Goal: Task Accomplishment & Management: Manage account settings

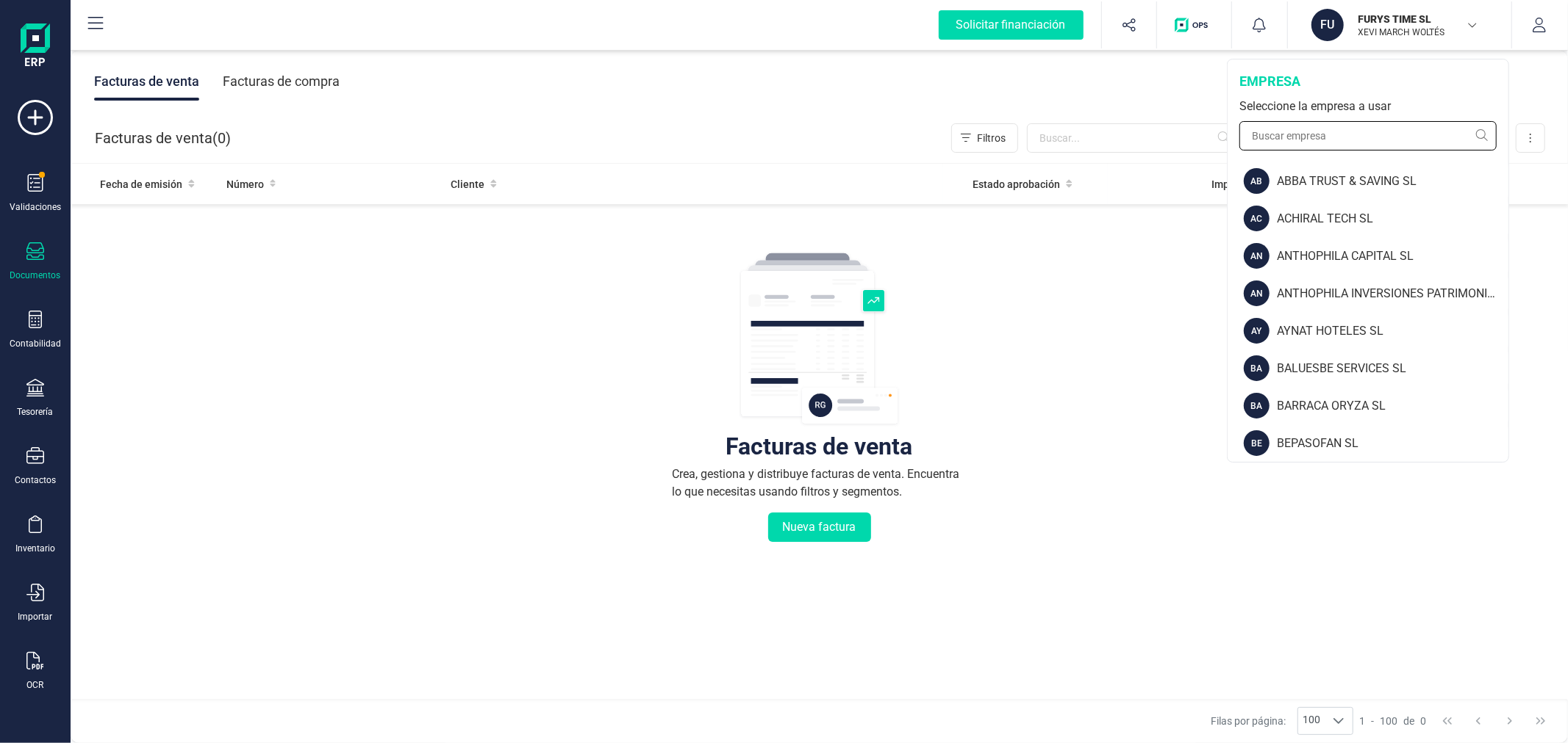
click at [1353, 137] on input "text" at bounding box center [1368, 136] width 258 height 29
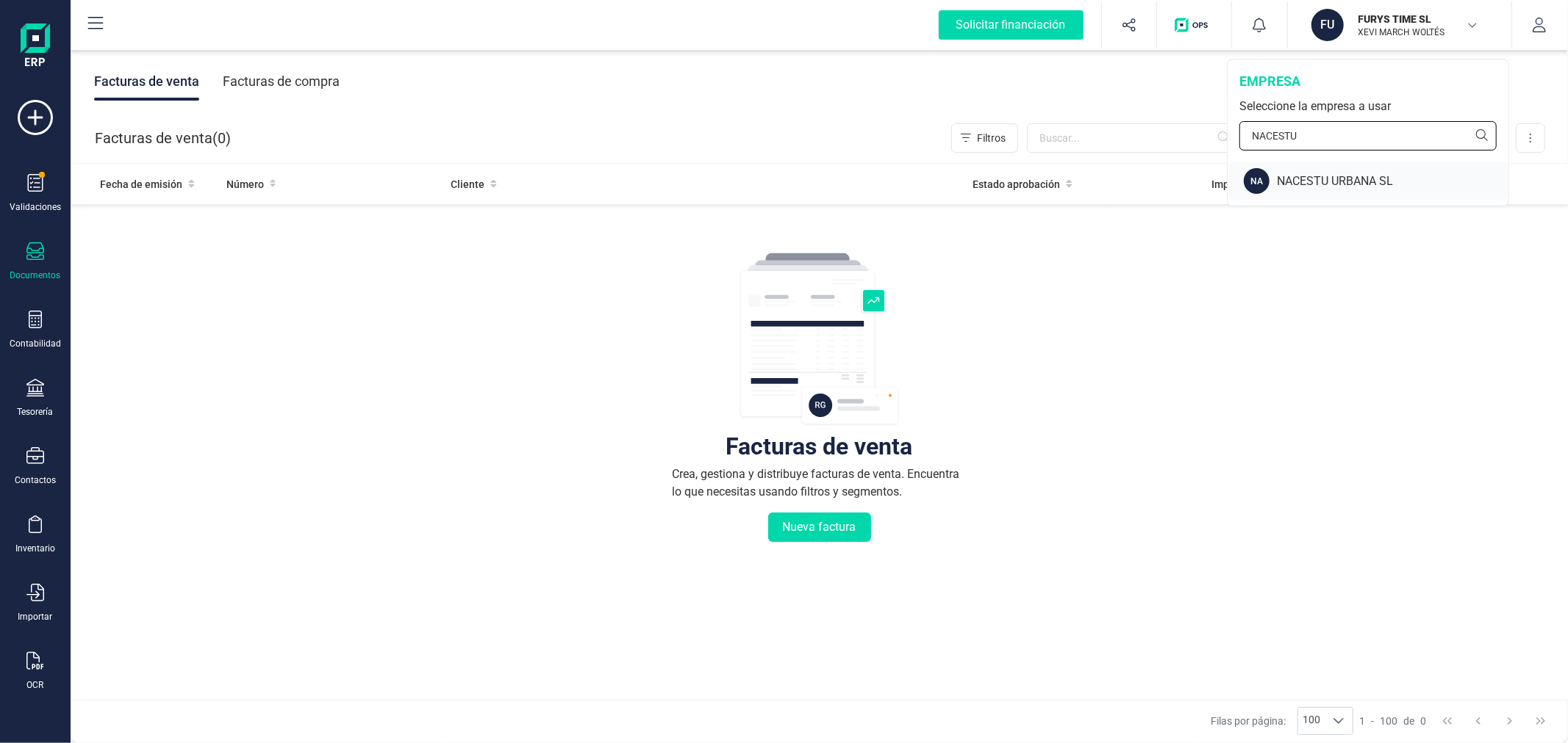
type input "NACESTU"
click at [1335, 173] on div "NACESTU URBANA SL" at bounding box center [1393, 181] width 232 height 17
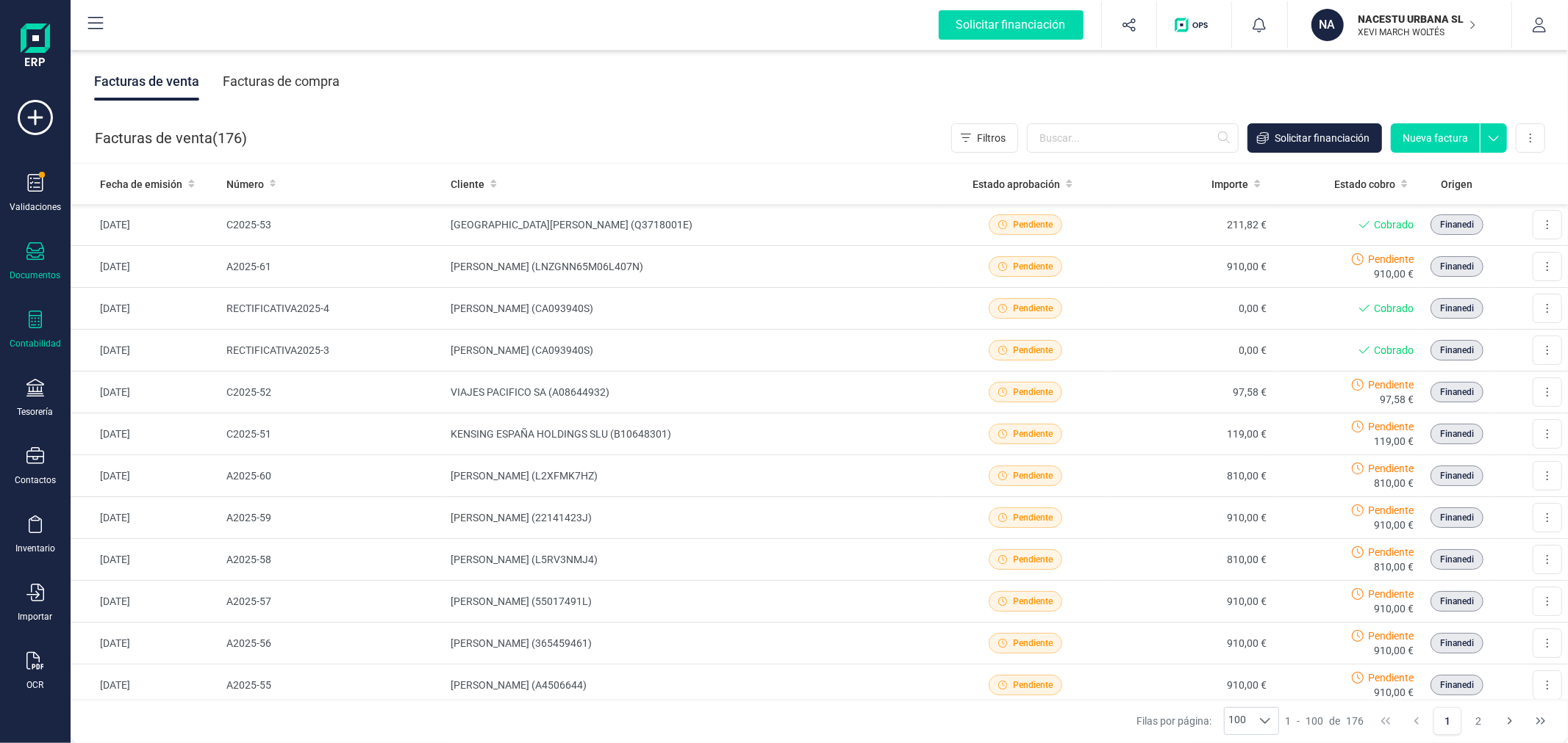
click at [32, 334] on div "Contabilidad" at bounding box center [35, 330] width 59 height 39
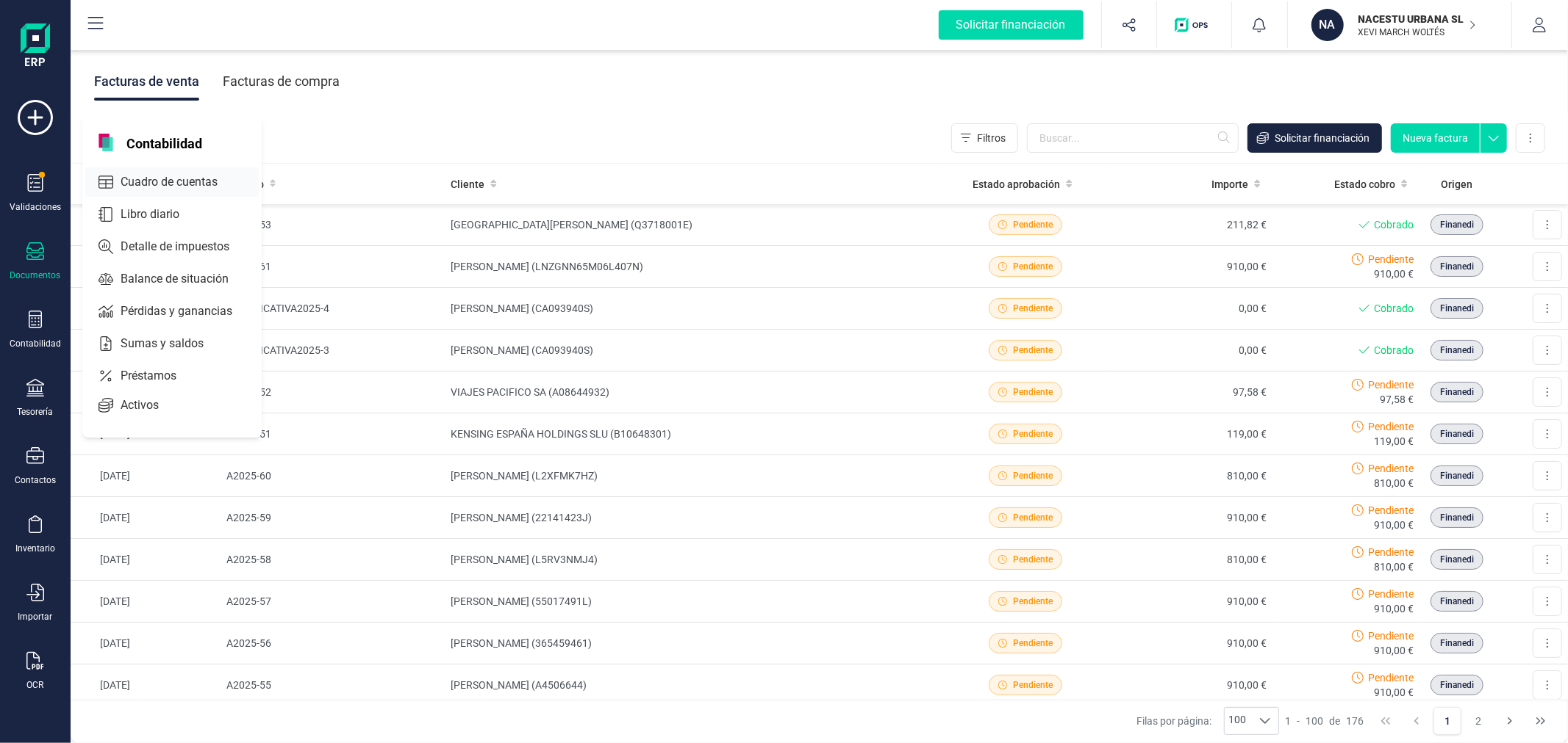
click at [186, 173] on div "Cuadro de cuentas" at bounding box center [172, 182] width 174 height 29
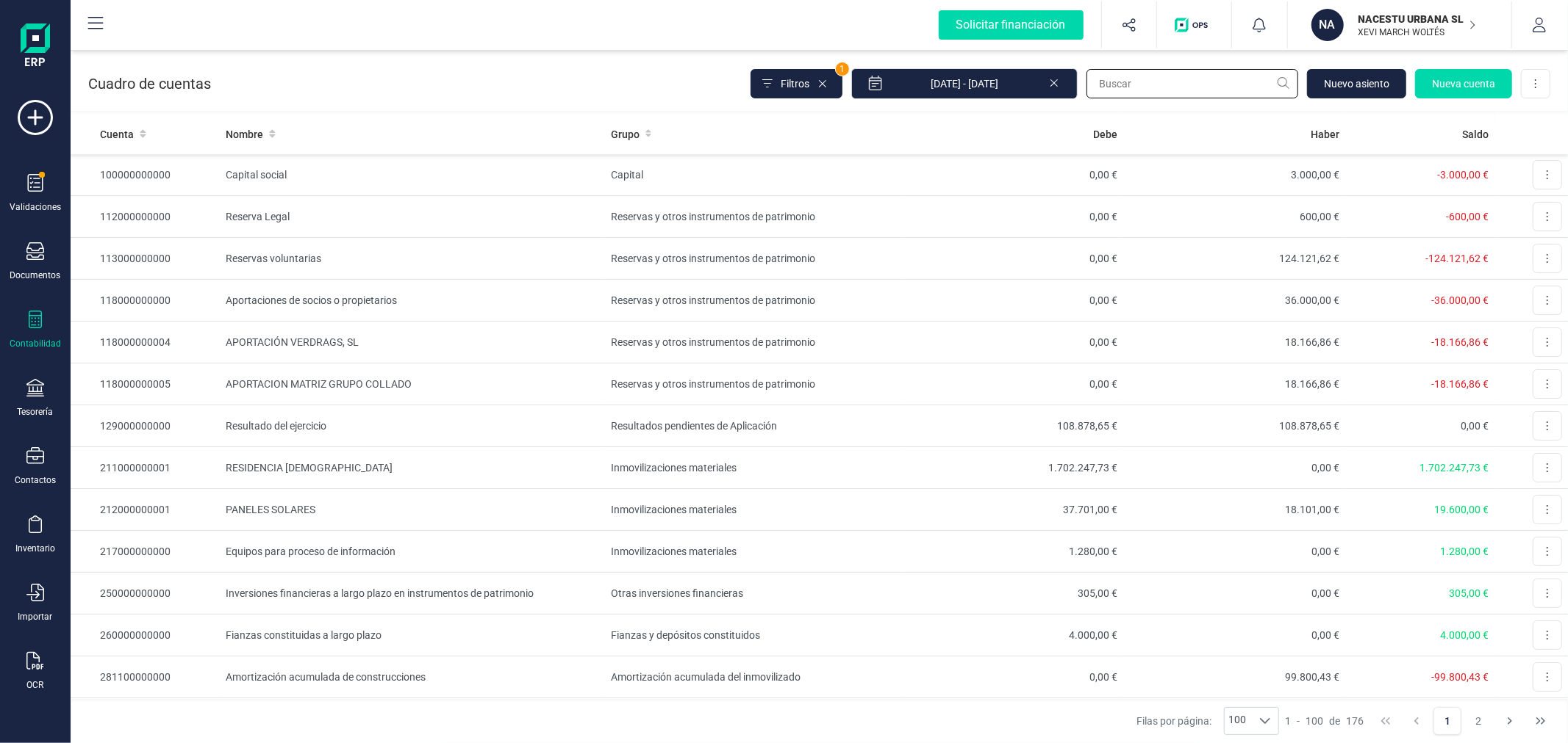
click at [1196, 79] on input "text" at bounding box center [1192, 84] width 212 height 29
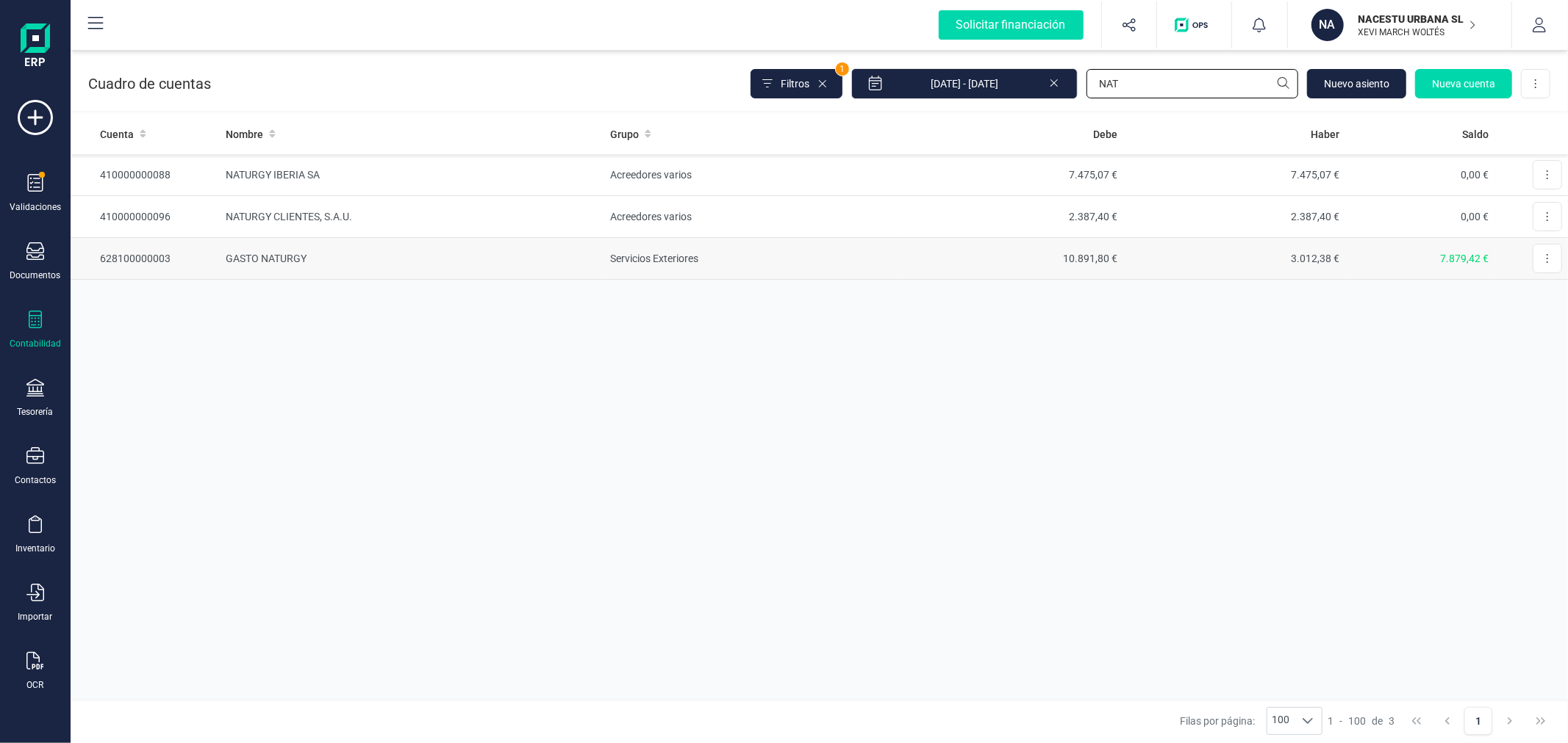
type input "NAT"
click at [632, 260] on td "Servicios Exteriores" at bounding box center [752, 258] width 296 height 41
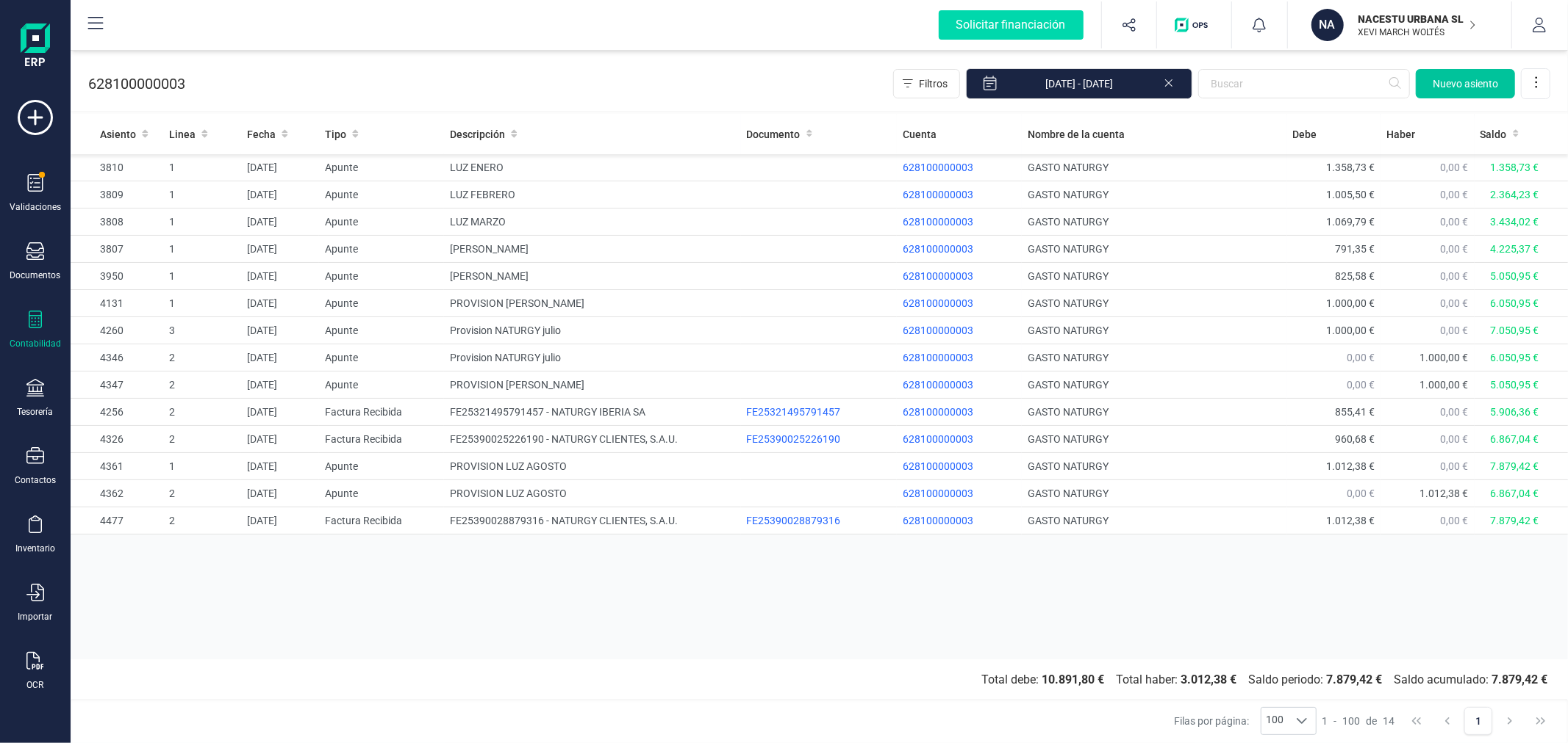
click at [1467, 86] on span "Nuevo asiento" at bounding box center [1465, 83] width 66 height 15
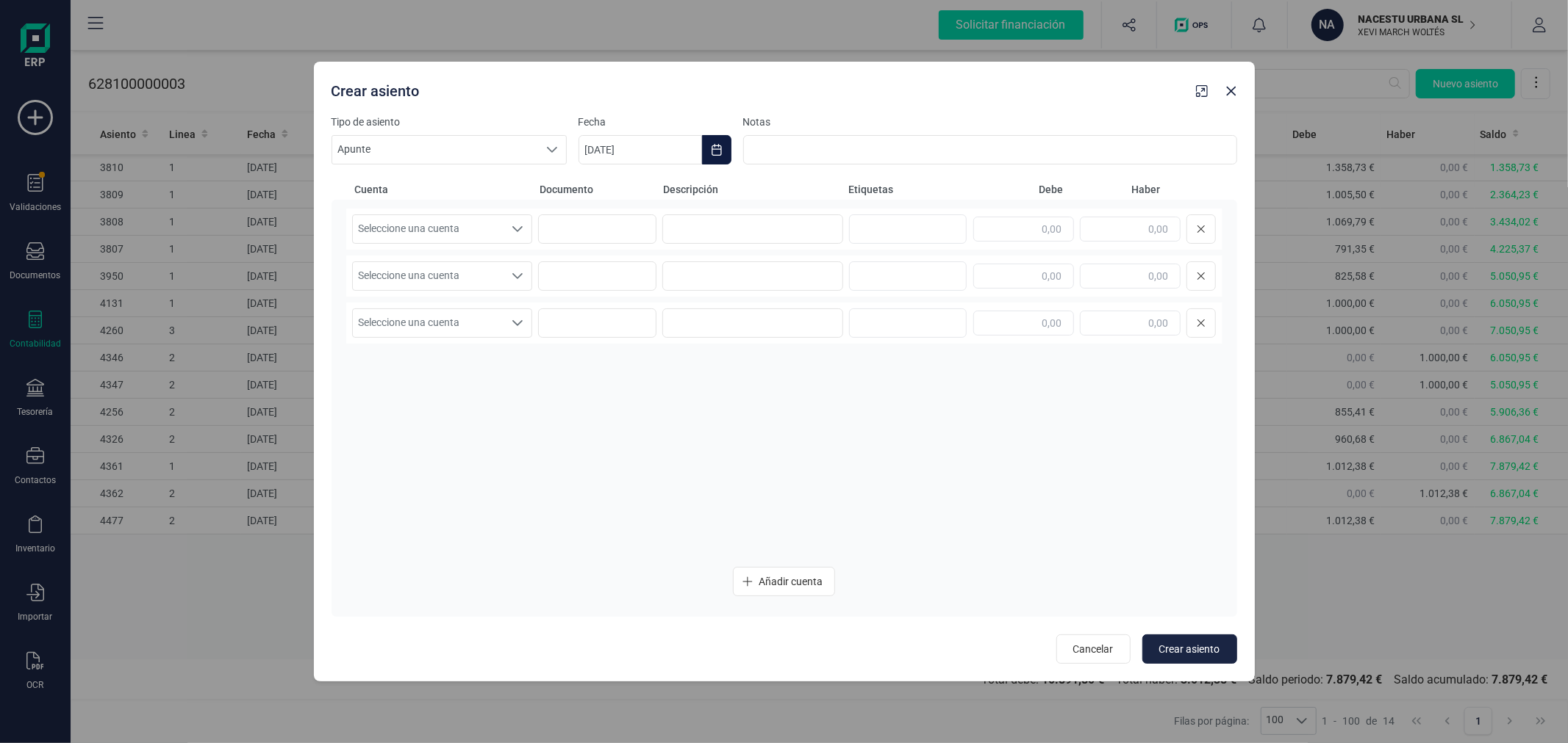
click at [711, 149] on icon "Choose Date" at bounding box center [716, 150] width 10 height 12
click at [613, 188] on icon "Previous Month" at bounding box center [608, 194] width 12 height 12
click at [672, 449] on span "30" at bounding box center [669, 444] width 29 height 29
type input "[DATE]"
click at [508, 228] on div "Seleccione una cuenta" at bounding box center [518, 229] width 28 height 28
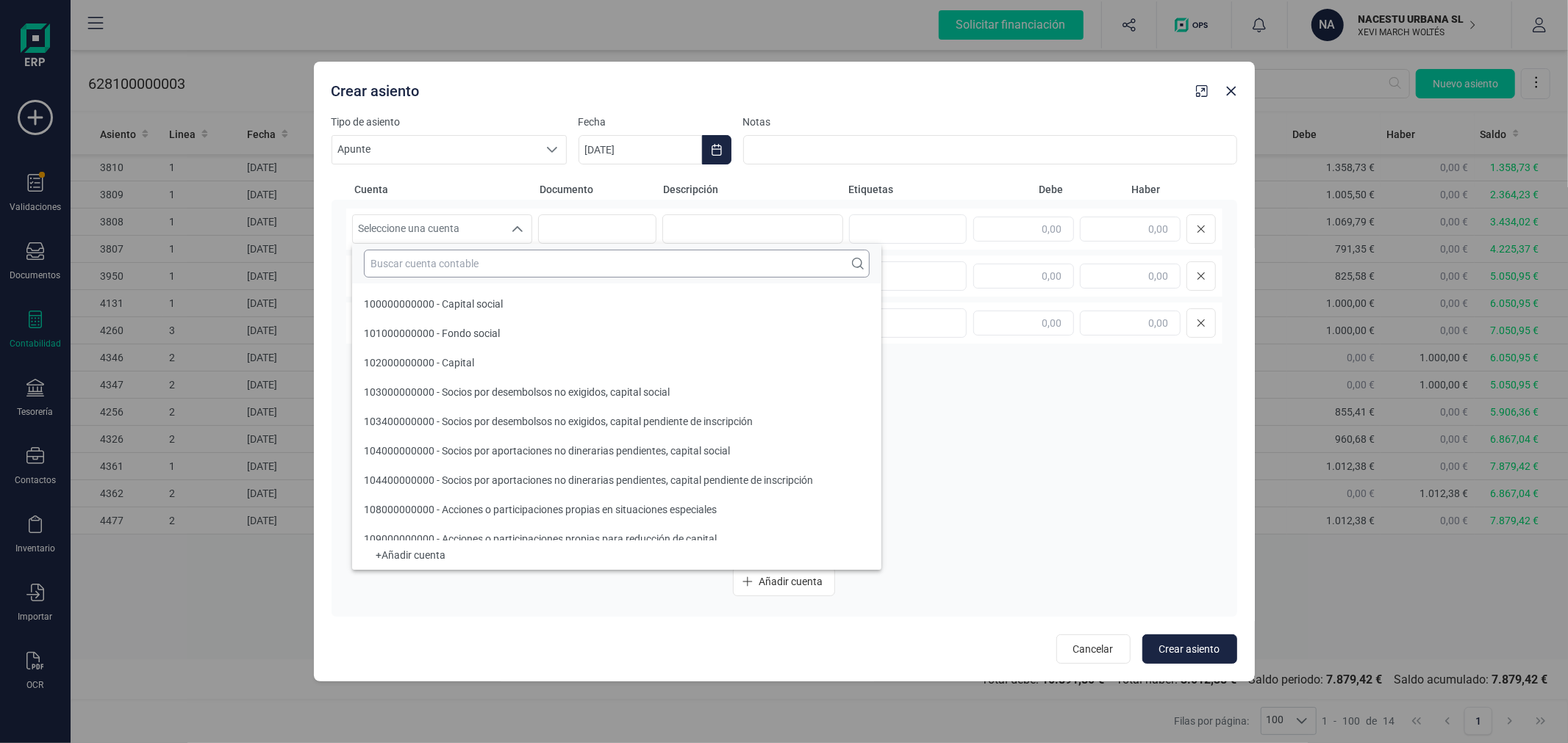
click at [511, 270] on input "text" at bounding box center [616, 264] width 506 height 28
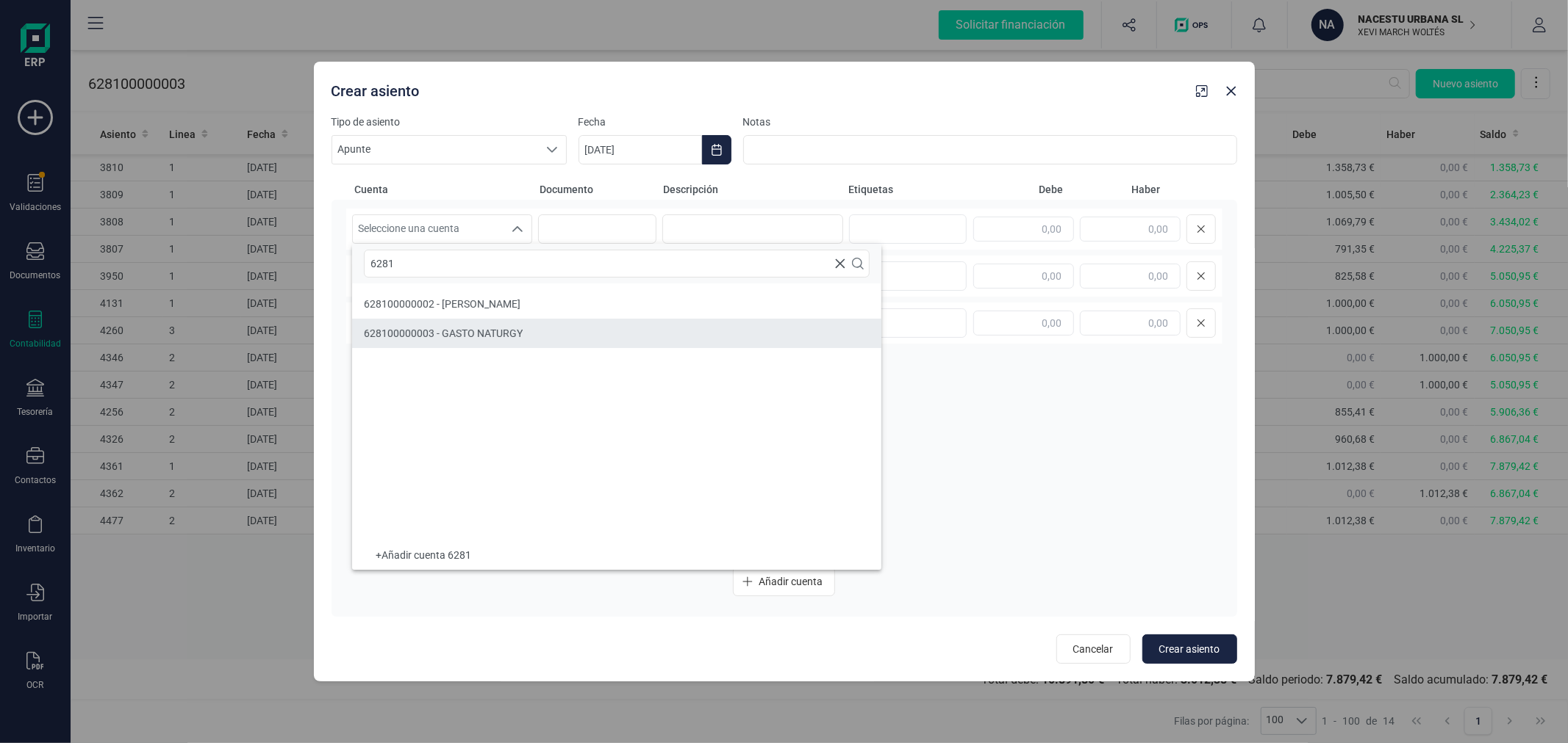
type input "6281"
click at [547, 331] on li "628100000003 - GASTO NATURGY" at bounding box center [616, 333] width 529 height 29
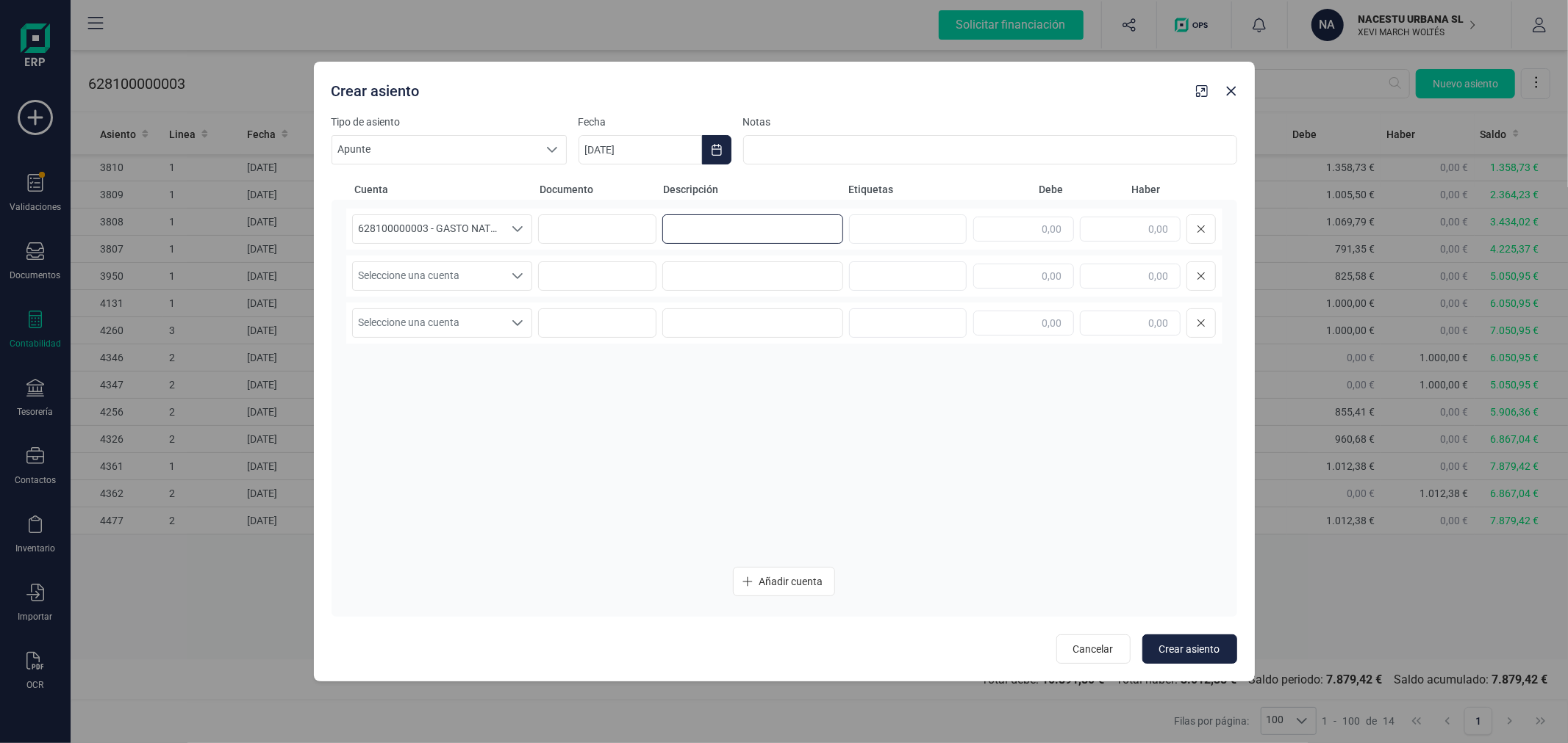
click at [695, 232] on input at bounding box center [752, 229] width 181 height 29
type input "PROVISION NATURGY SEPTIEMBRE"
type input "900,00"
click at [480, 274] on span "Seleccione una cuenta" at bounding box center [428, 276] width 151 height 28
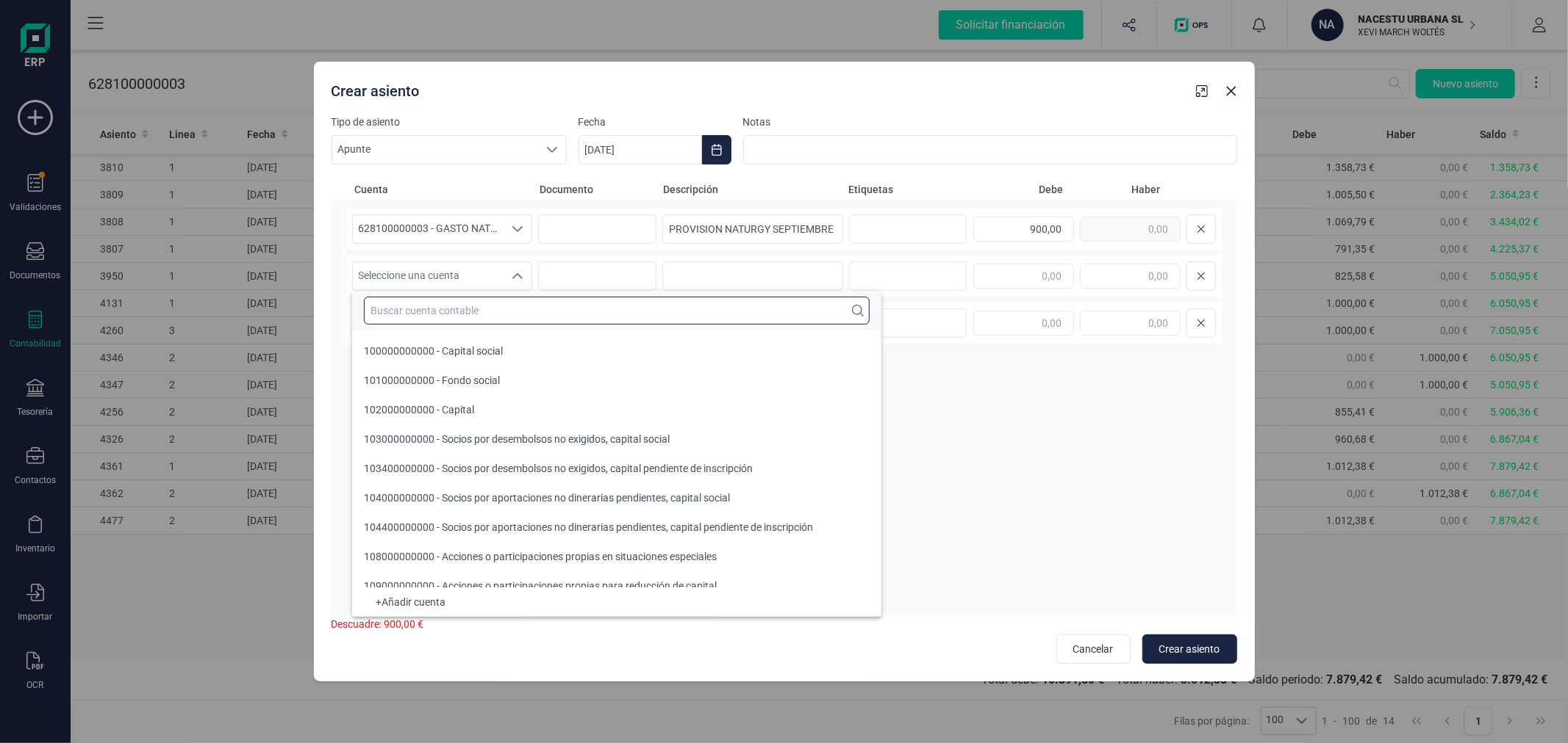
click at [480, 307] on input "text" at bounding box center [616, 311] width 506 height 28
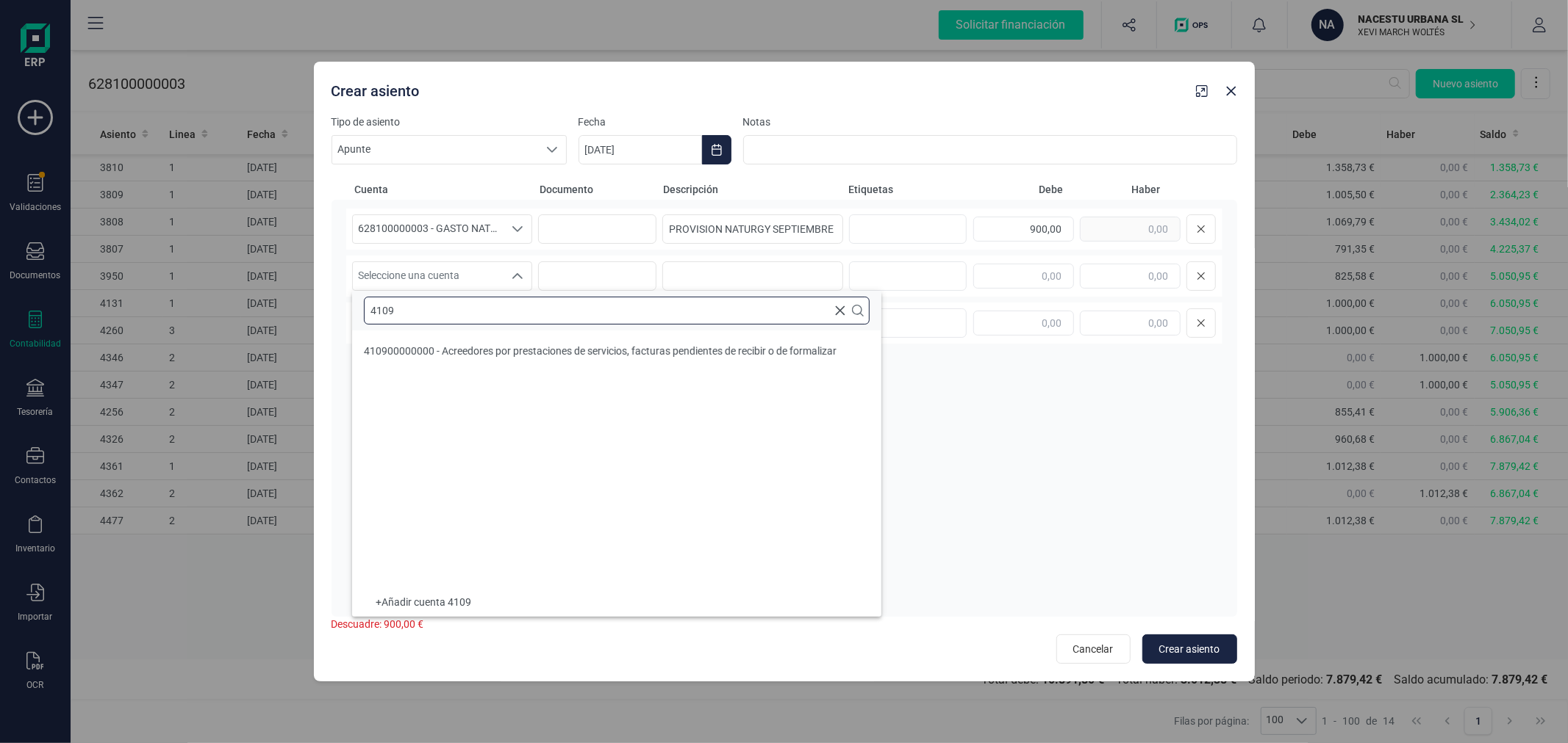
type input "4109"
click at [674, 349] on span "410900000000 - Acreedores por prestaciones de servicios, facturas pendientes de…" at bounding box center [600, 352] width 473 height 12
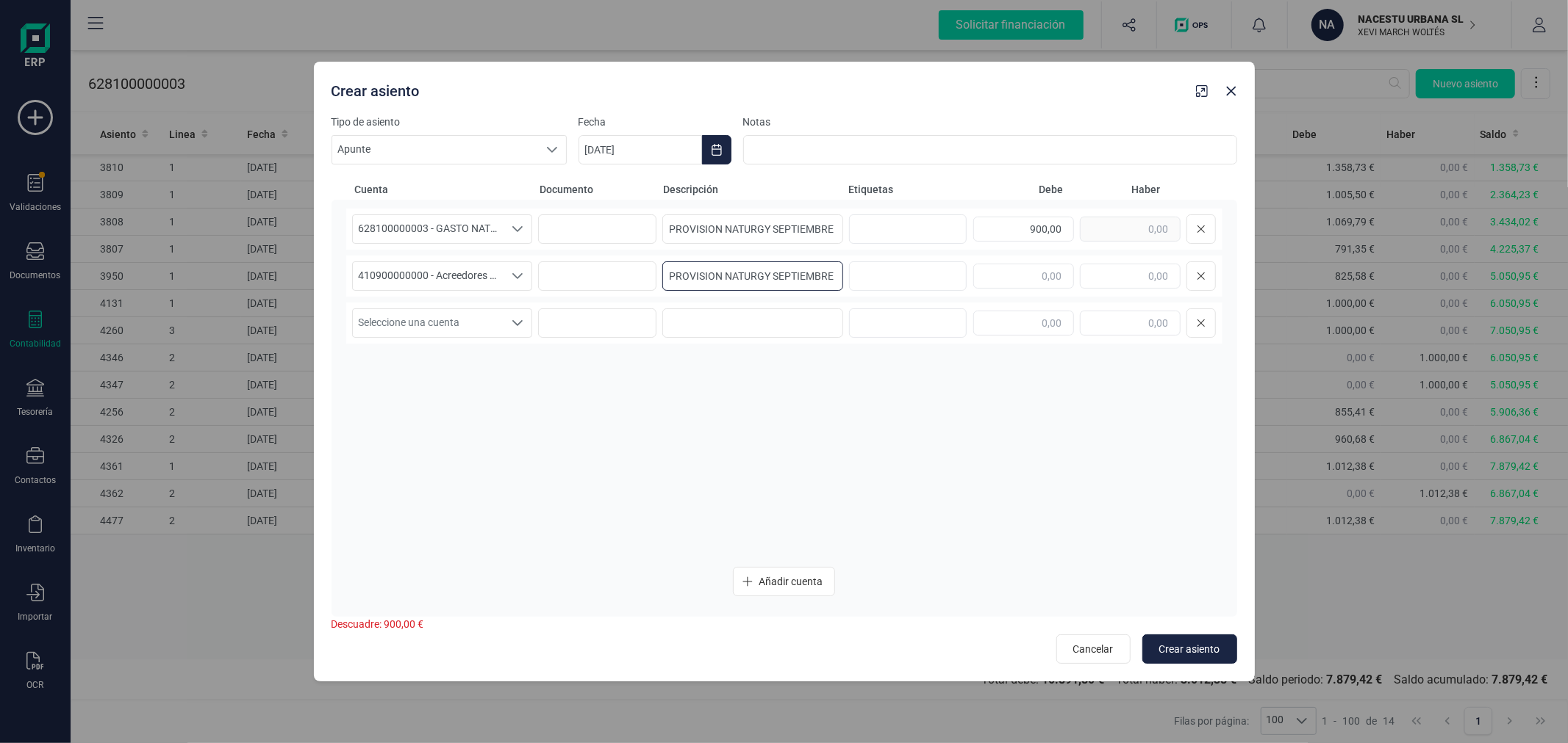
type input "PROVISION NATURGY SEPTIEMBRE"
type input "900,00"
click at [1170, 637] on button "Crear asiento" at bounding box center [1189, 650] width 95 height 29
type input "[DATE]"
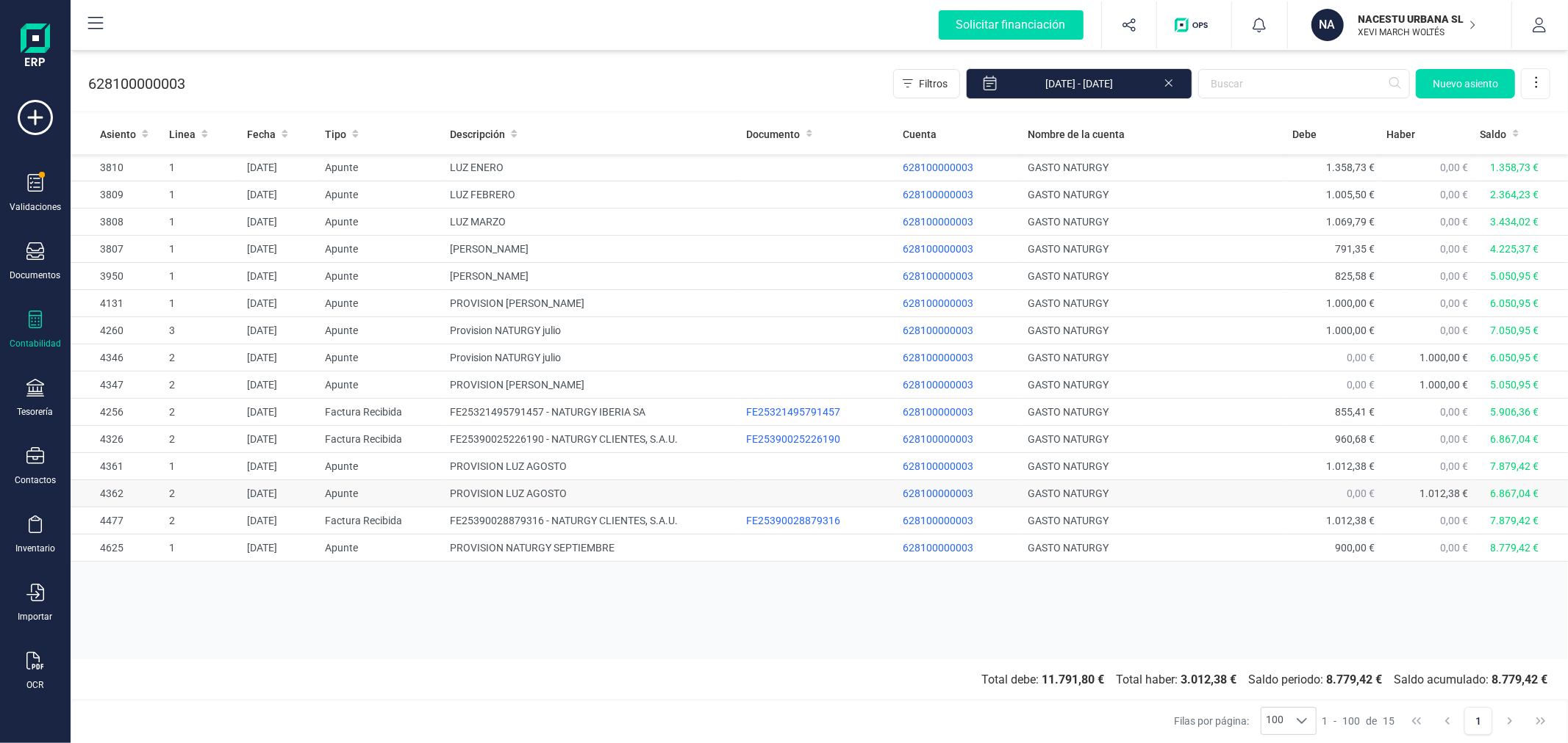
click at [581, 497] on td "PROVISION LUZ AGOSTO" at bounding box center [592, 493] width 296 height 27
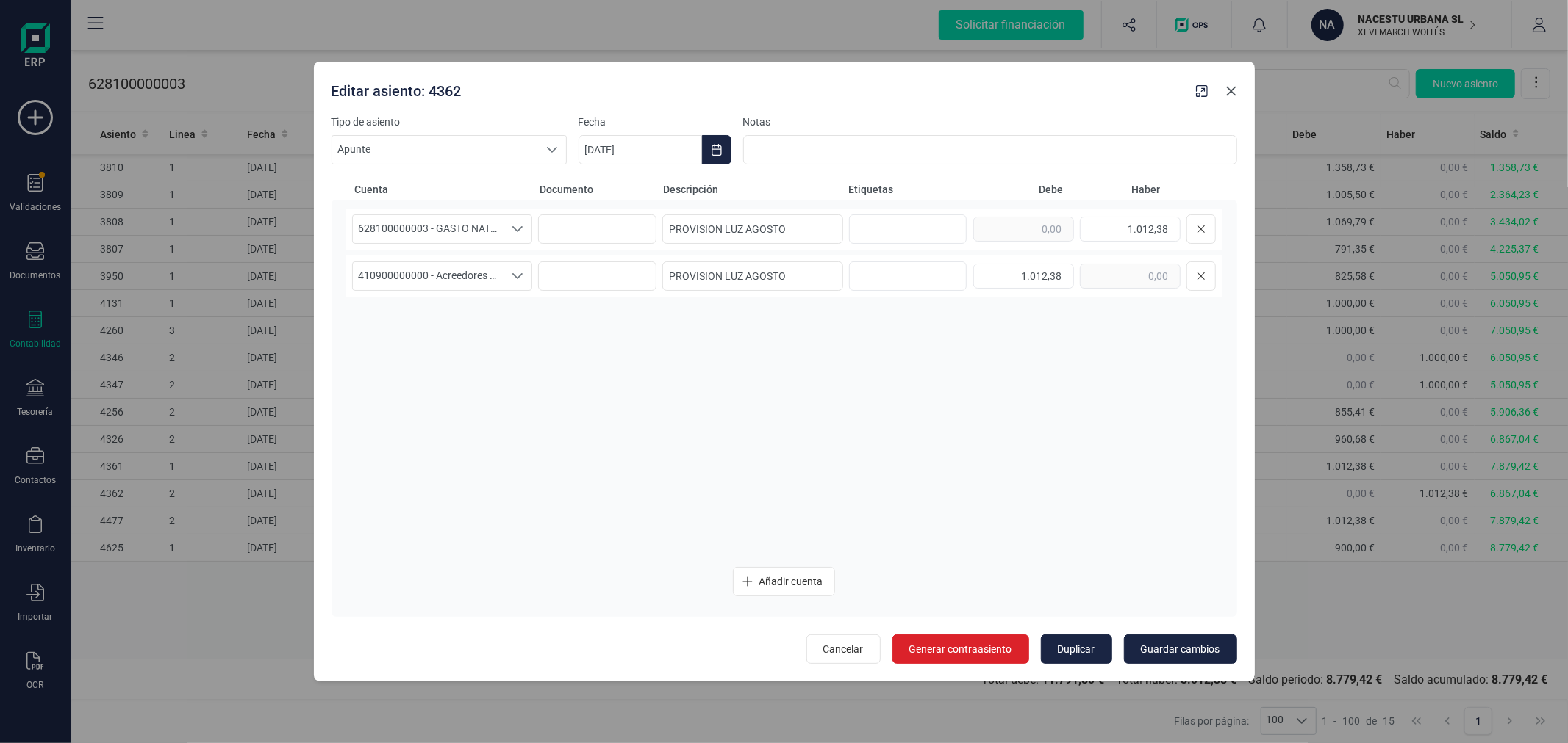
click at [1229, 92] on icon "Close" at bounding box center [1231, 92] width 12 height 12
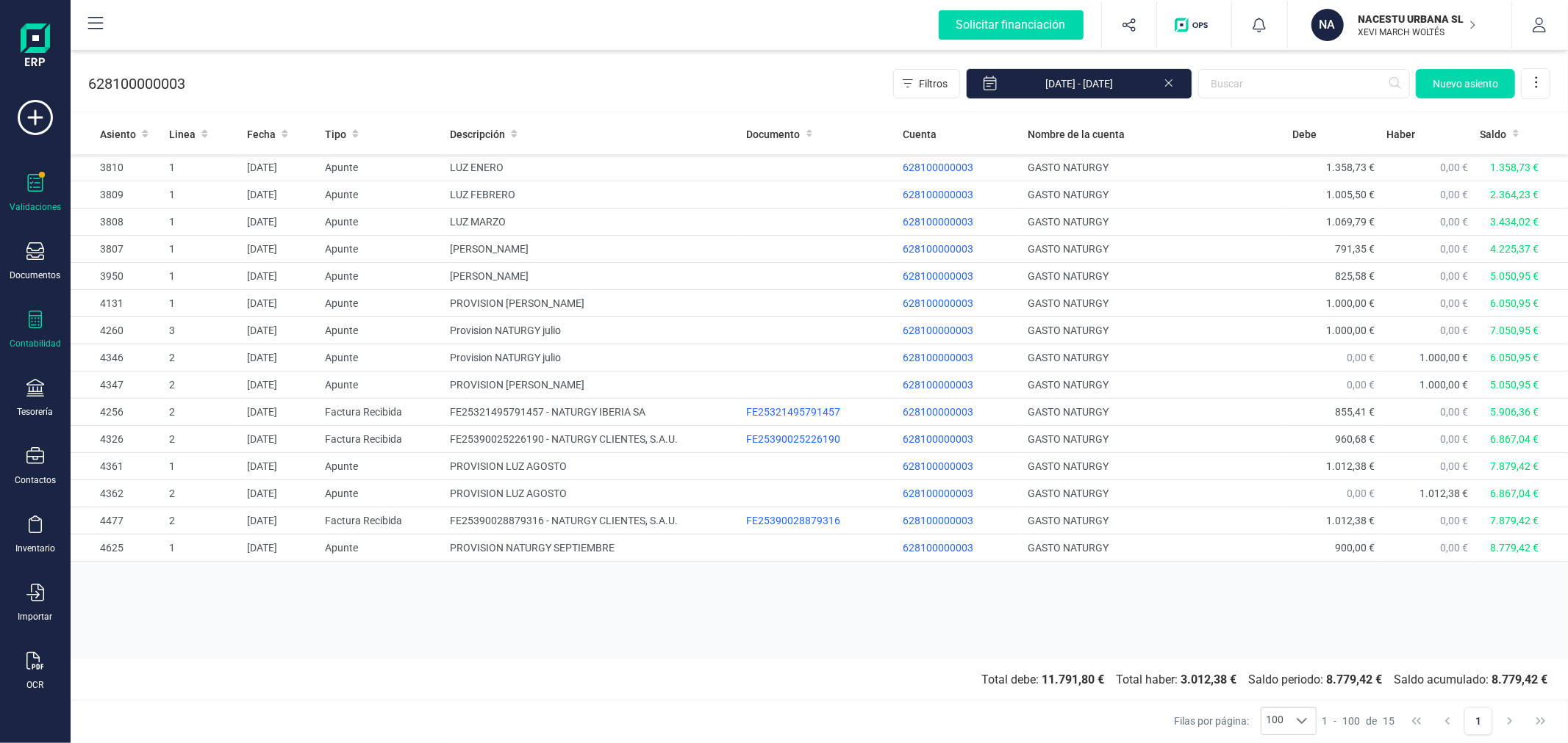
click at [46, 179] on div "Validaciones" at bounding box center [35, 194] width 59 height 39
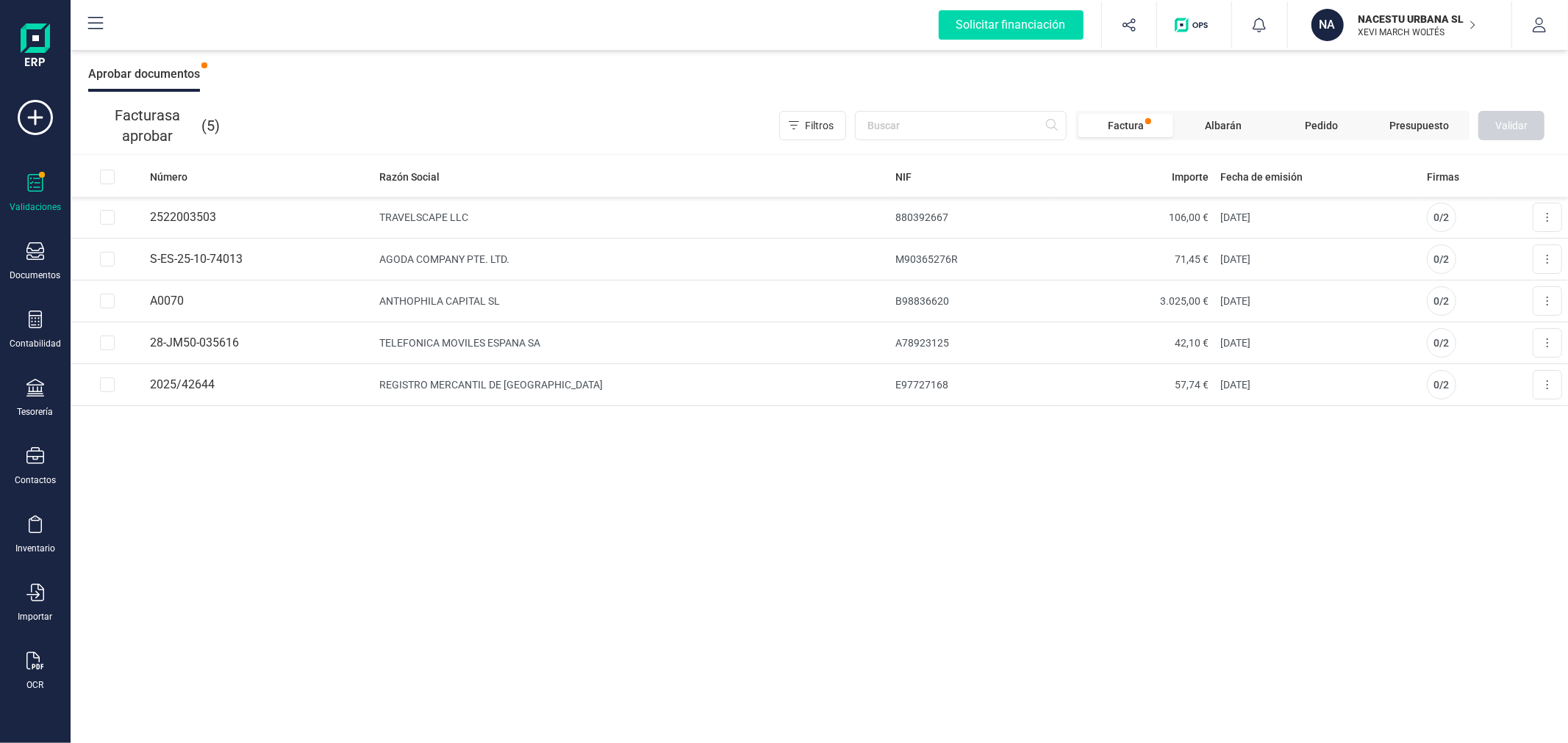
click at [1010, 508] on div "Número Razón Social NIF Importe Fecha de emisión Firmas 2522003503 TRAVELSCAPE …" at bounding box center [819, 450] width 1497 height 587
click at [24, 333] on div "Contabilidad" at bounding box center [35, 330] width 59 height 39
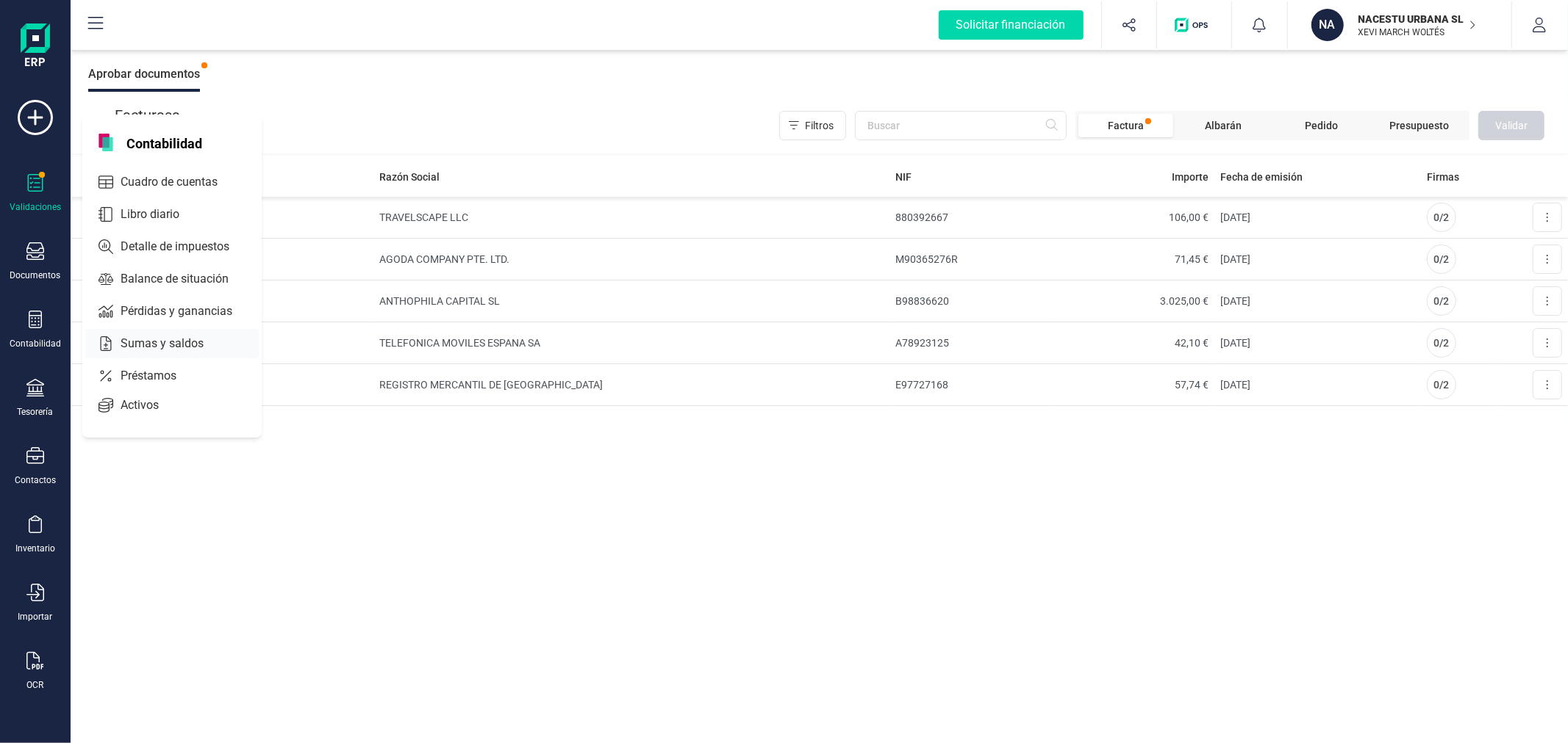
click at [166, 336] on span "Sumas y saldos" at bounding box center [172, 344] width 115 height 17
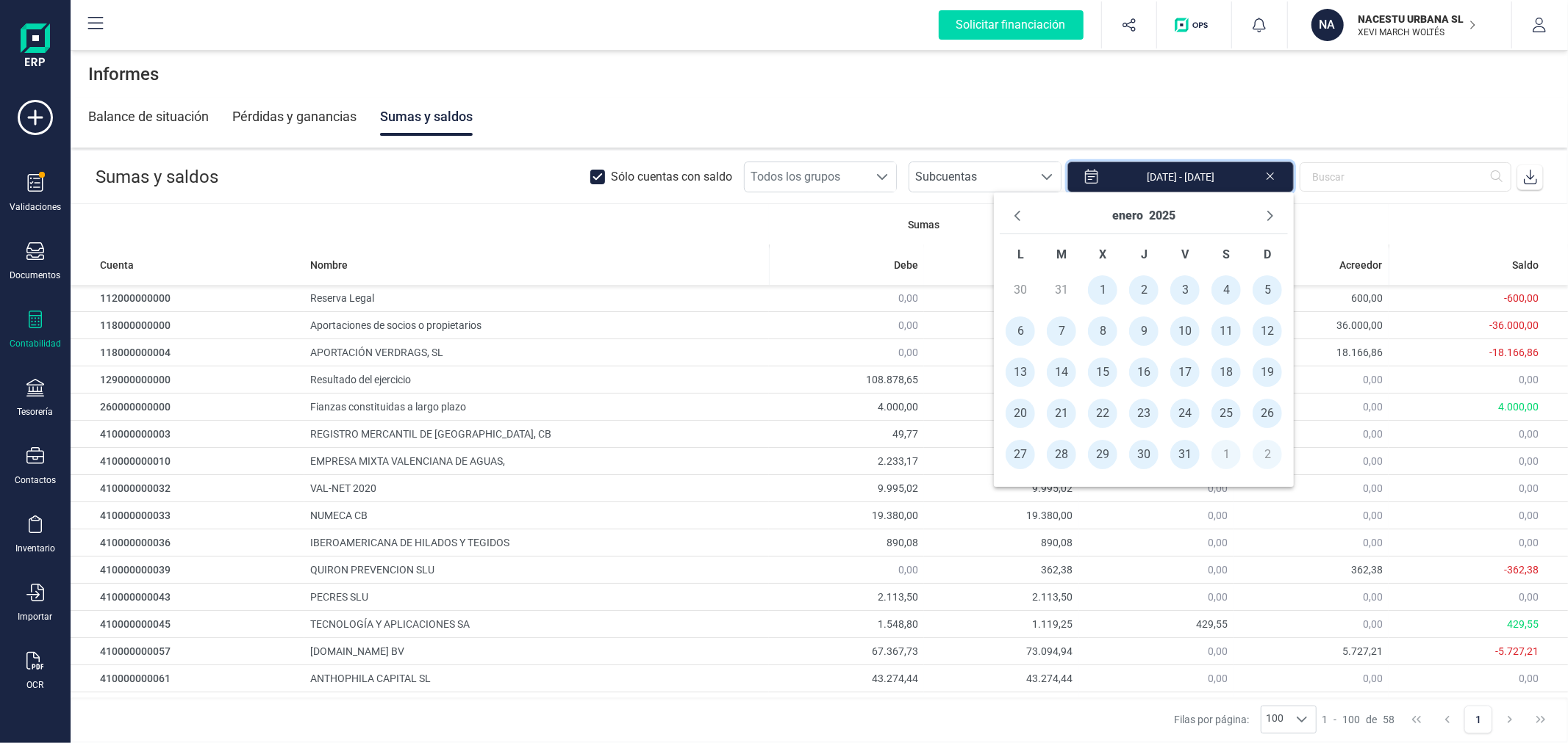
click at [1206, 176] on input "[DATE] - [DATE]" at bounding box center [1181, 177] width 226 height 31
click at [1119, 212] on button "enero" at bounding box center [1127, 215] width 31 height 23
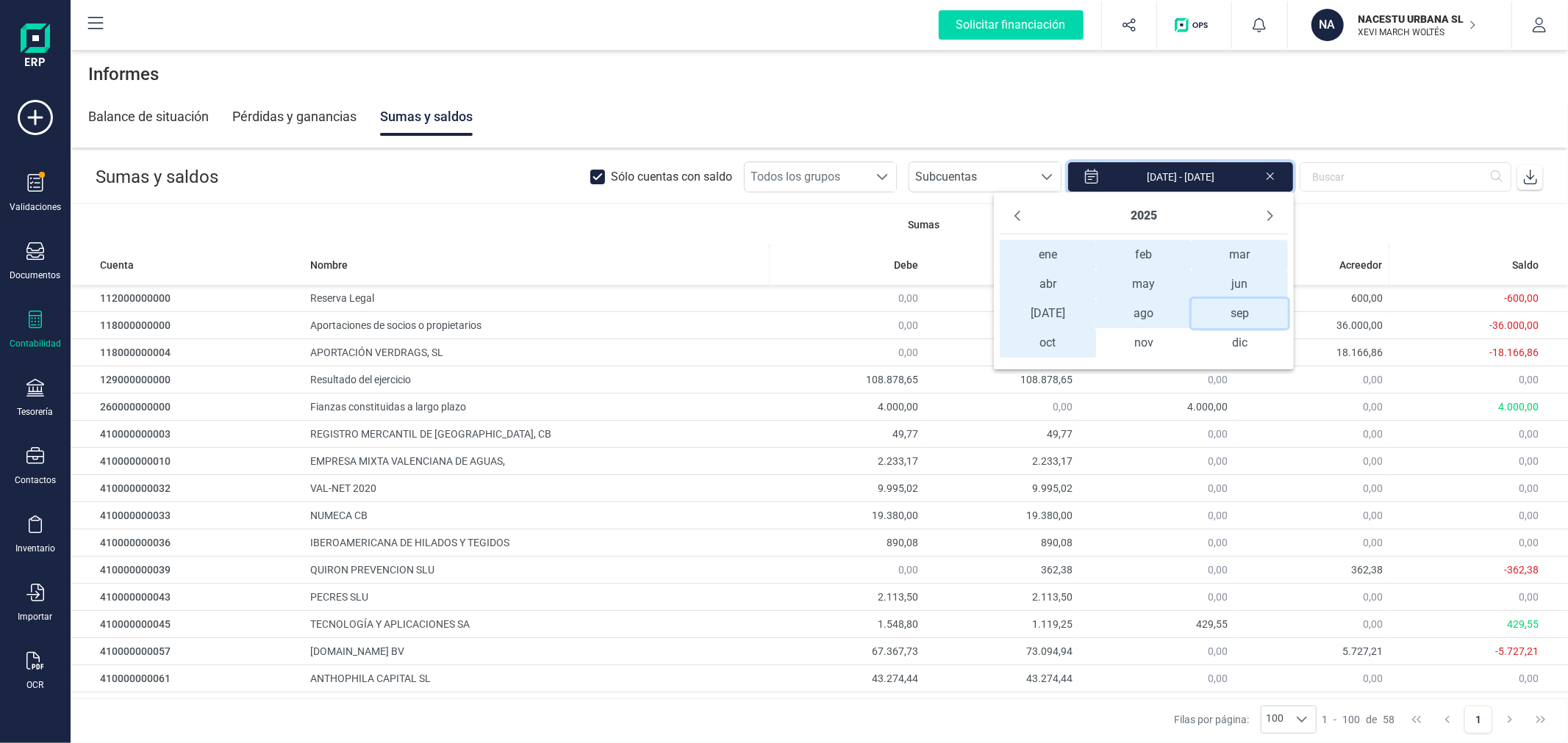
click at [1240, 307] on span "sep sep" at bounding box center [1239, 314] width 96 height 29
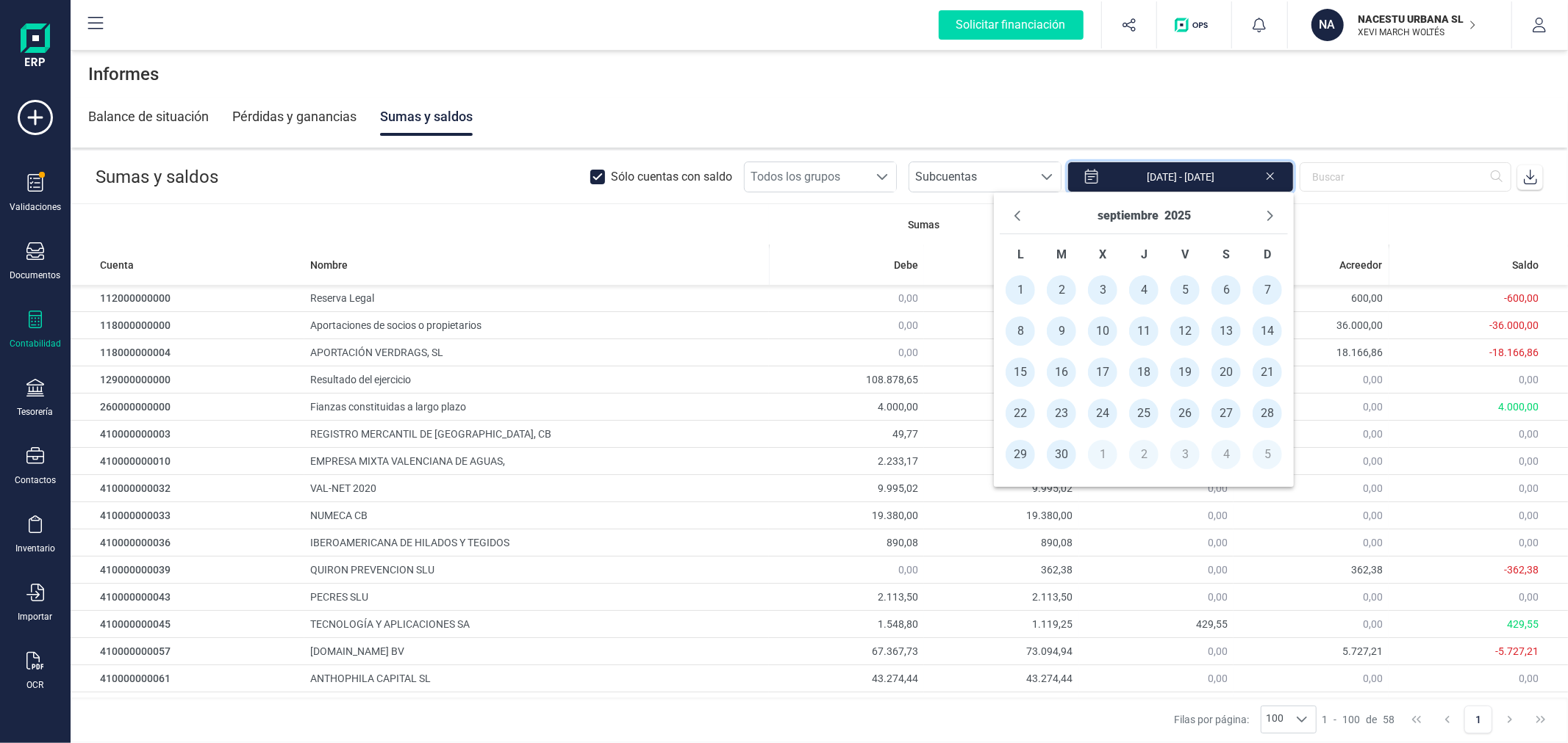
click at [1022, 295] on span "1" at bounding box center [1020, 290] width 29 height 29
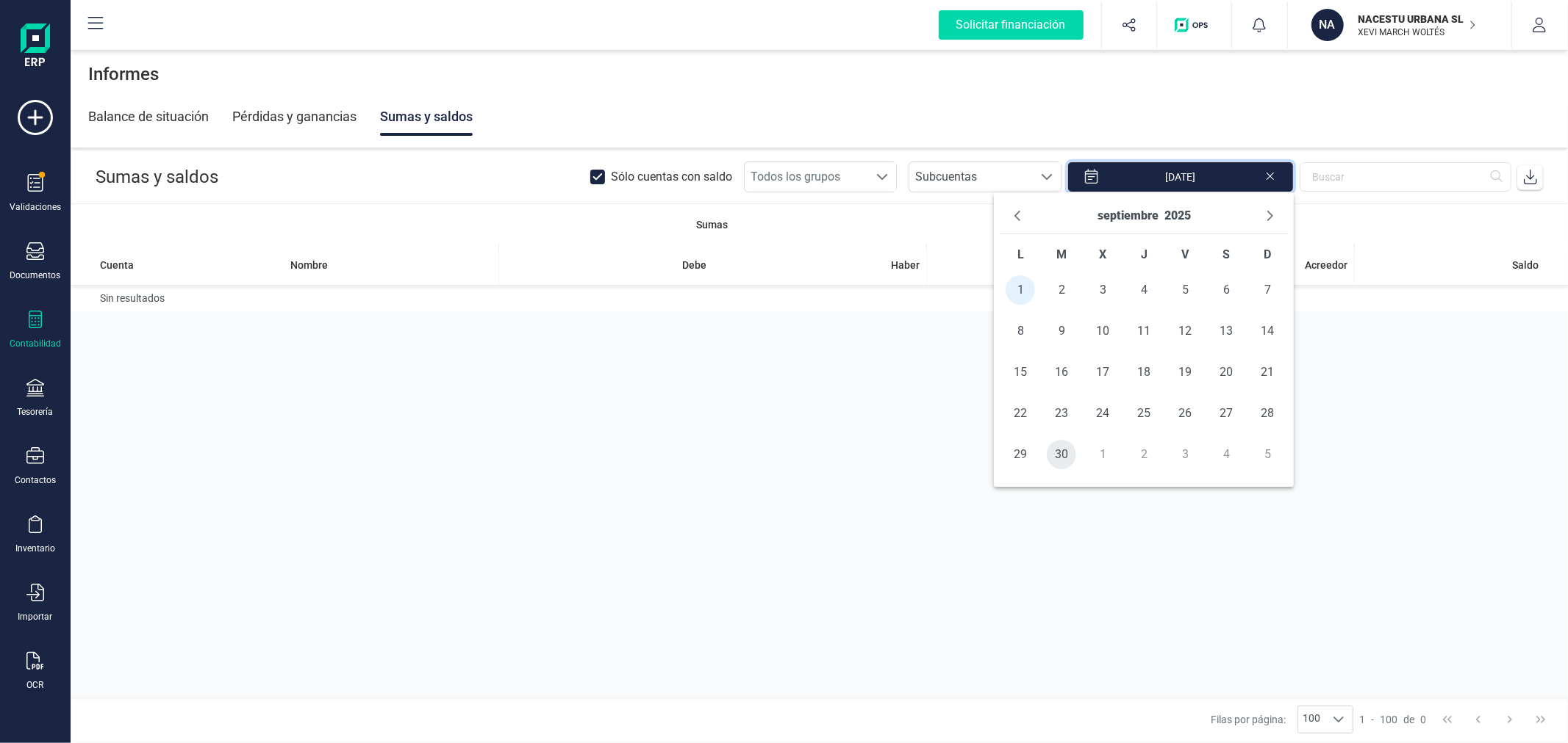
click at [1067, 456] on span "30" at bounding box center [1061, 454] width 29 height 29
type input "[DATE] - [DATE]"
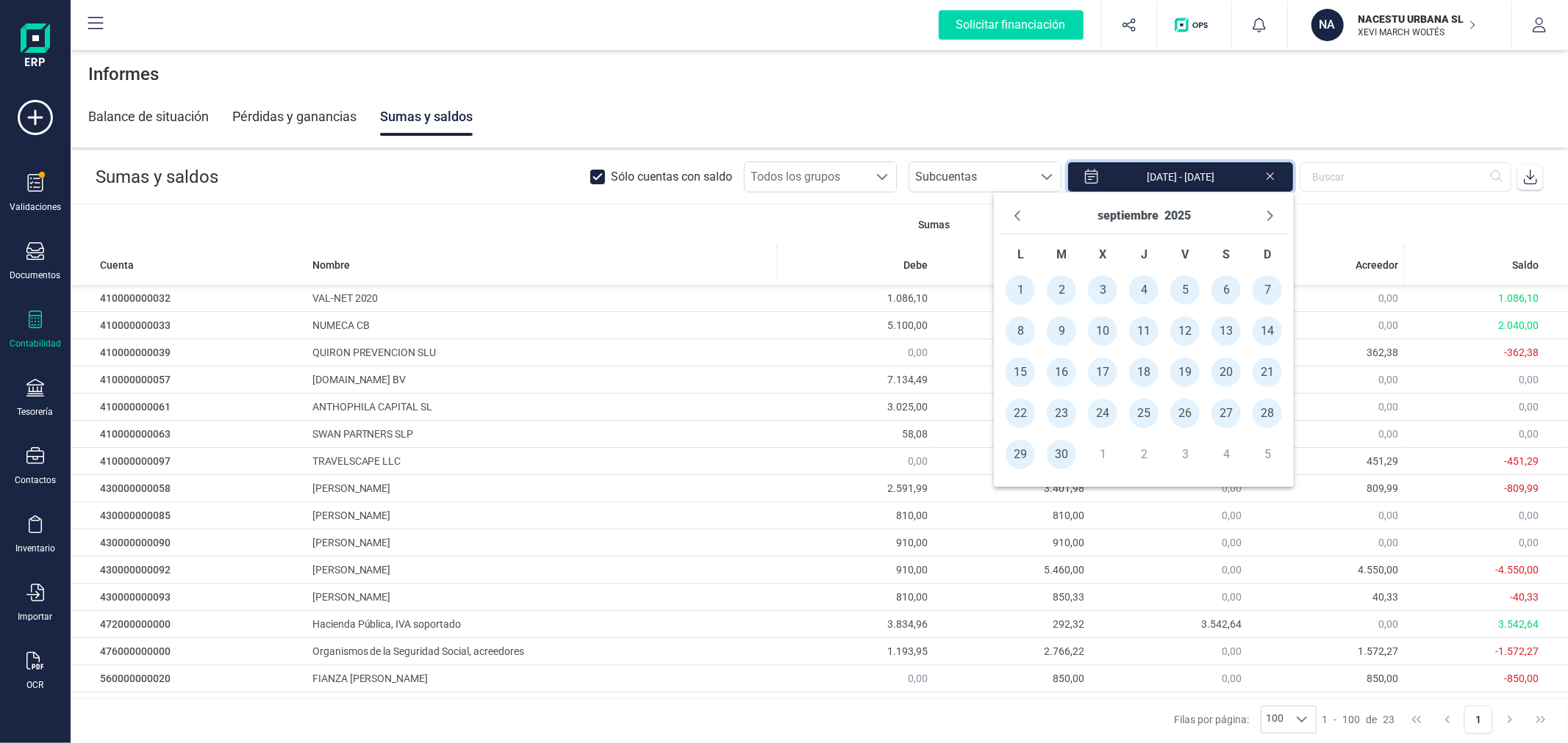
click at [1530, 176] on icon at bounding box center [1530, 176] width 13 height 15
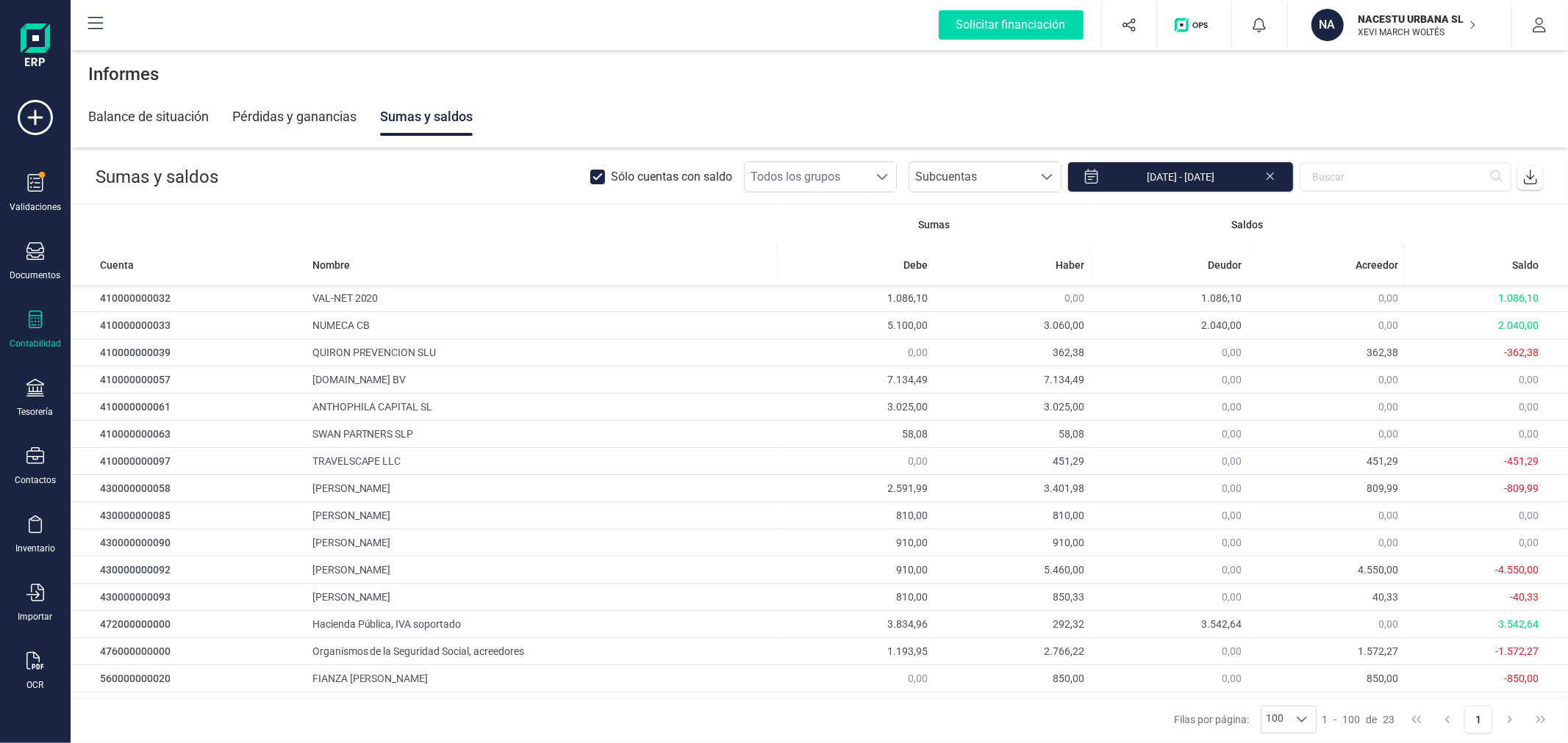
click at [1335, 31] on div "NA" at bounding box center [1327, 24] width 32 height 32
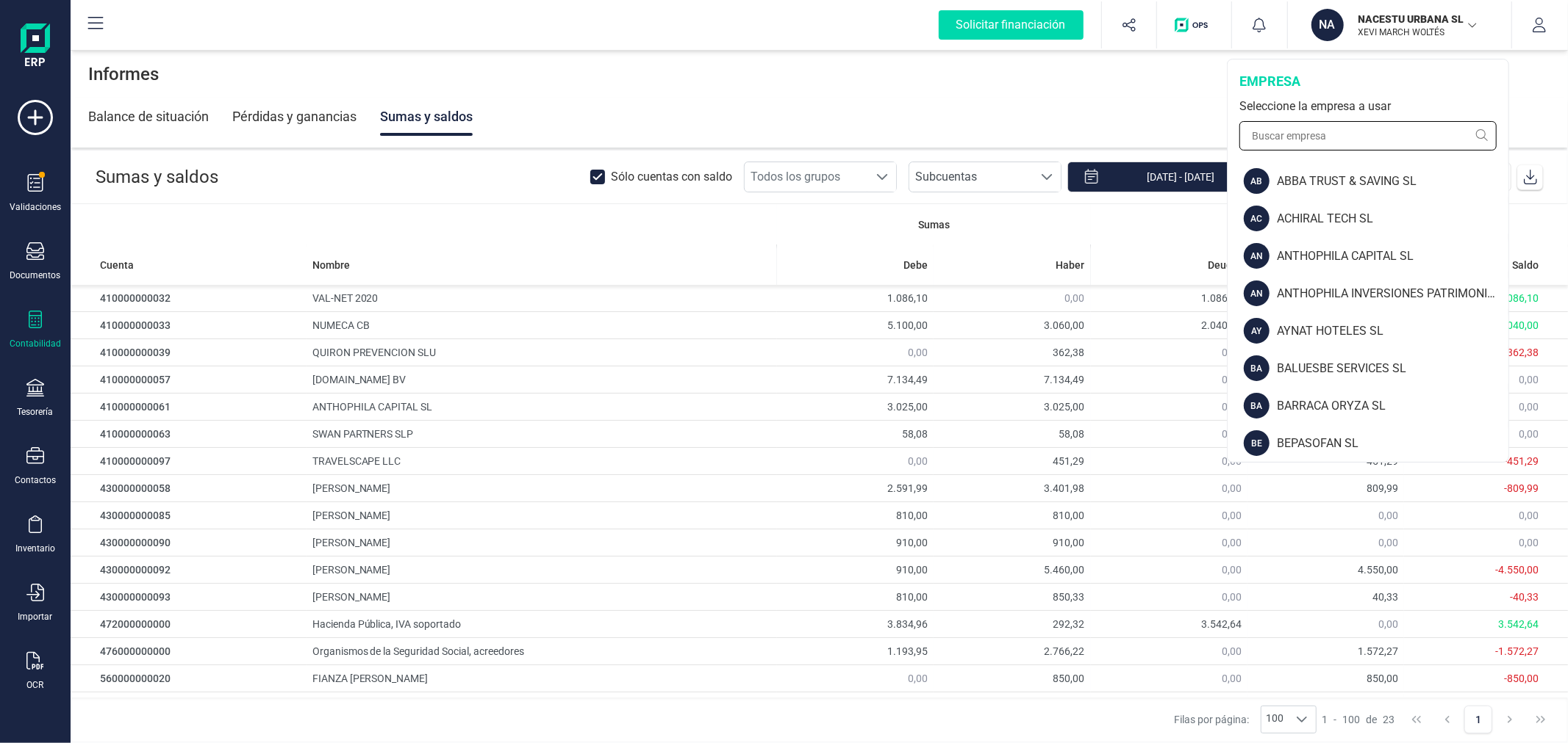
click at [1321, 143] on input "text" at bounding box center [1368, 136] width 258 height 29
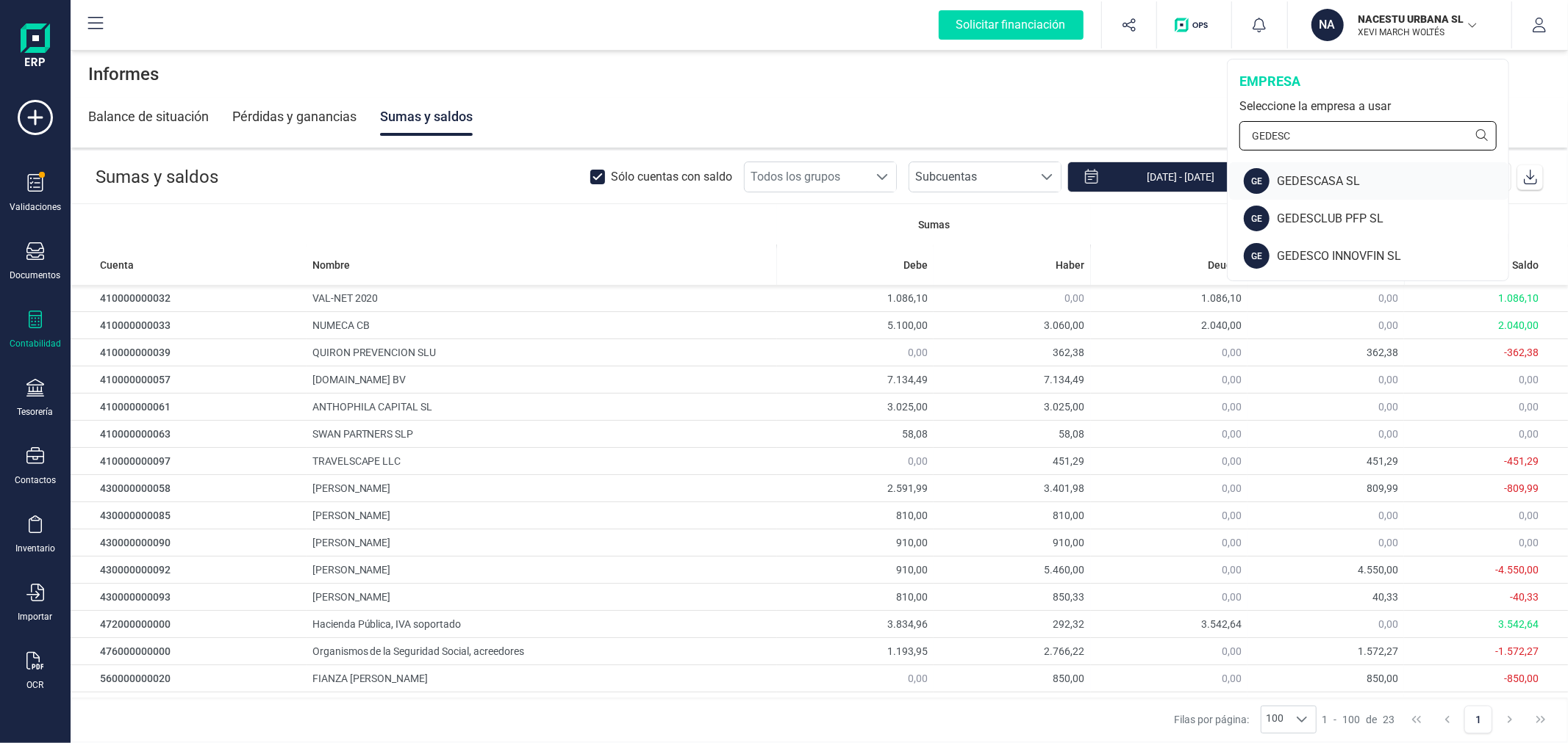
type input "GEDESC"
click at [1316, 171] on div "GE GEDESCASA SL" at bounding box center [1368, 181] width 279 height 37
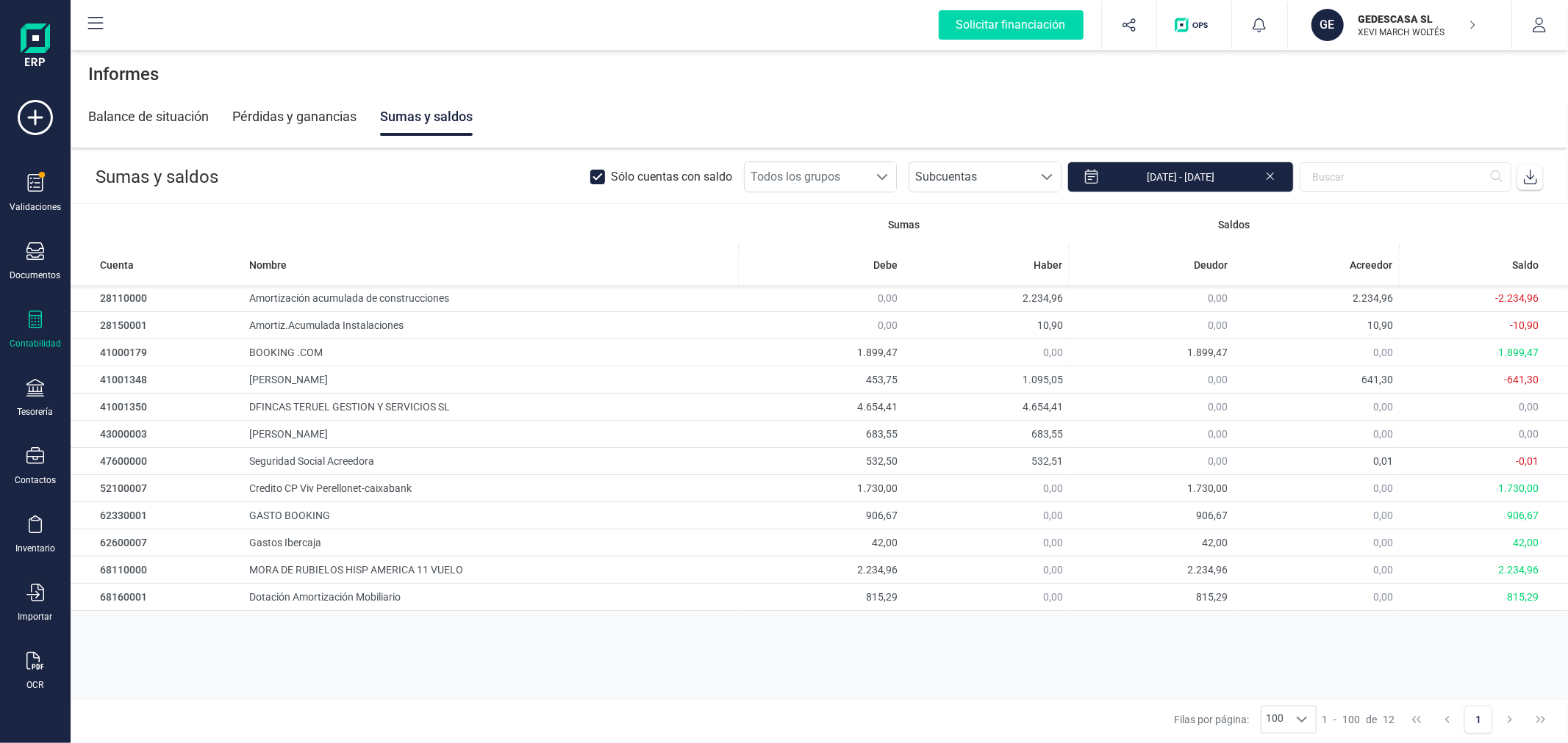
click at [35, 331] on div at bounding box center [35, 321] width 17 height 22
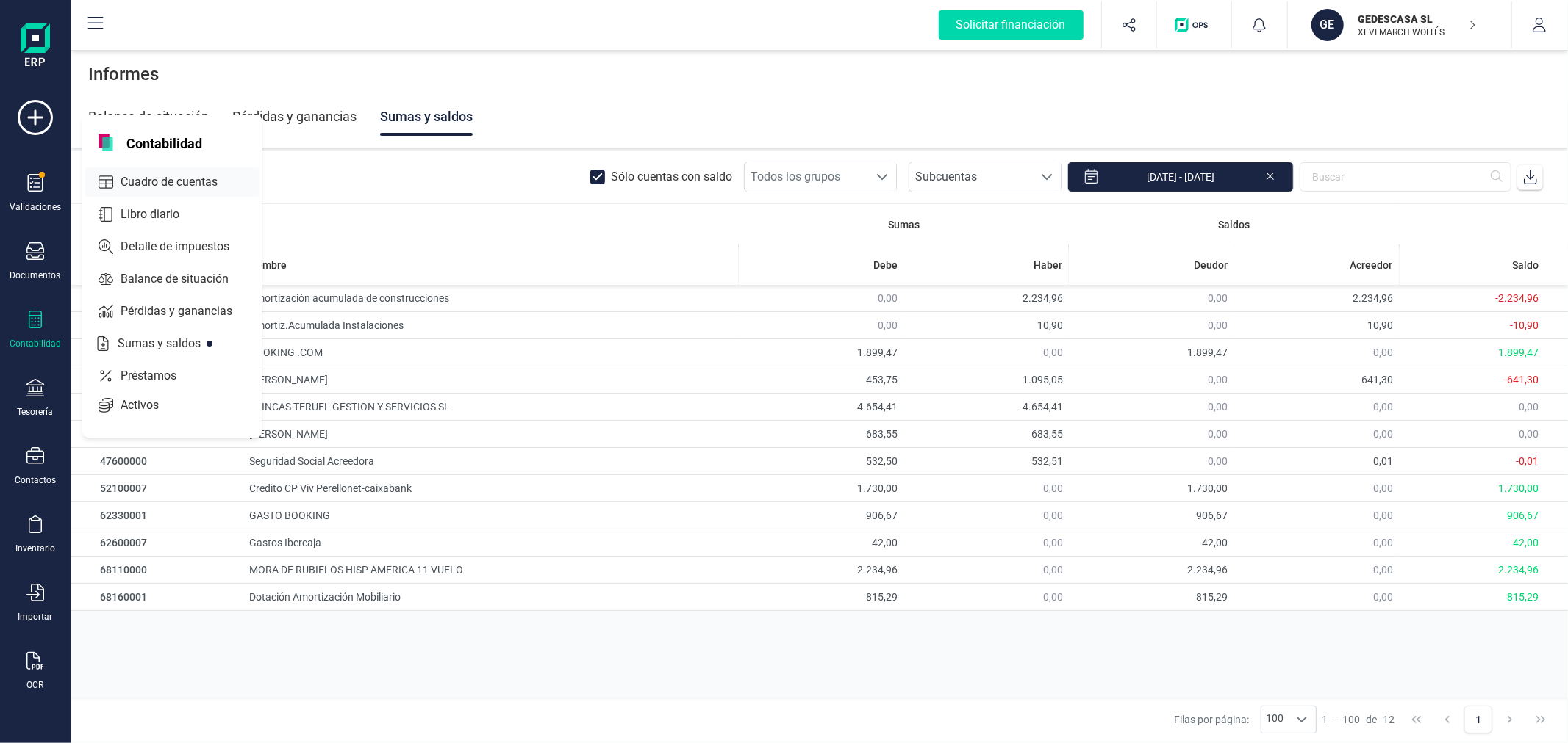
click at [166, 180] on span "Cuadro de cuentas" at bounding box center [180, 182] width 130 height 17
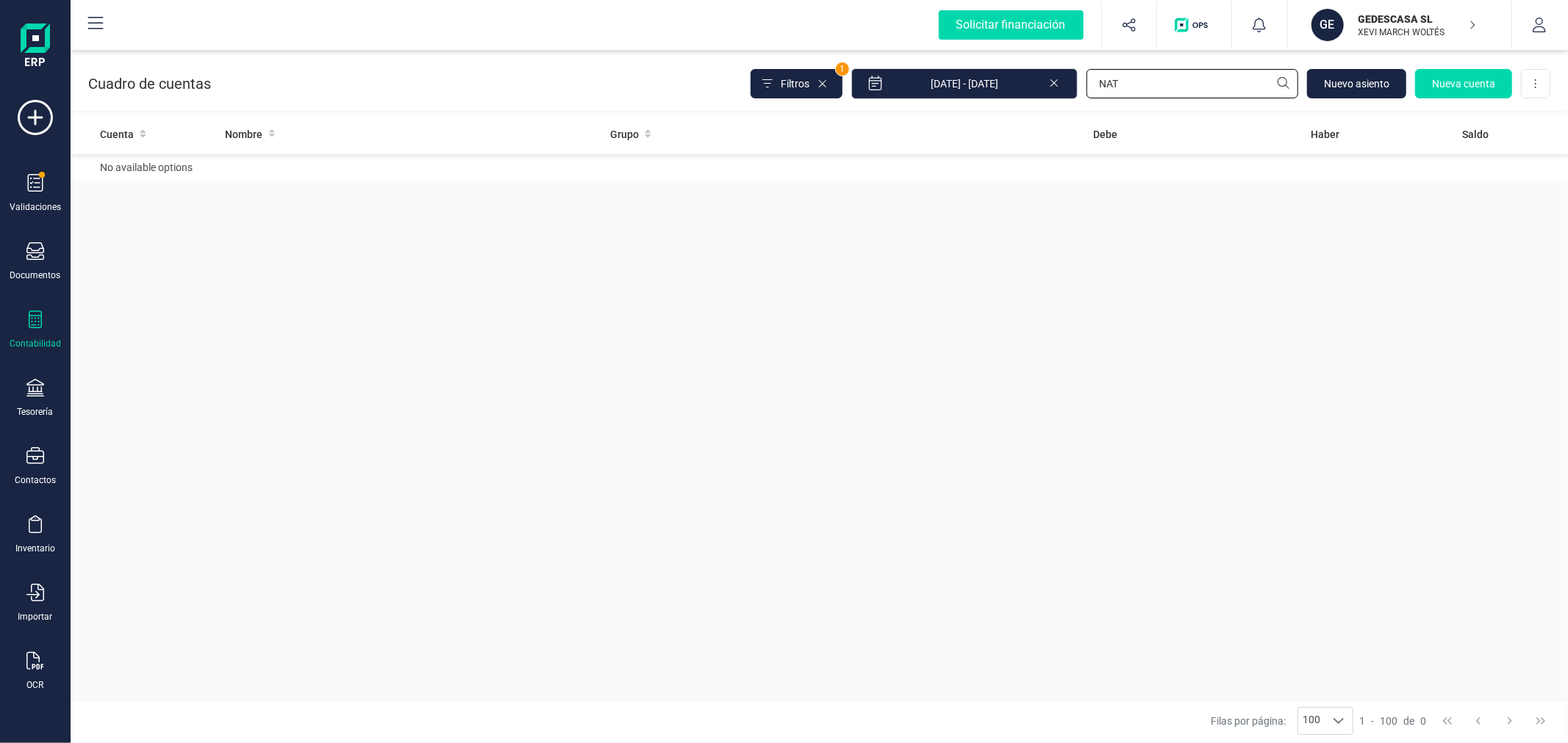
click at [1144, 74] on input "NAT" at bounding box center [1192, 84] width 212 height 29
type input "631"
click at [517, 175] on td "Otros Tributos" at bounding box center [412, 175] width 386 height 41
click at [1138, 86] on input "631" at bounding box center [1192, 84] width 212 height 29
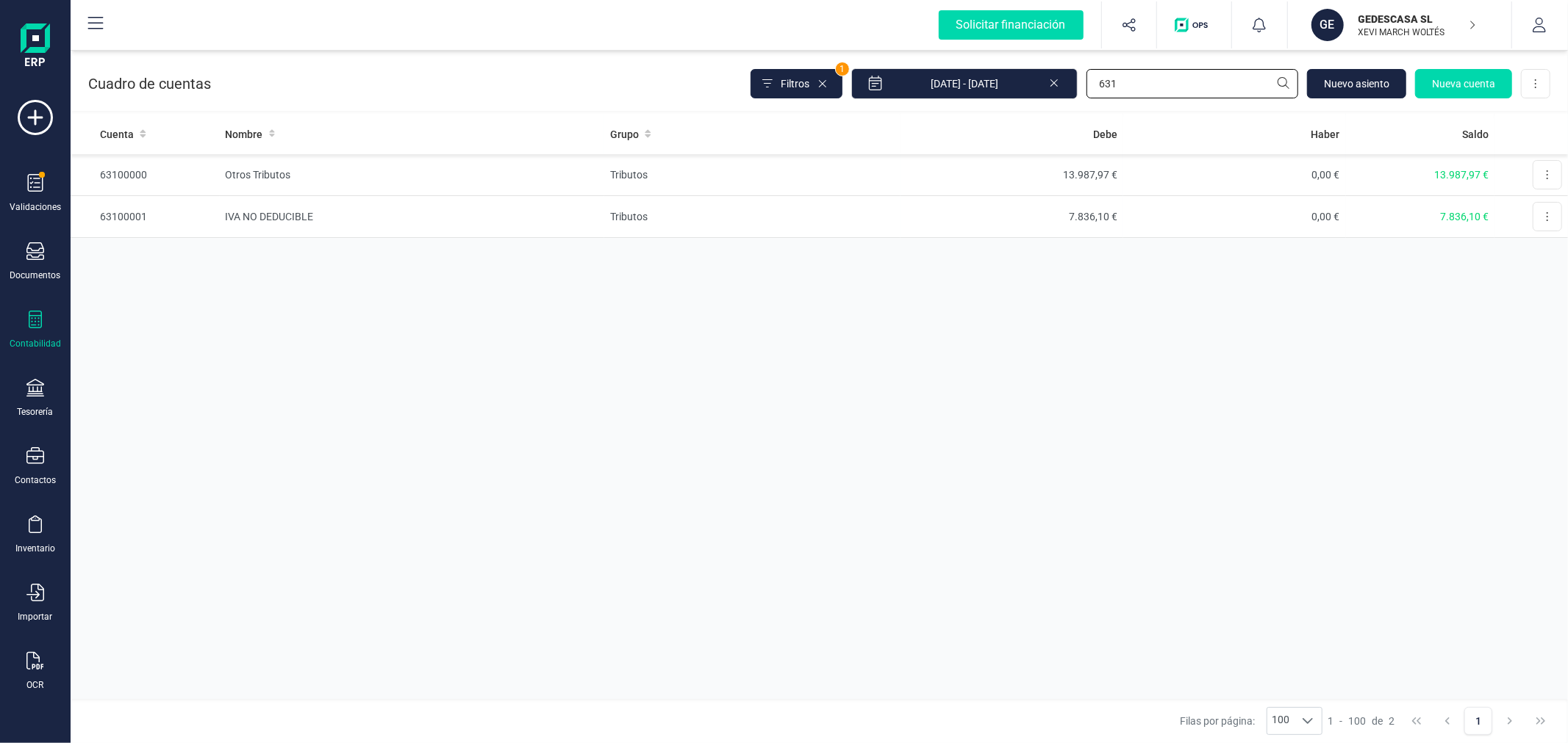
click at [1138, 86] on input "631" at bounding box center [1192, 84] width 212 height 29
type input "622"
click at [387, 257] on td "MANTENIMIENTO ASCENSOR MORA" at bounding box center [411, 258] width 386 height 41
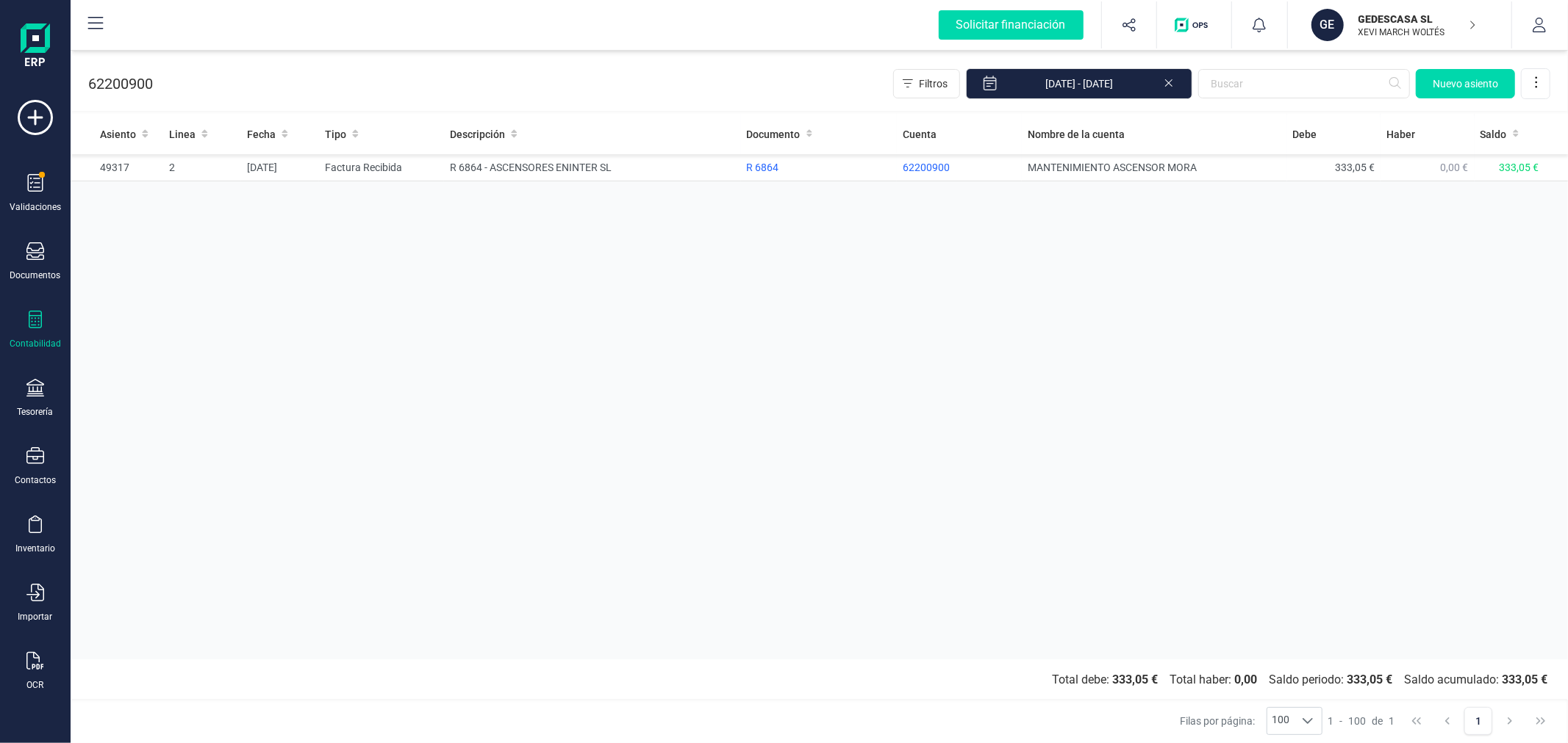
drag, startPoint x: 672, startPoint y: 186, endPoint x: 685, endPoint y: 184, distance: 13.2
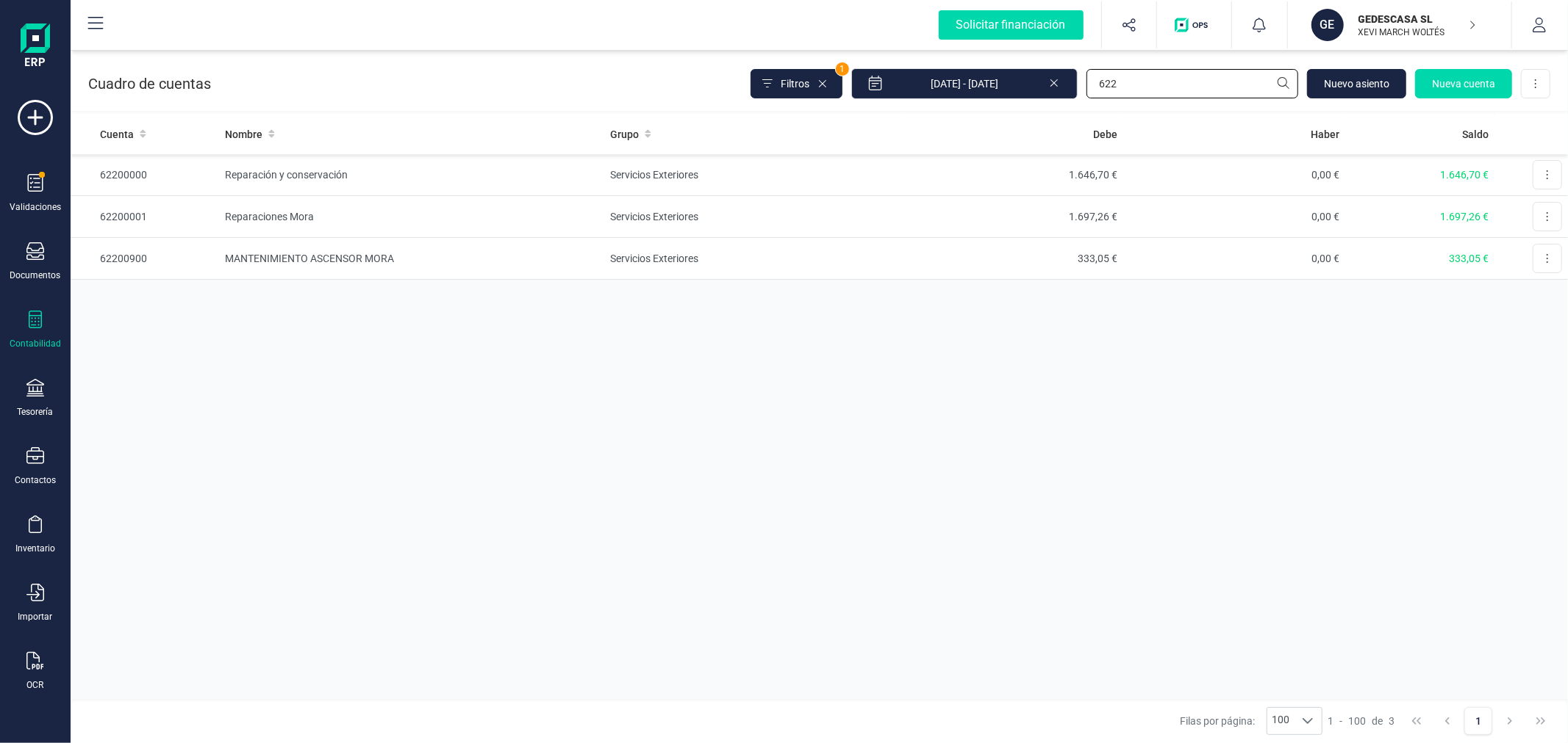
click at [1135, 90] on input "622" at bounding box center [1192, 84] width 212 height 29
type input "ENIN"
click at [982, 163] on td "2.342,23 €" at bounding box center [1012, 175] width 223 height 41
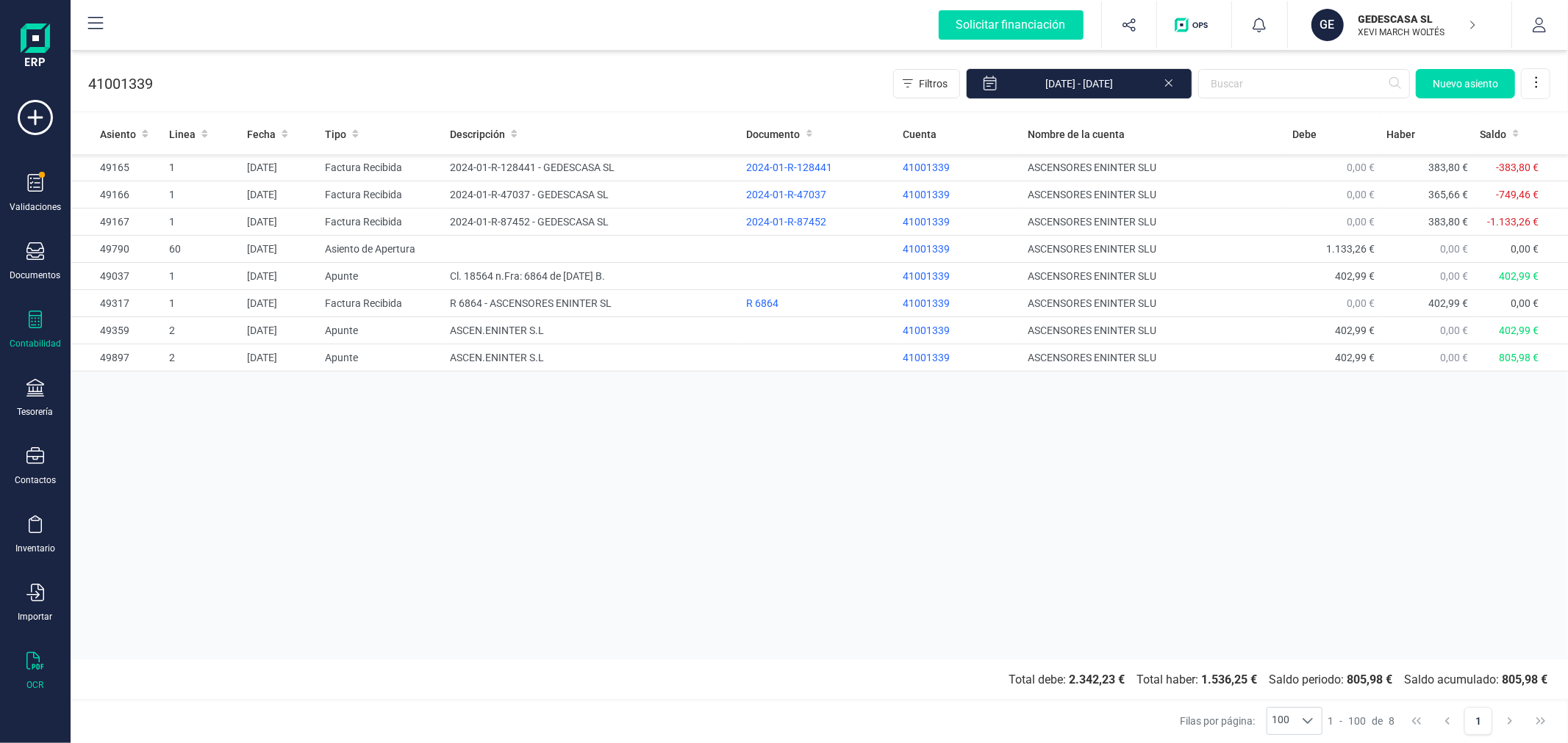
click at [32, 666] on icon at bounding box center [35, 661] width 17 height 17
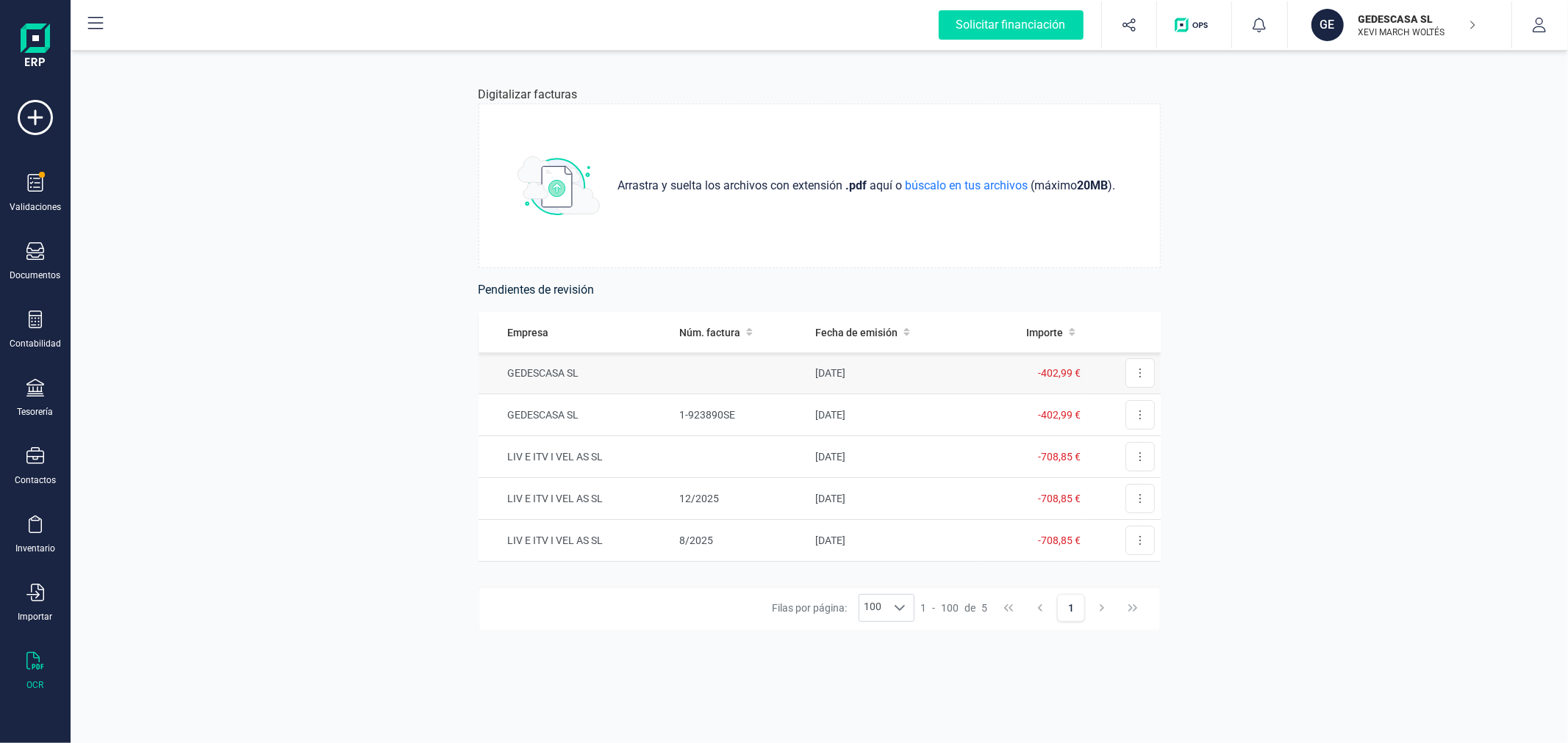
click at [717, 380] on td at bounding box center [741, 373] width 136 height 41
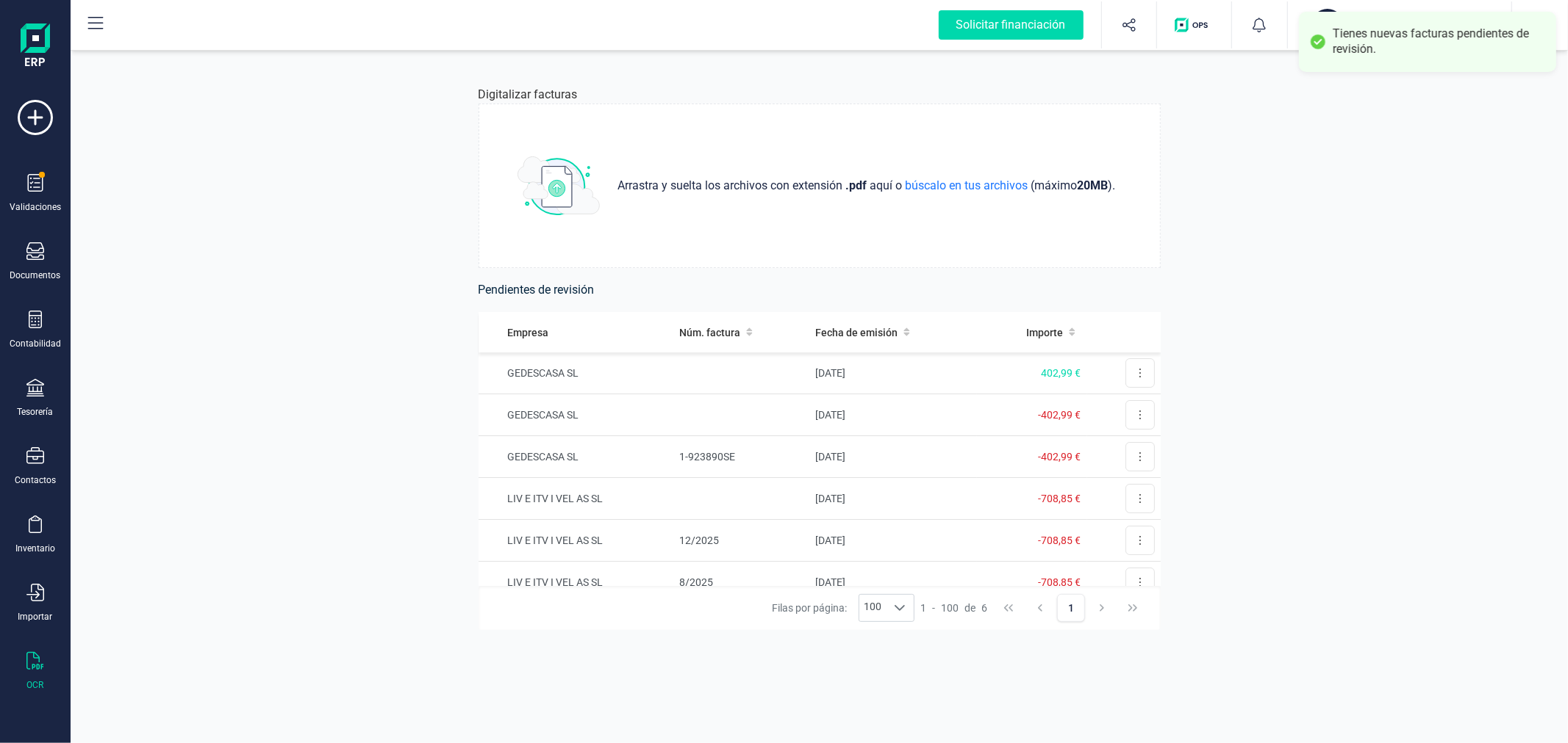
click at [768, 405] on td at bounding box center [741, 416] width 136 height 41
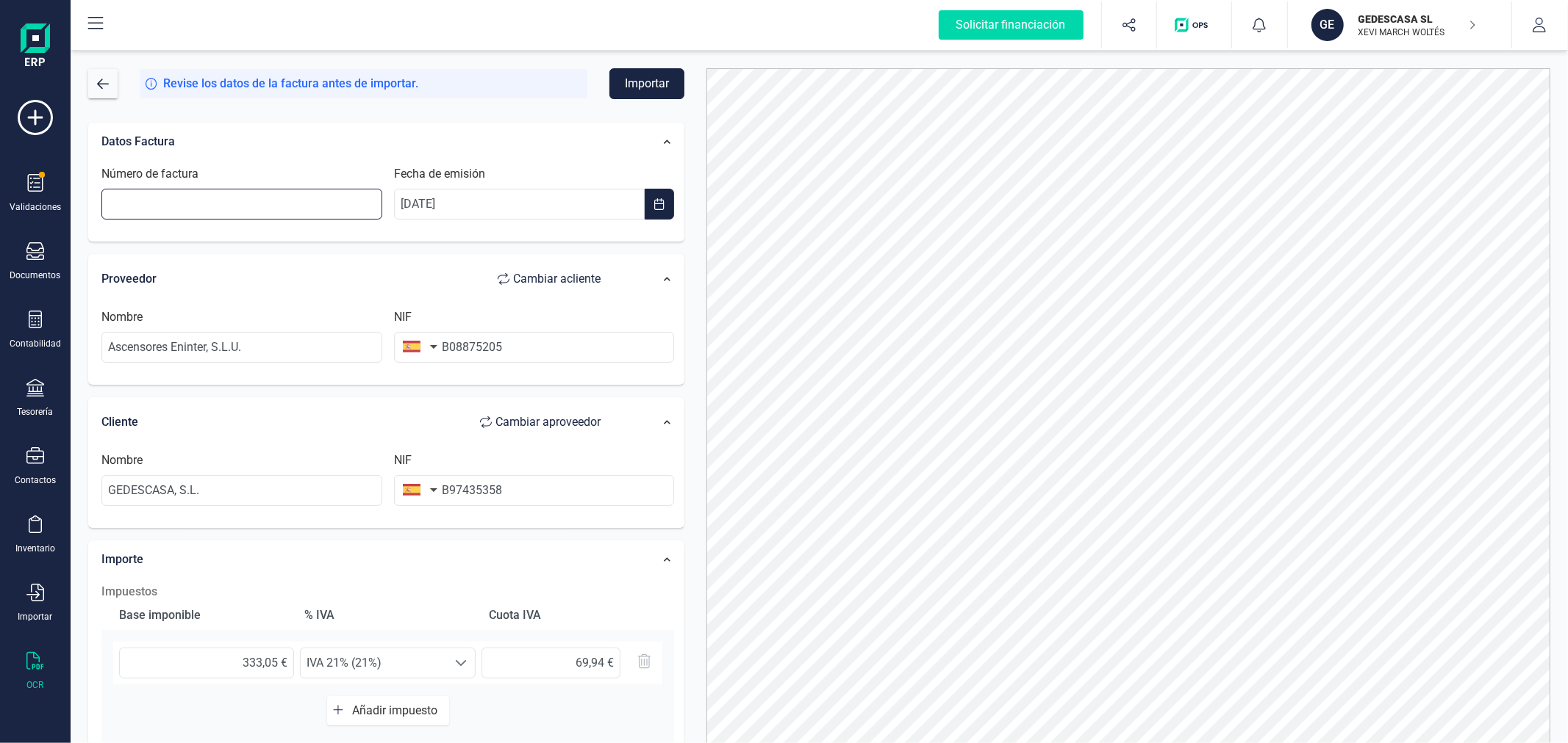
click at [277, 202] on input "Número de factura" at bounding box center [241, 205] width 281 height 31
type input "R94241"
click at [704, 348] on div at bounding box center [1128, 421] width 866 height 706
click at [648, 78] on button "Importar" at bounding box center [647, 84] width 75 height 31
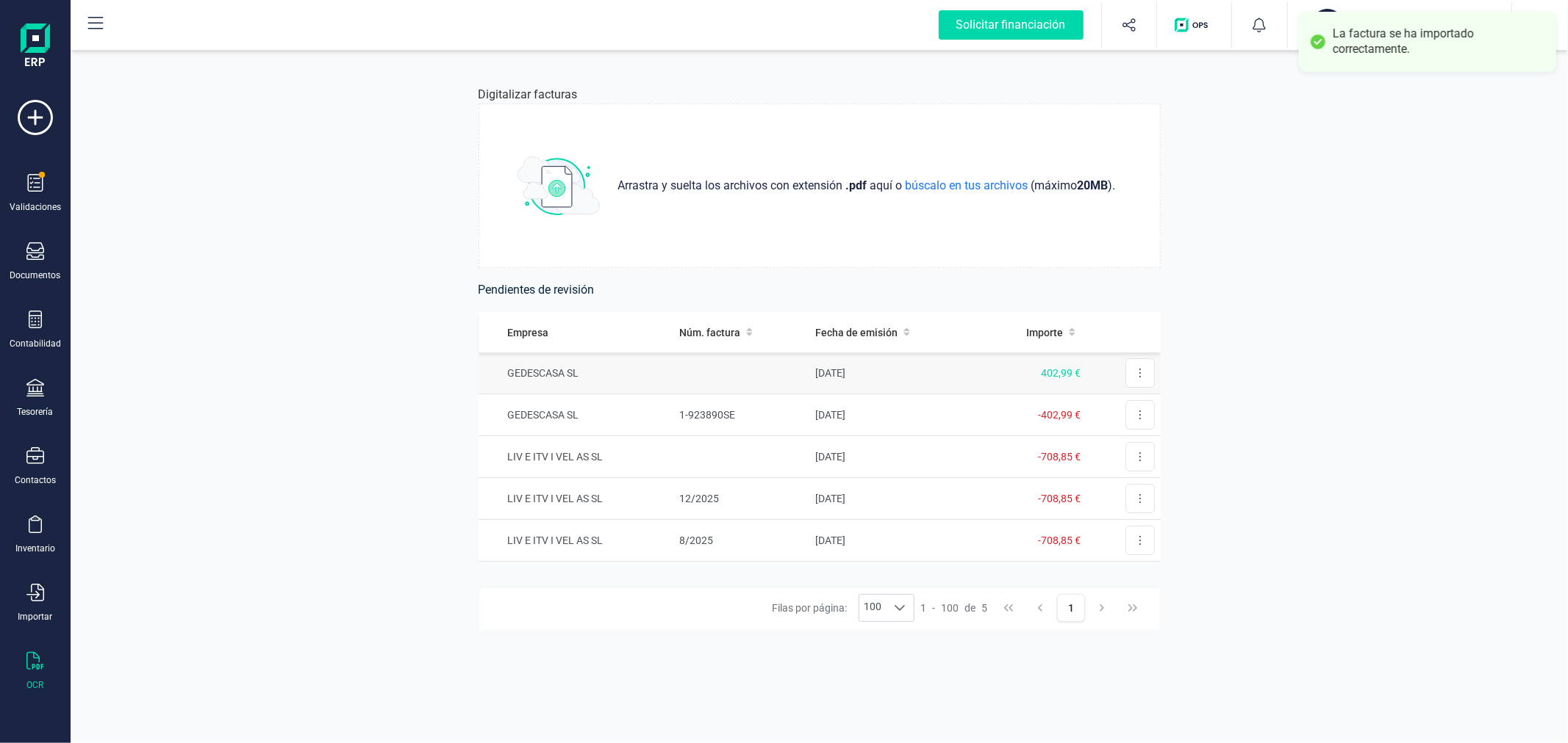
click at [761, 386] on td at bounding box center [741, 373] width 136 height 41
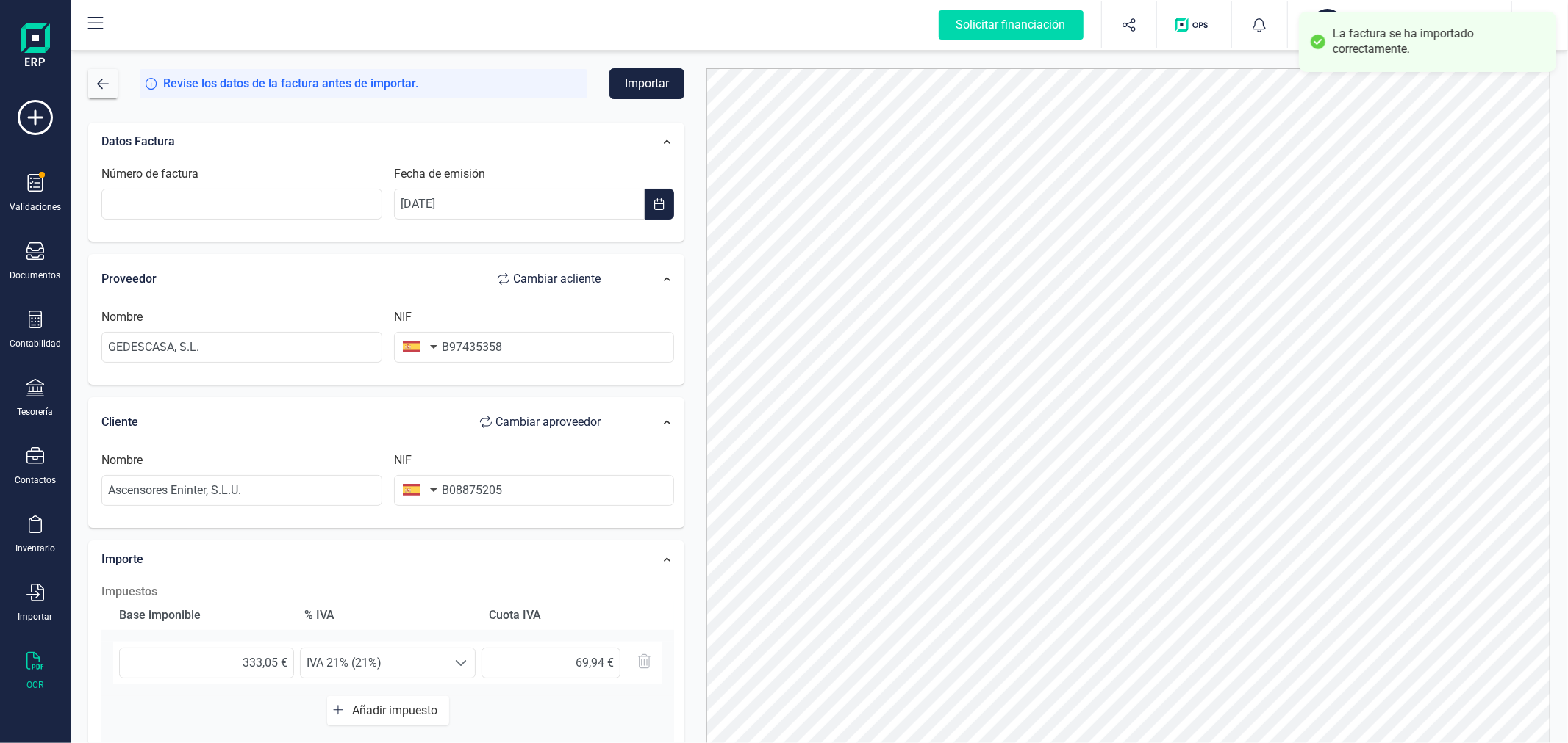
click at [571, 276] on span "Cambiar a cliente" at bounding box center [557, 279] width 87 height 17
type input "Ascensores Eninter, S.L.U."
type input "B08875205"
type input "GEDESCASA, S.L."
type input "B97435358"
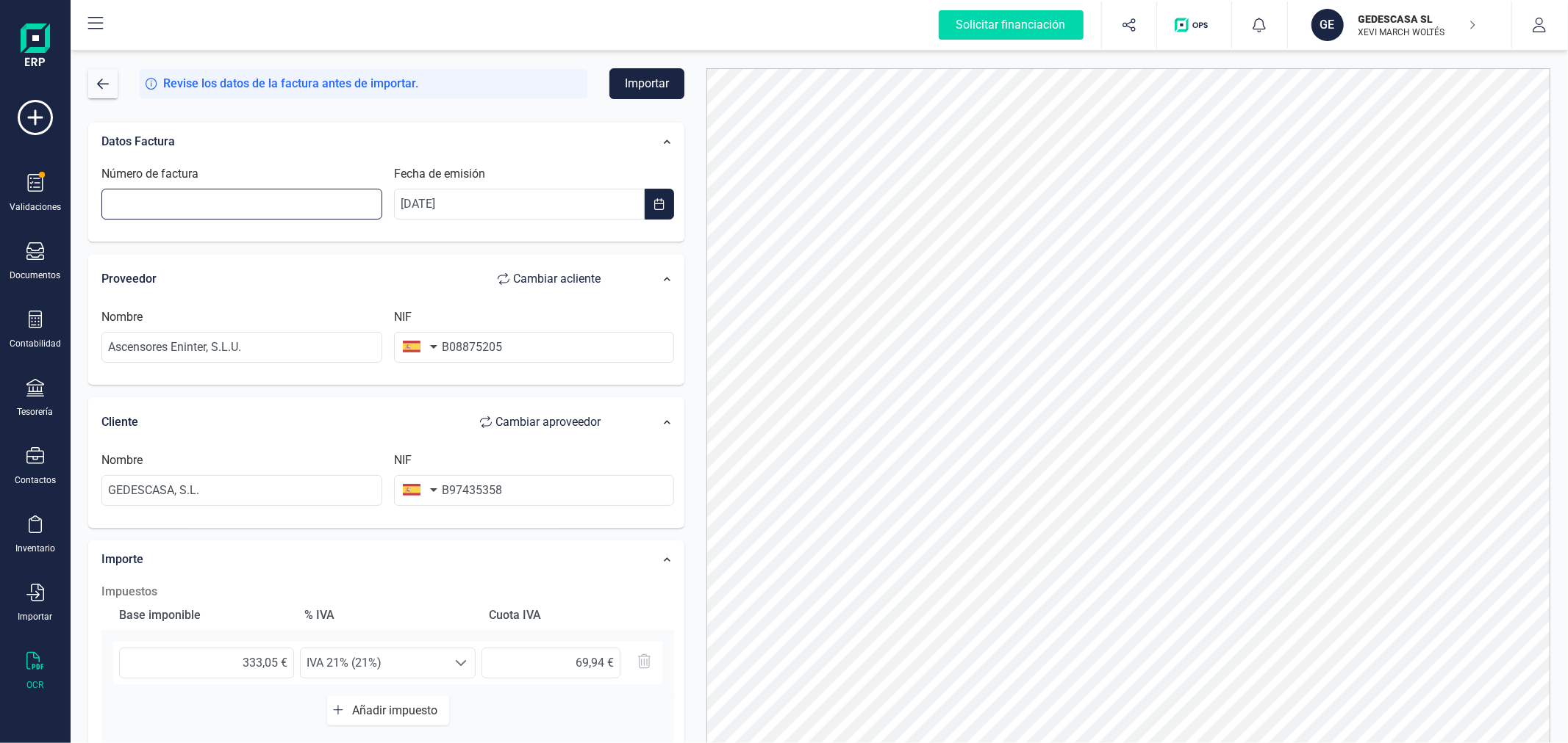
click at [298, 193] on input "Número de factura" at bounding box center [241, 205] width 281 height 31
type input "R139077"
click at [691, 130] on div "Datos Factura Número de factura R139077 Fecha de emisión [DATE] Proveedor Cambi…" at bounding box center [386, 543] width 618 height 865
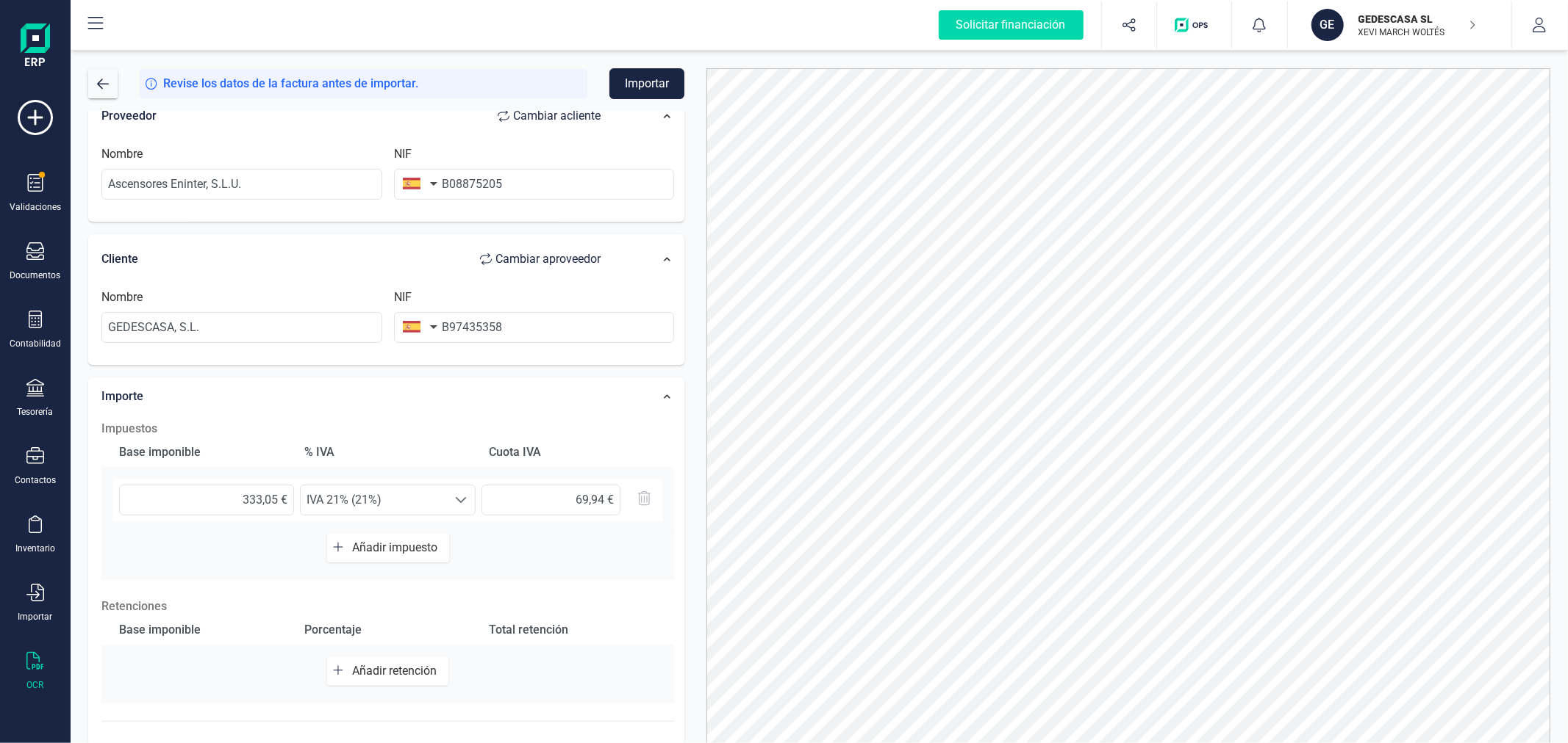
scroll to position [232, 0]
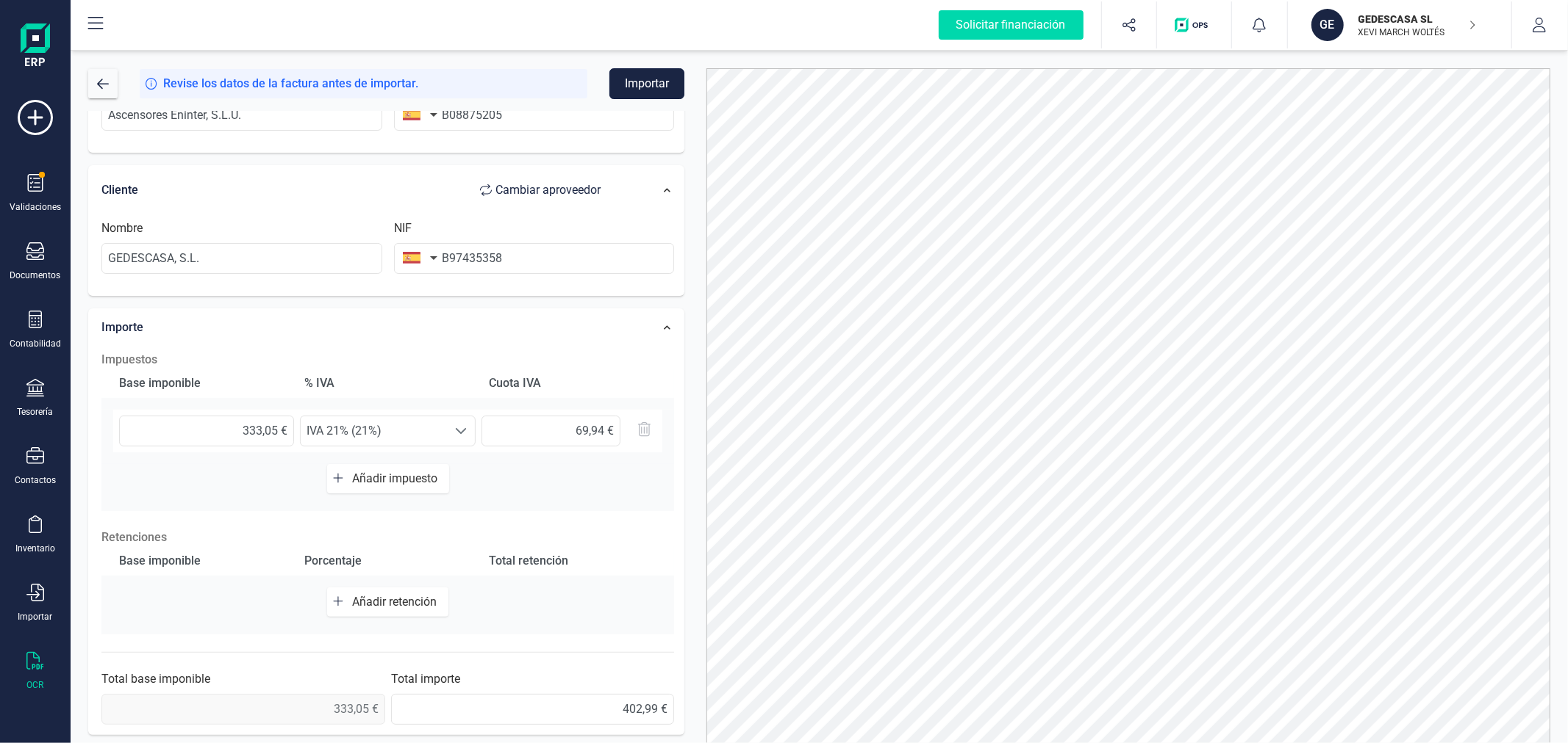
click at [673, 81] on button "Importar" at bounding box center [647, 84] width 75 height 31
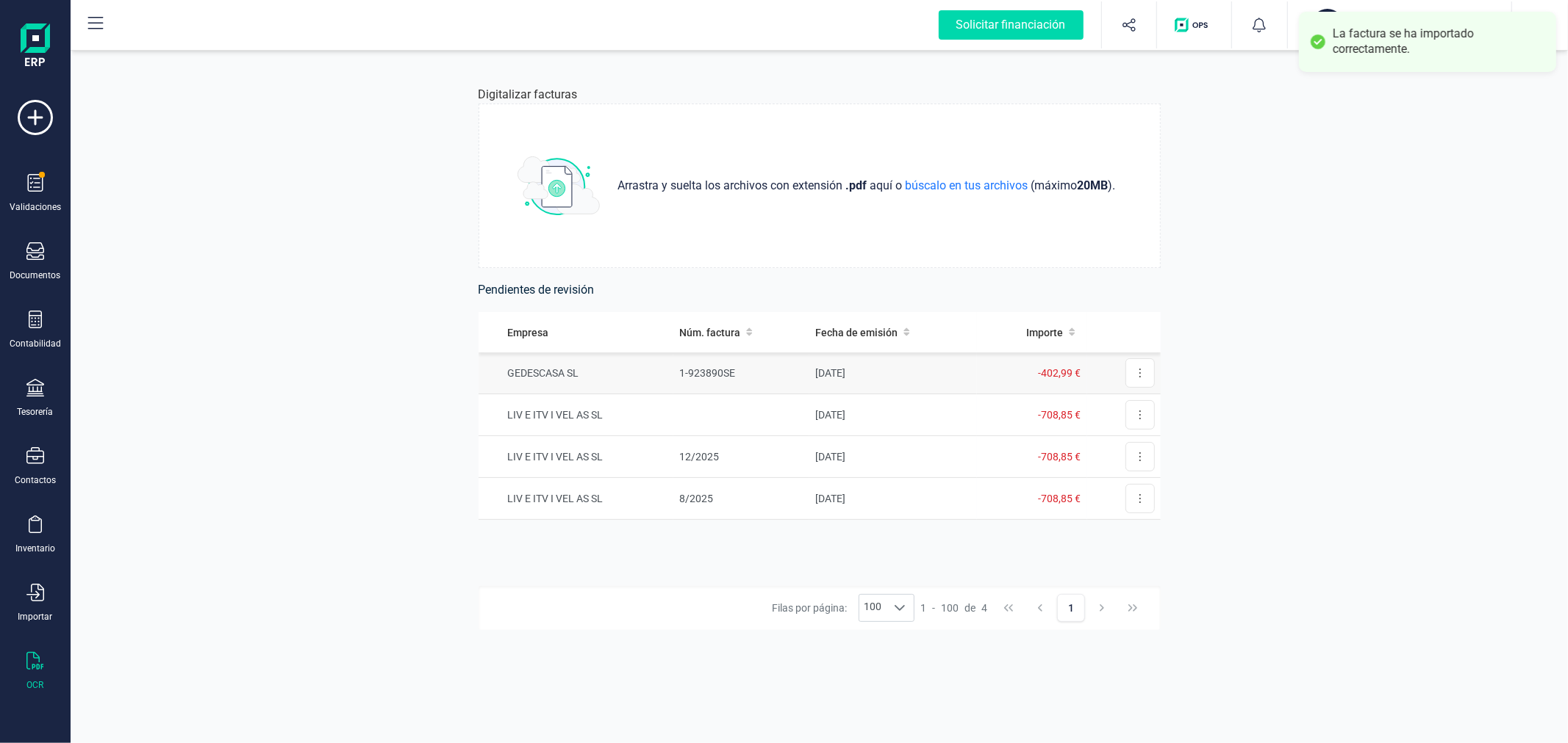
click at [807, 360] on td "1-923890SE" at bounding box center [741, 373] width 136 height 41
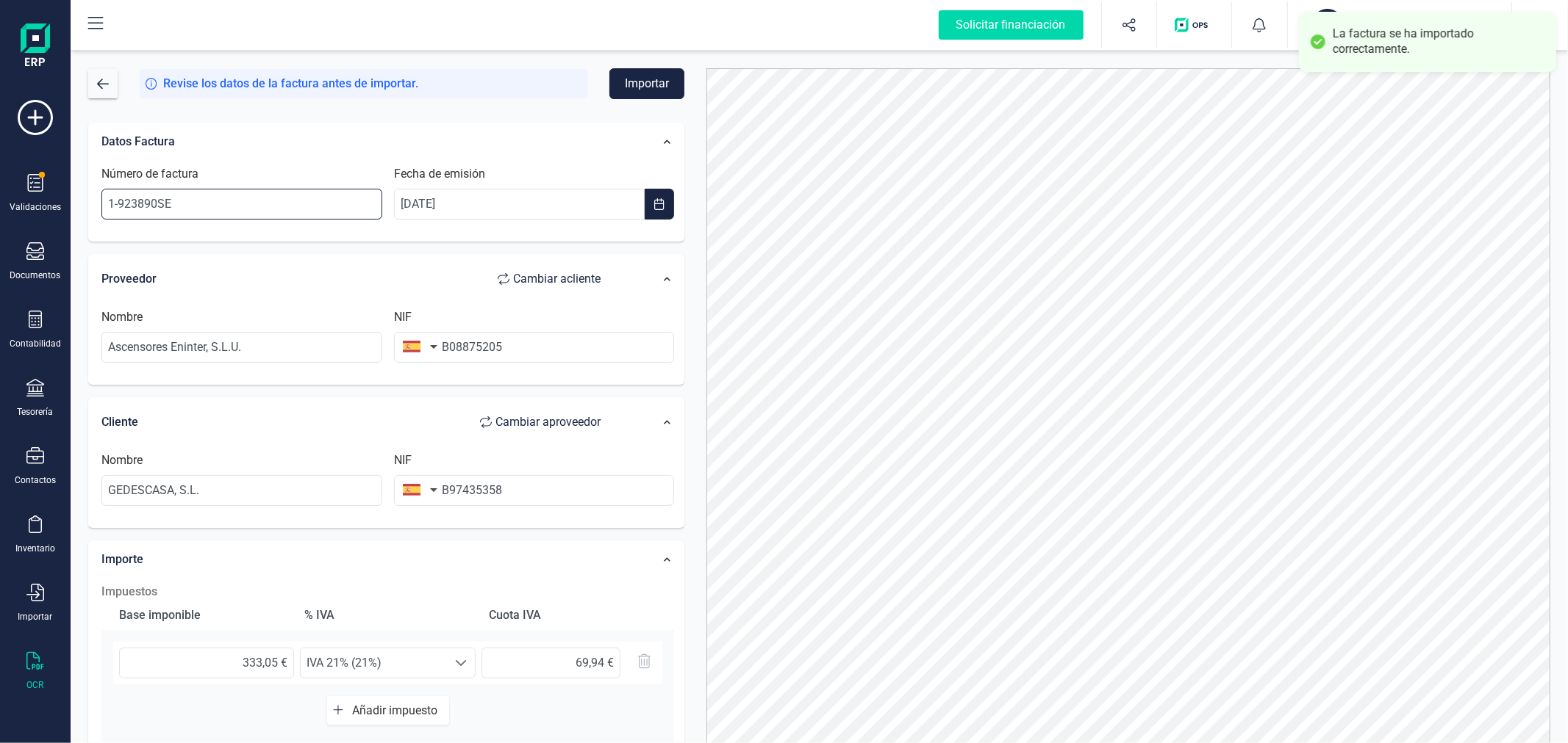
click at [292, 199] on input "1-923890SE" at bounding box center [241, 205] width 281 height 31
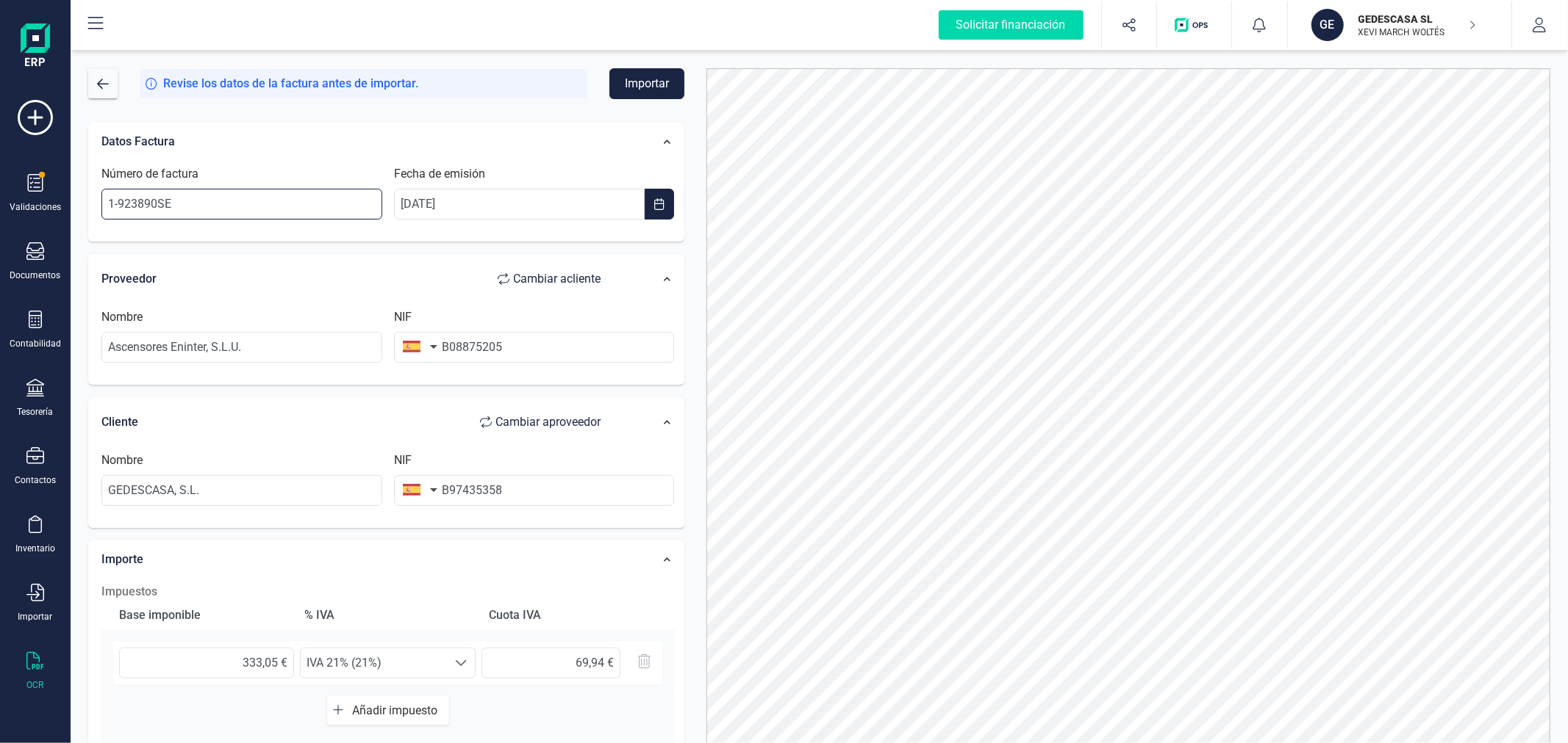
click at [292, 199] on input "1-923890SE" at bounding box center [241, 205] width 281 height 31
type input "R50216"
click at [696, 210] on div at bounding box center [1128, 421] width 866 height 706
click at [641, 90] on button "Importar" at bounding box center [647, 84] width 75 height 31
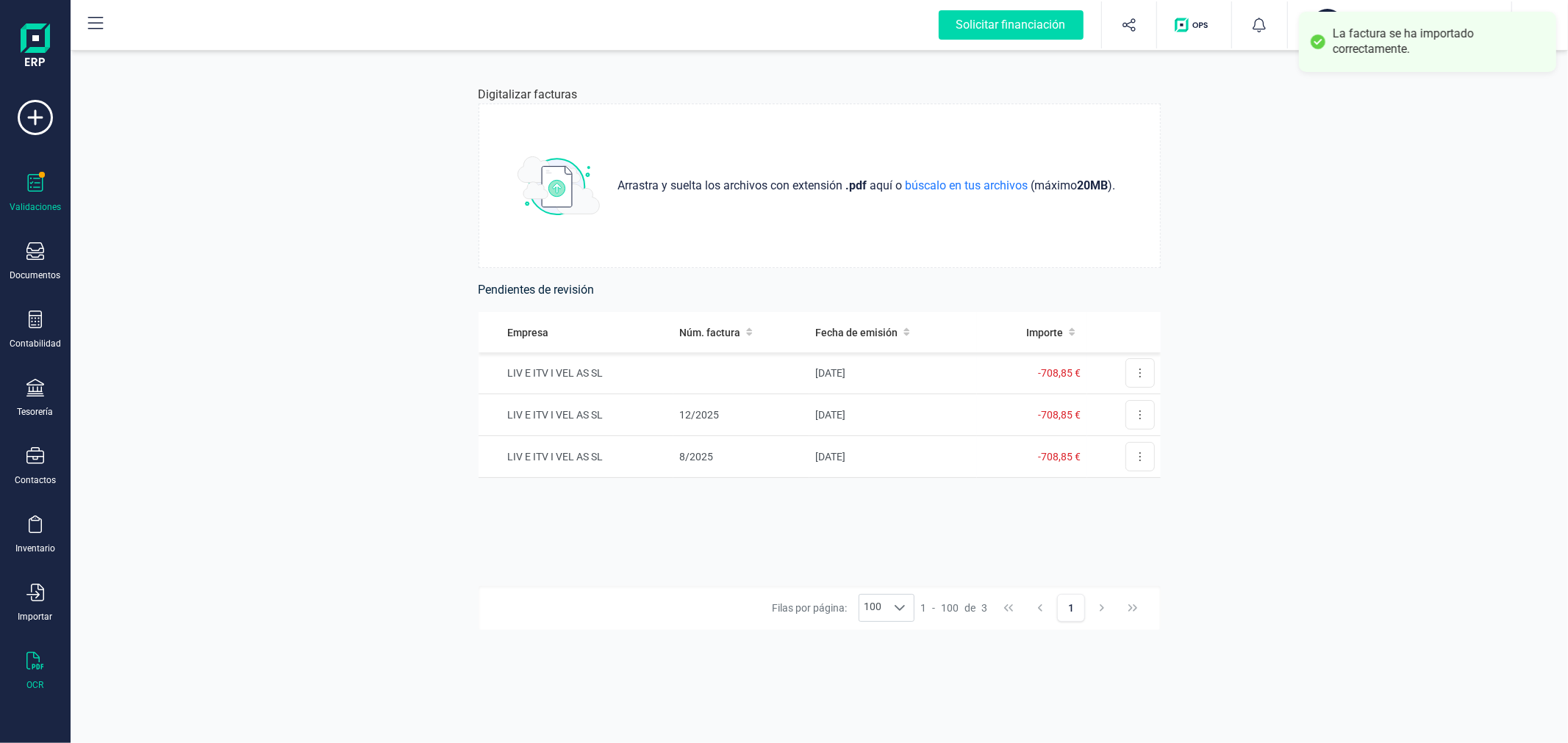
click at [31, 192] on icon at bounding box center [35, 183] width 16 height 17
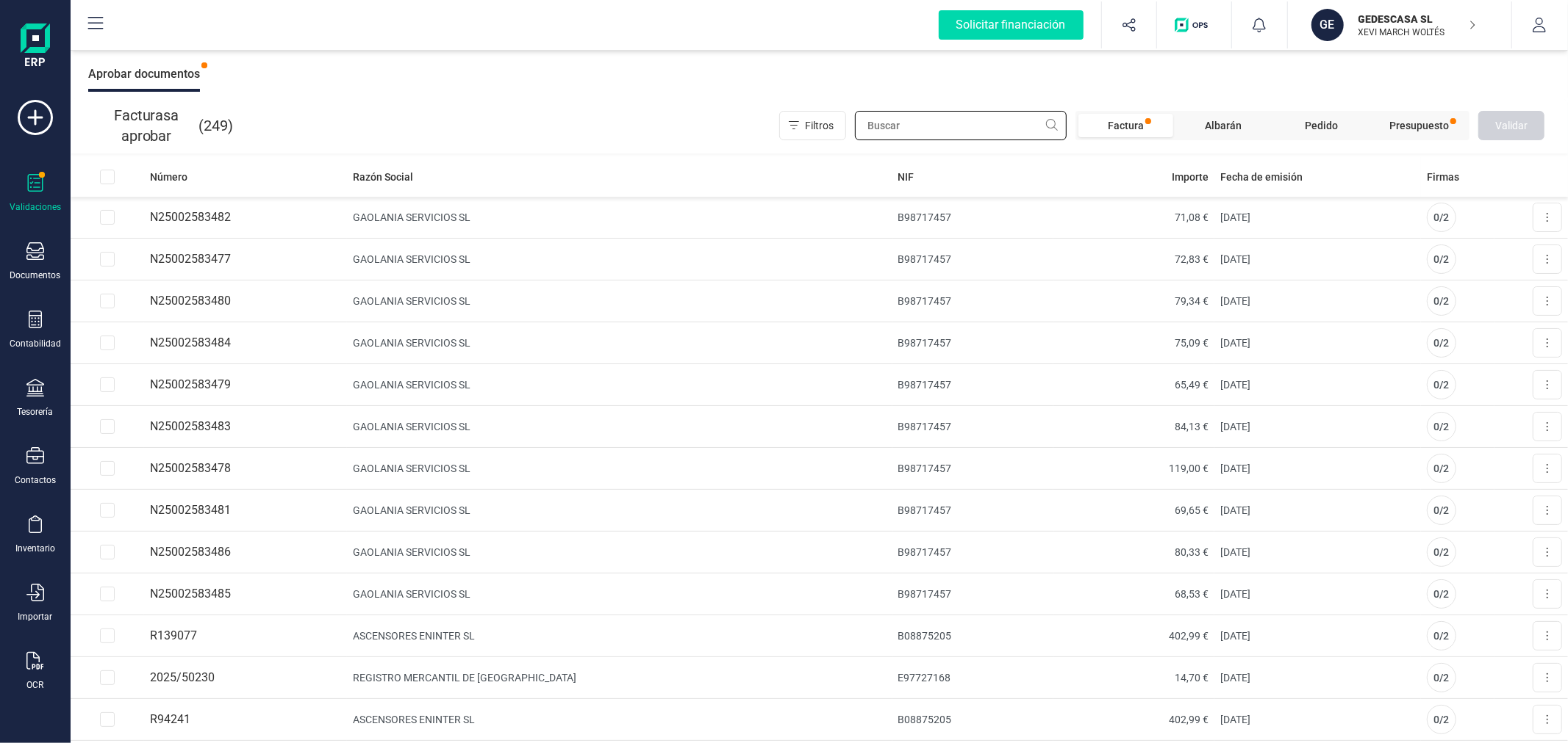
click at [985, 126] on input "text" at bounding box center [960, 125] width 212 height 29
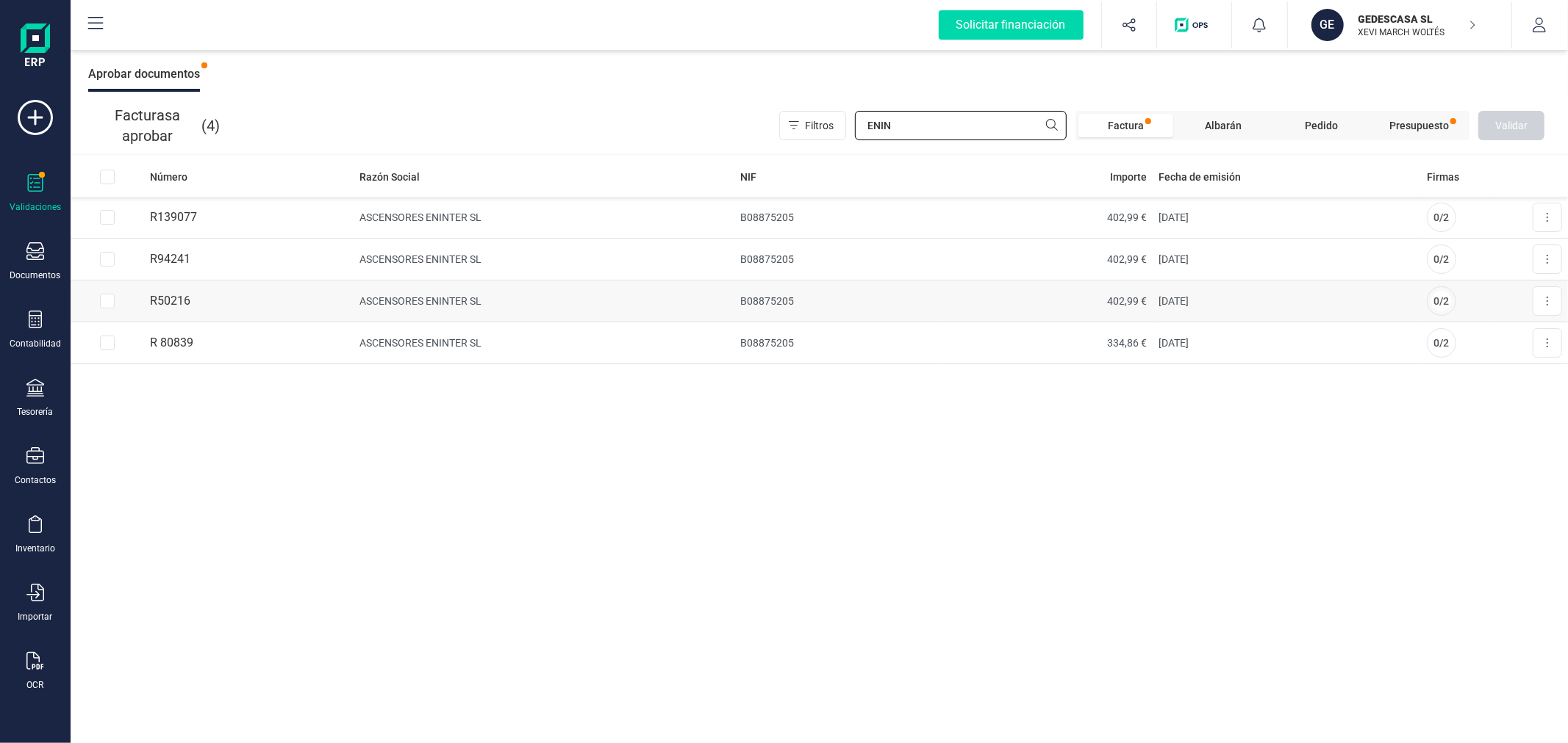
type input "ENIN"
click at [438, 288] on td "ASCENSORES ENINTER SL" at bounding box center [544, 302] width 380 height 41
click at [1554, 297] on button at bounding box center [1547, 302] width 29 height 29
click at [1527, 331] on span "Aprobar factura" at bounding box center [1512, 337] width 73 height 15
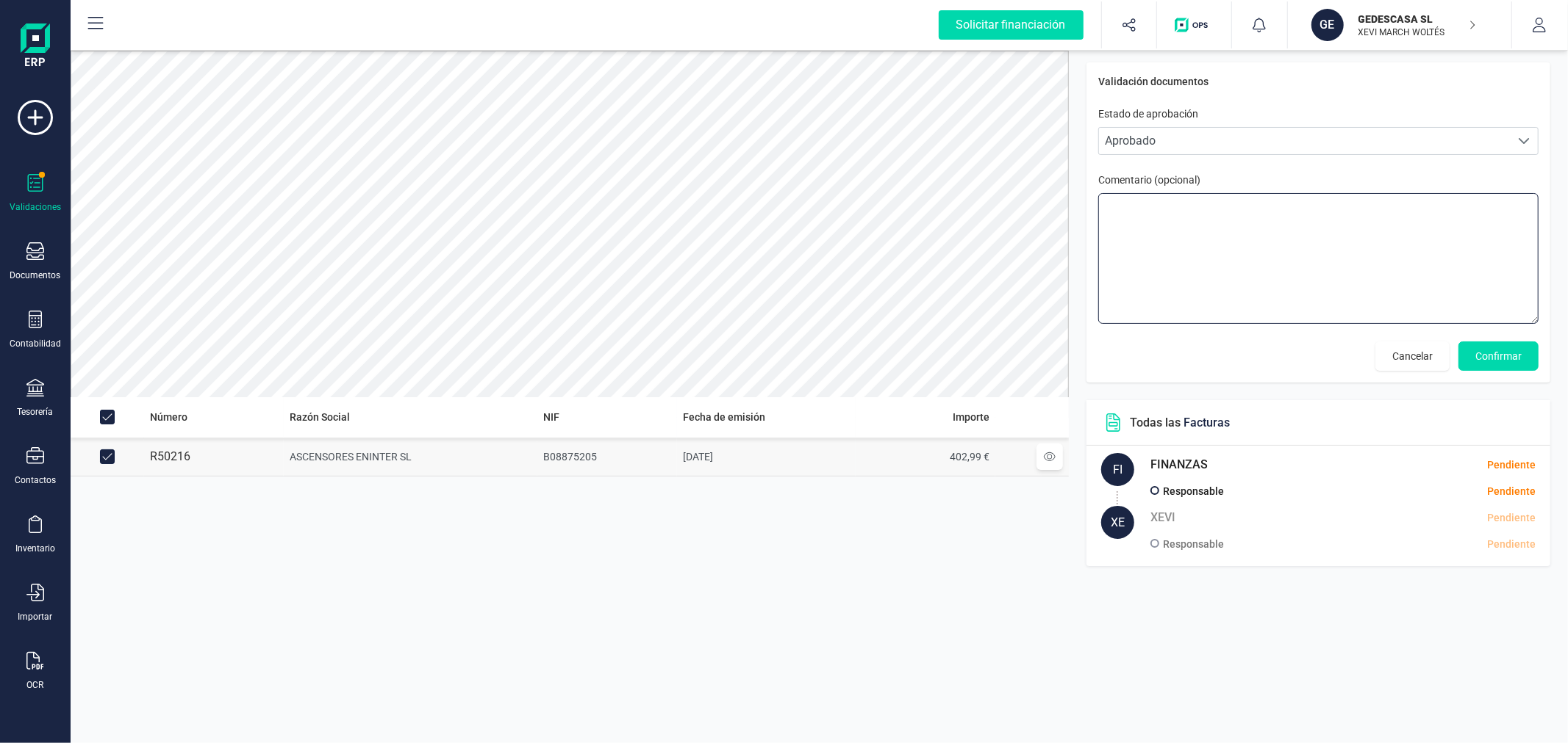
drag, startPoint x: 1431, startPoint y: 226, endPoint x: 1426, endPoint y: 233, distance: 8.6
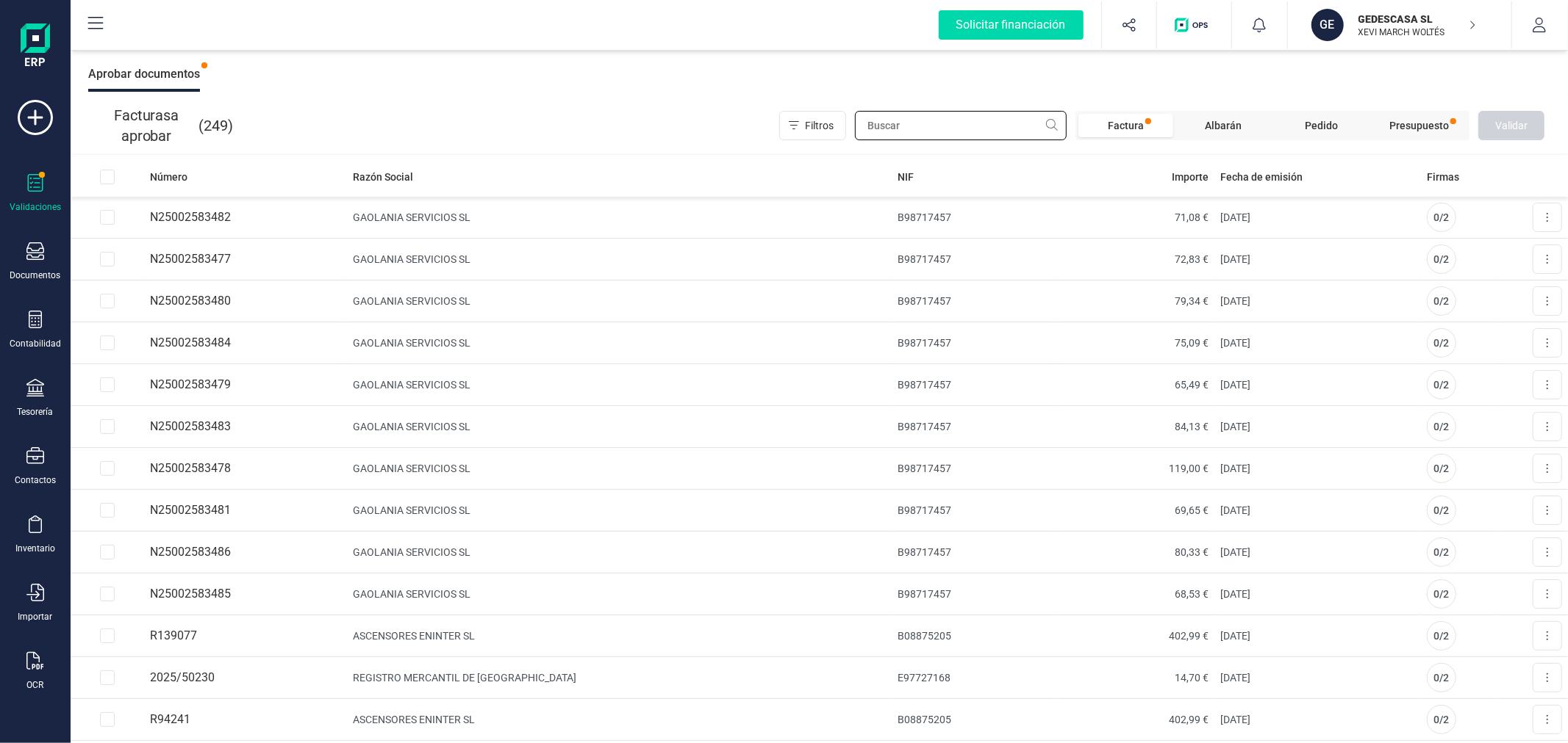
click at [973, 124] on input "text" at bounding box center [960, 125] width 212 height 29
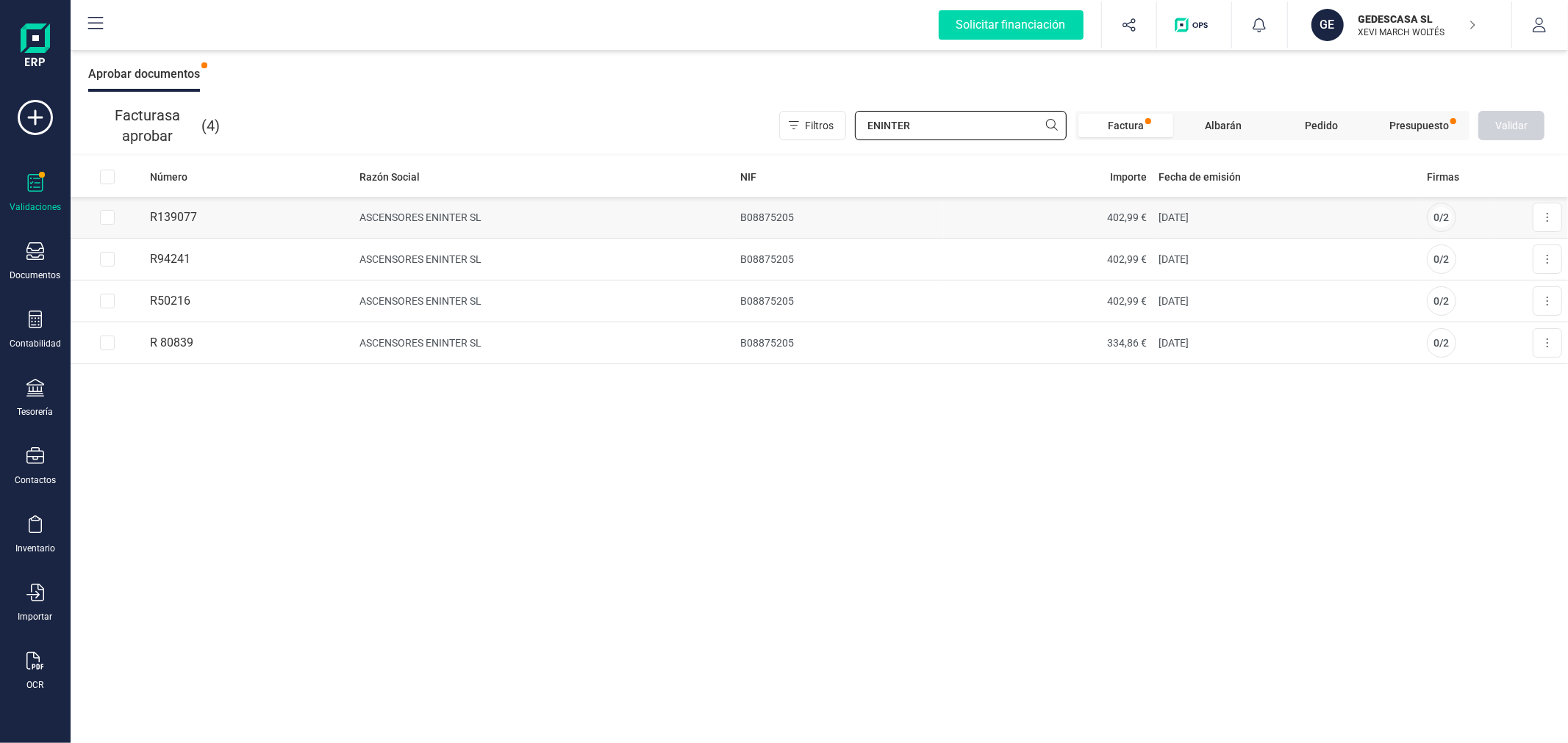
type input "ENINTER"
click at [112, 220] on input "Row Selected ebec6e77-f870-4b2b-8738-7650e1635bf6" at bounding box center [107, 217] width 15 height 15
checkbox input "true"
click at [112, 262] on input "Row Selected becc9638-1a84-4604-ba9a-bdcbc5f931c9" at bounding box center [107, 259] width 15 height 15
checkbox input "true"
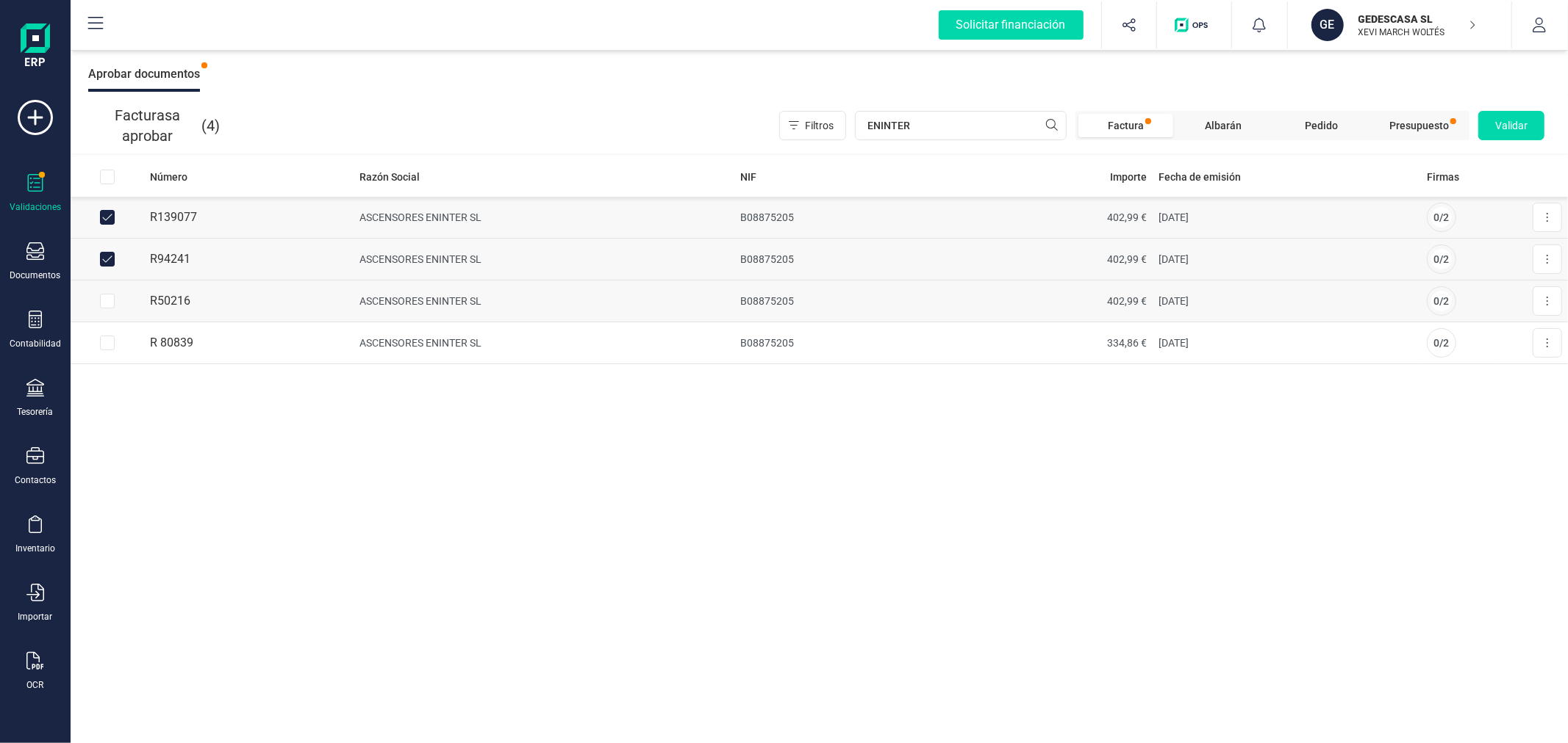
click at [111, 298] on input "Row Selected 8fde2fbb-2794-4655-88e2-dacce686ed98" at bounding box center [107, 301] width 15 height 15
checkbox input "true"
click at [1518, 120] on span "Validar" at bounding box center [1510, 125] width 32 height 15
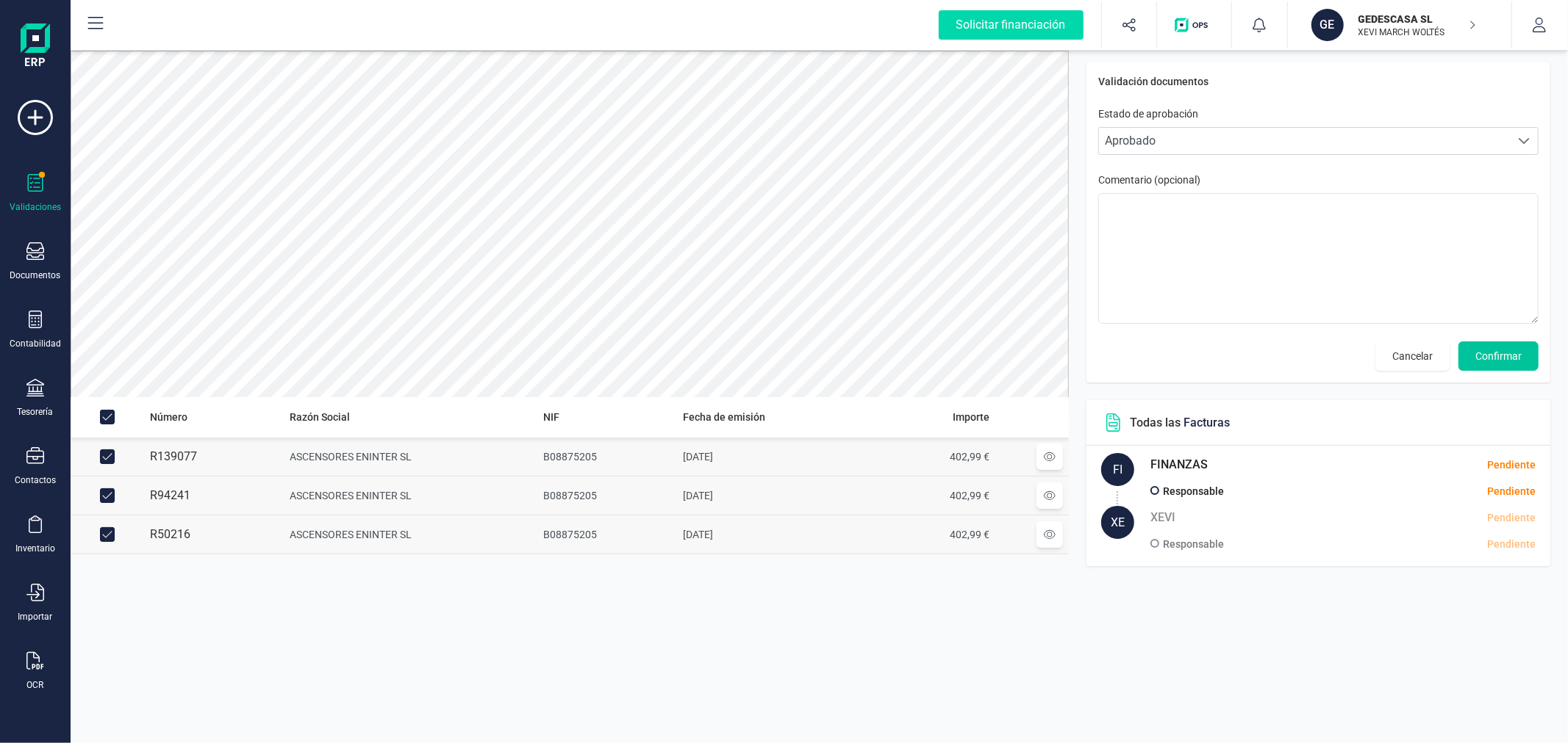
click at [1518, 360] on span "Confirmar" at bounding box center [1499, 356] width 47 height 15
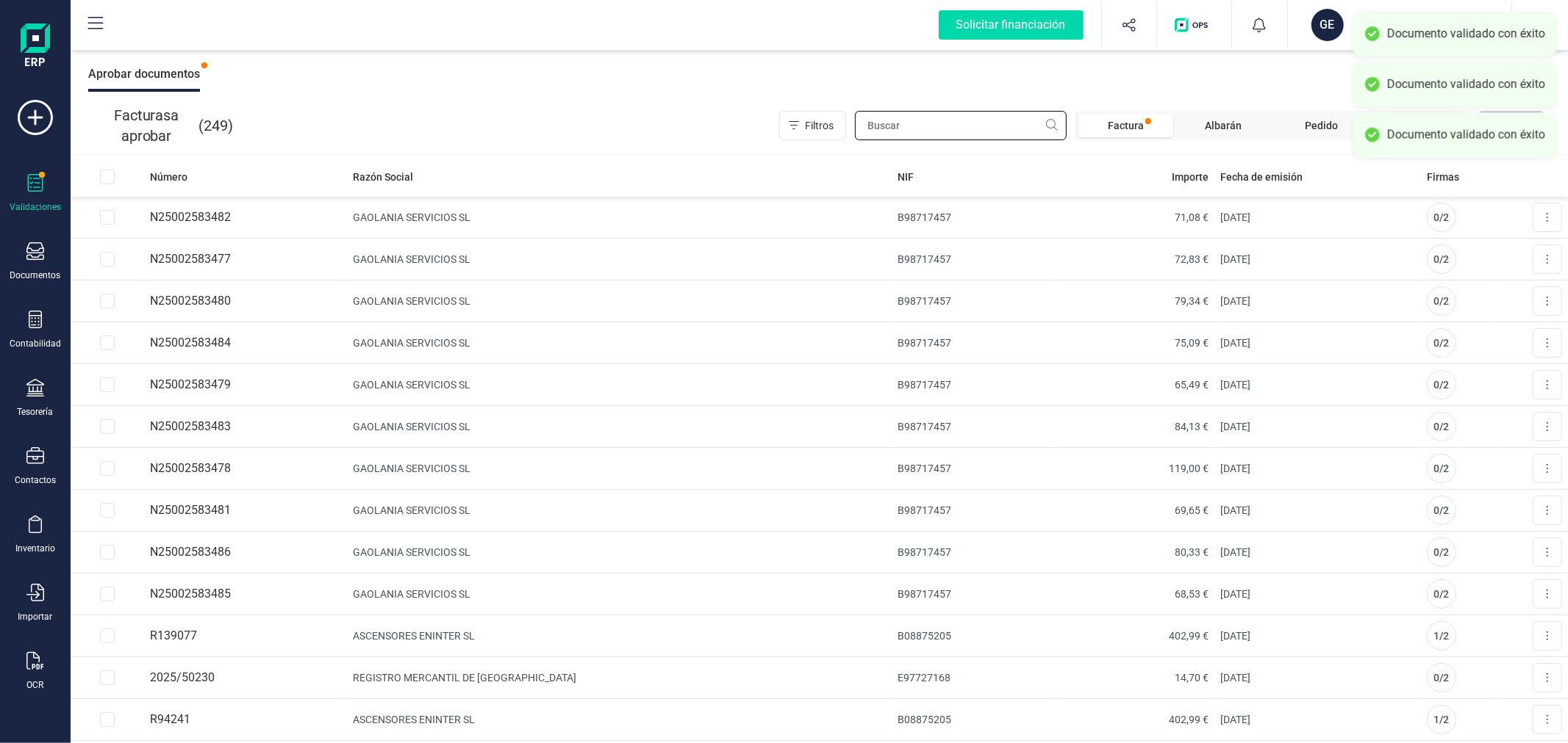
click at [1004, 128] on input "text" at bounding box center [960, 125] width 212 height 29
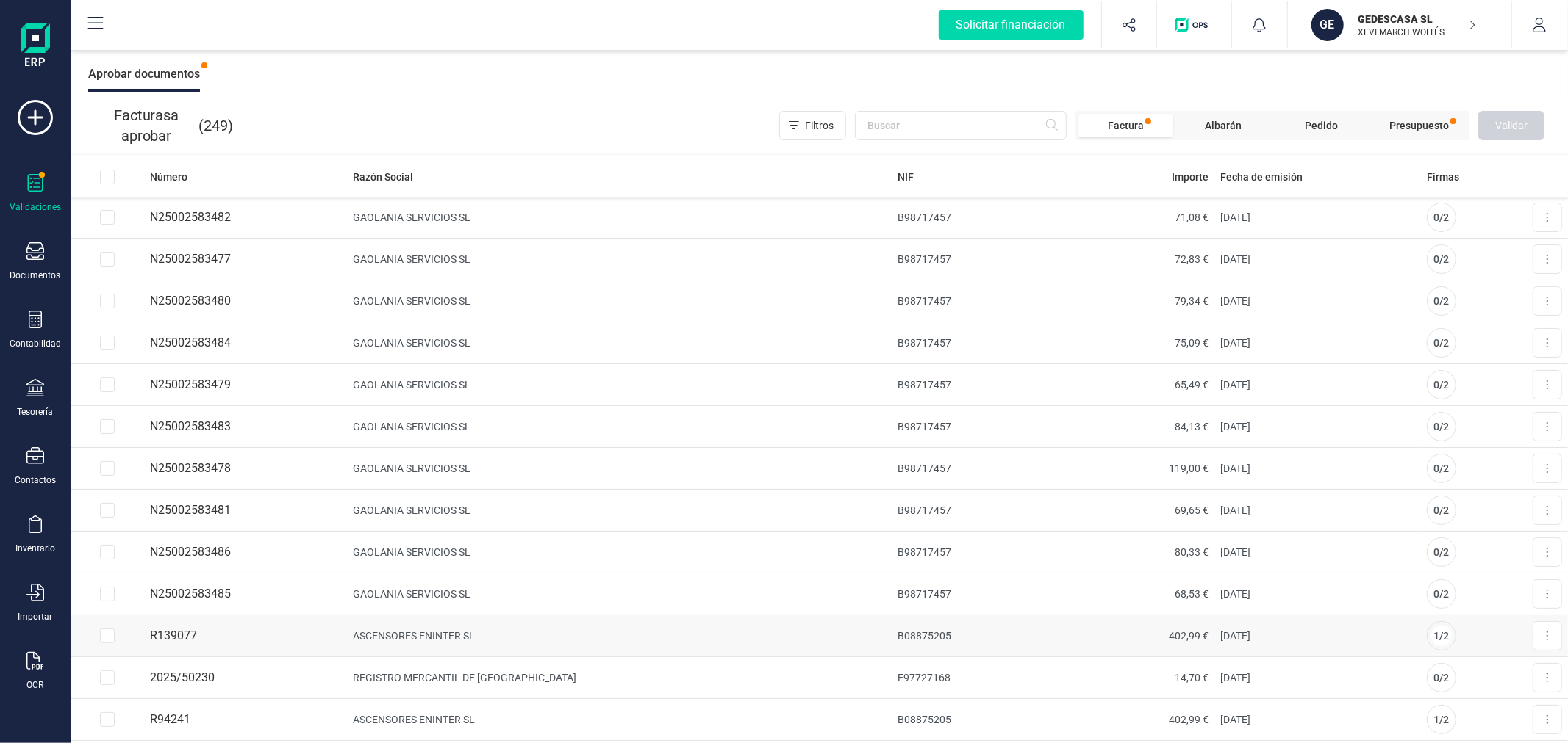
click at [857, 640] on td "ASCENSORES ENINTER SL" at bounding box center [619, 637] width 545 height 41
click at [1539, 635] on button at bounding box center [1547, 636] width 29 height 29
click at [1515, 674] on span "Aprobar factura" at bounding box center [1512, 672] width 73 height 15
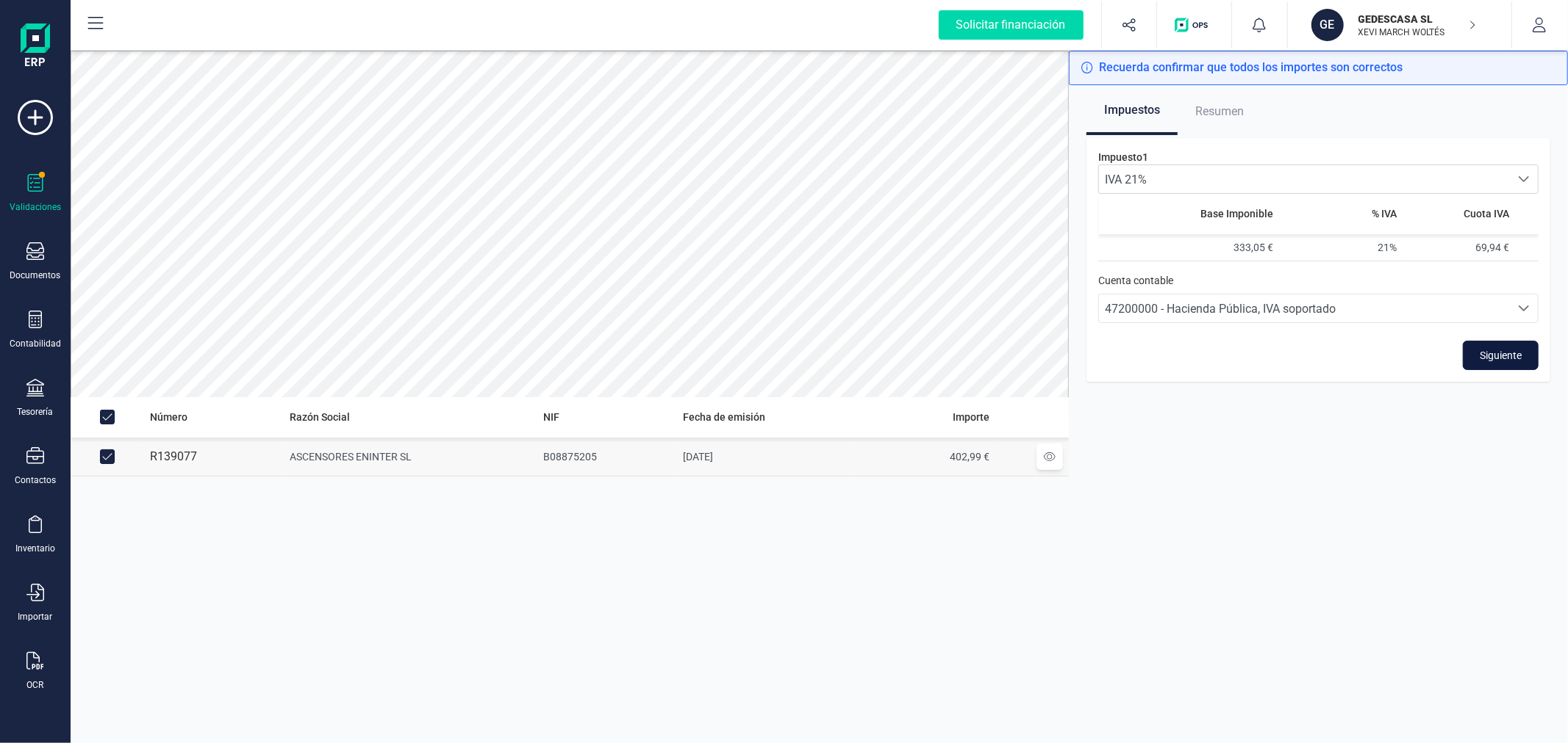
click at [1486, 354] on span "Siguiente" at bounding box center [1501, 355] width 41 height 15
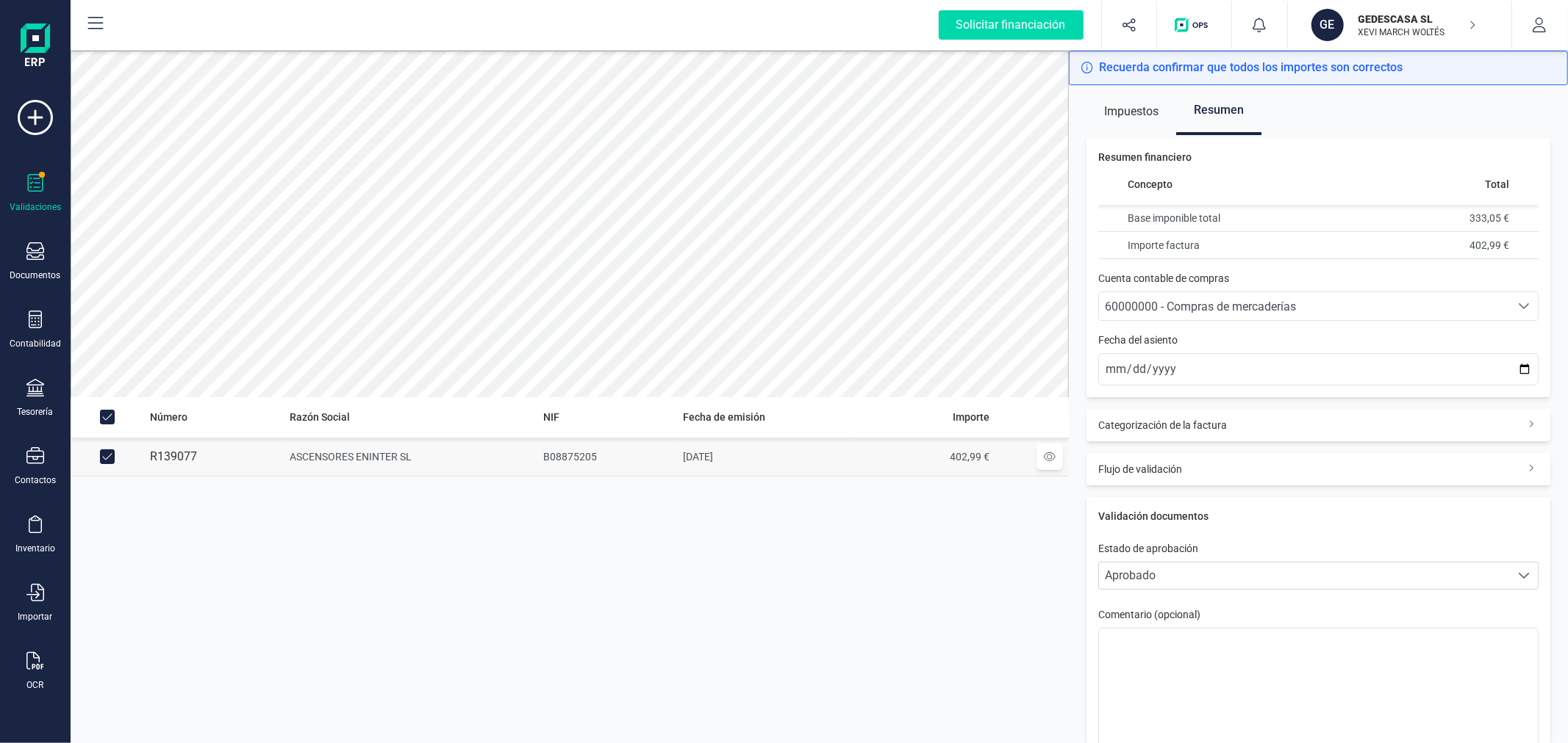
click at [1172, 302] on span "60000000 - Compras de mercaderías" at bounding box center [1200, 307] width 191 height 14
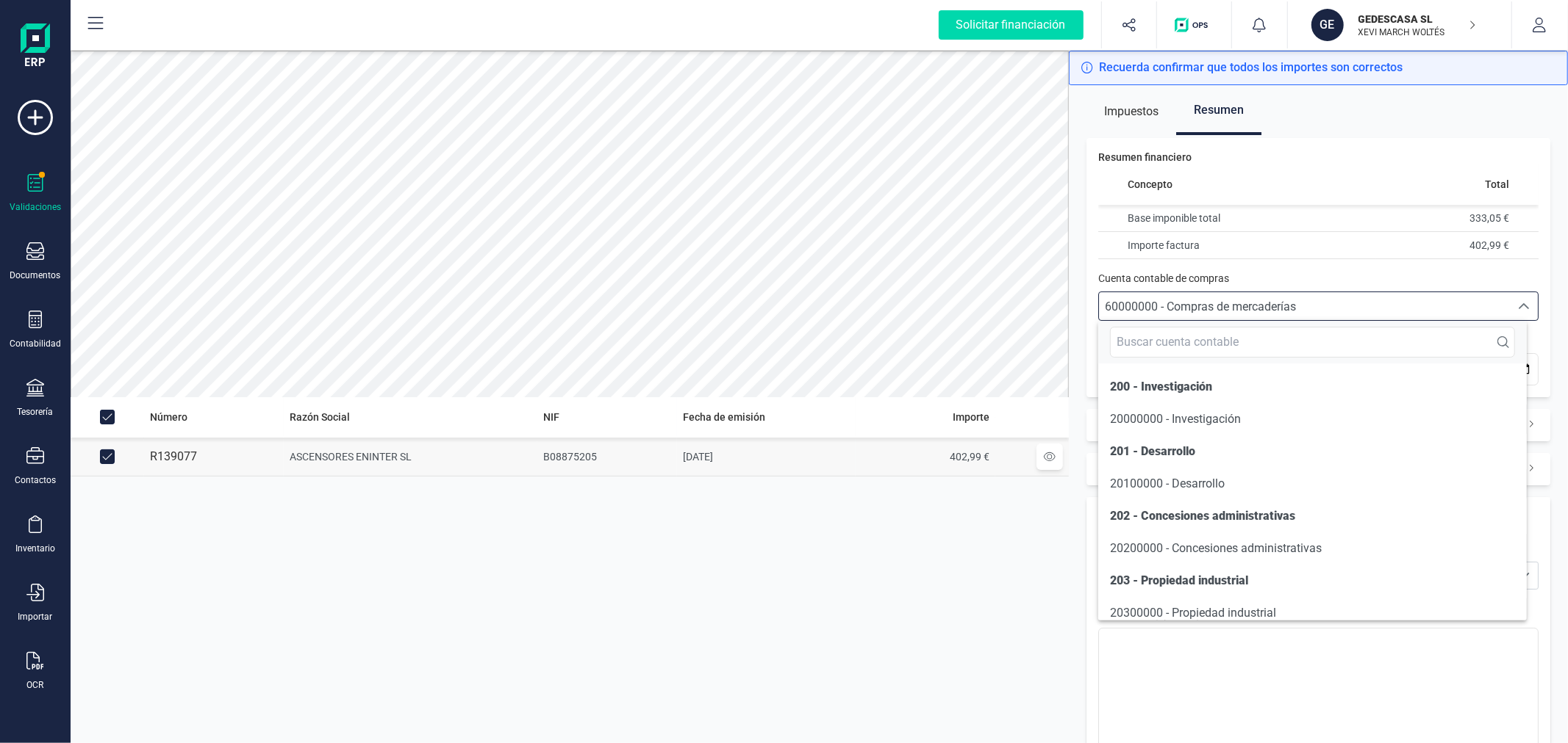
scroll to position [8374, 0]
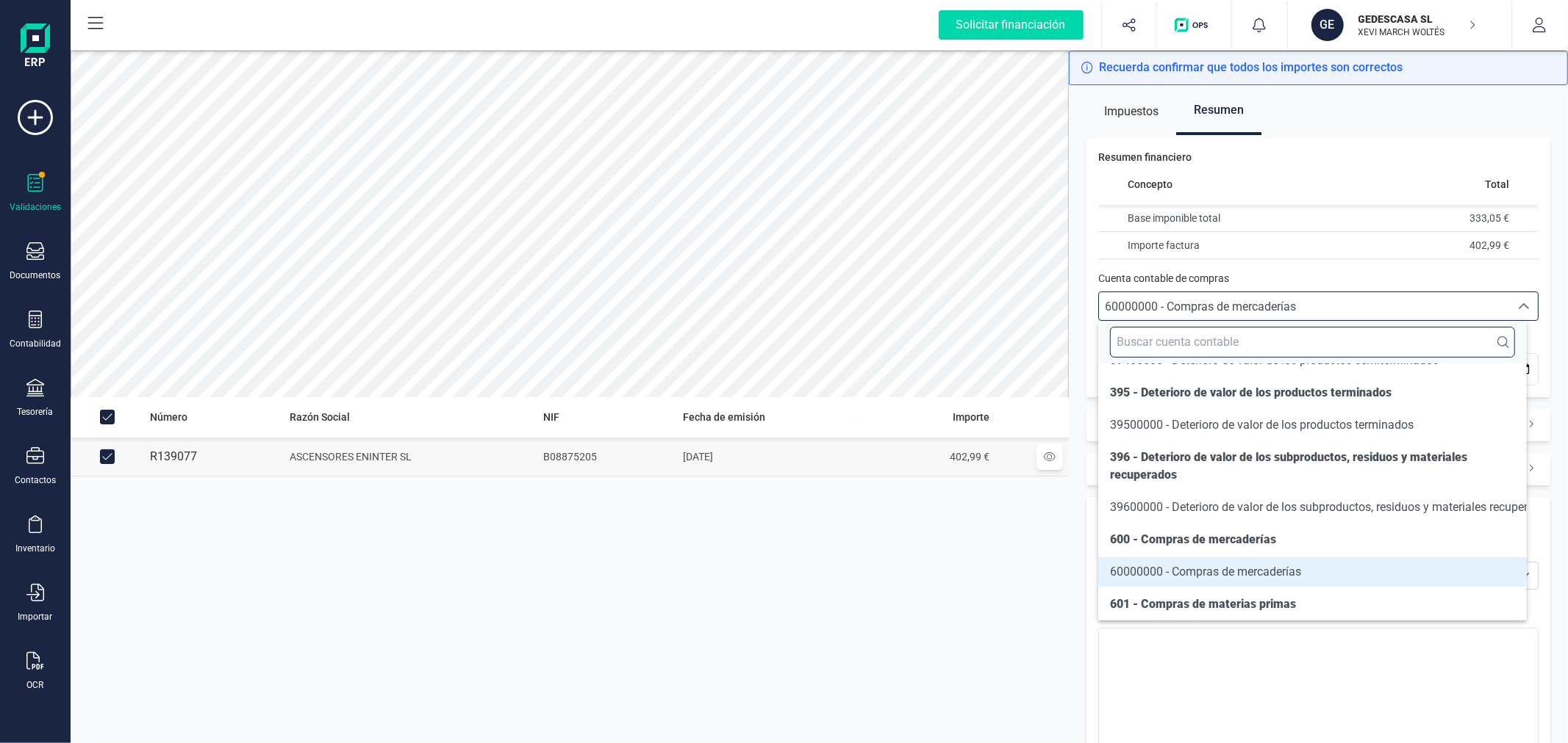
click at [1152, 335] on input "text" at bounding box center [1312, 342] width 405 height 31
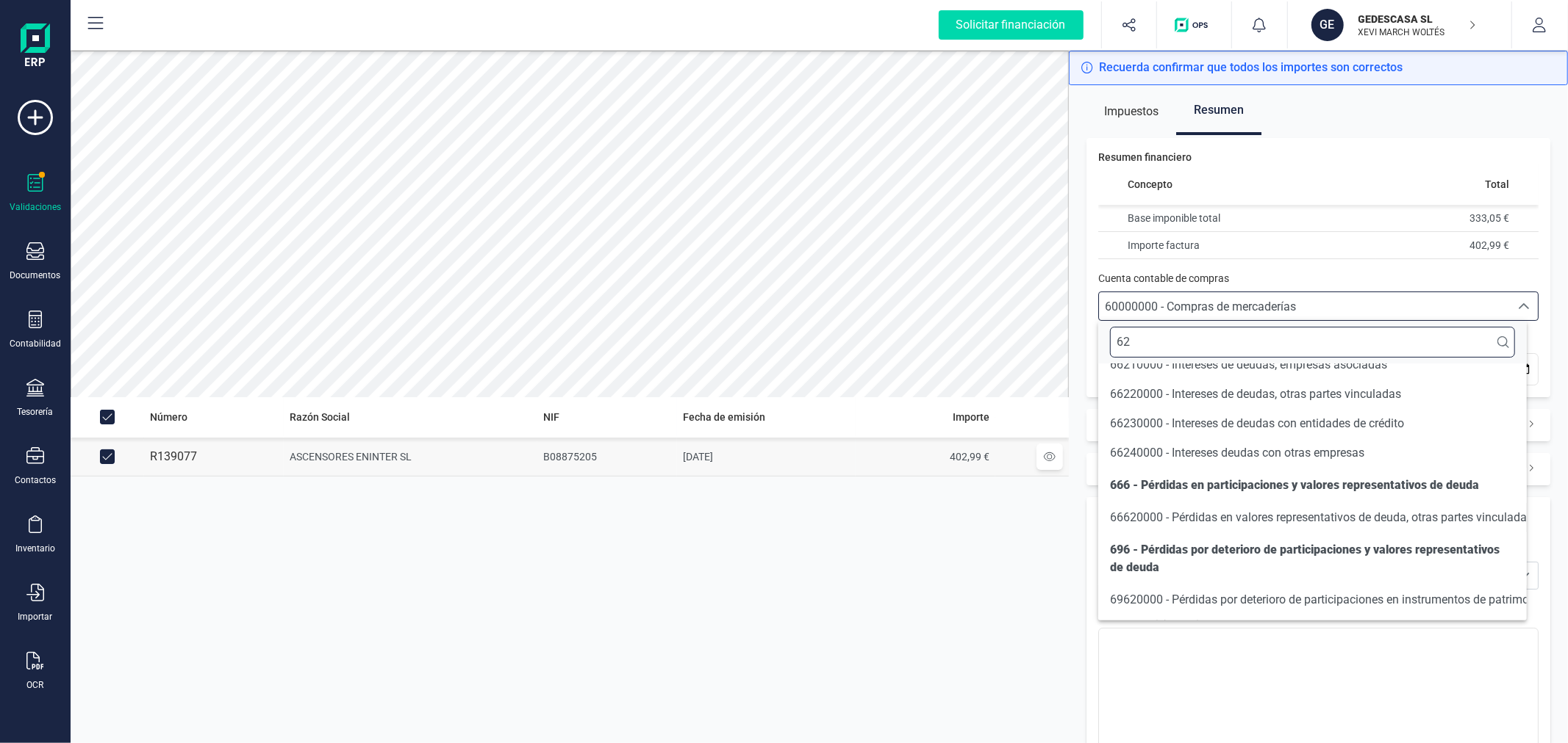
scroll to position [31, 0]
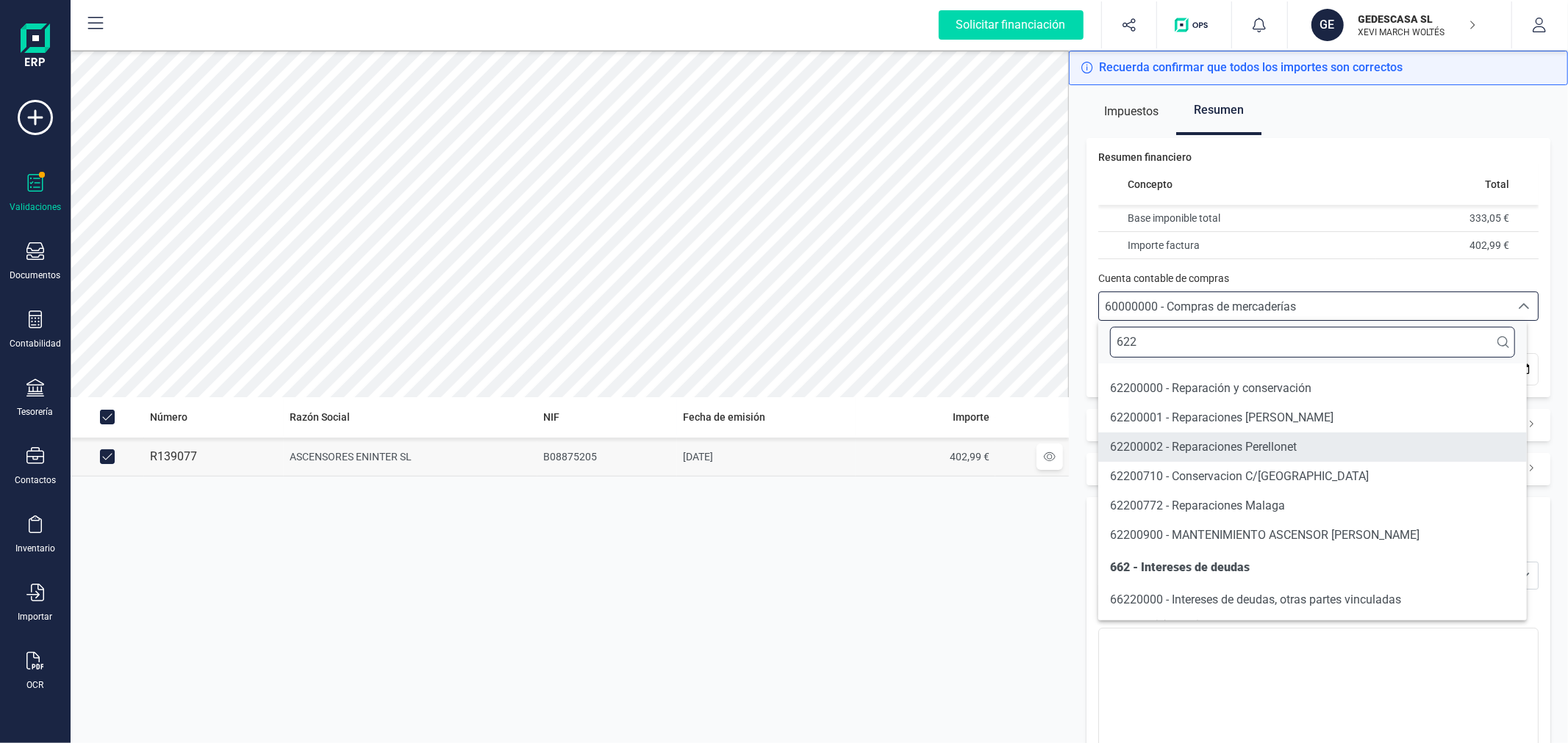
type input "622"
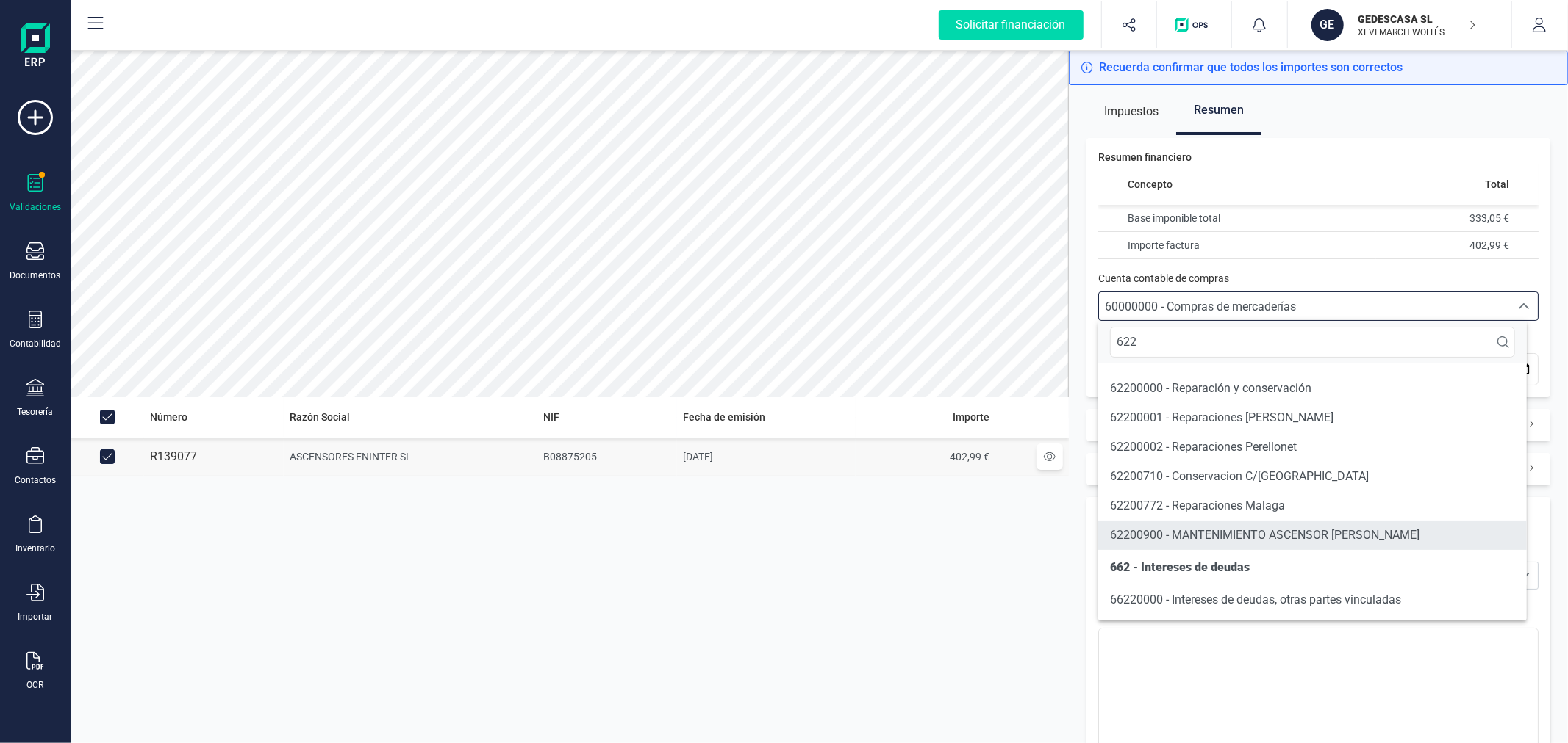
click at [1232, 523] on li "62200900 - MANTENIMIENTO ASCENSOR [PERSON_NAME]" at bounding box center [1311, 536] width 428 height 29
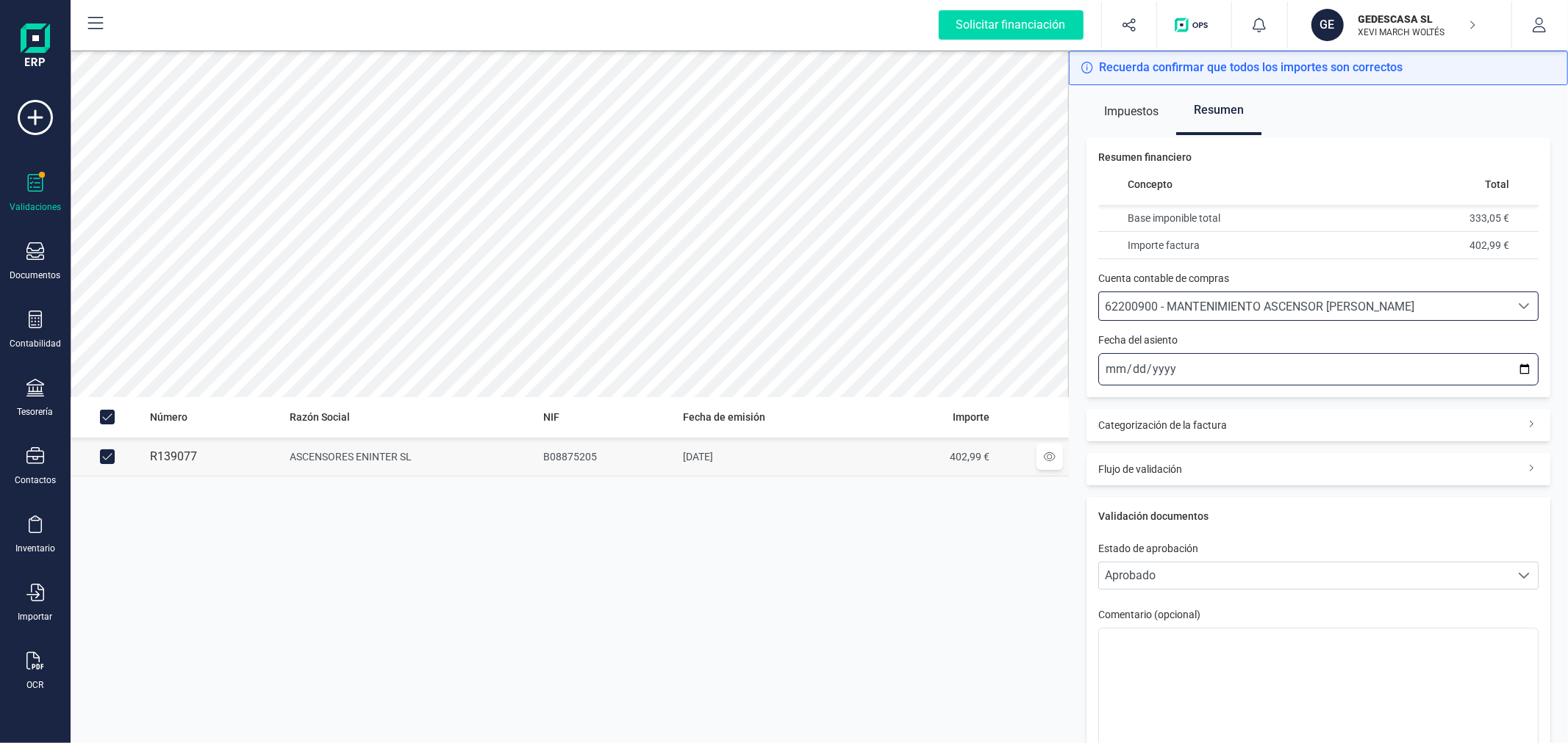
click at [1516, 360] on input "[DATE]" at bounding box center [1317, 369] width 440 height 32
type input "[DATE]"
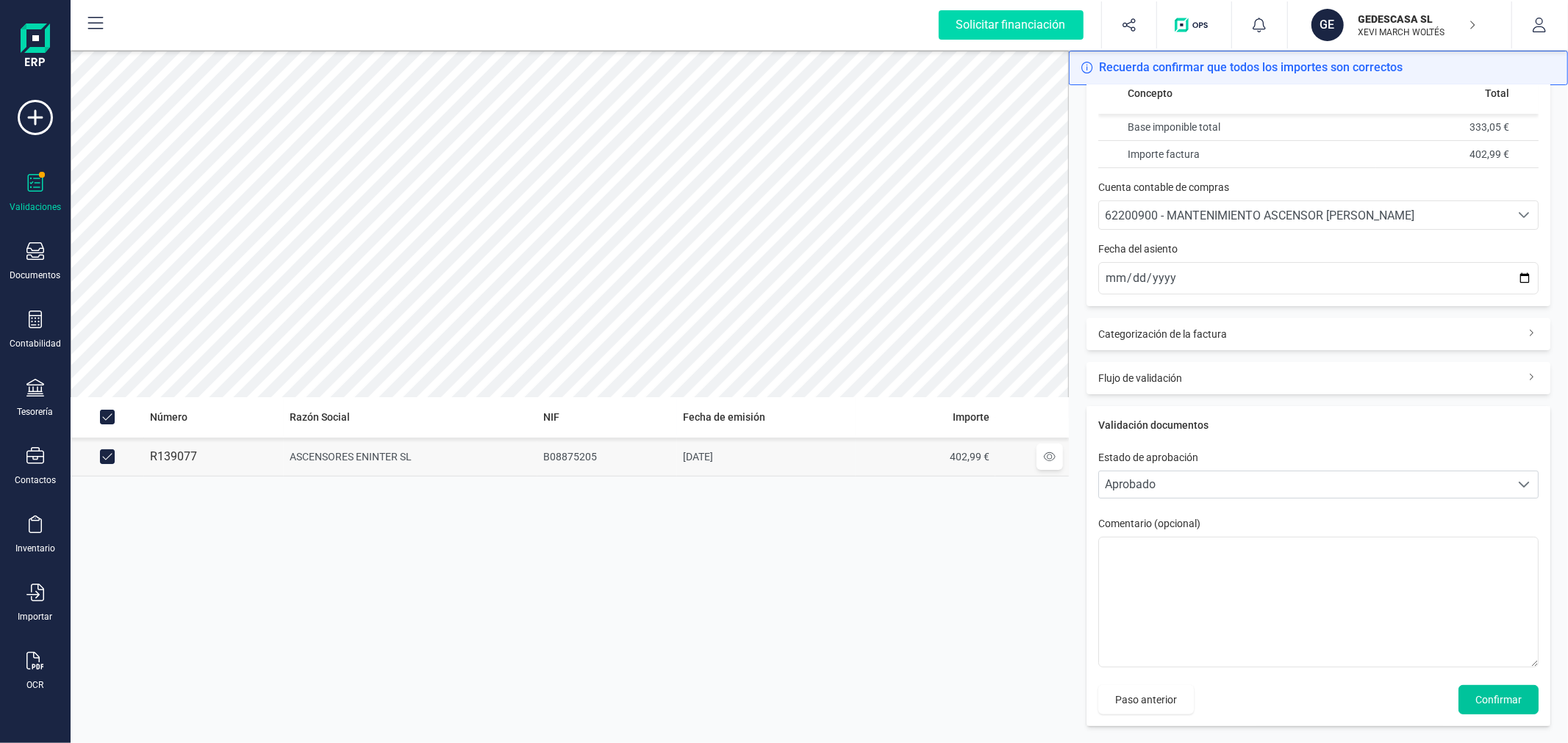
click at [1493, 699] on span "Confirmar" at bounding box center [1499, 700] width 47 height 15
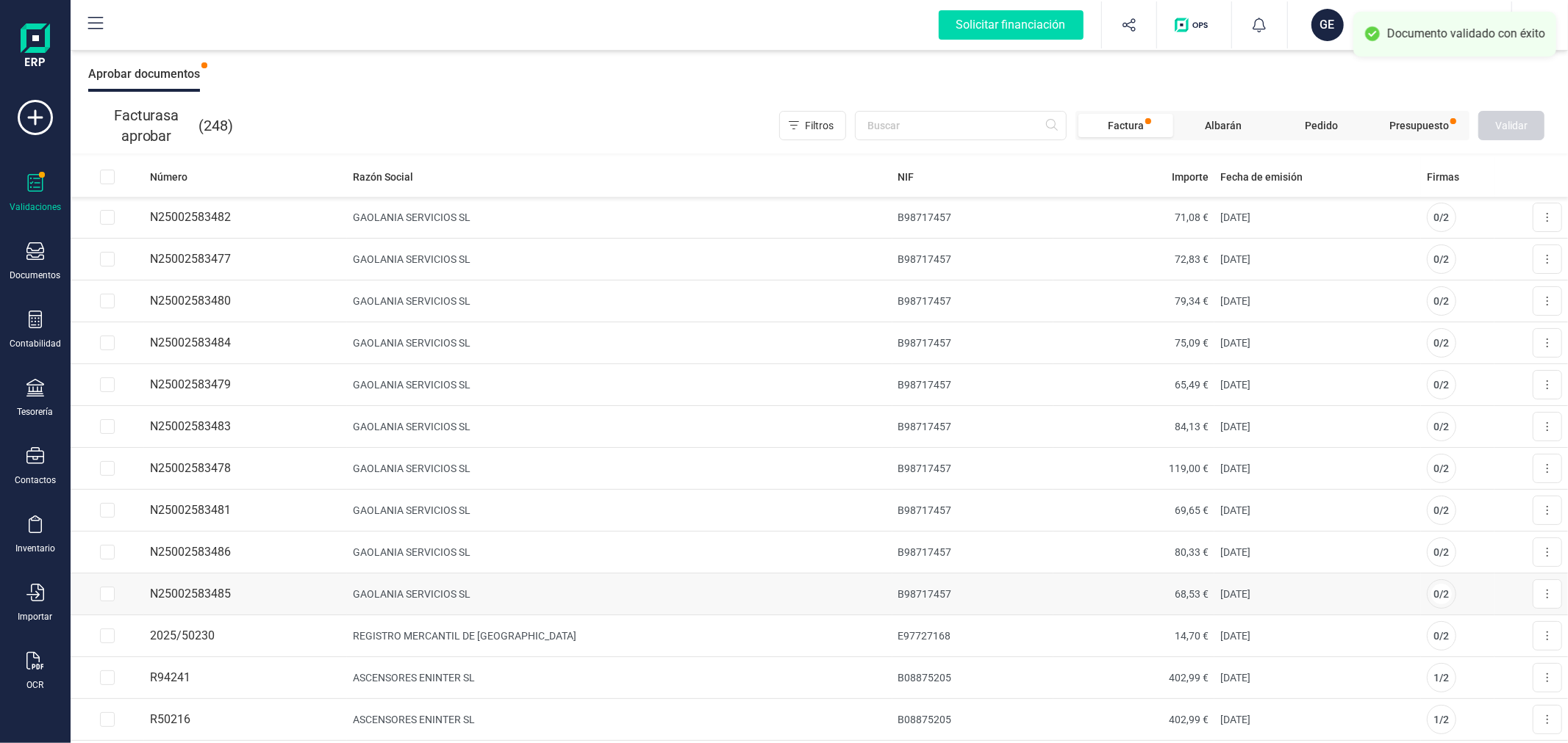
scroll to position [81, 0]
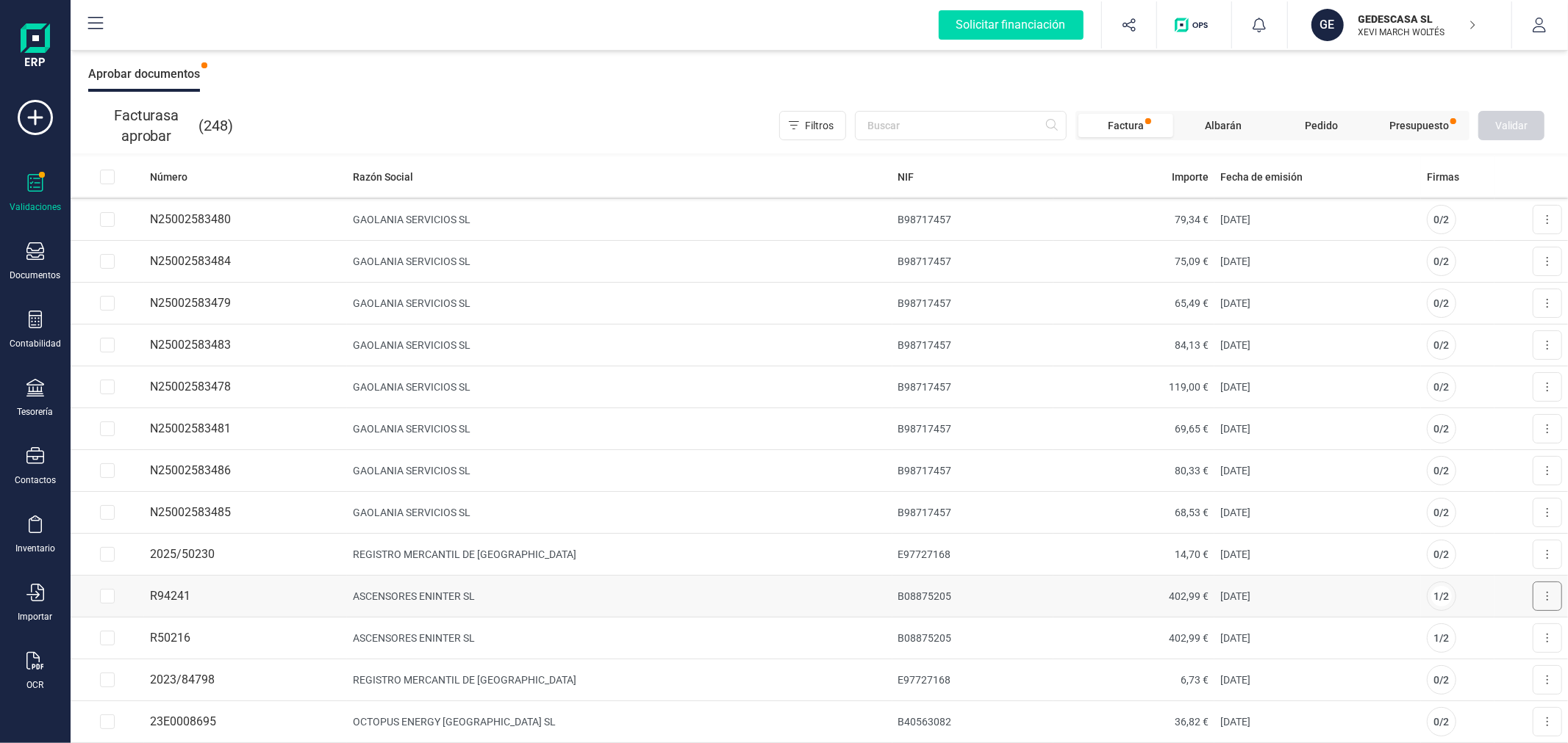
click at [1533, 596] on button at bounding box center [1547, 596] width 29 height 29
click at [1486, 633] on span "Aprobar factura" at bounding box center [1512, 632] width 73 height 15
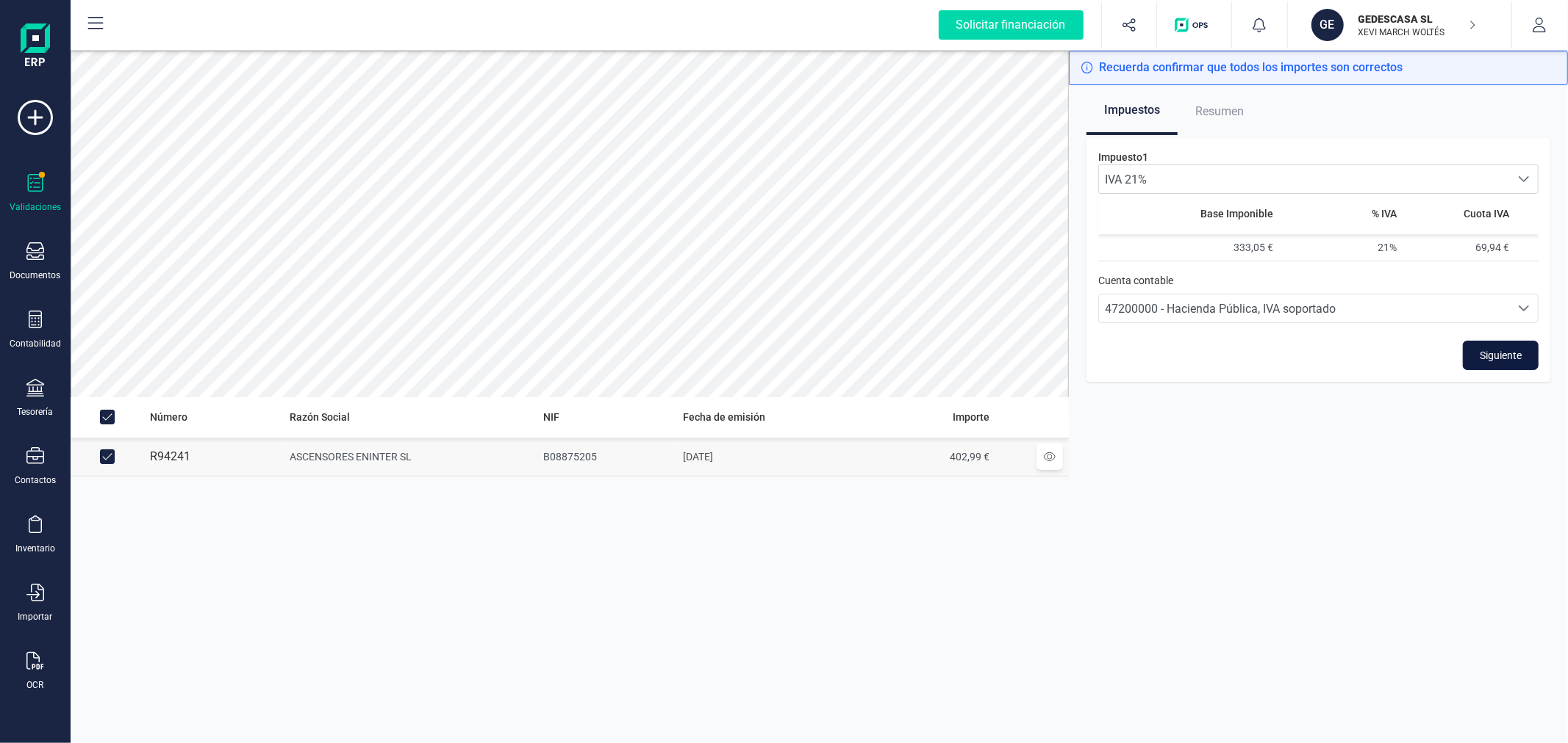
click at [1492, 346] on button "Siguiente" at bounding box center [1501, 356] width 76 height 29
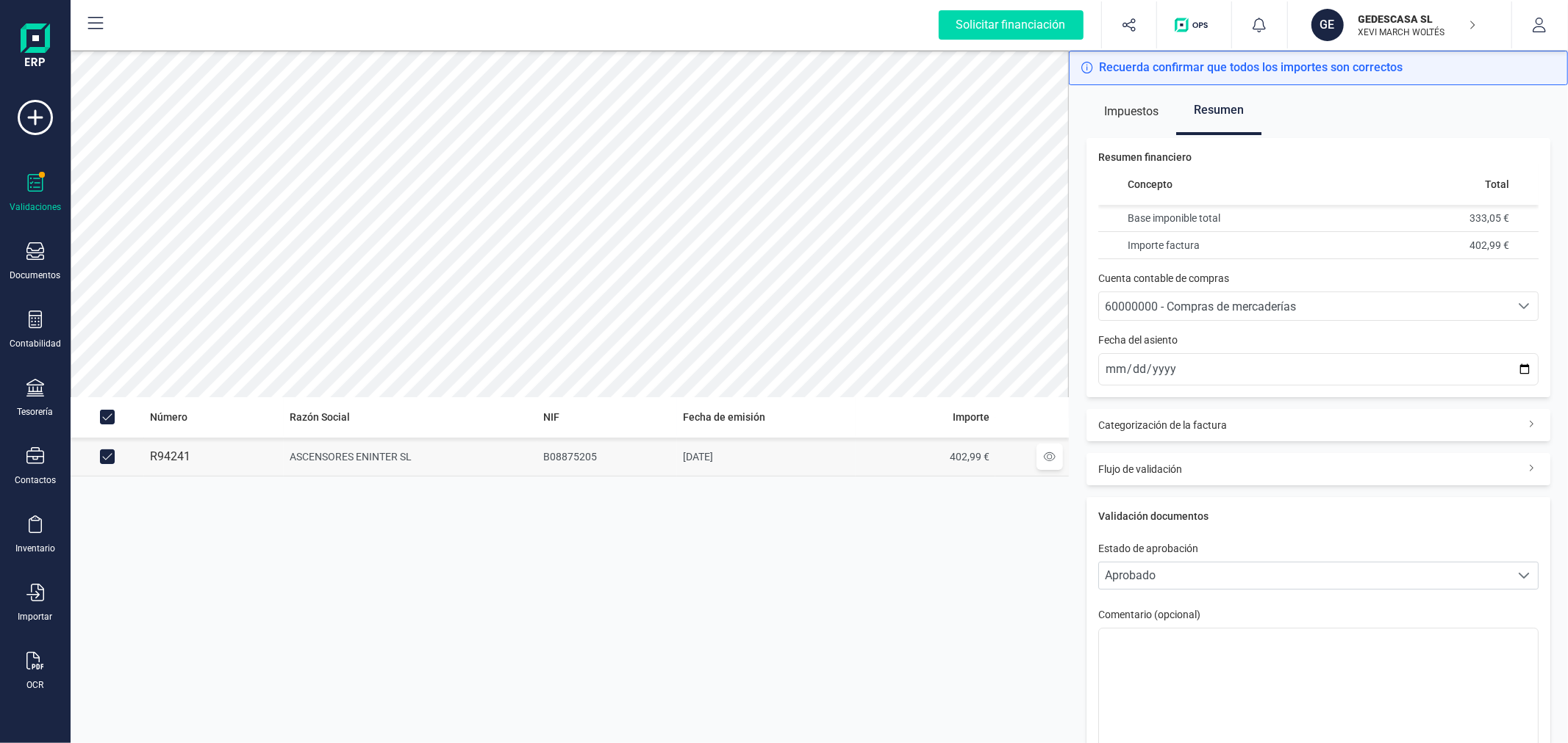
click at [1366, 299] on div "60000000 - Compras de mercaderías" at bounding box center [1304, 307] width 399 height 17
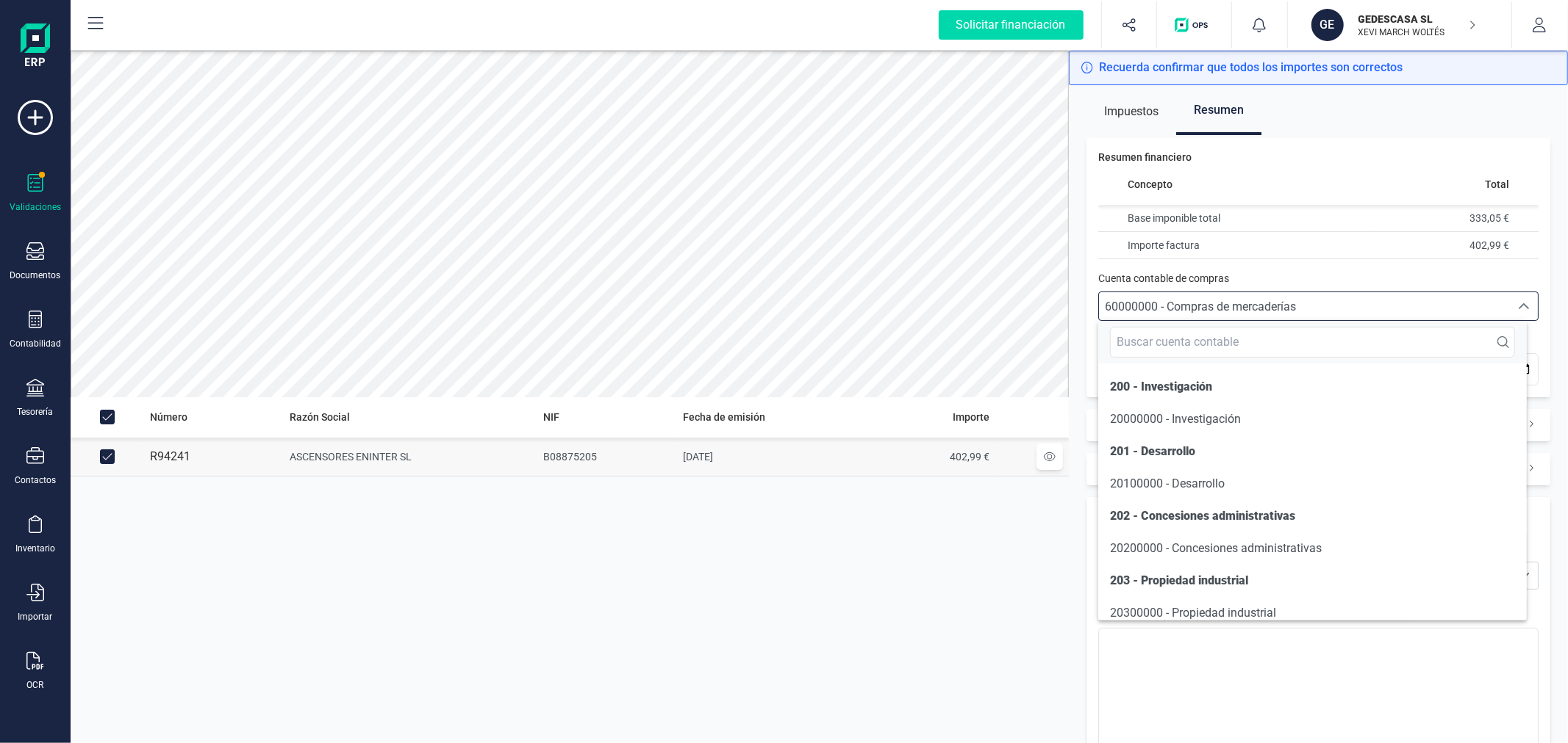
scroll to position [8374, 0]
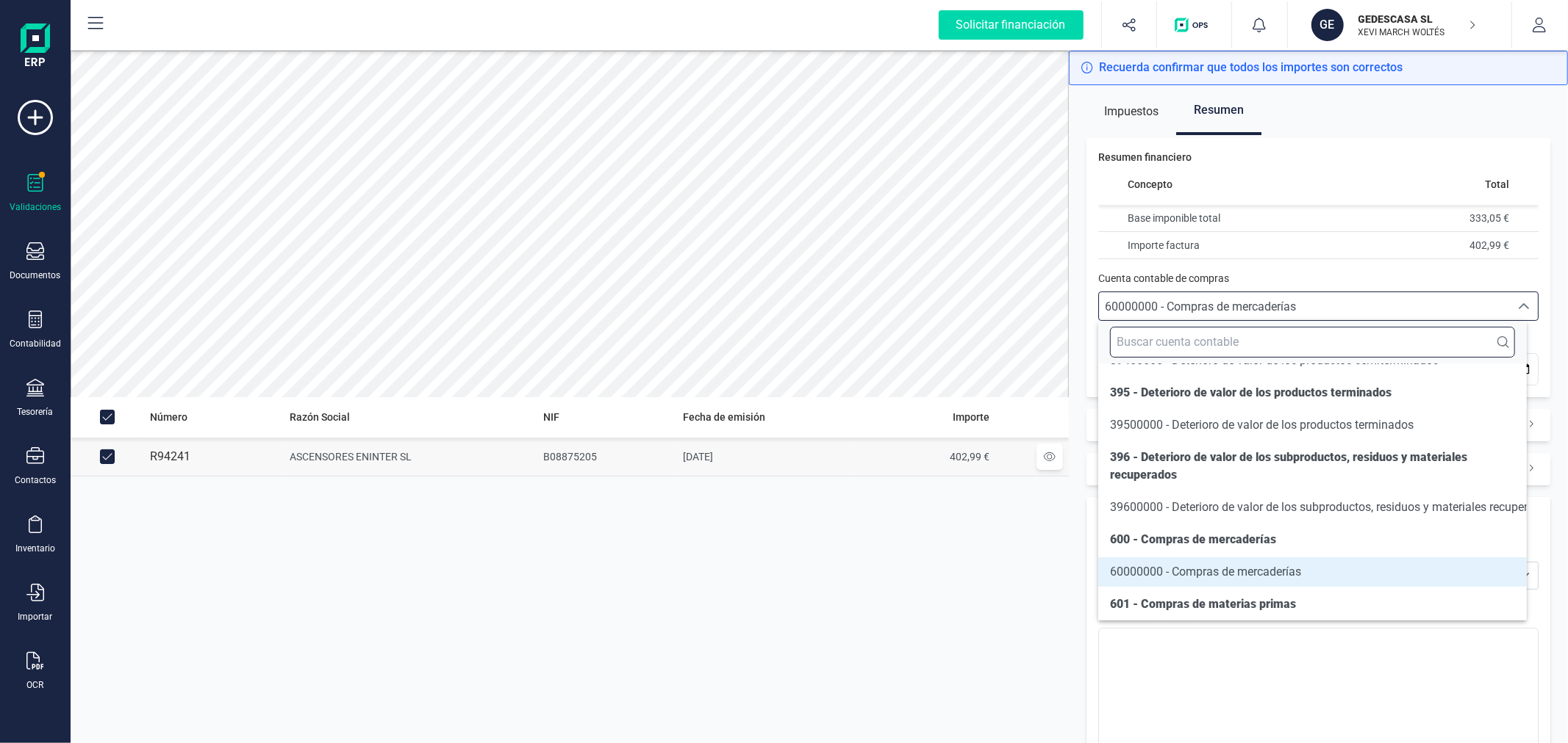
click at [1245, 346] on input "text" at bounding box center [1312, 342] width 405 height 31
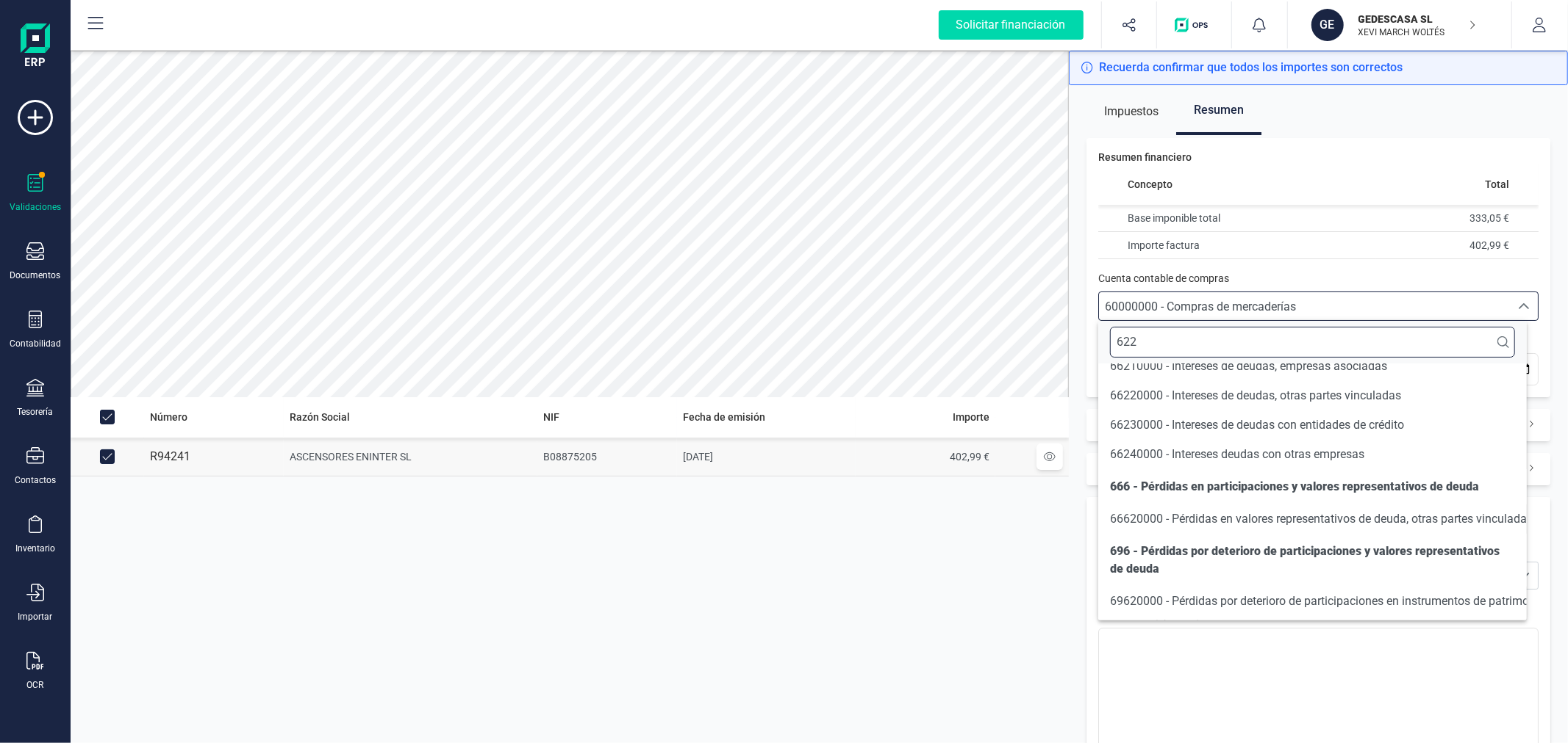
scroll to position [31, 0]
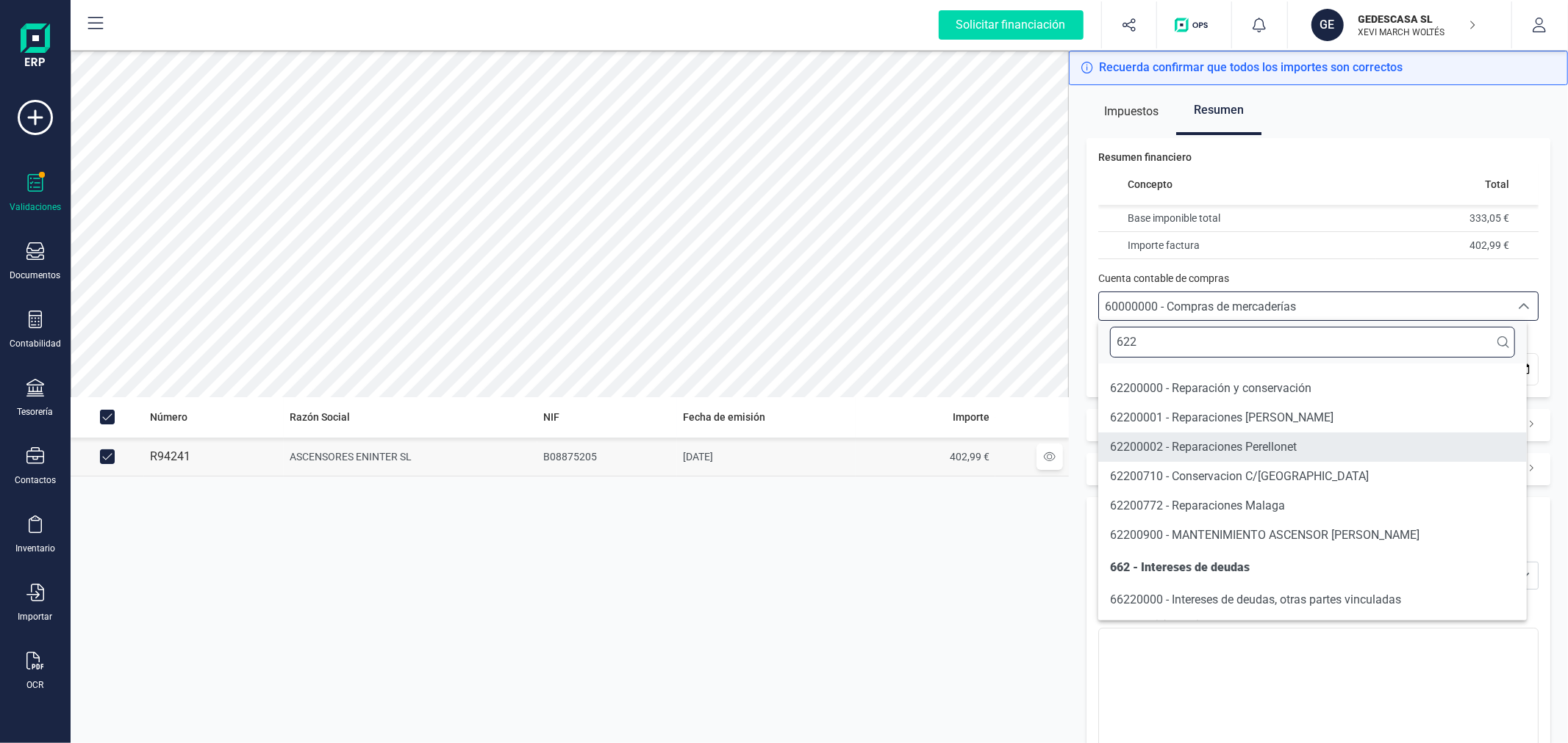
type input "622"
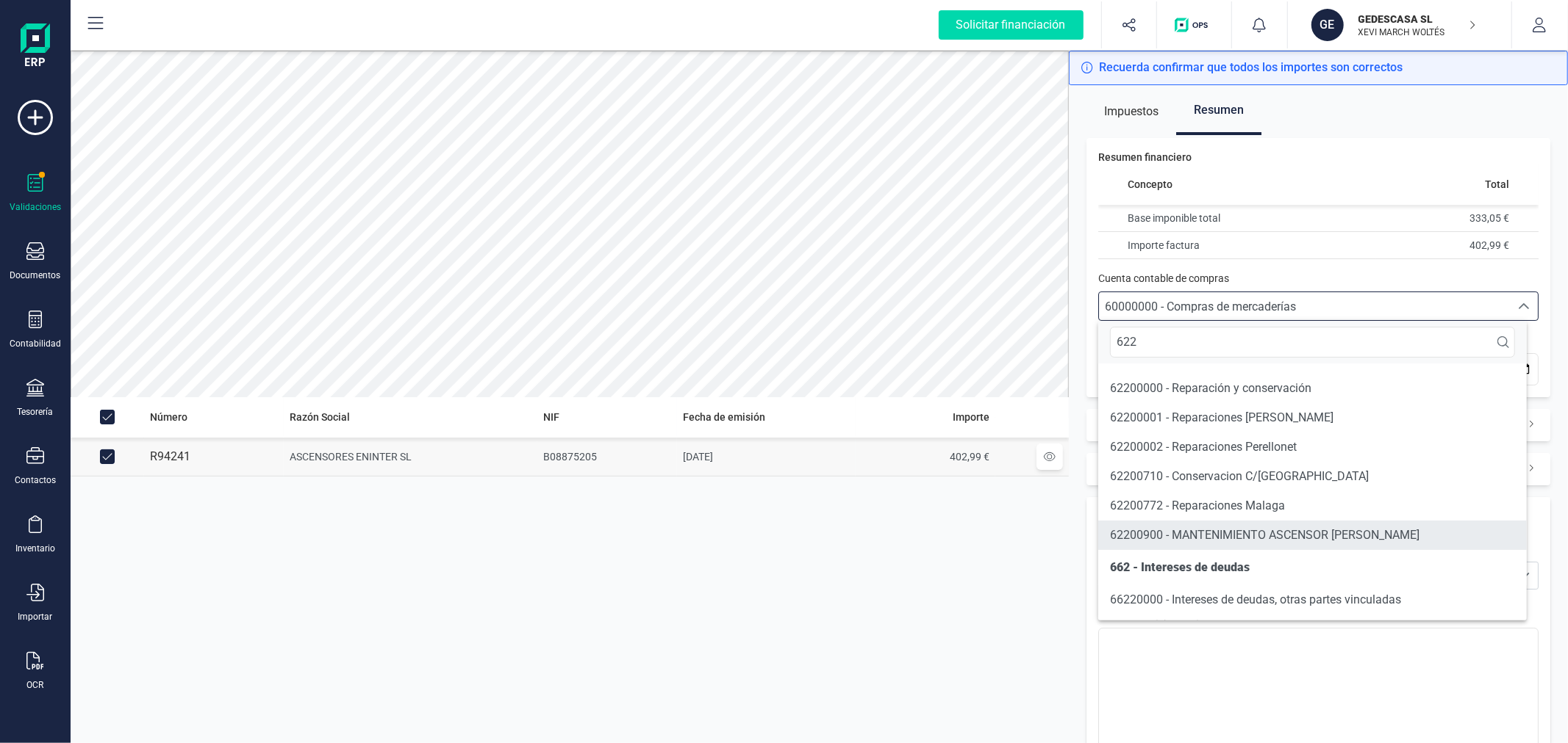
click at [1186, 532] on span "62200900 - MANTENIMIENTO ASCENSOR [PERSON_NAME]" at bounding box center [1265, 535] width 309 height 14
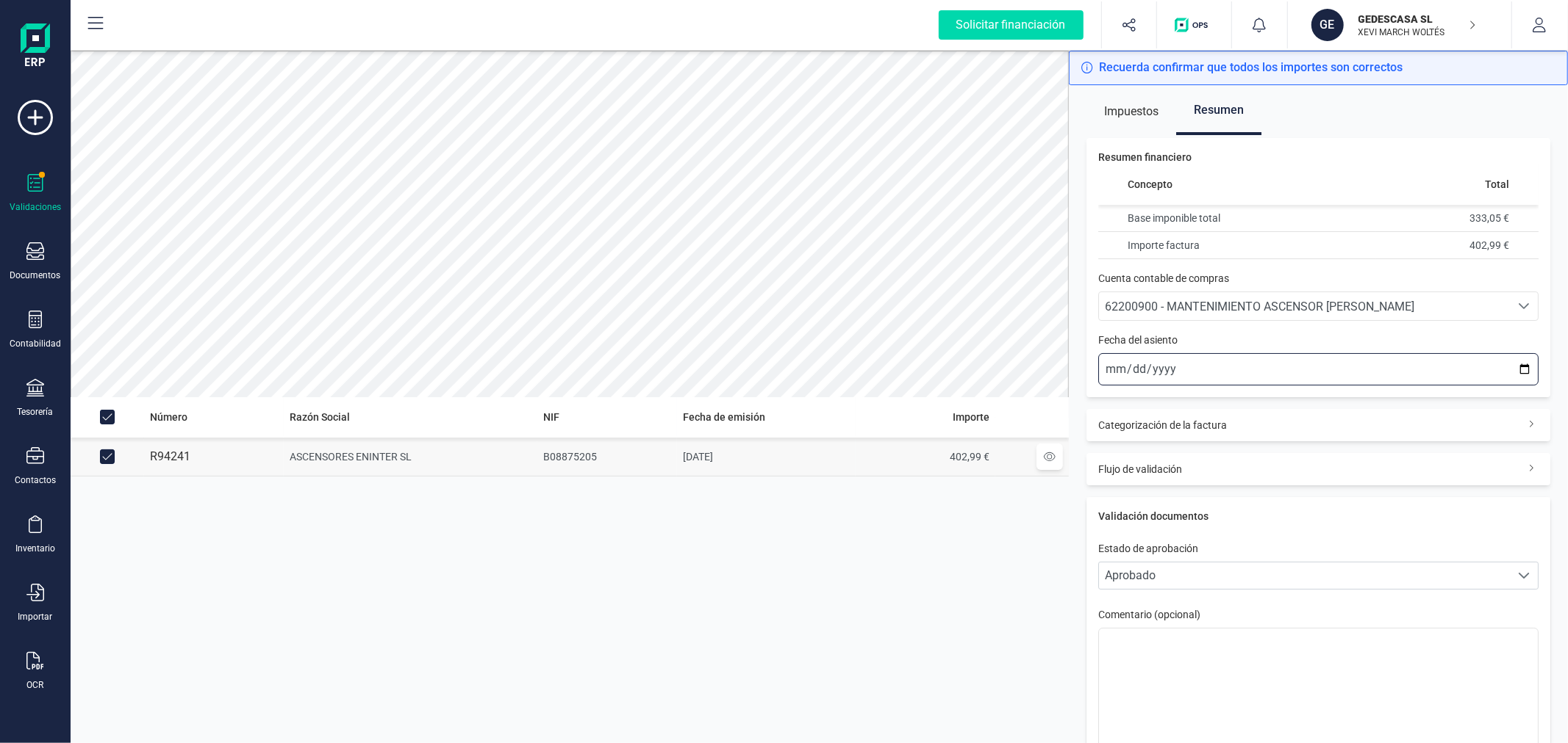
click at [1116, 368] on input "[DATE]" at bounding box center [1317, 369] width 440 height 32
type input "[DATE]"
click at [1281, 430] on div "Categorización de la factura" at bounding box center [1318, 425] width 464 height 32
click at [1131, 467] on input "text" at bounding box center [1154, 468] width 94 height 23
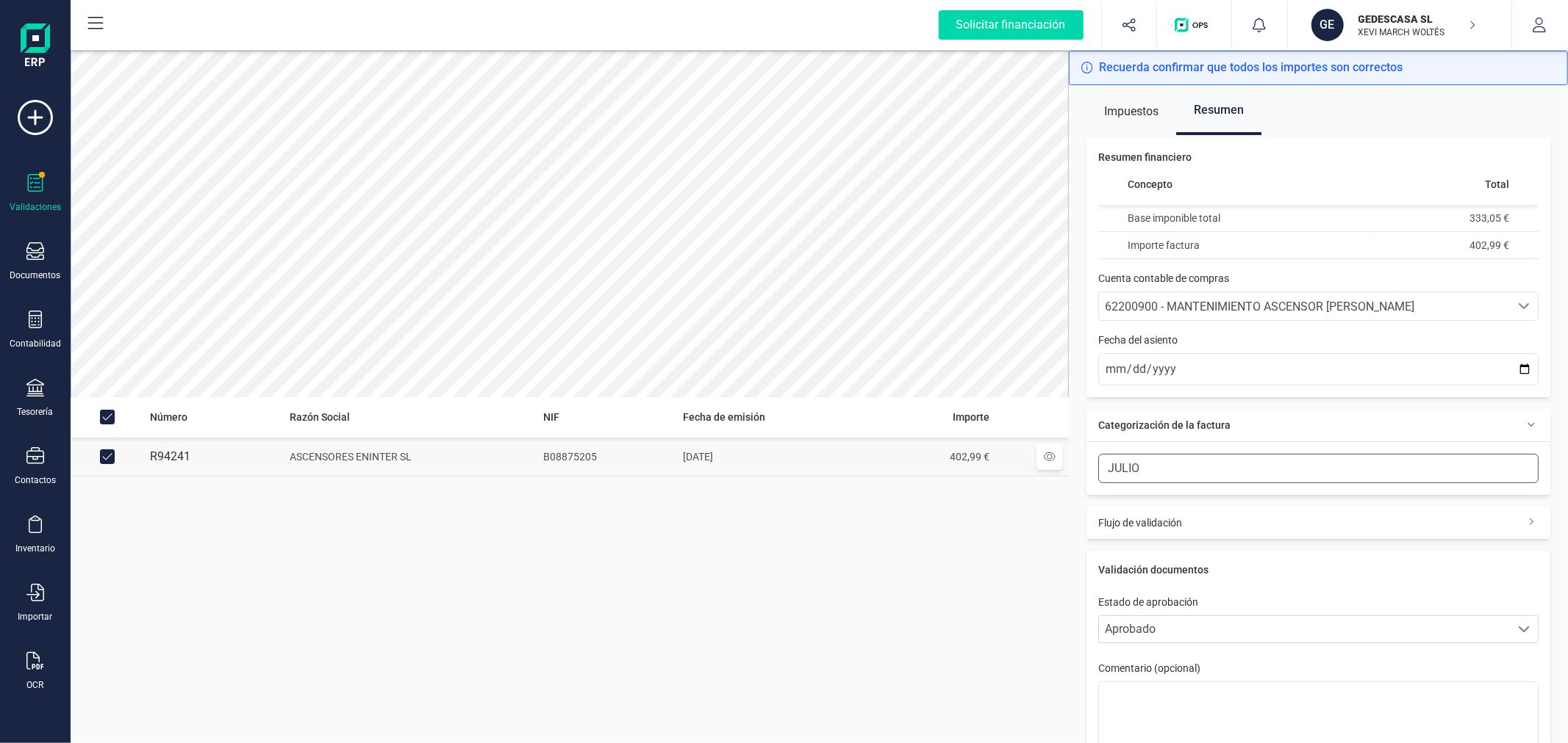
scroll to position [145, 0]
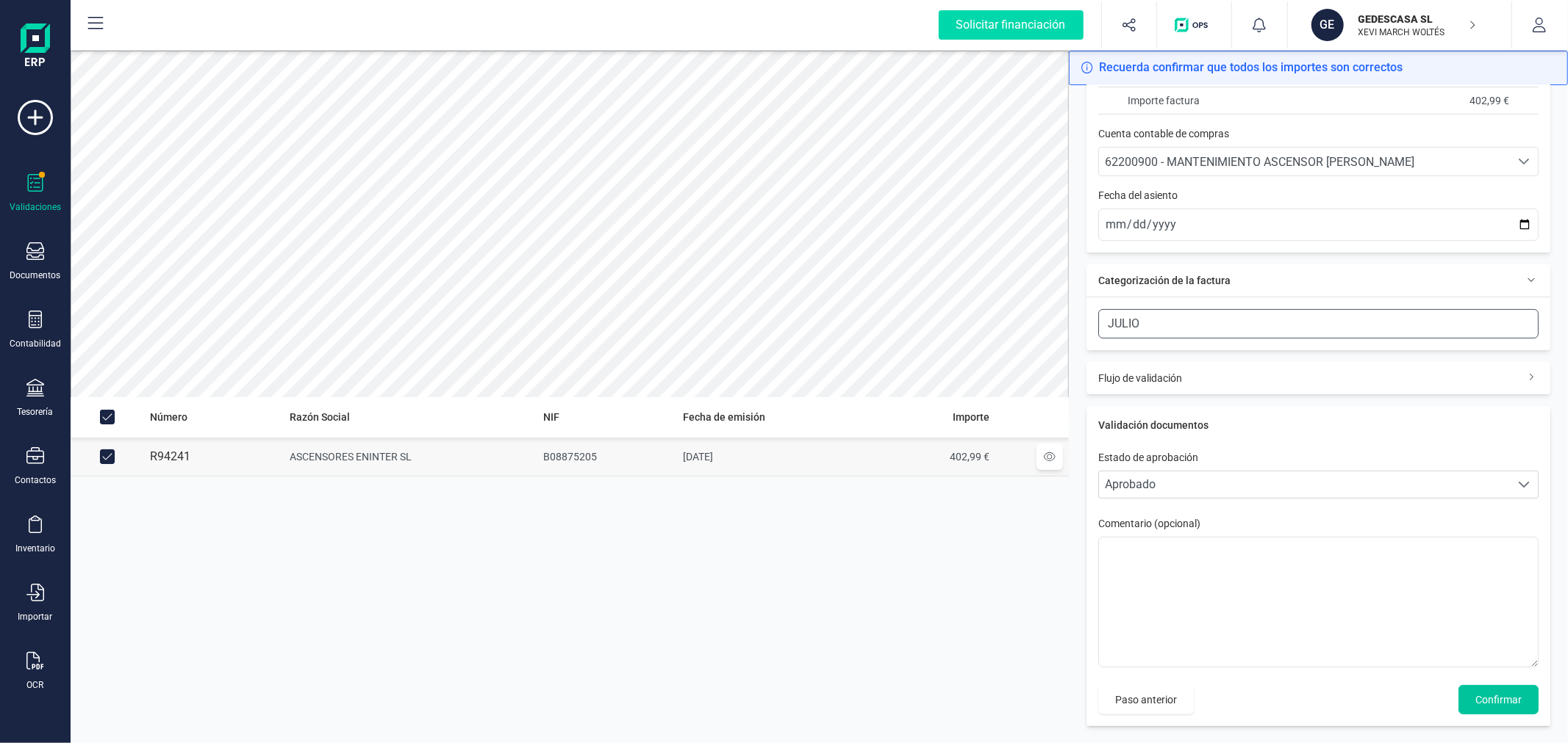
type input "JULIO"
click at [1483, 701] on span "Confirmar" at bounding box center [1499, 700] width 47 height 15
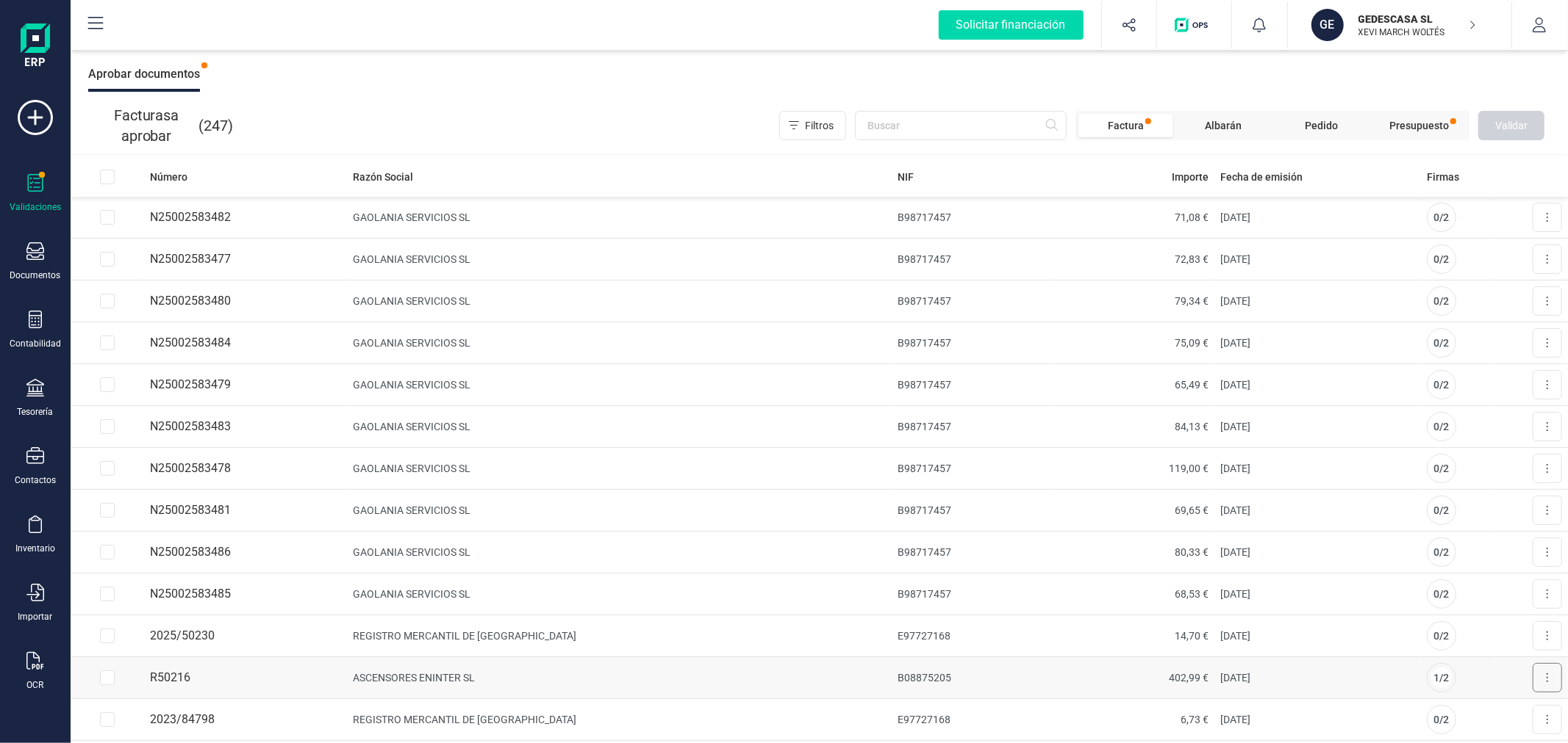
click at [1533, 678] on button at bounding box center [1547, 678] width 29 height 29
click at [1476, 708] on span "Aprobar factura" at bounding box center [1512, 714] width 73 height 15
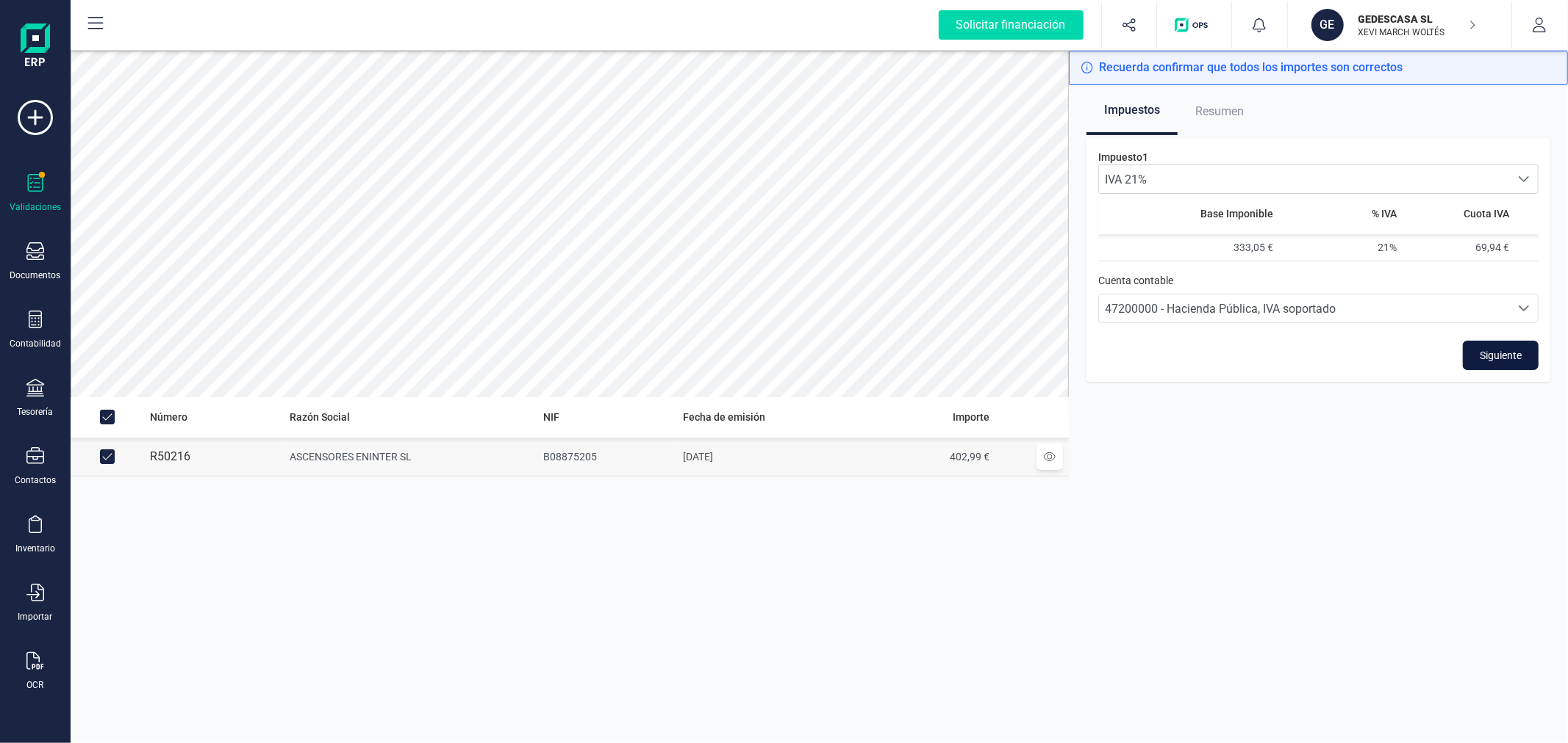
click at [1501, 363] on button "Siguiente" at bounding box center [1501, 356] width 76 height 29
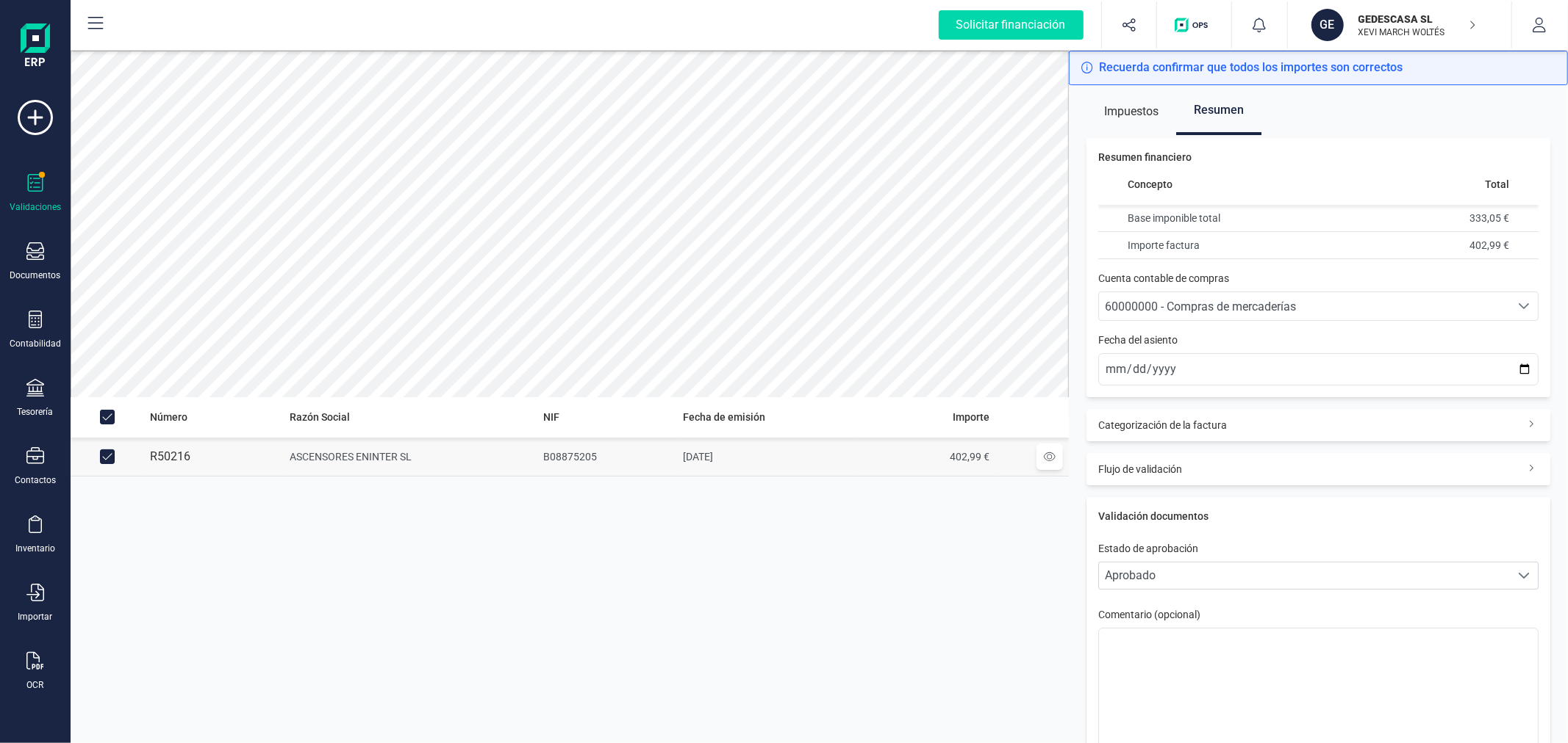
drag, startPoint x: 1229, startPoint y: 285, endPoint x: 1227, endPoint y: 302, distance: 17.1
click at [1230, 289] on div "Resumen financiero Concepto Total Base imponible total 333,05 € Importe factura…" at bounding box center [1318, 268] width 464 height 259
click at [1227, 302] on span "60000000 - Compras de mercaderías" at bounding box center [1200, 307] width 191 height 14
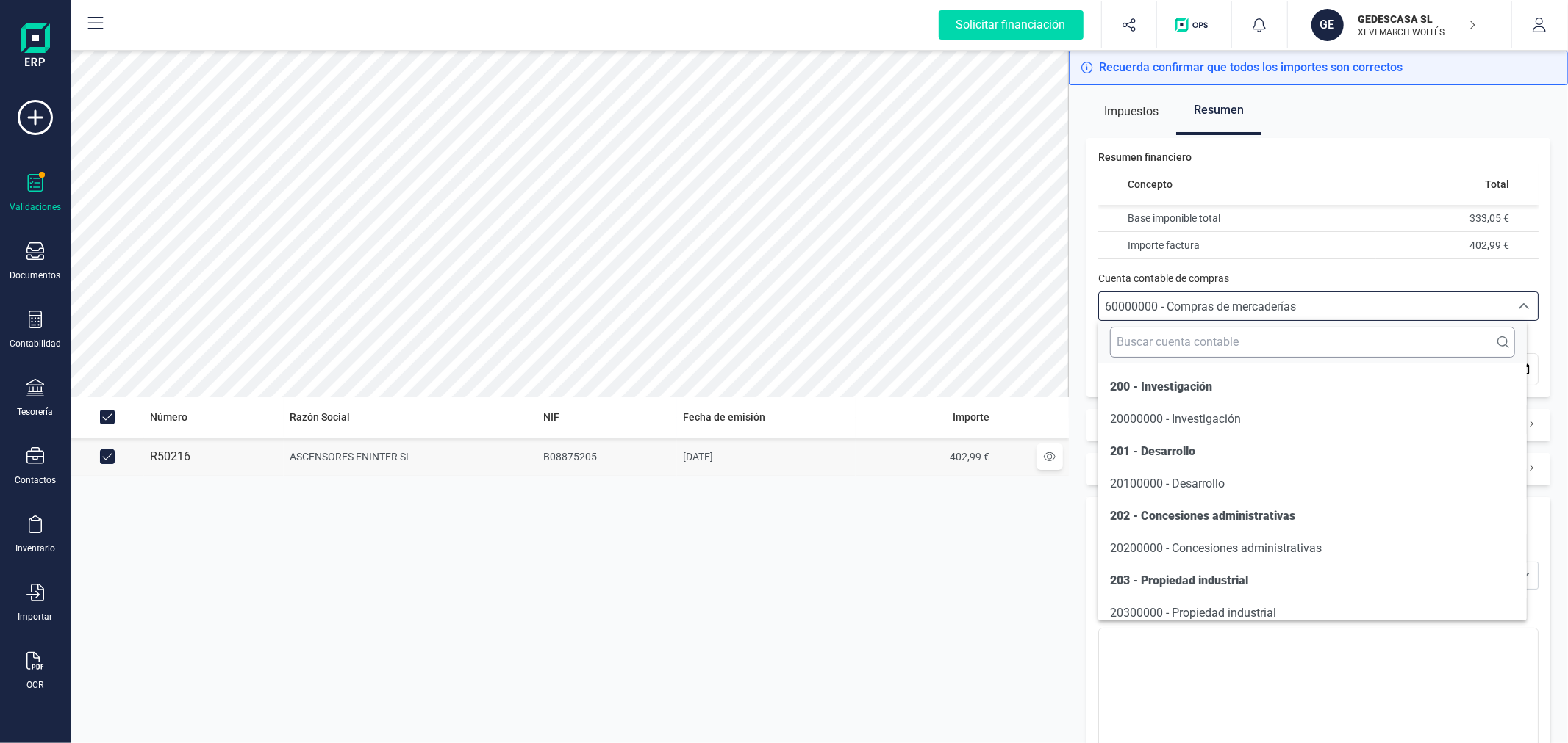
scroll to position [8374, 0]
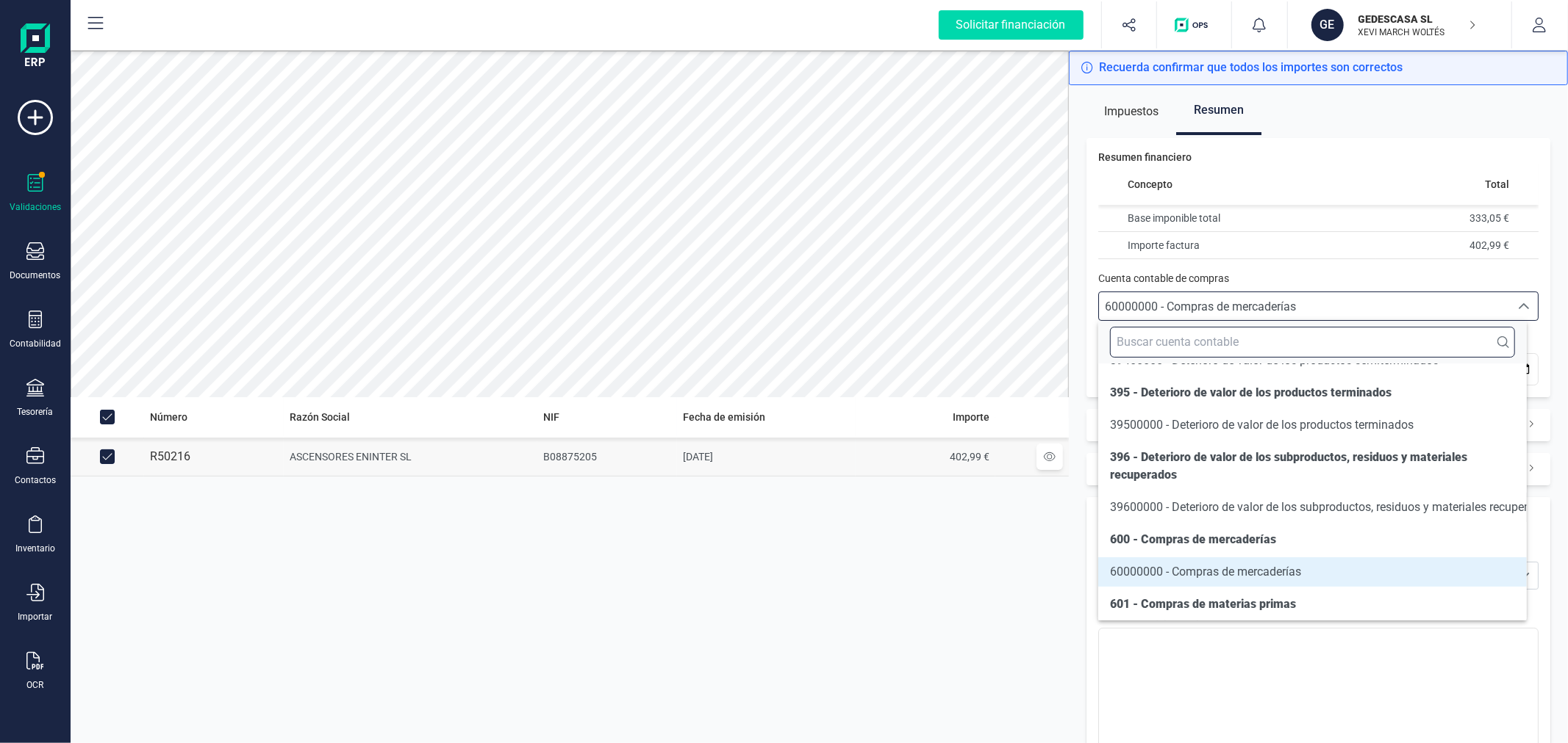
click at [1196, 334] on input "text" at bounding box center [1312, 342] width 405 height 31
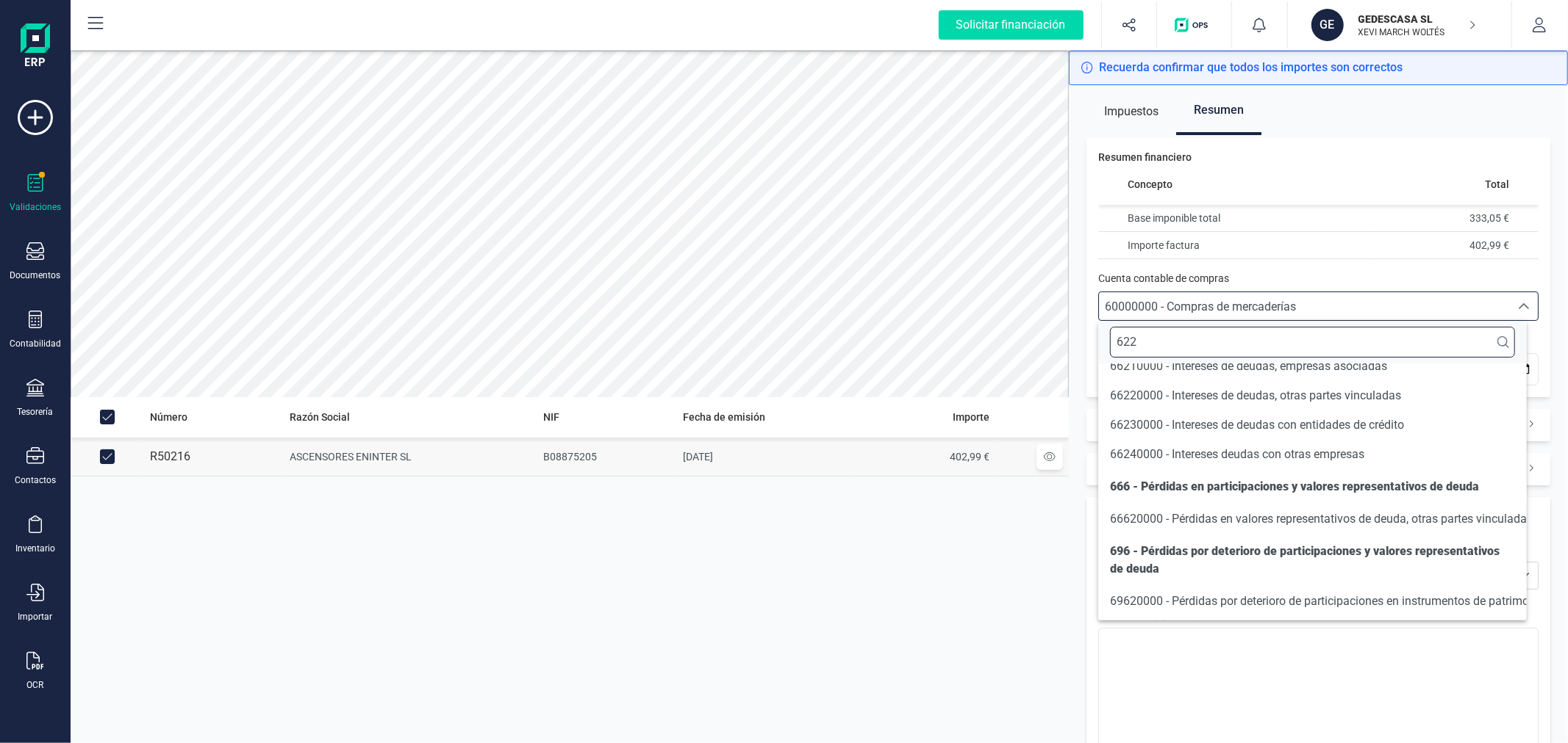
scroll to position [31, 0]
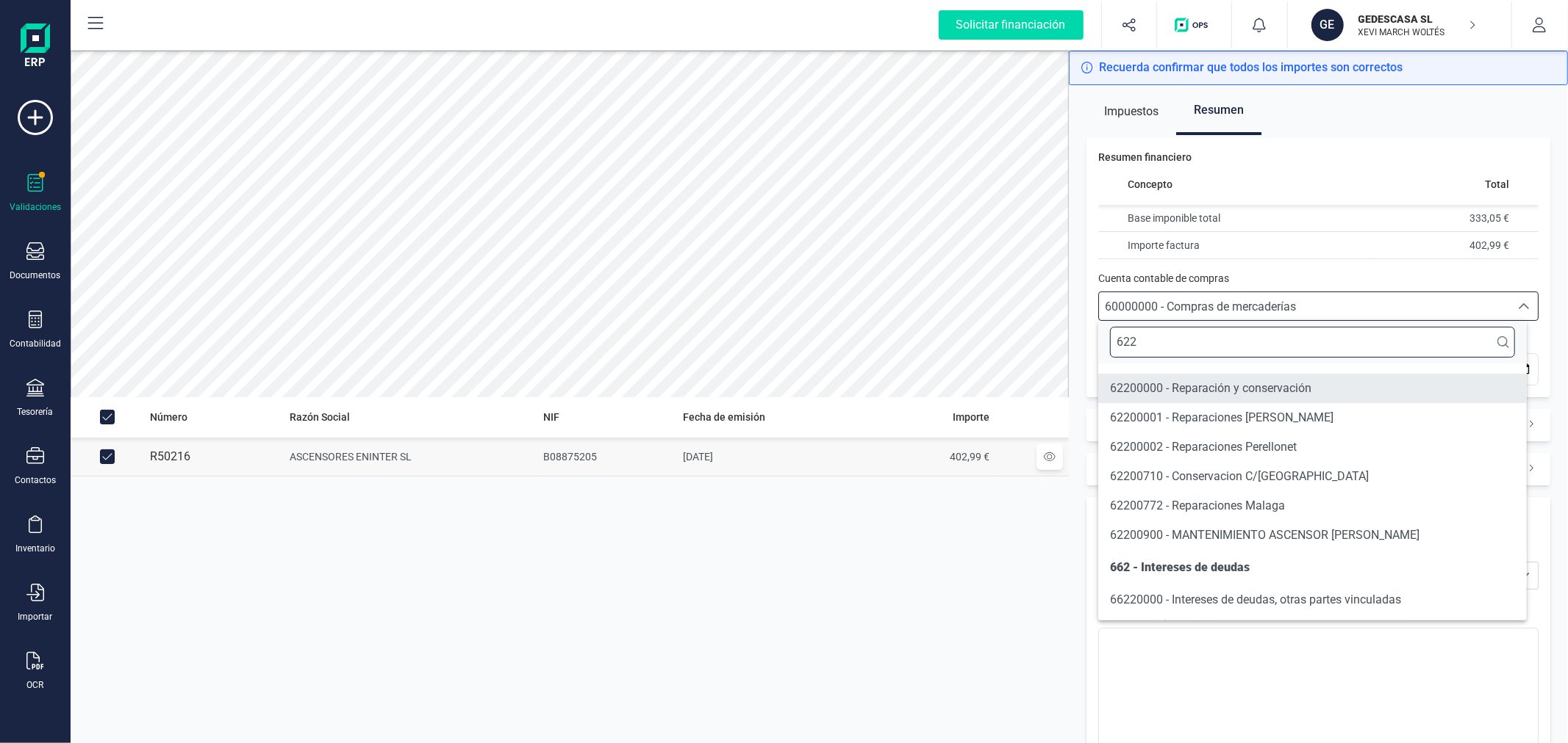
type input "622"
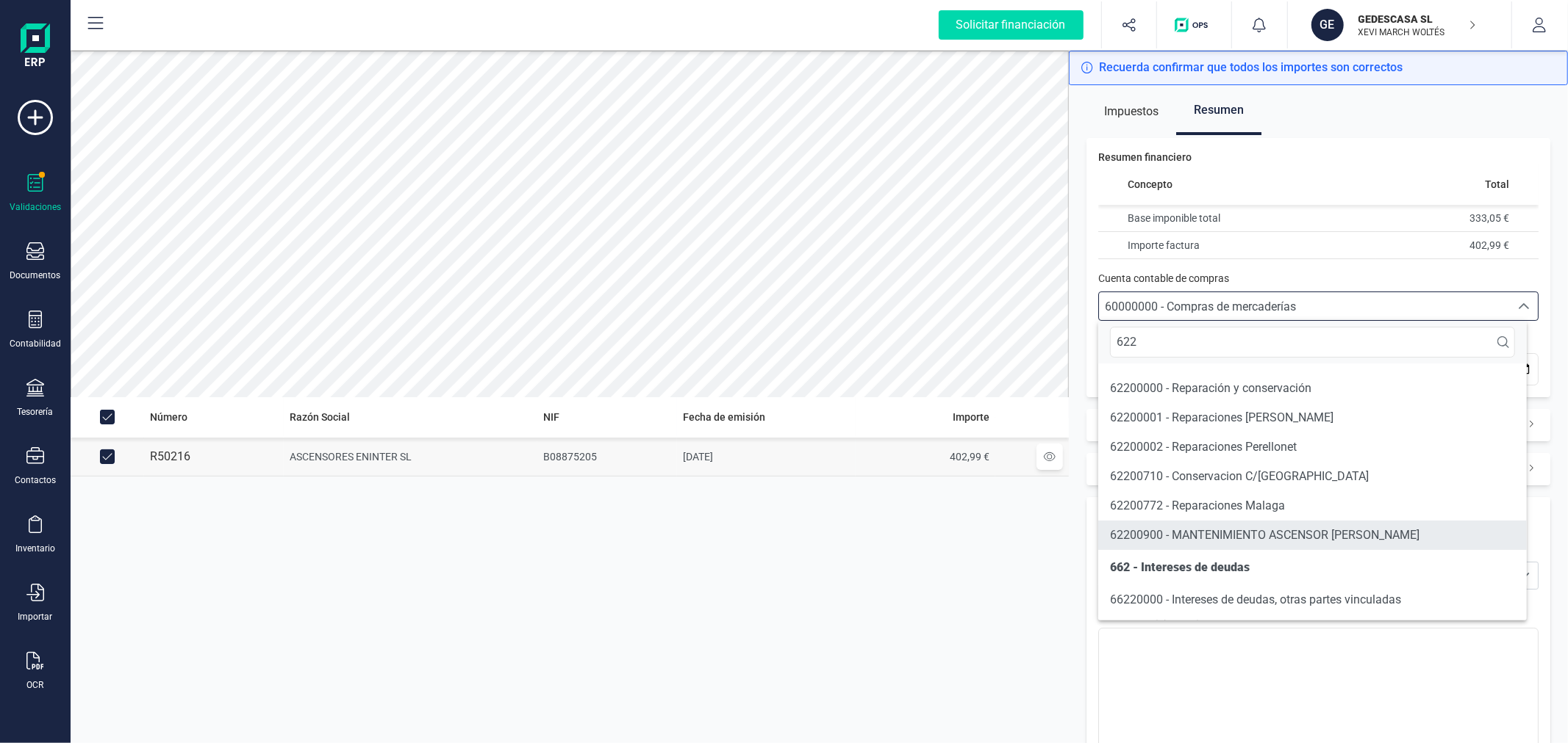
click at [1244, 529] on span "62200900 - MANTENIMIENTO ASCENSOR [PERSON_NAME]" at bounding box center [1265, 535] width 309 height 14
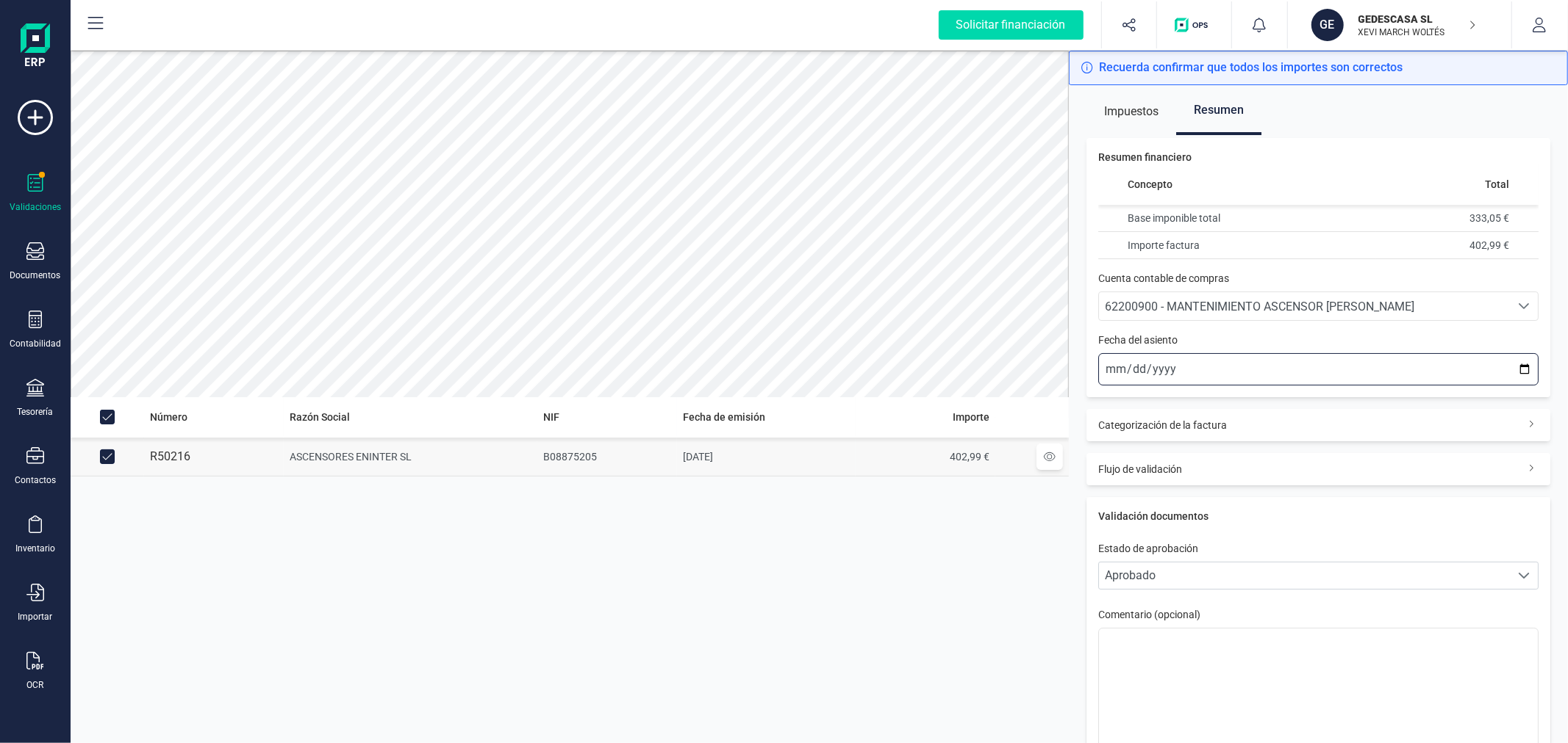
click at [1116, 372] on input "[DATE]" at bounding box center [1317, 369] width 440 height 32
type input "[DATE]"
click at [1191, 428] on span "Categorización de la factura" at bounding box center [1162, 425] width 129 height 15
click at [1123, 463] on input "text" at bounding box center [1154, 468] width 94 height 23
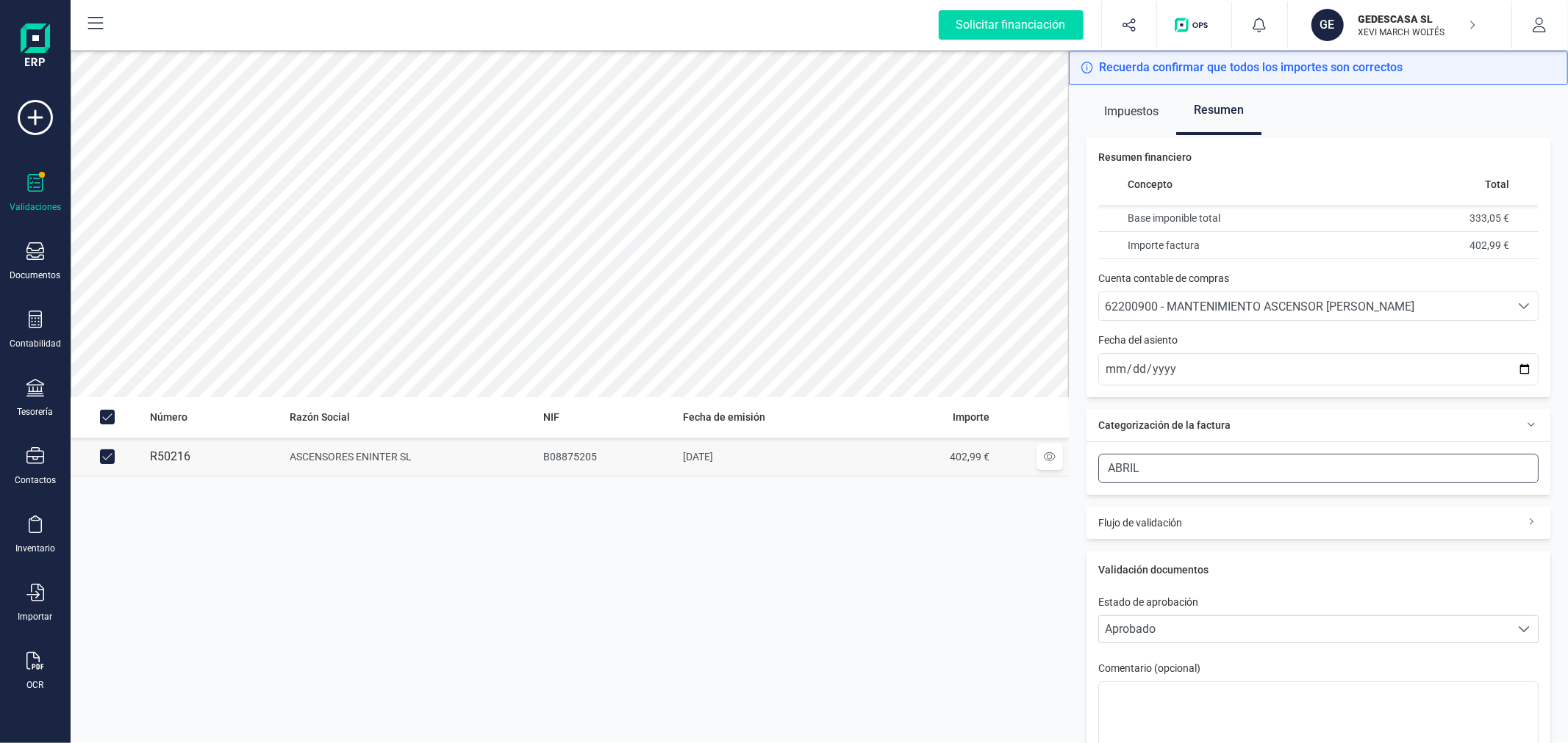
type input "ABRIL"
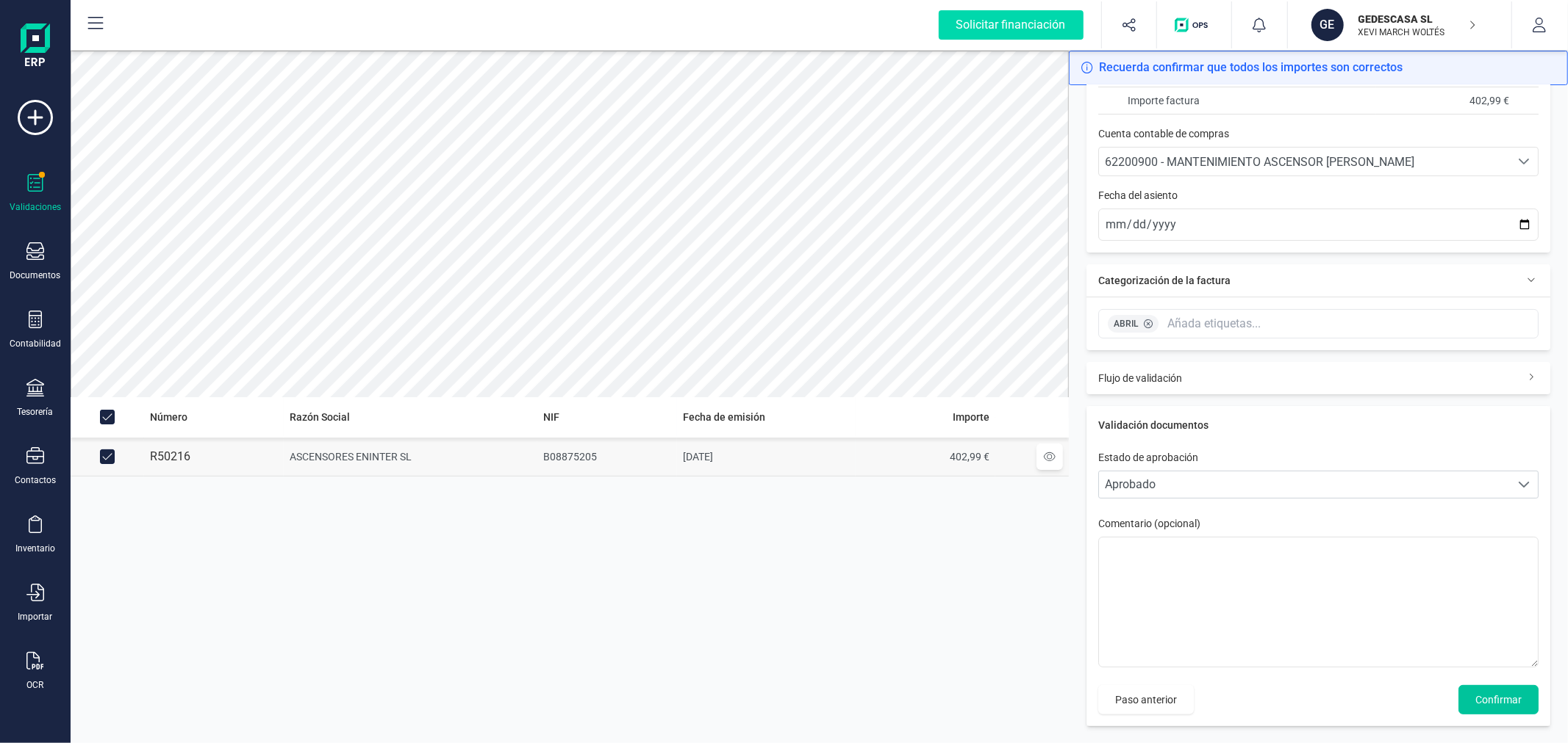
click at [1477, 704] on span "Confirmar" at bounding box center [1499, 700] width 47 height 15
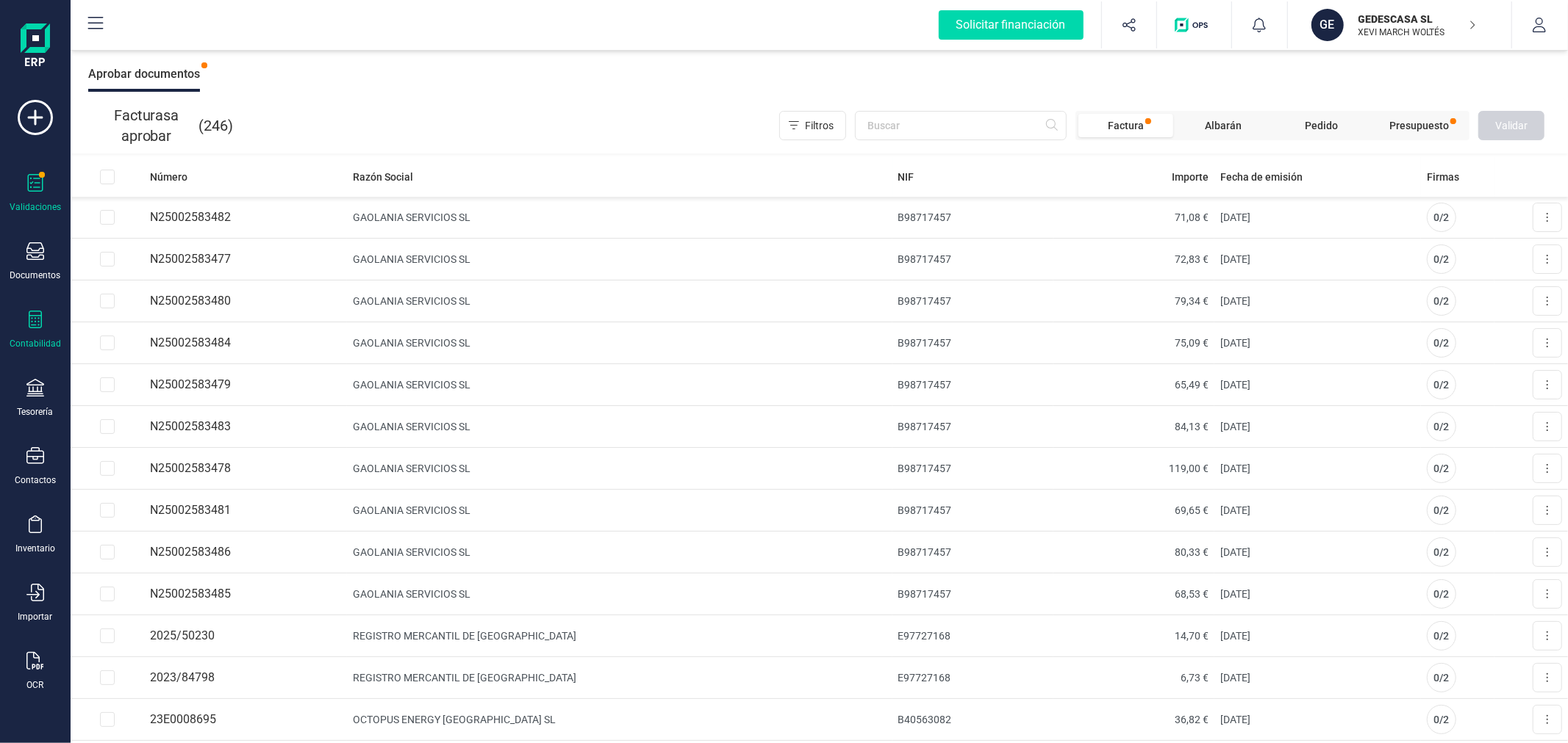
click at [39, 326] on icon at bounding box center [35, 320] width 13 height 17
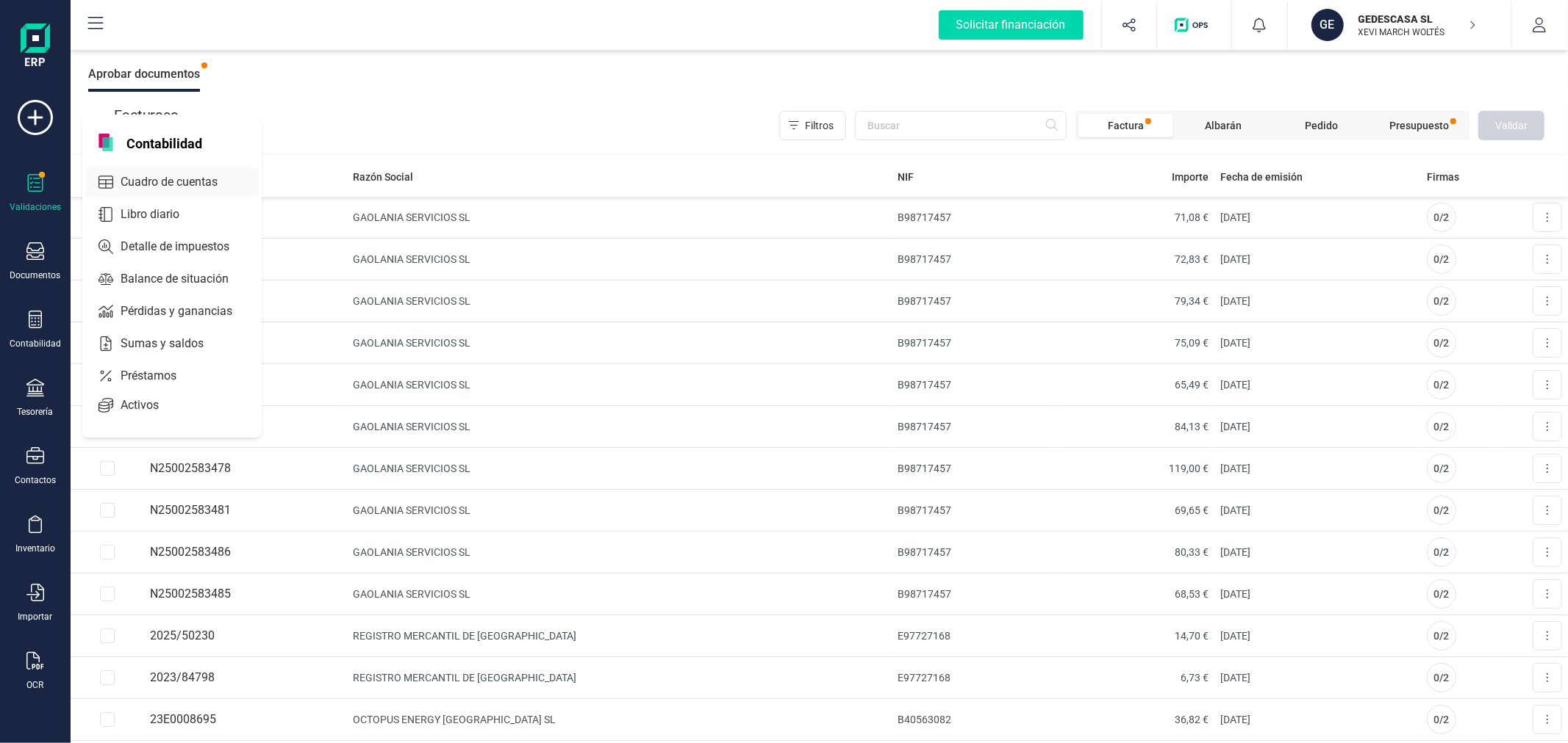
click at [199, 182] on span "Cuadro de cuentas" at bounding box center [180, 182] width 130 height 17
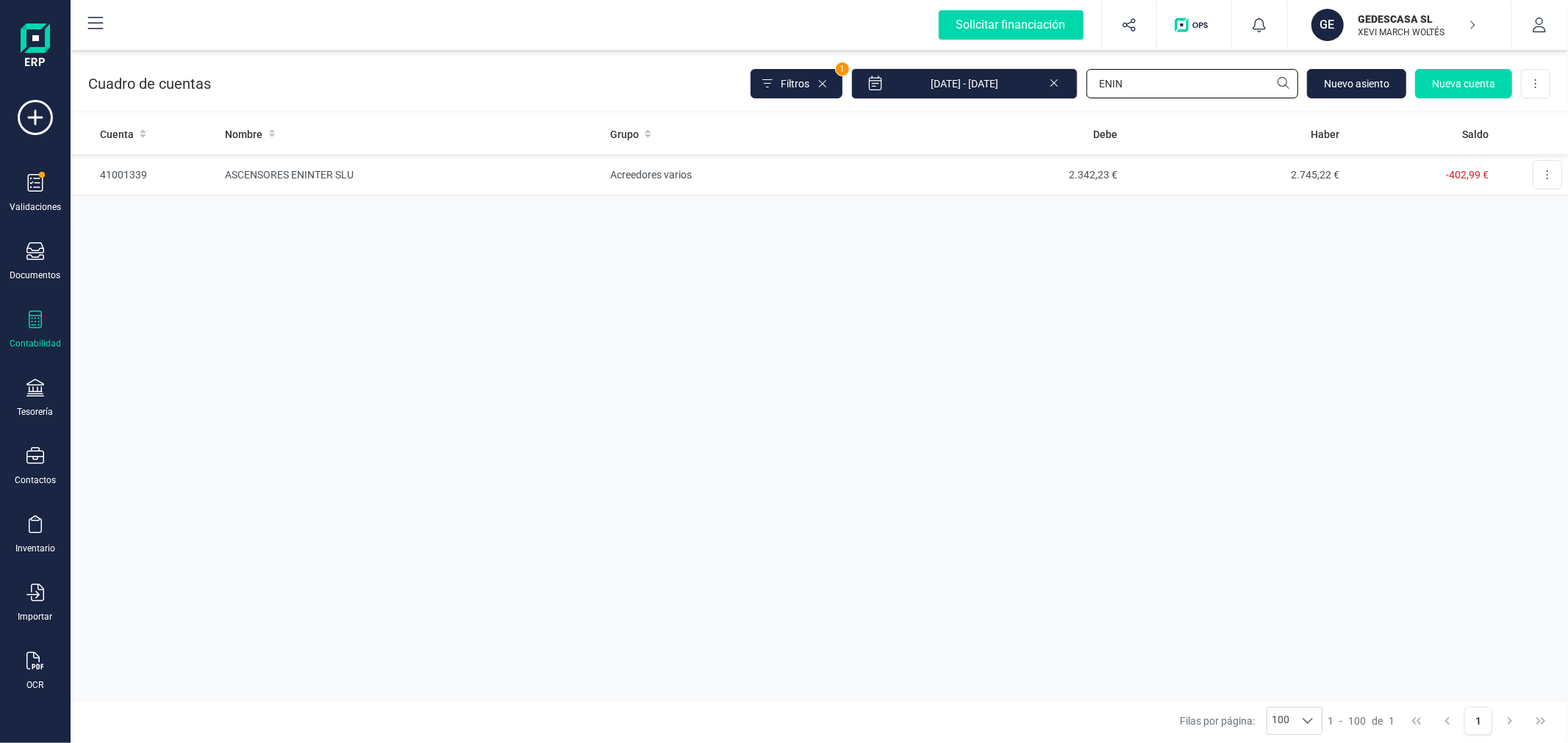
click at [1149, 90] on input "ENIN" at bounding box center [1192, 84] width 212 height 29
click at [1148, 88] on input "ENIN" at bounding box center [1192, 84] width 212 height 29
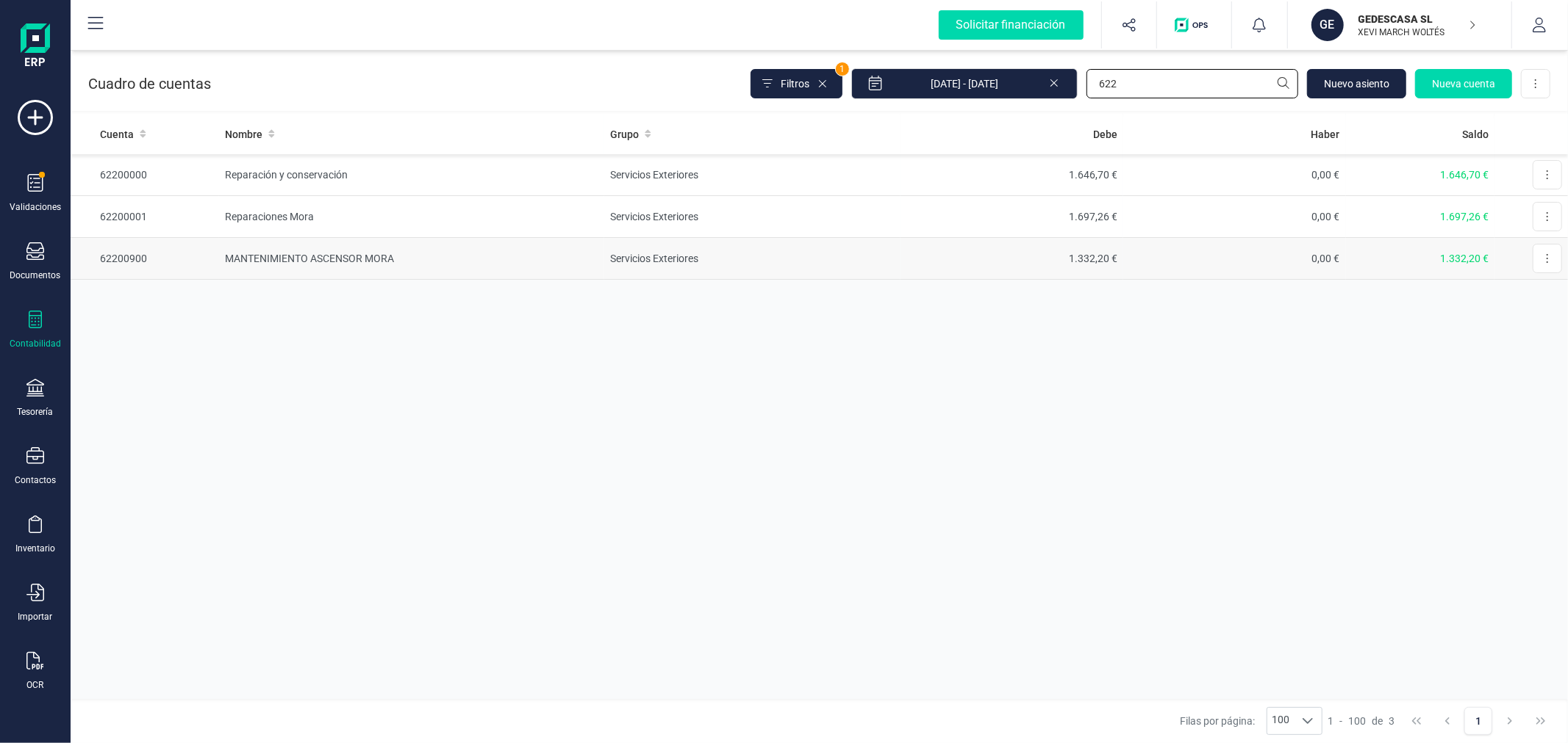
type input "622"
click at [643, 250] on td "Servicios Exteriores" at bounding box center [752, 258] width 296 height 41
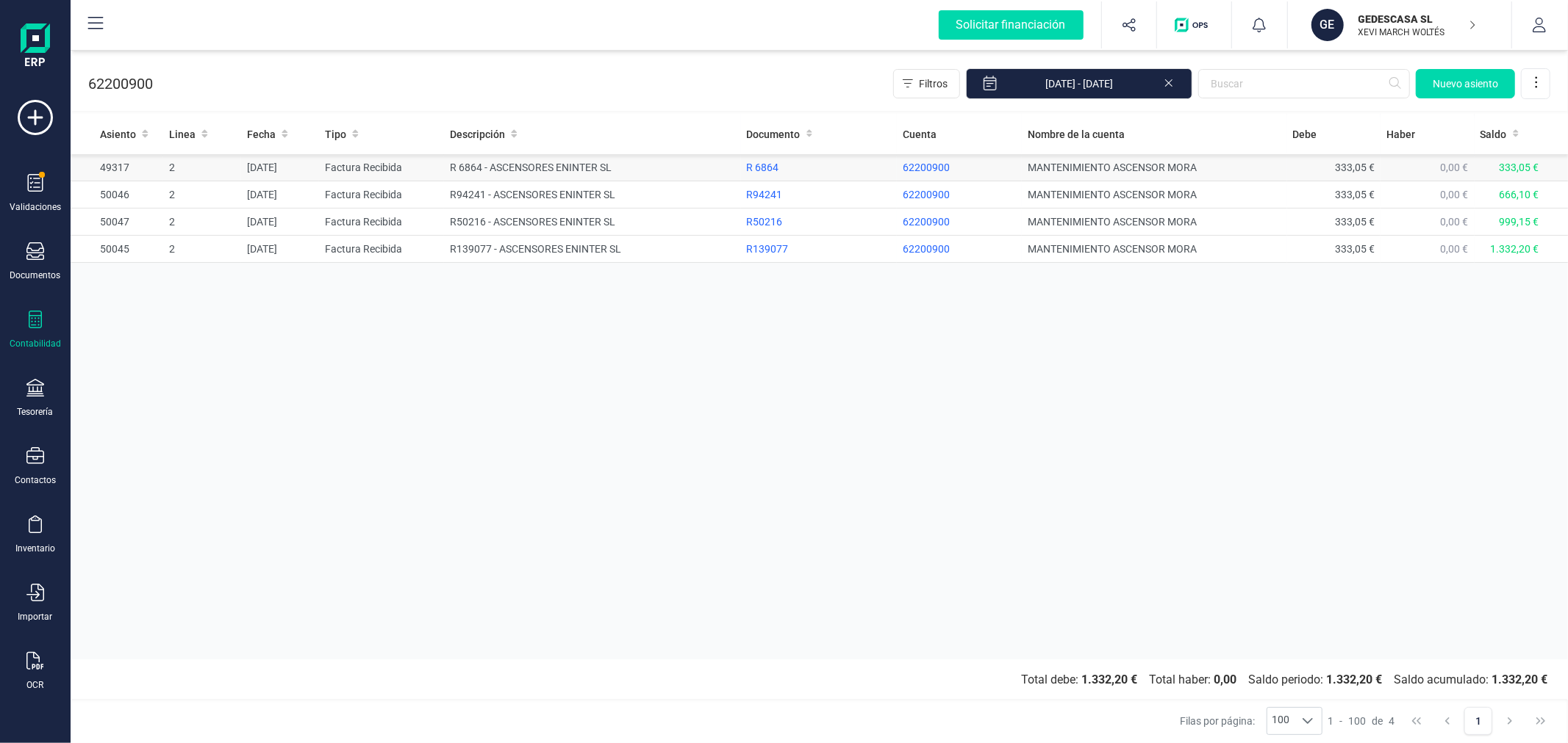
click at [386, 170] on td "Factura Recibida" at bounding box center [381, 168] width 125 height 27
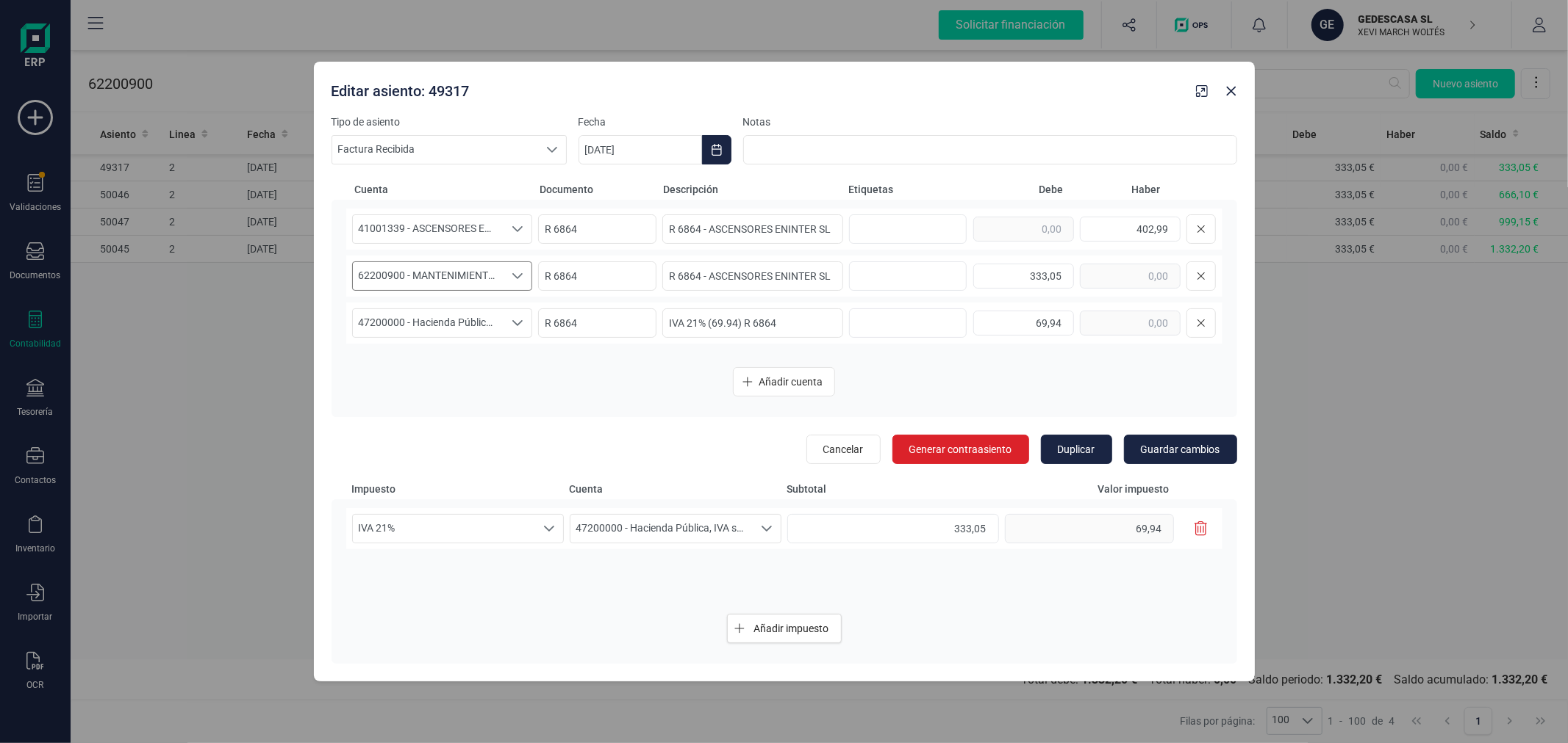
click at [500, 276] on span "62200900 - MANTENIMIENTO ASCENSOR [PERSON_NAME]" at bounding box center [428, 276] width 151 height 28
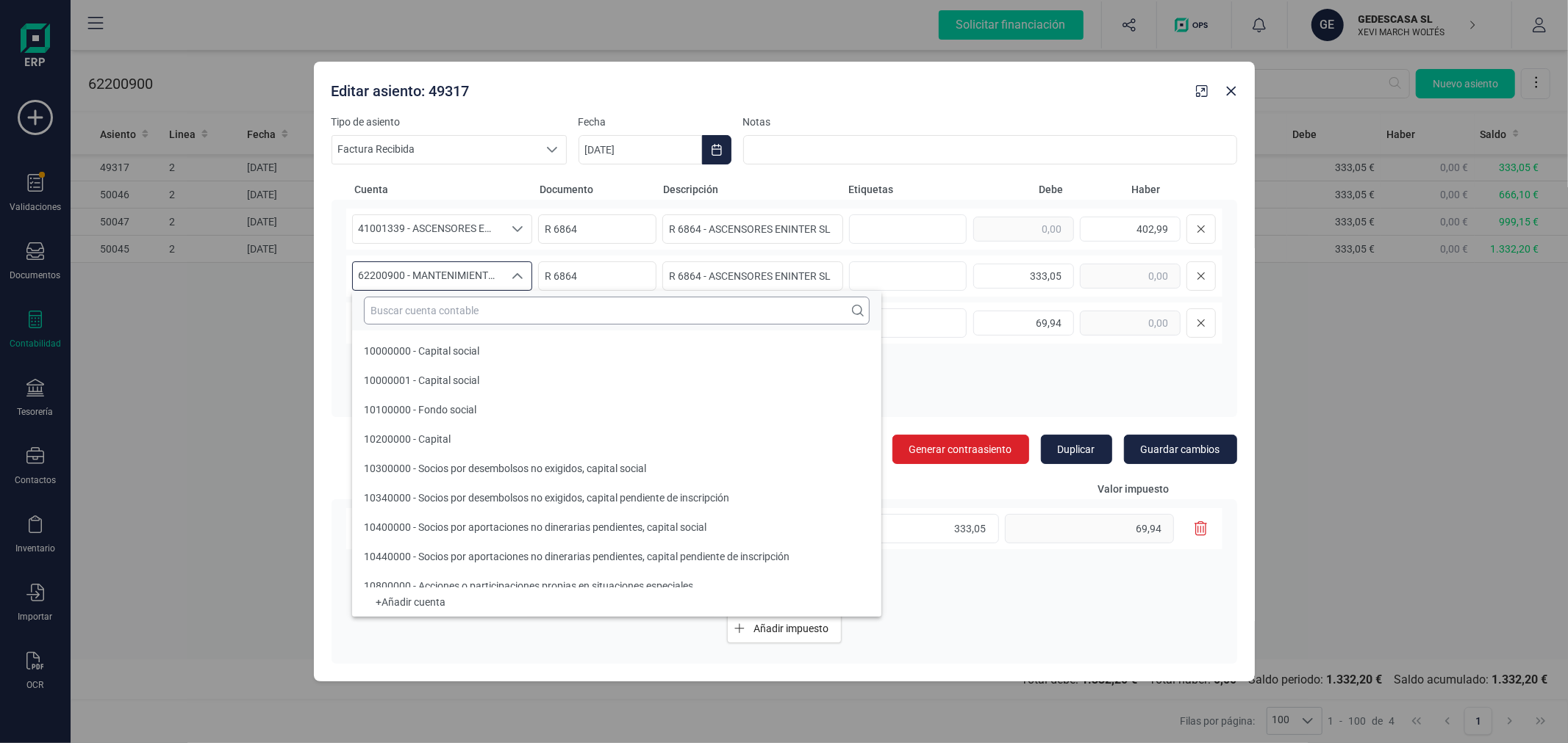
scroll to position [35619, 0]
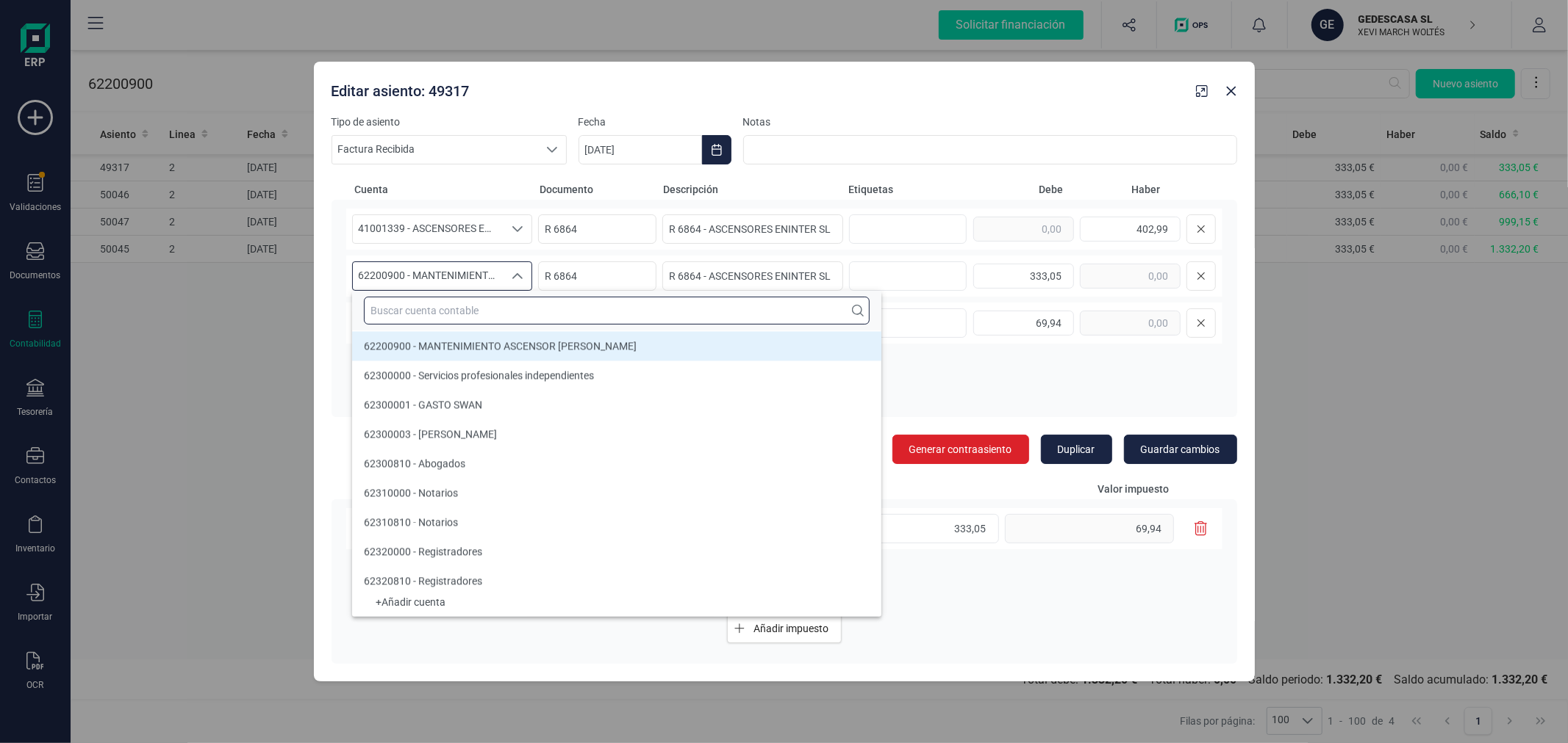
click at [503, 310] on input "text" at bounding box center [616, 311] width 506 height 28
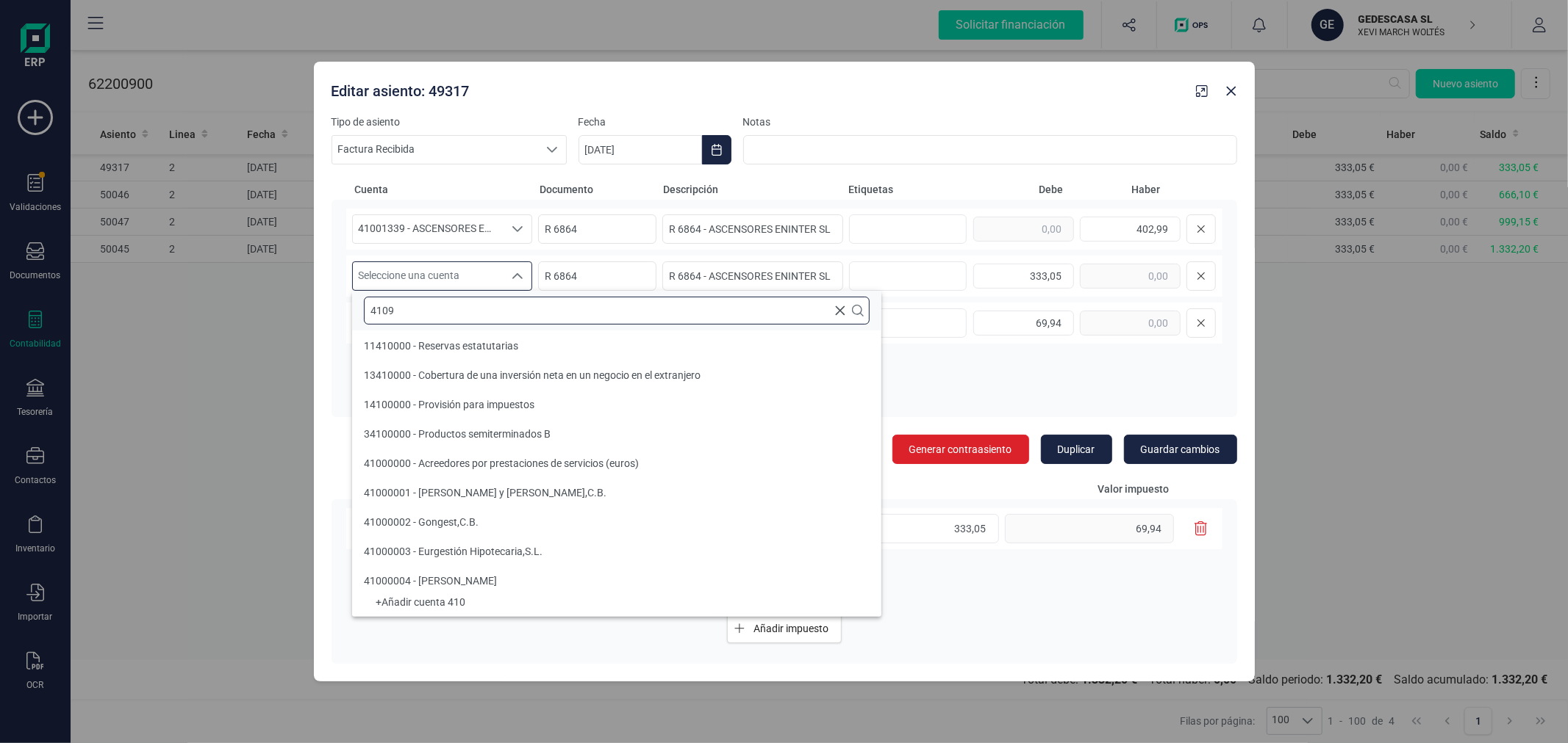
scroll to position [0, 0]
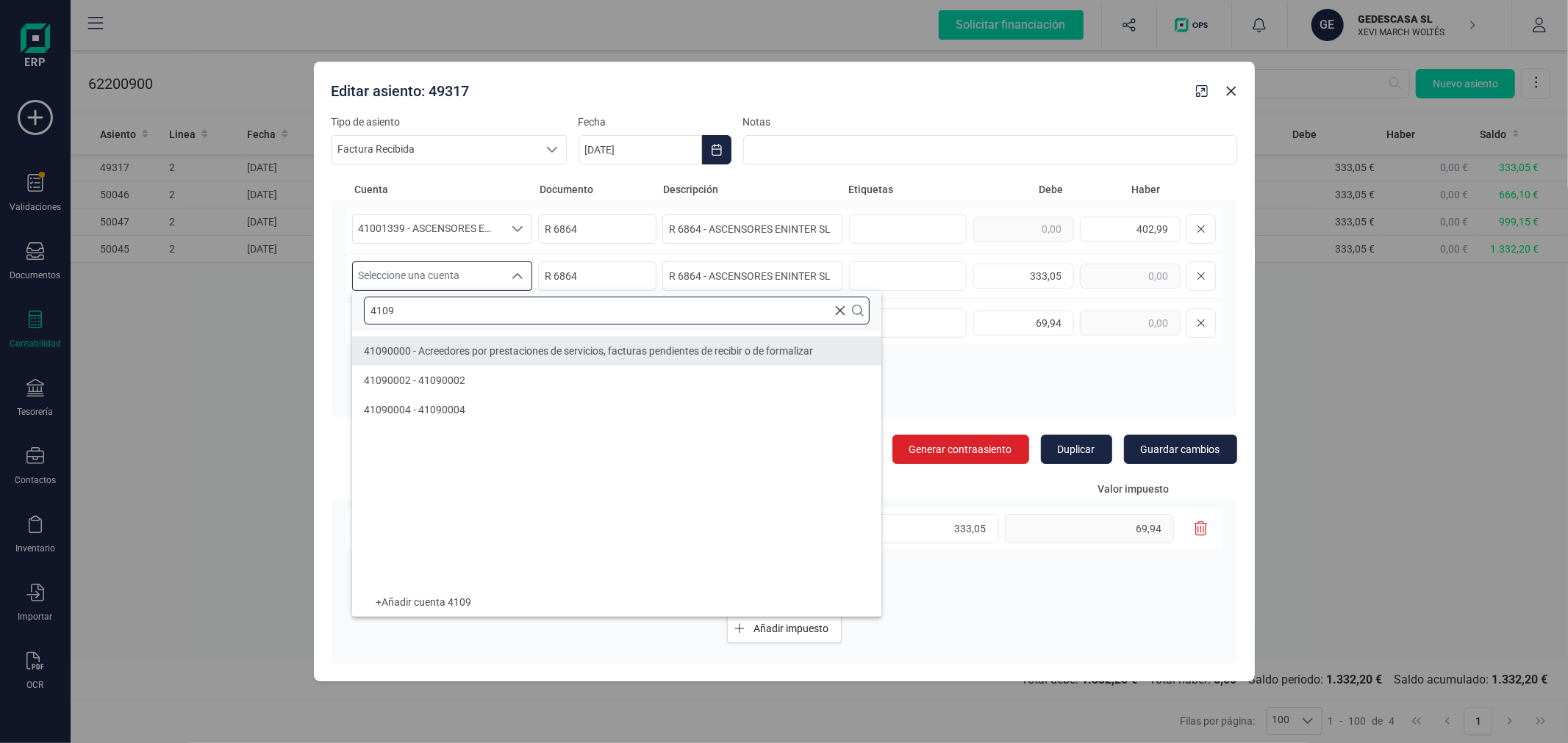
type input "4109"
click at [561, 351] on span "41090000 - Acreedores por prestaciones de servicios, facturas pendientes de rec…" at bounding box center [589, 352] width 449 height 12
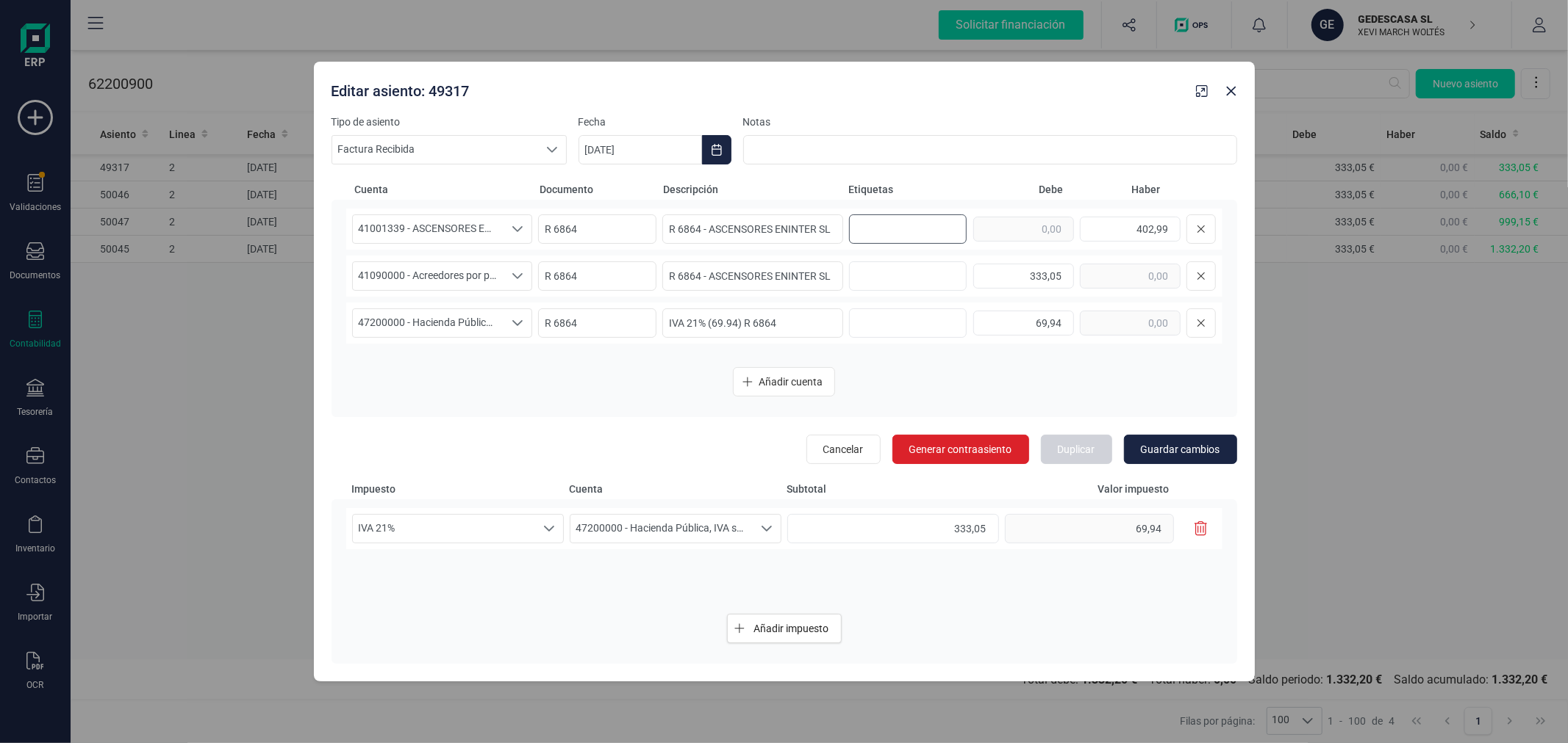
click at [893, 221] on input "text" at bounding box center [905, 229] width 94 height 23
type input "ENERO"
click at [873, 222] on input "text" at bounding box center [910, 229] width 94 height 23
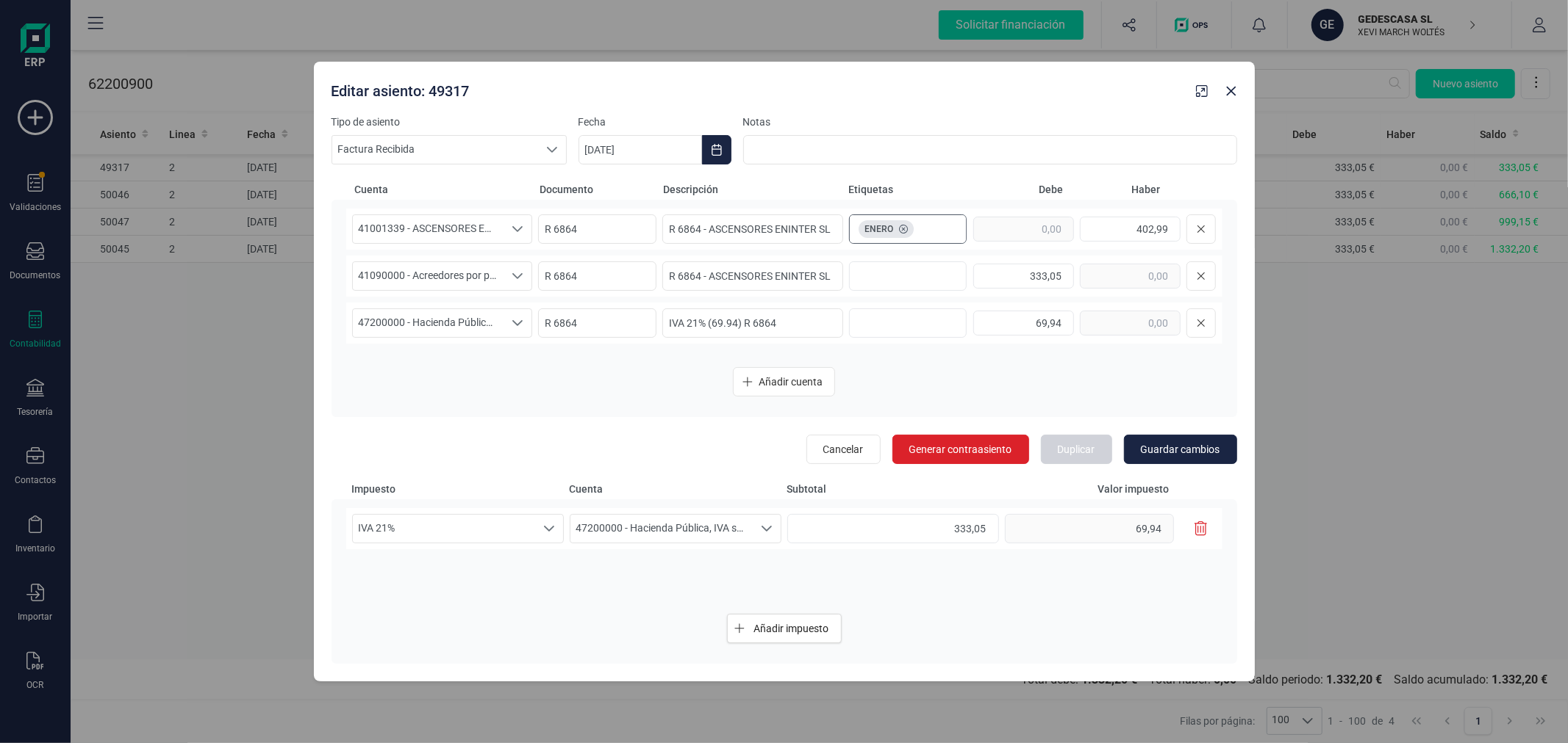
click at [851, 230] on div "ENERO" at bounding box center [937, 229] width 175 height 28
drag, startPoint x: 851, startPoint y: 226, endPoint x: 925, endPoint y: 239, distance: 75.1
click at [925, 239] on ul "ENERO" at bounding box center [937, 230] width 169 height 22
click at [1162, 439] on button "Guardar cambios" at bounding box center [1180, 449] width 113 height 29
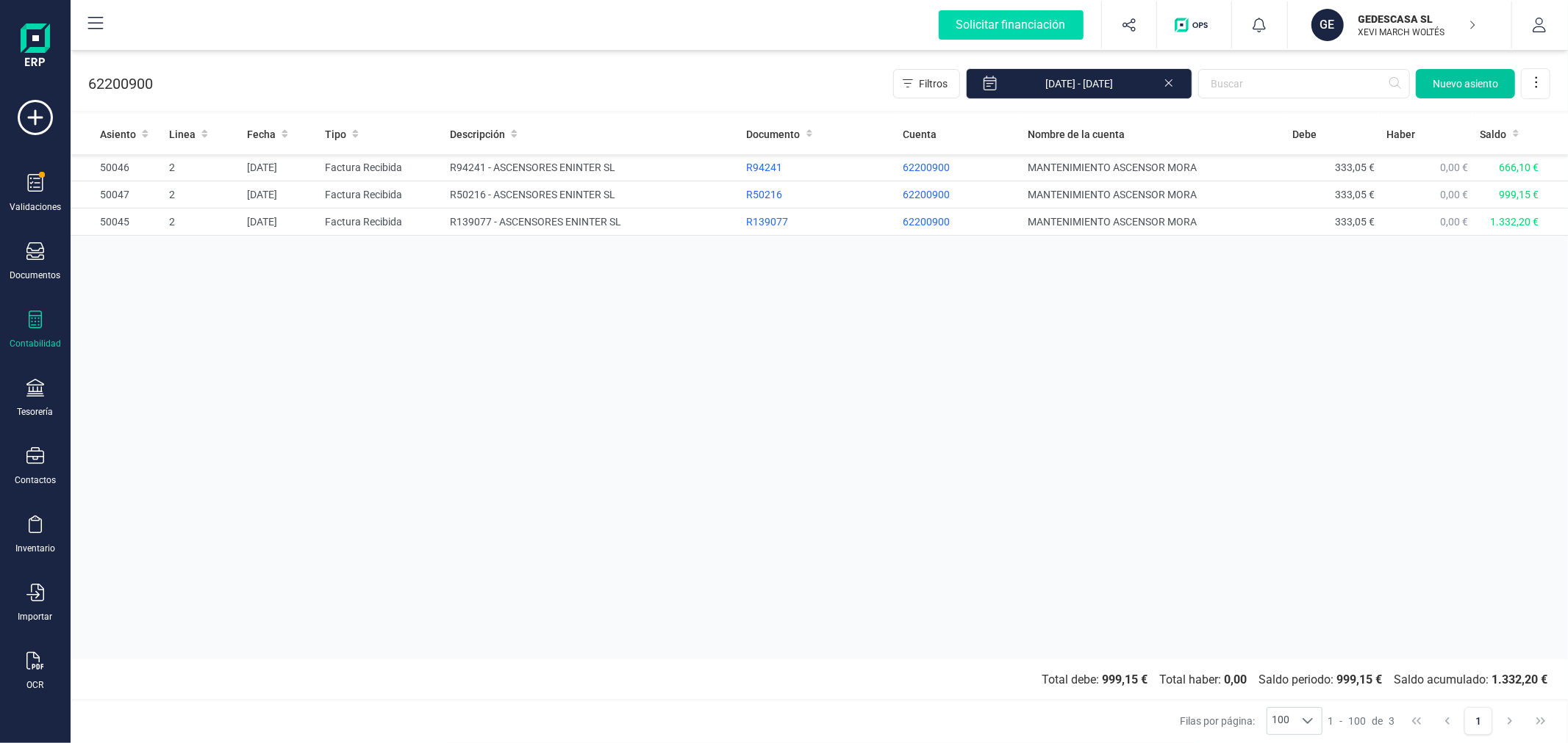
click at [1456, 91] on span "Nuevo asiento" at bounding box center [1465, 83] width 66 height 15
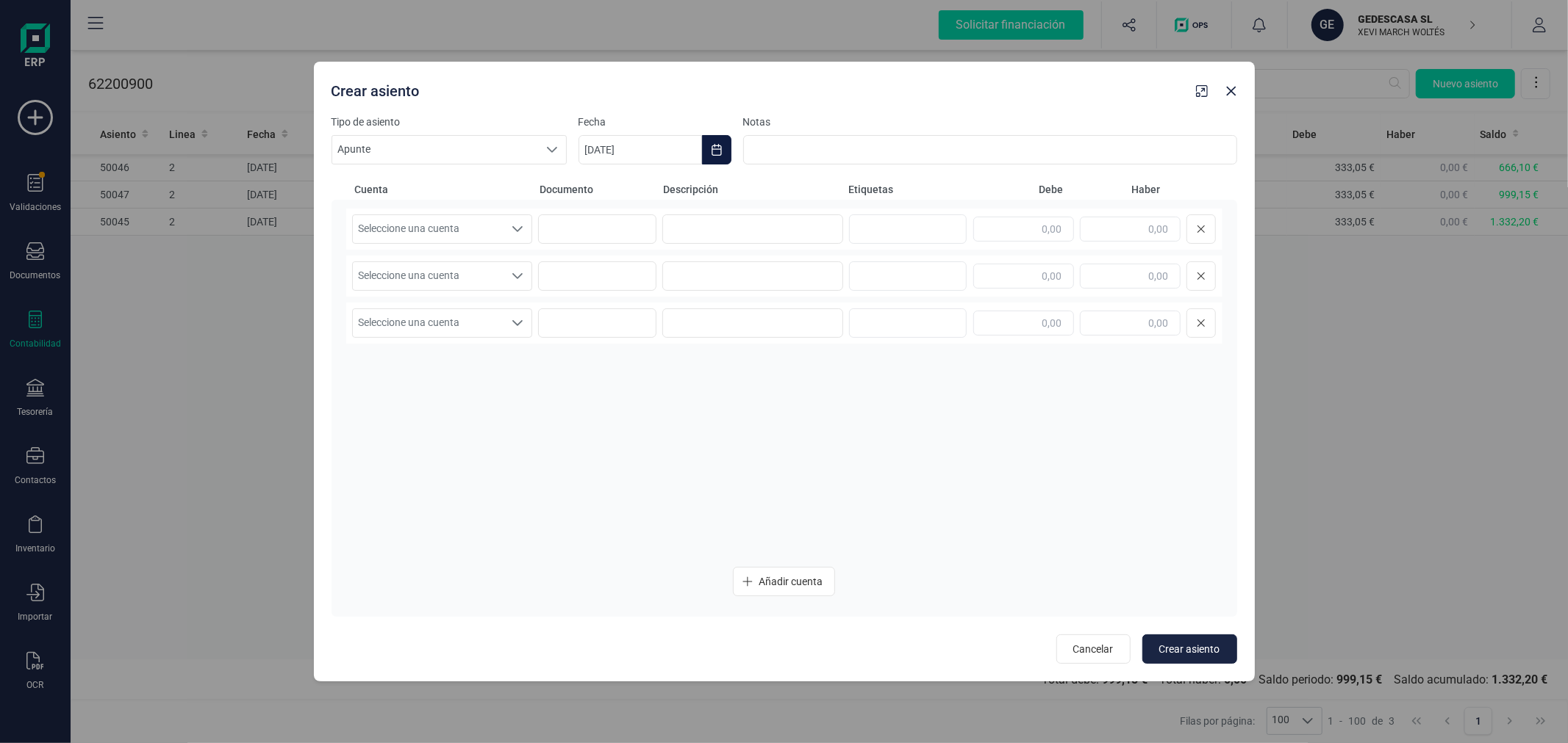
click at [721, 149] on icon "Choose Date" at bounding box center [716, 150] width 10 height 12
click at [749, 197] on button "octubre" at bounding box center [755, 194] width 42 height 23
click at [612, 243] on span "ene" at bounding box center [610, 244] width 40 height 29
click at [724, 282] on span "1" at bounding box center [722, 280] width 29 height 29
type input "[DATE]"
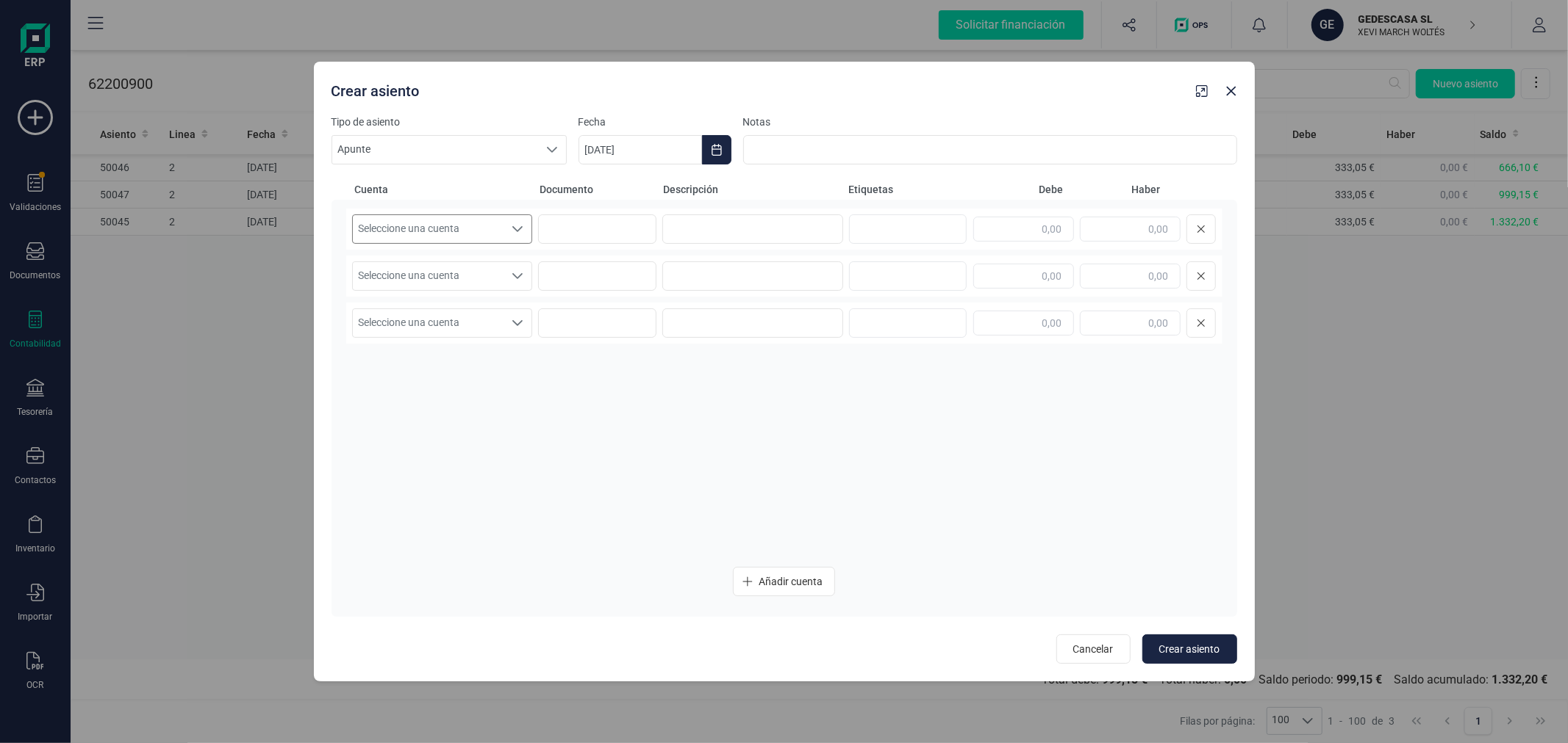
click at [470, 236] on span "Seleccione una cuenta" at bounding box center [428, 229] width 151 height 28
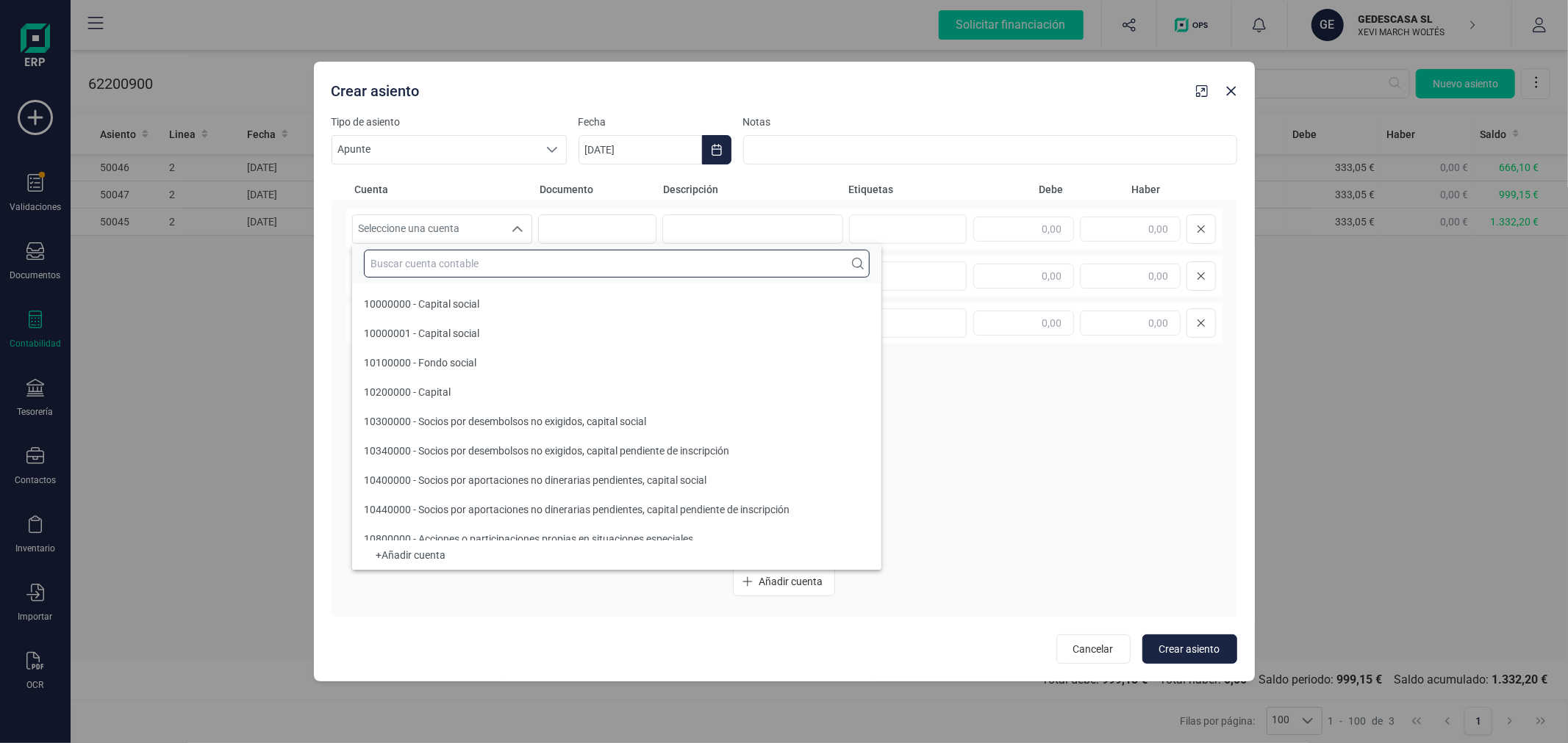
drag, startPoint x: 468, startPoint y: 264, endPoint x: 475, endPoint y: 257, distance: 9.9
click at [470, 264] on input "text" at bounding box center [616, 264] width 506 height 28
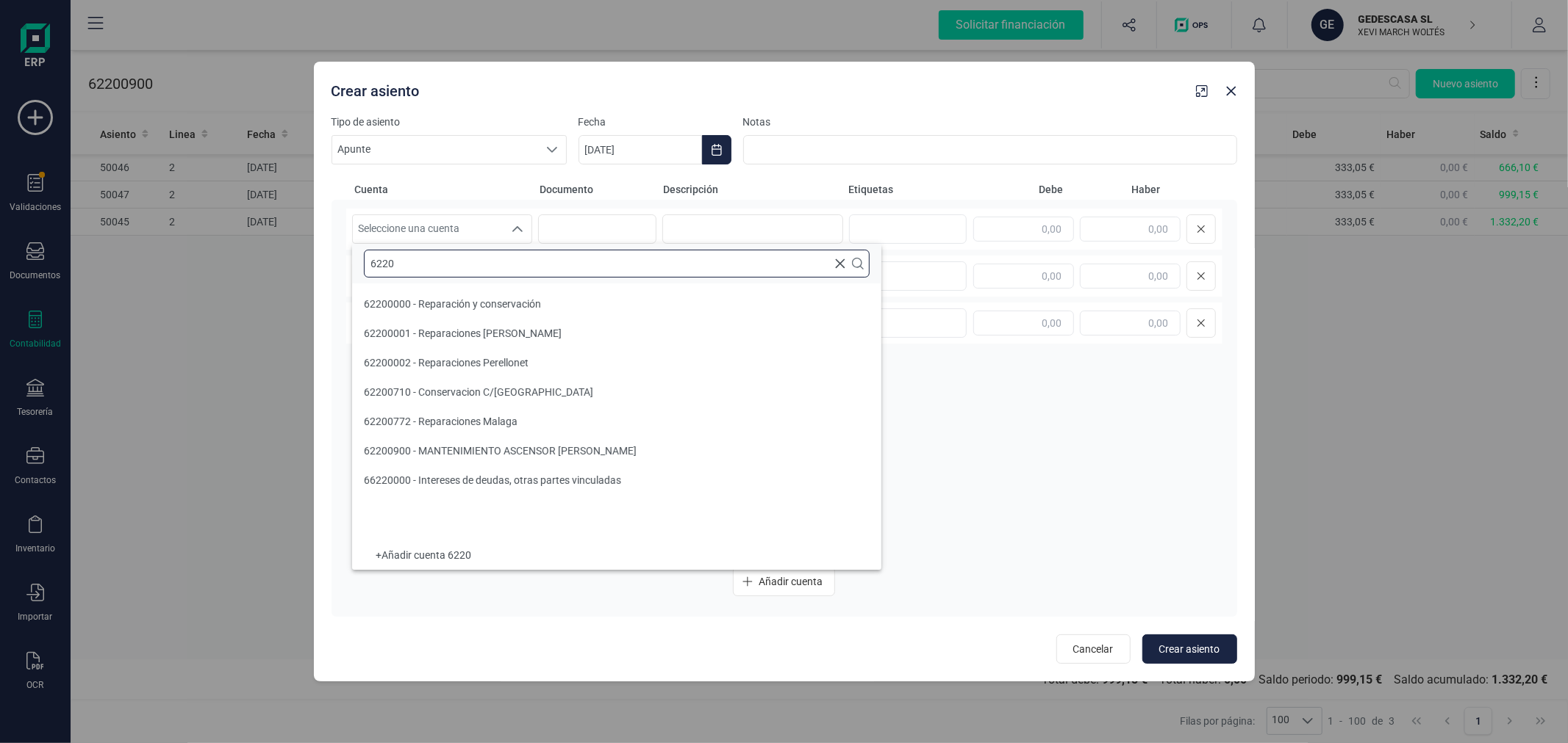
type input "62209"
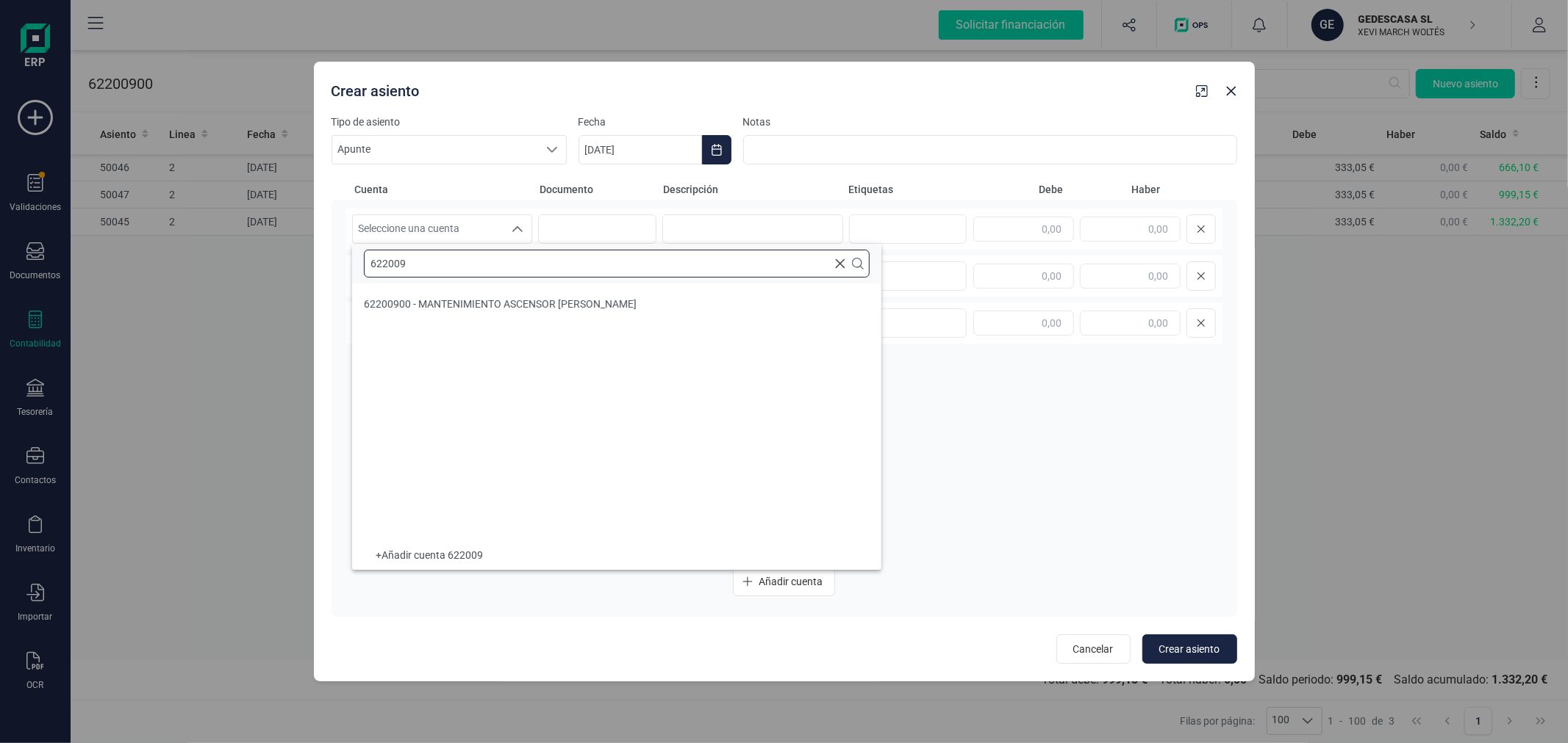
type input "622009"
click at [665, 309] on li "62200900 - MANTENIMIENTO ASCENSOR [PERSON_NAME]" at bounding box center [616, 304] width 529 height 29
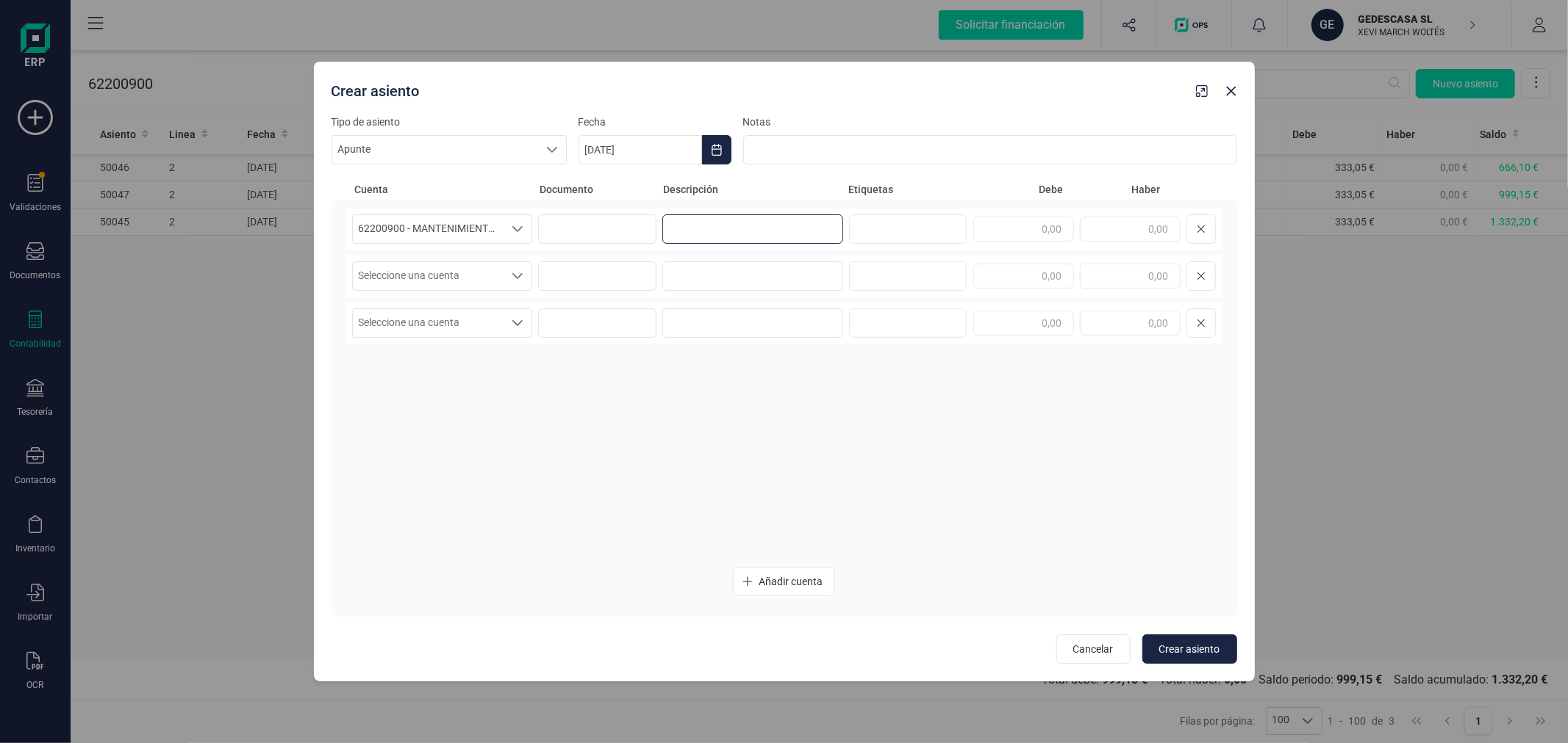
click at [711, 238] on input at bounding box center [752, 229] width 181 height 29
type input "PROVISION ENINTER ENERO"
click at [1023, 223] on input "text" at bounding box center [1023, 229] width 100 height 25
type input "333,05"
click at [494, 272] on span "Seleccione una cuenta" at bounding box center [428, 276] width 151 height 28
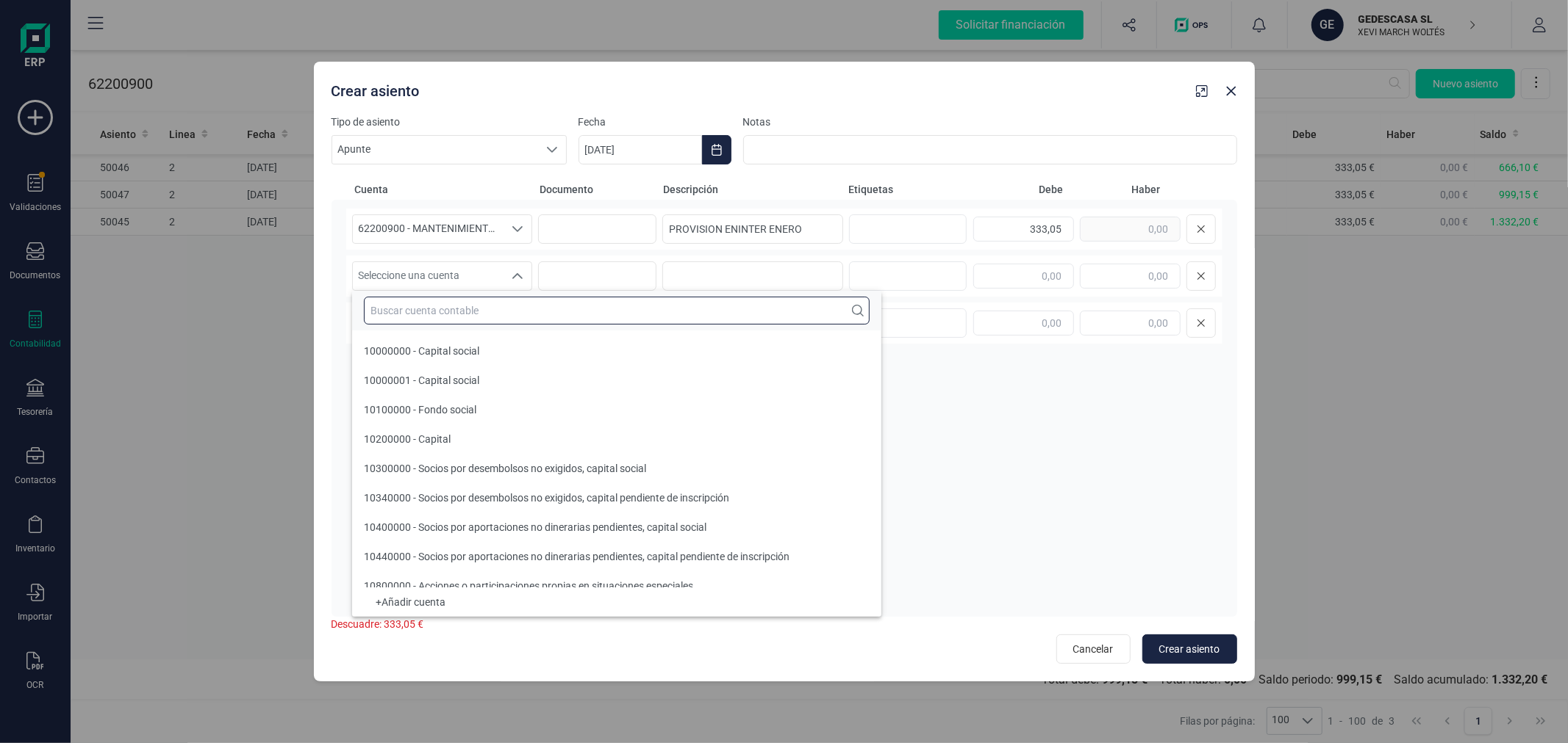
click at [496, 312] on input "text" at bounding box center [616, 311] width 506 height 28
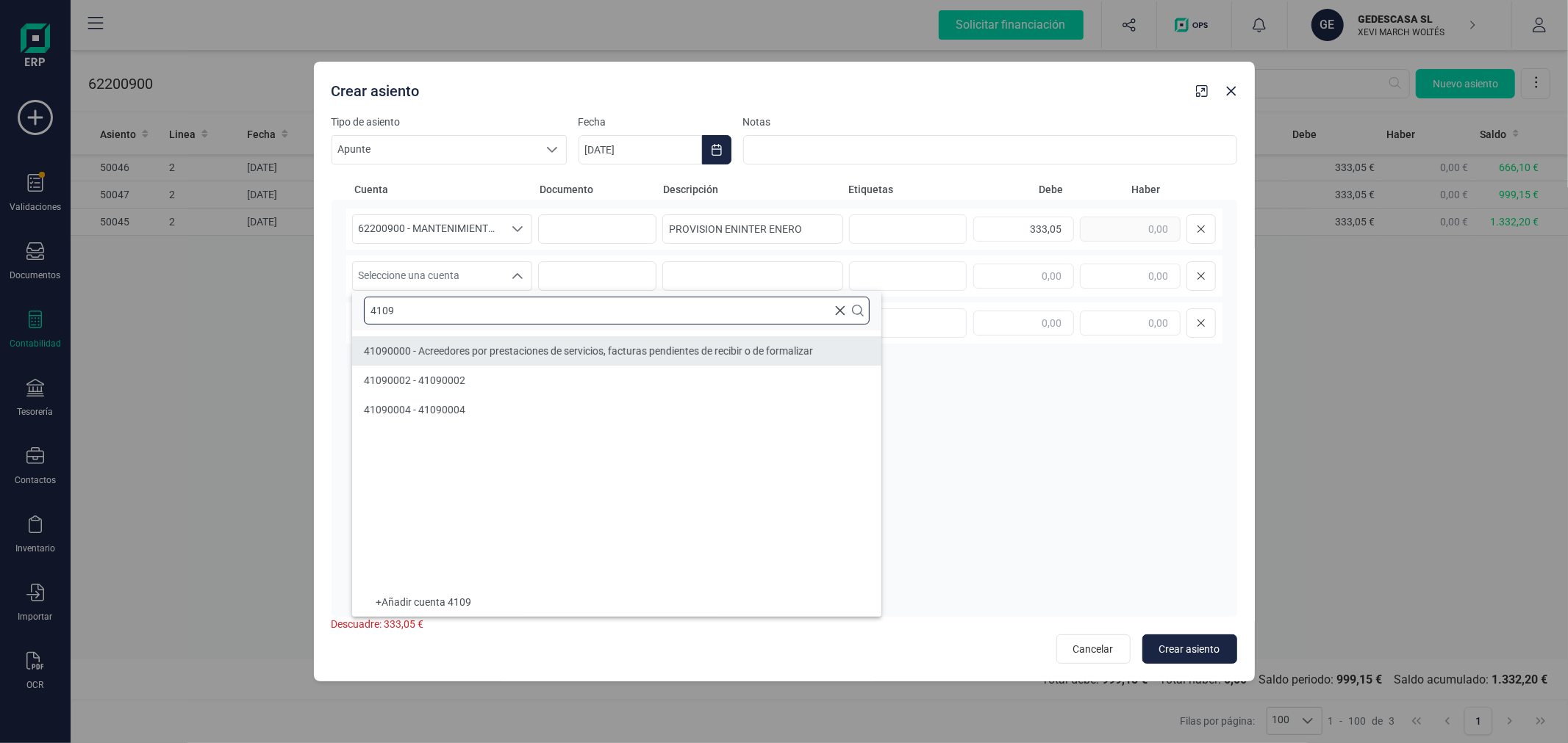
type input "4109"
click at [512, 350] on span "41090000 - Acreedores por prestaciones de servicios, facturas pendientes de rec…" at bounding box center [589, 352] width 449 height 12
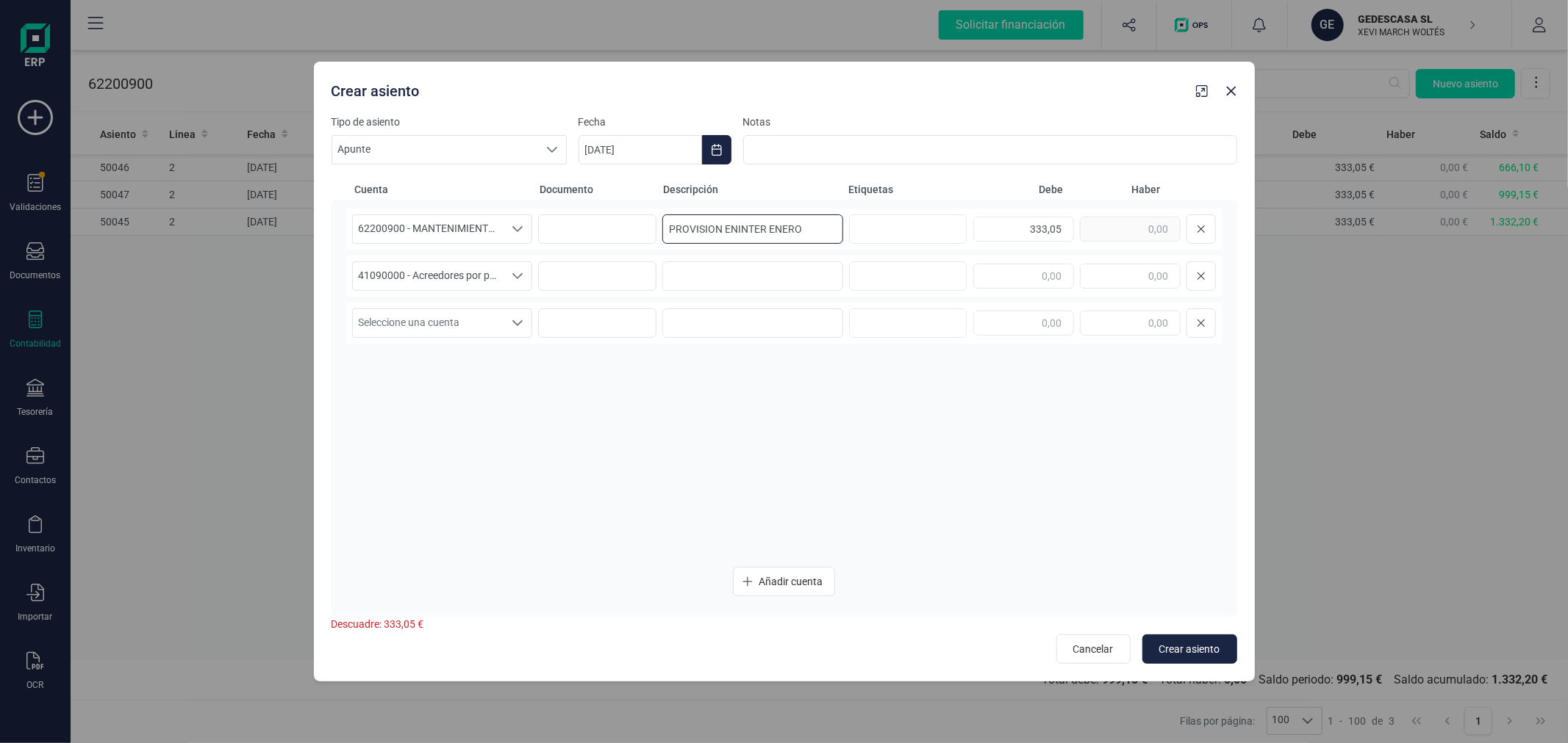
click at [806, 236] on input "PROVISION ENINTER ENERO" at bounding box center [752, 229] width 181 height 29
click at [724, 275] on input at bounding box center [752, 276] width 181 height 29
paste input "PROVISION ENINTER ENERO"
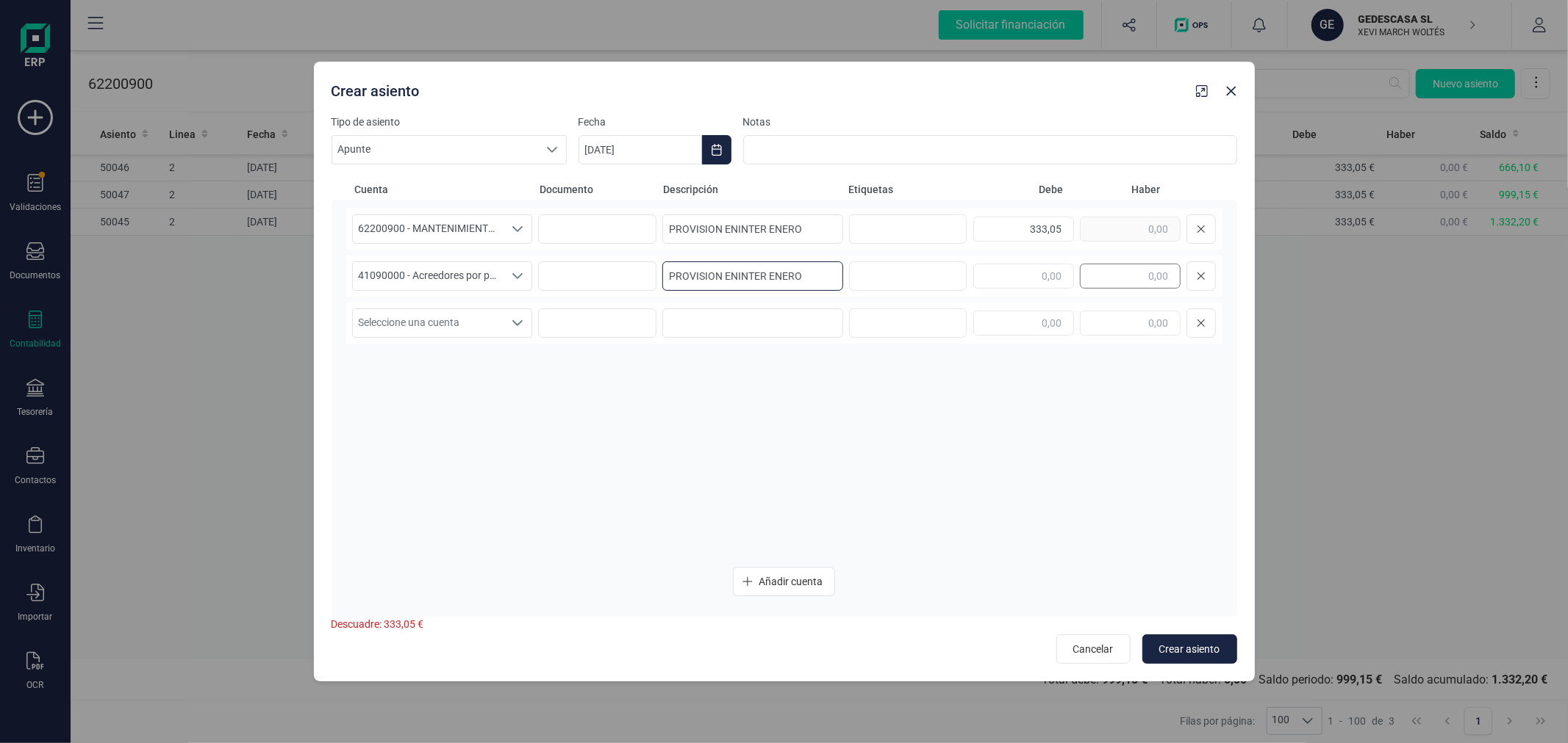
type input "PROVISION ENINTER ENERO"
click at [1135, 274] on input "text" at bounding box center [1130, 276] width 100 height 25
type input "333,05"
click at [1174, 645] on span "Crear asiento" at bounding box center [1189, 649] width 61 height 15
type input "[DATE]"
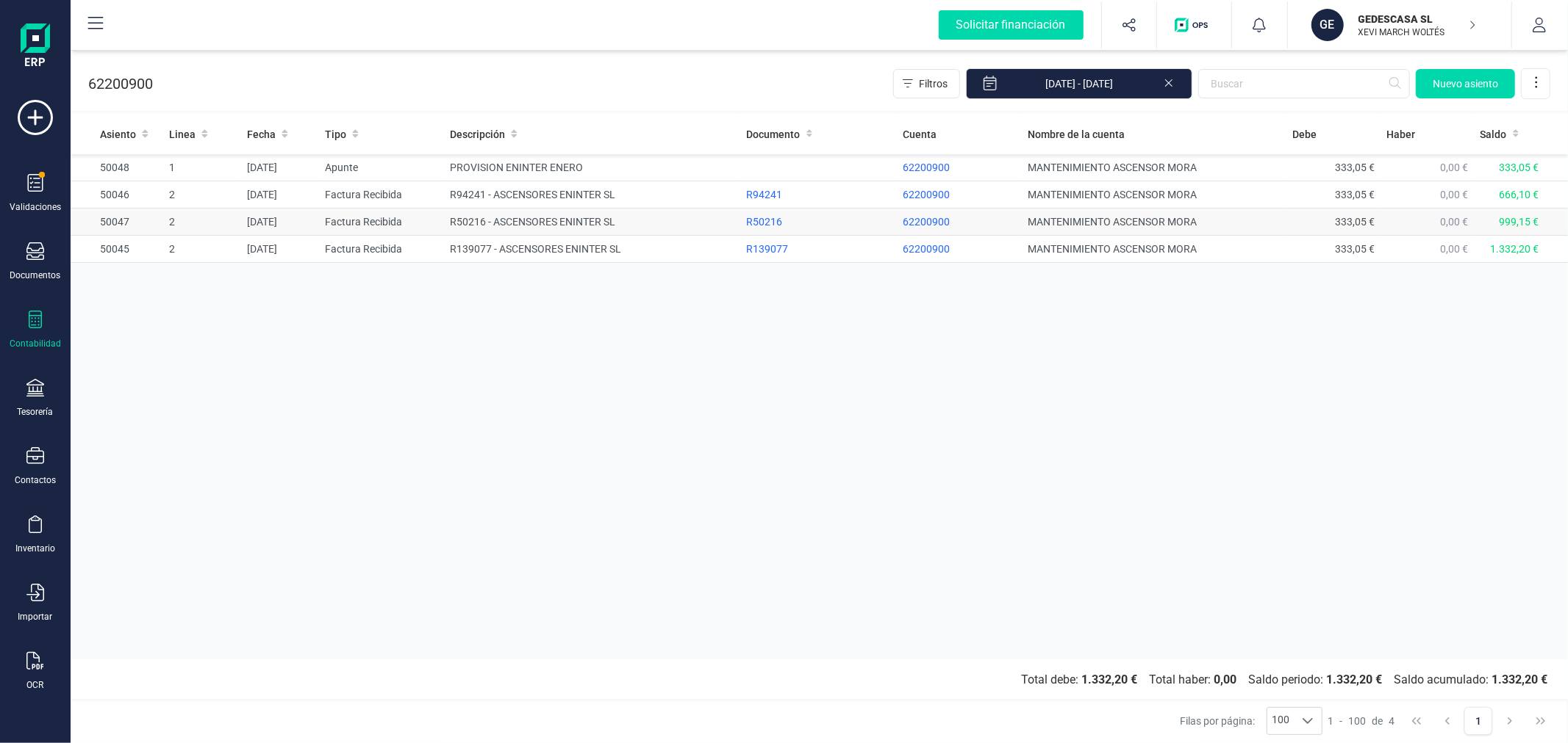
click at [606, 225] on td "R50216 - ASCENSORES ENINTER SL" at bounding box center [592, 221] width 296 height 27
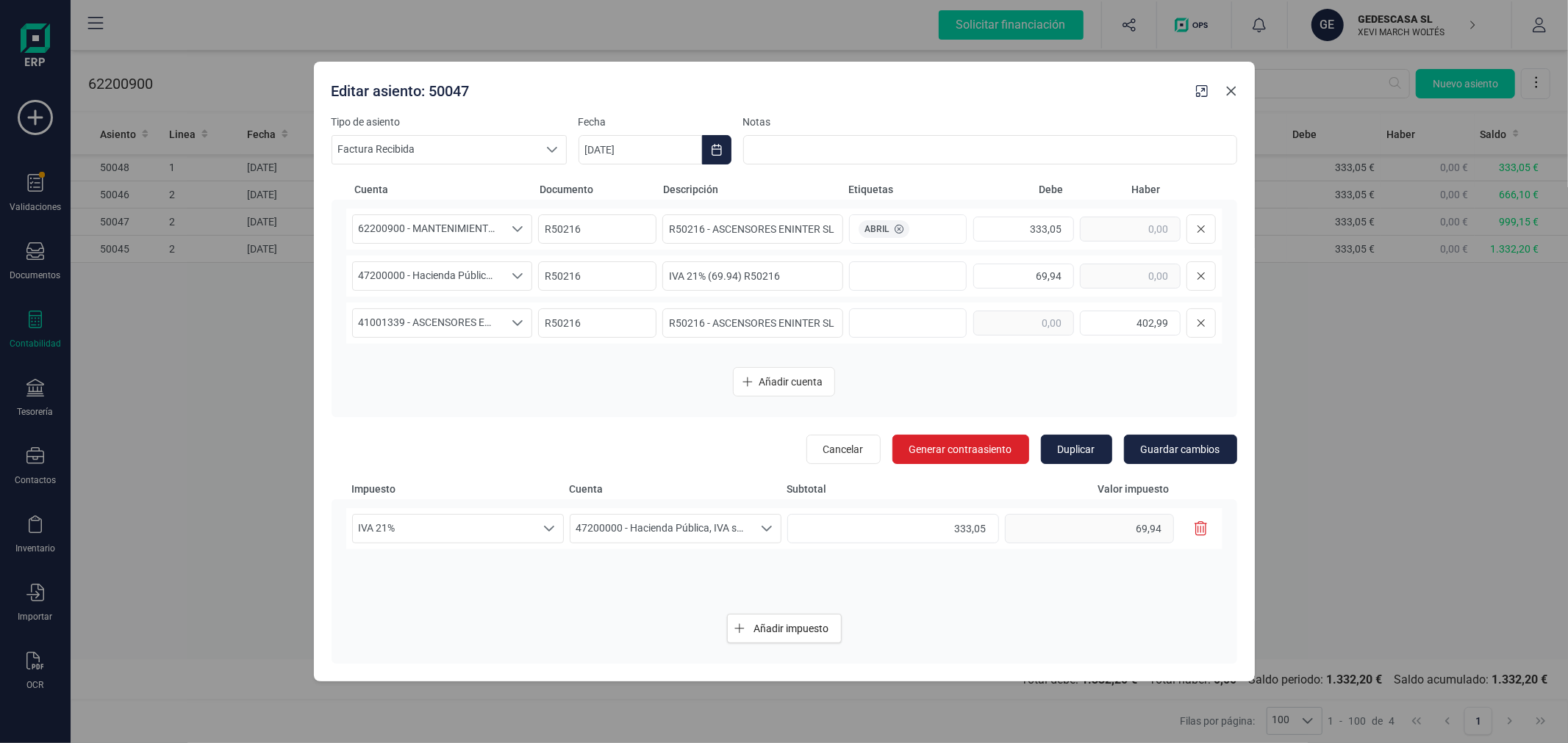
click at [1229, 94] on icon "Close" at bounding box center [1231, 92] width 12 height 12
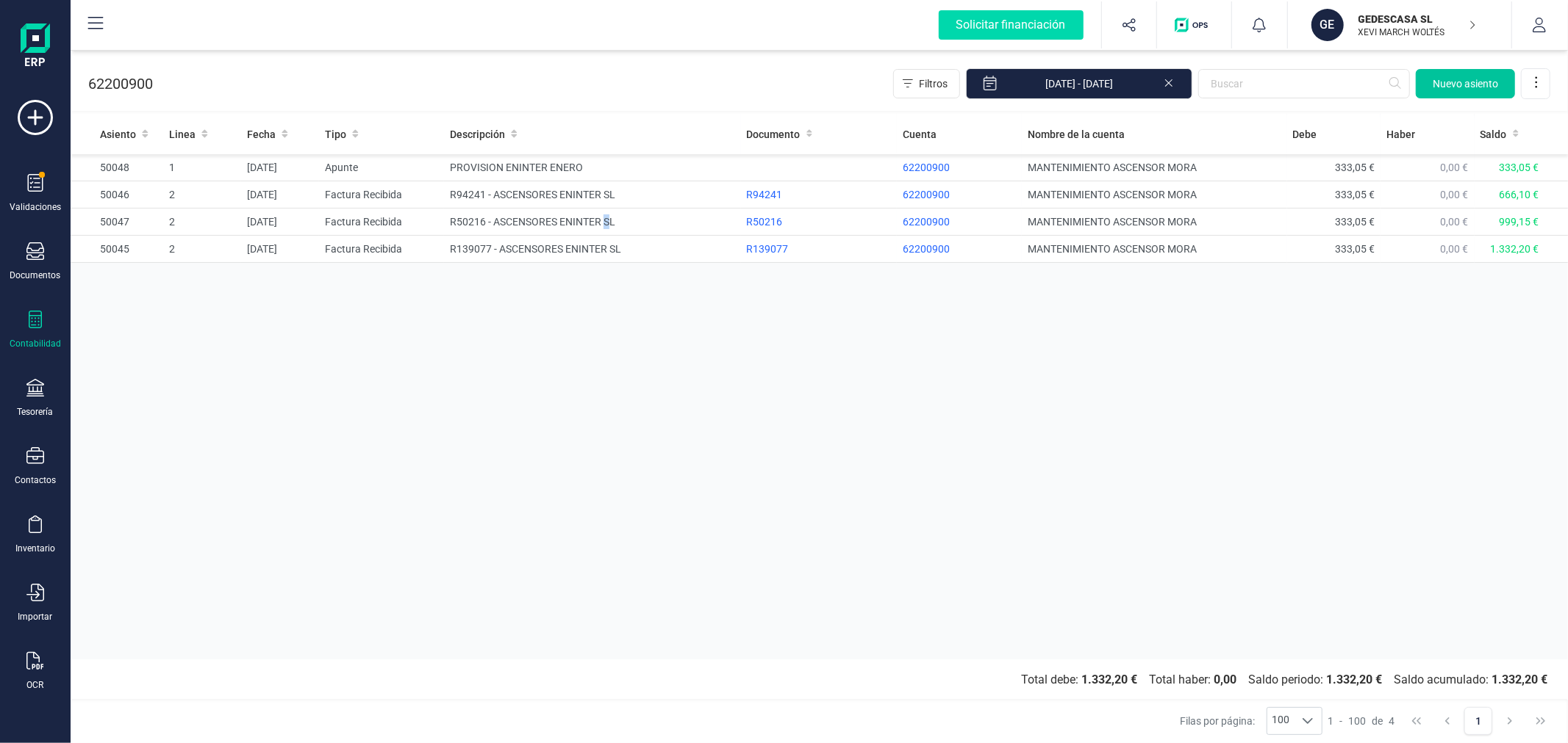
click at [1480, 86] on span "Nuevo asiento" at bounding box center [1465, 83] width 66 height 15
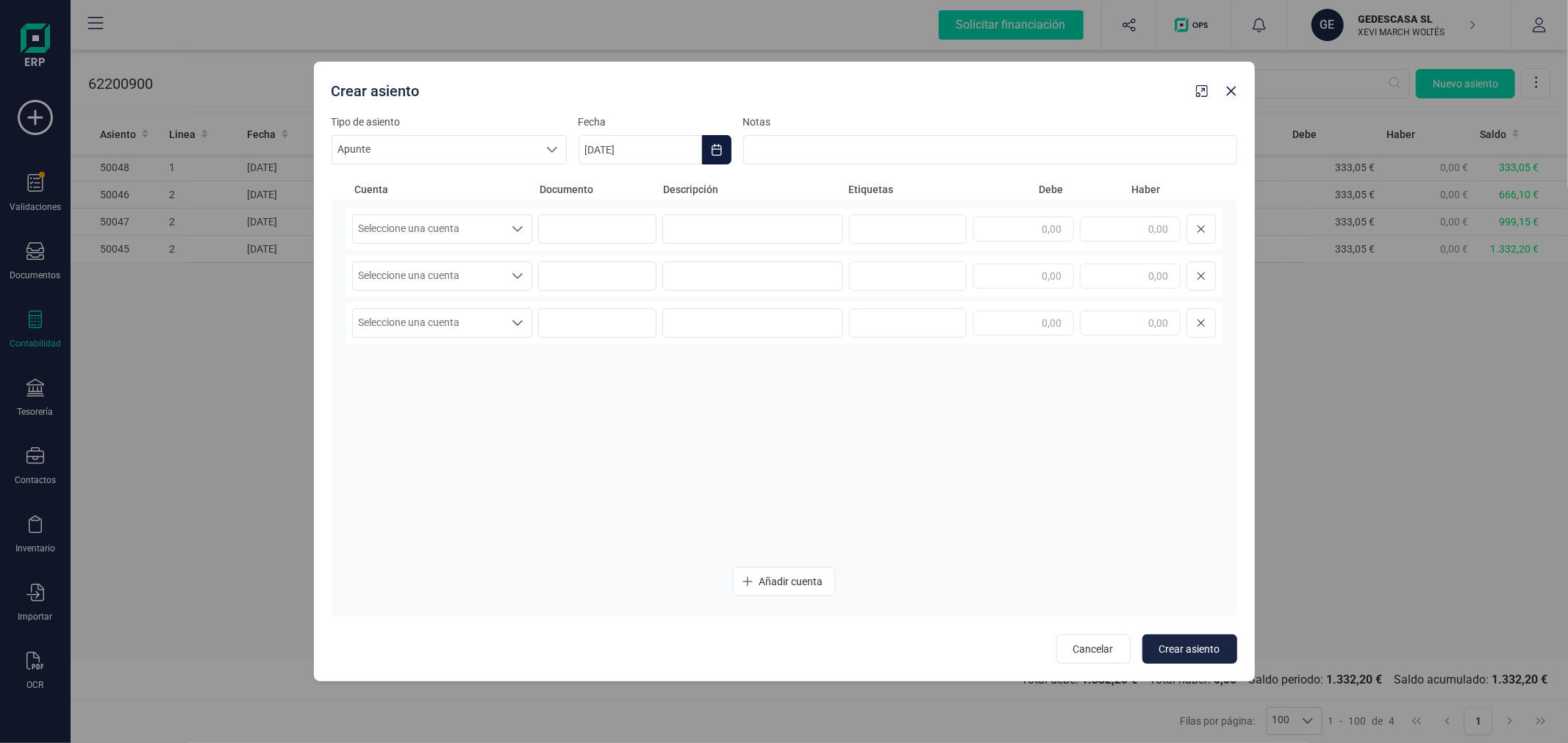
click at [717, 152] on icon "Choose Date" at bounding box center [717, 150] width 12 height 12
click at [606, 188] on icon "Previous Month" at bounding box center [608, 194] width 12 height 12
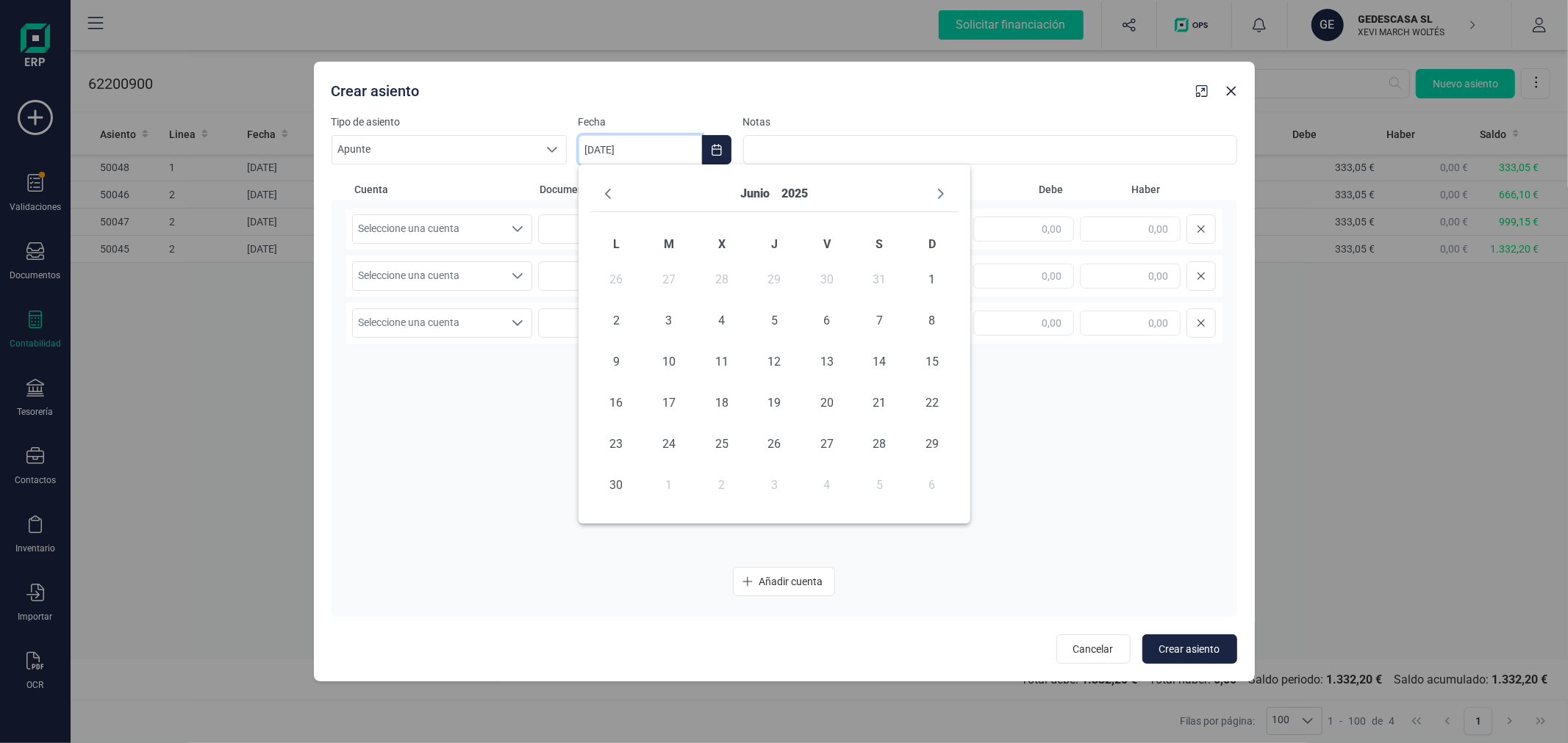
click at [606, 188] on icon "Previous Month" at bounding box center [608, 194] width 12 height 12
click at [673, 280] on span "1" at bounding box center [669, 280] width 29 height 29
type input "[DATE]"
click at [468, 216] on span "Seleccione una cuenta" at bounding box center [428, 229] width 151 height 28
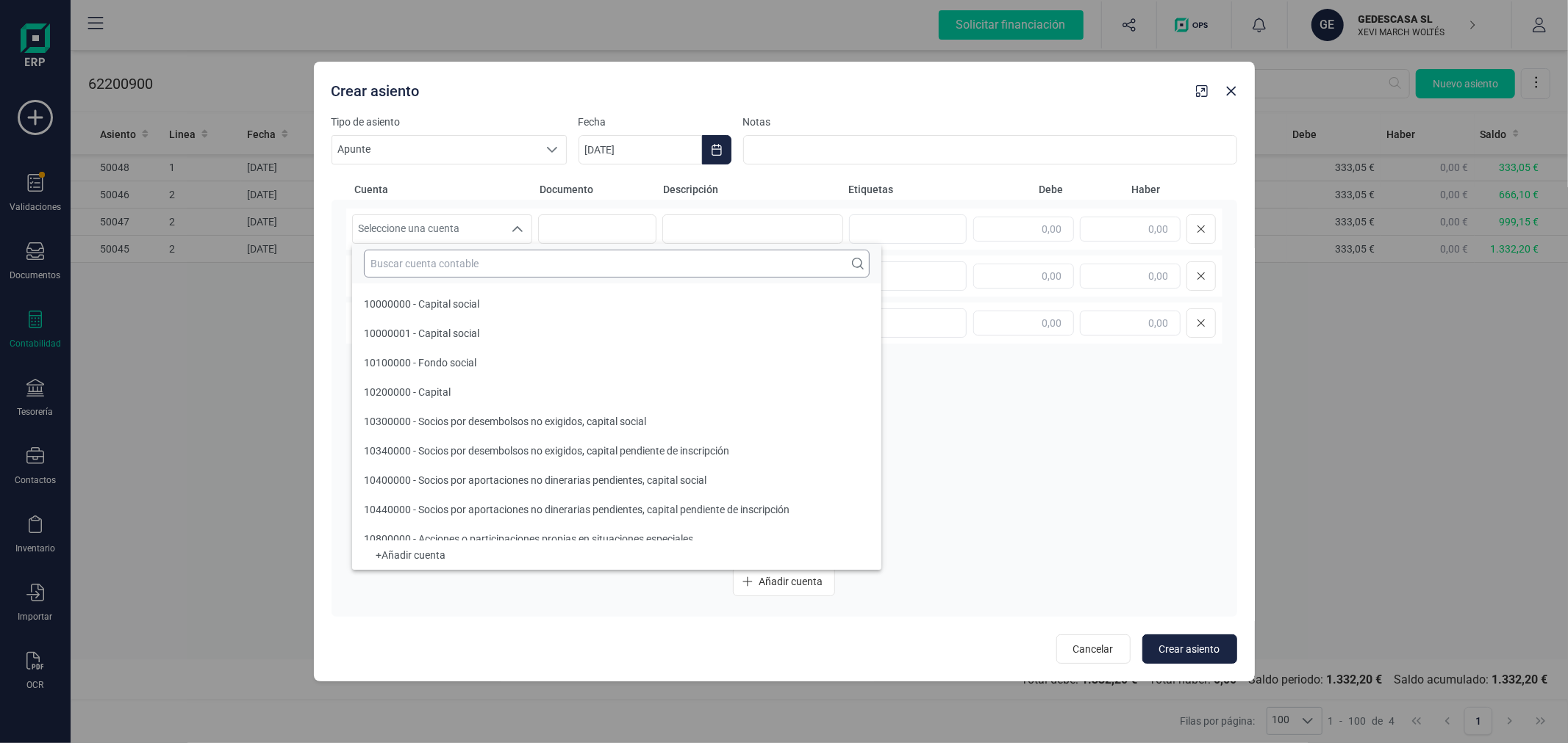
click at [480, 257] on input "text" at bounding box center [616, 264] width 506 height 28
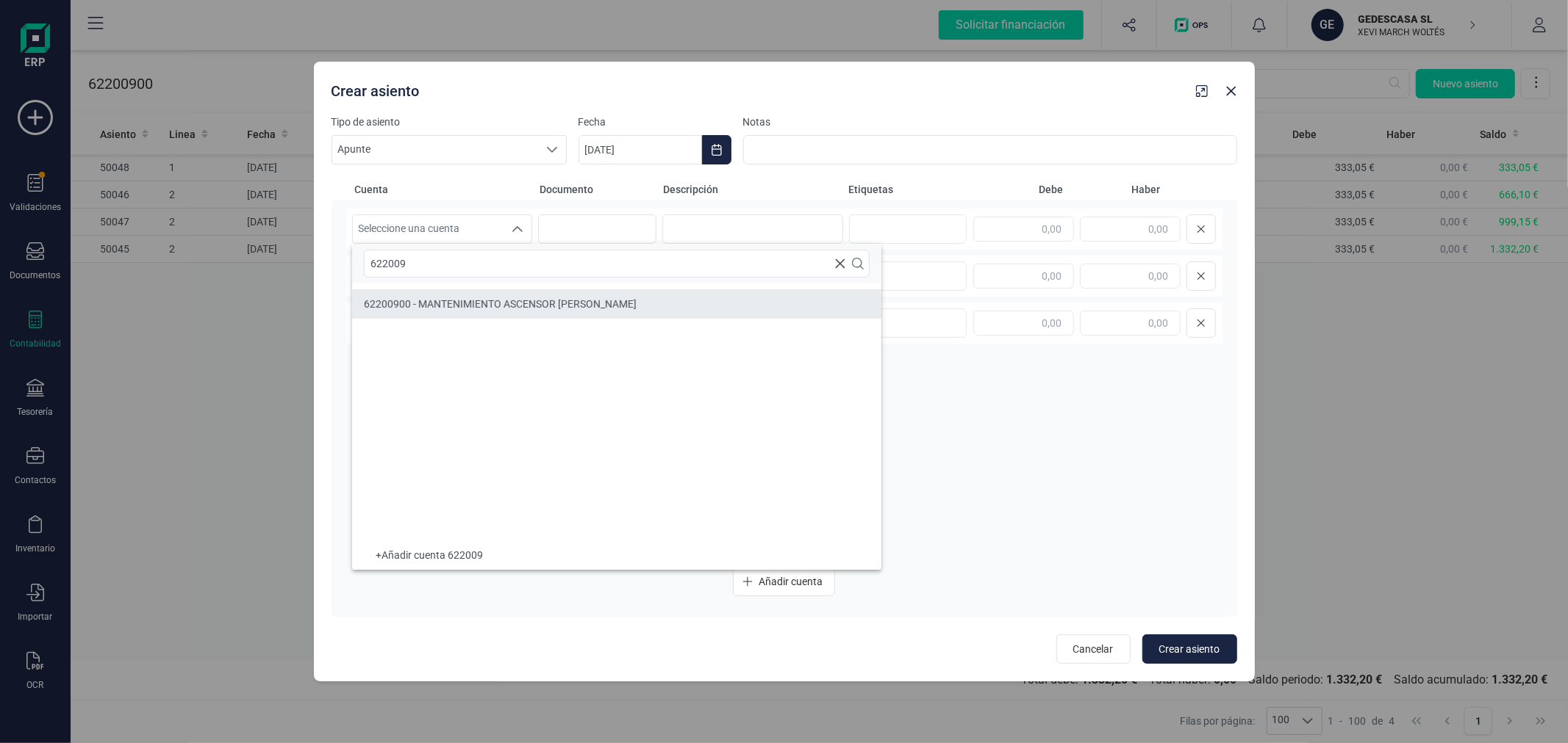
type input "622009"
click at [516, 295] on li "62200900 - MANTENIMIENTO ASCENSOR [PERSON_NAME]" at bounding box center [616, 304] width 529 height 29
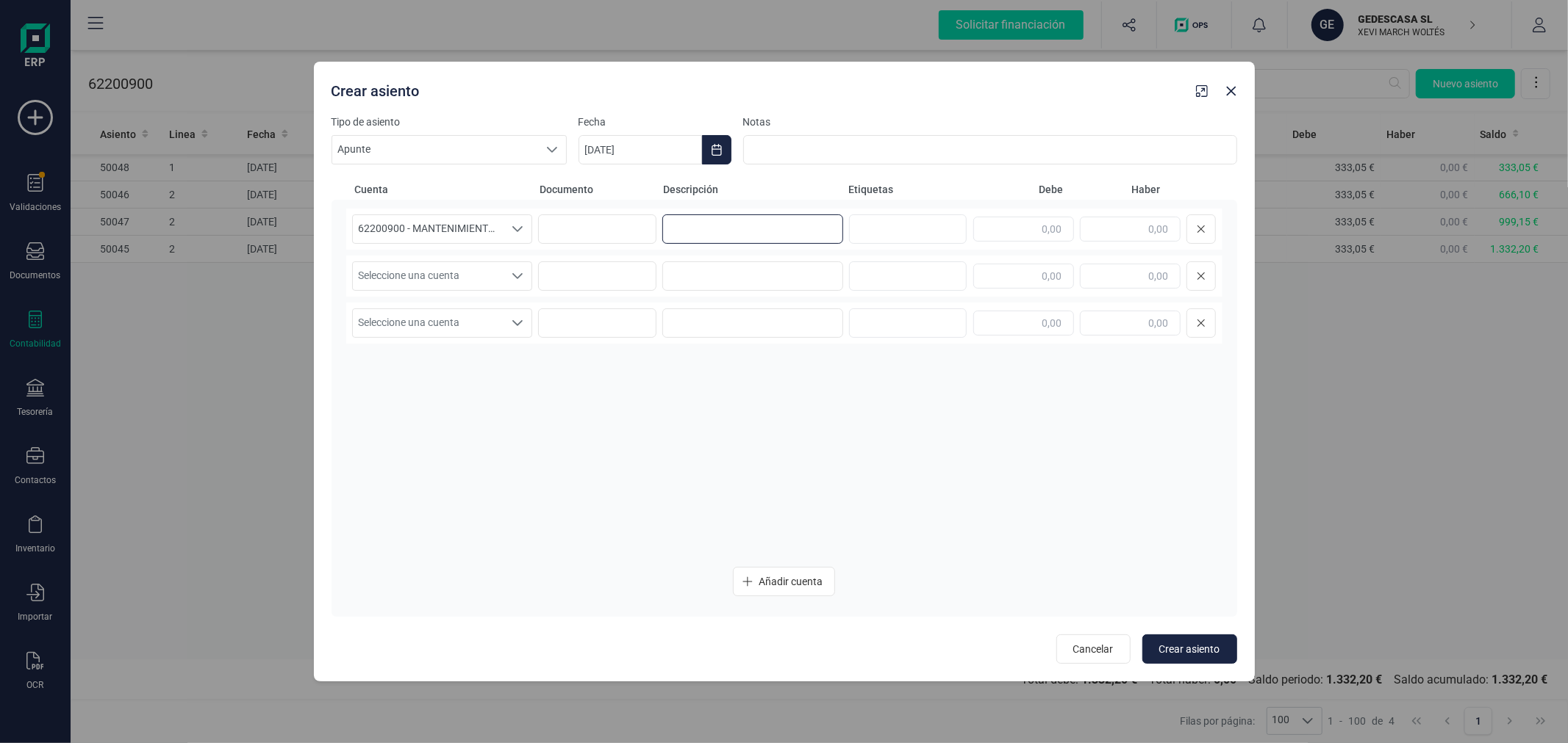
click at [736, 231] on input at bounding box center [752, 229] width 181 height 29
type input "PROVISION ENINTER ABRIL"
type input "333,05"
click at [386, 268] on span "Seleccione una cuenta" at bounding box center [428, 276] width 151 height 28
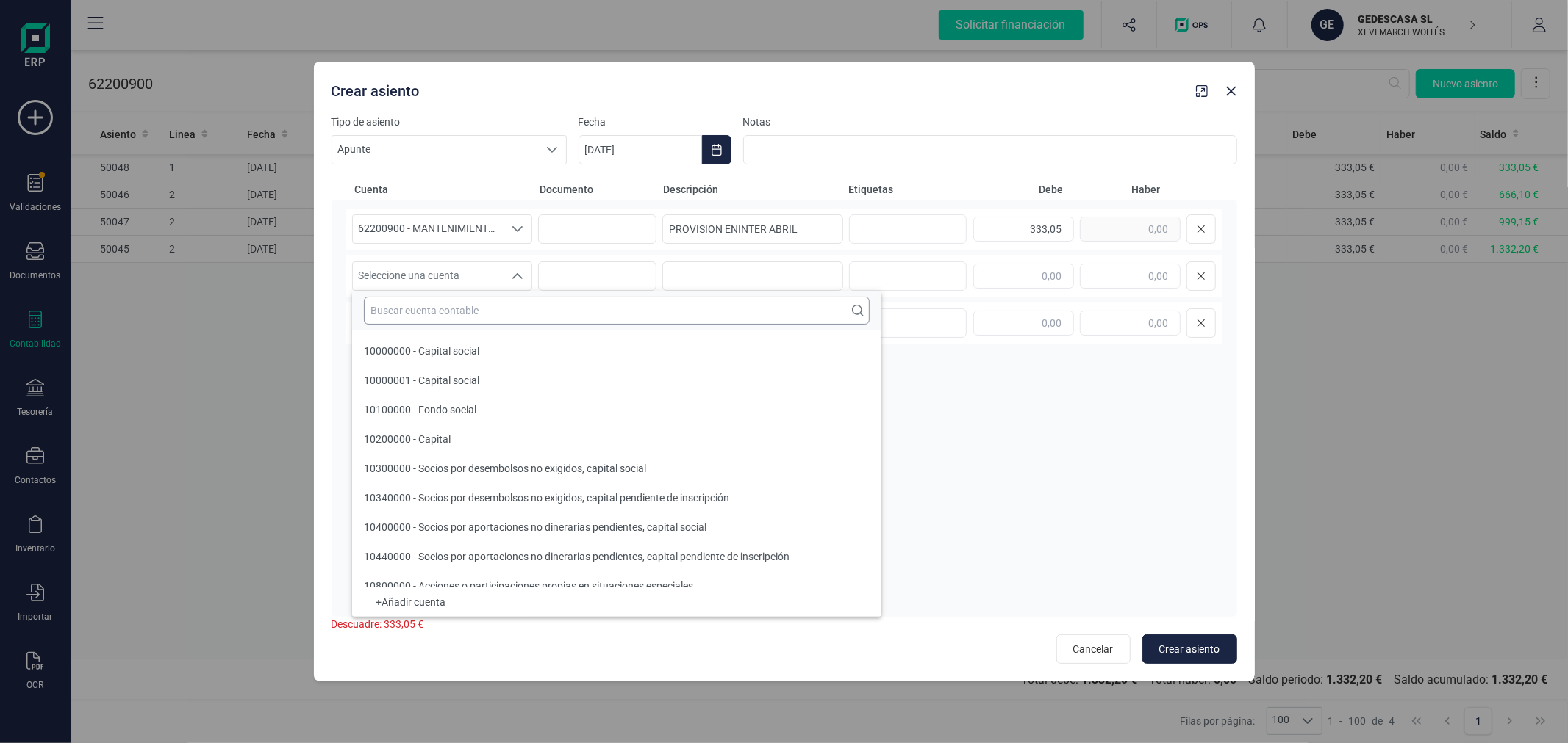
click at [398, 318] on input "text" at bounding box center [616, 311] width 506 height 28
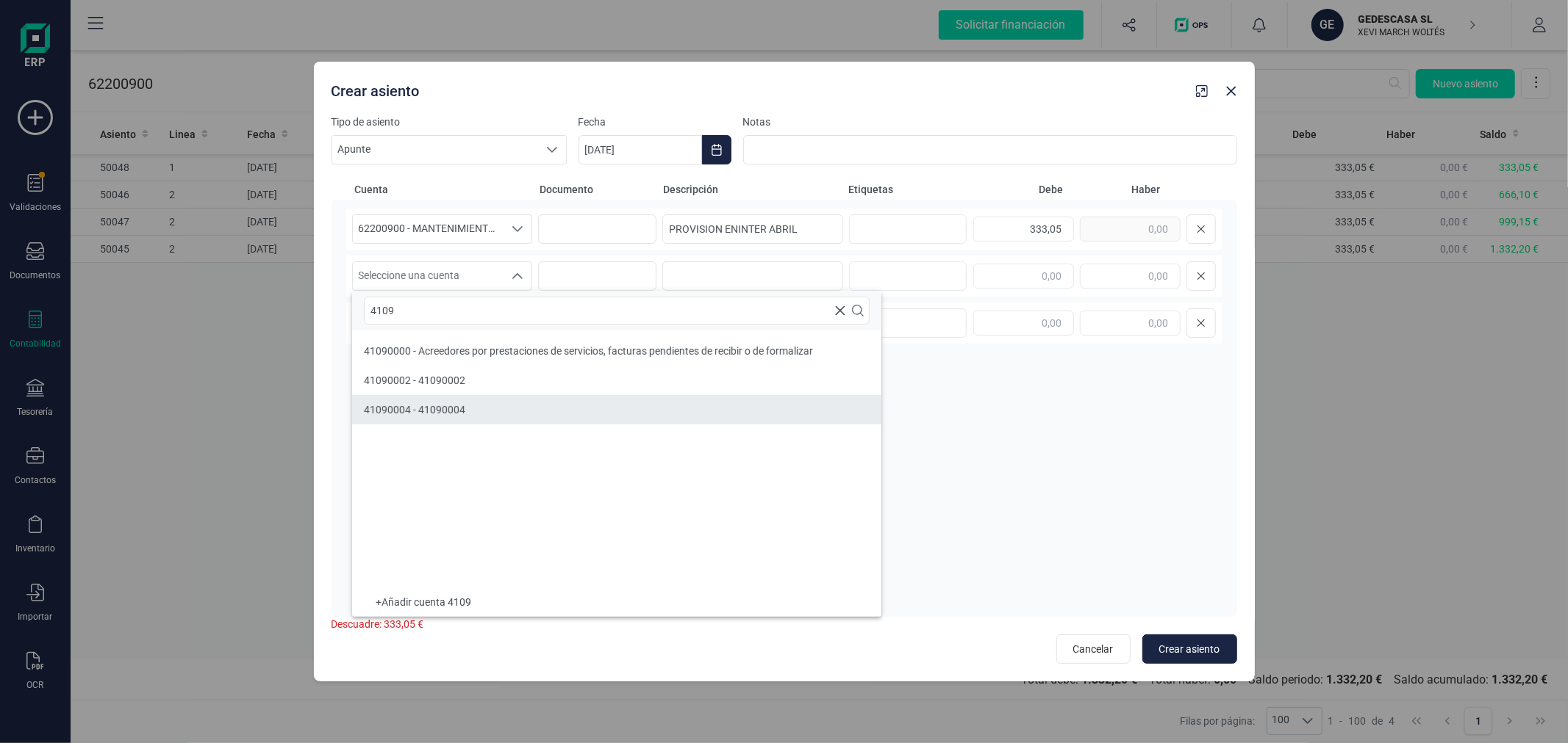
type input "4109"
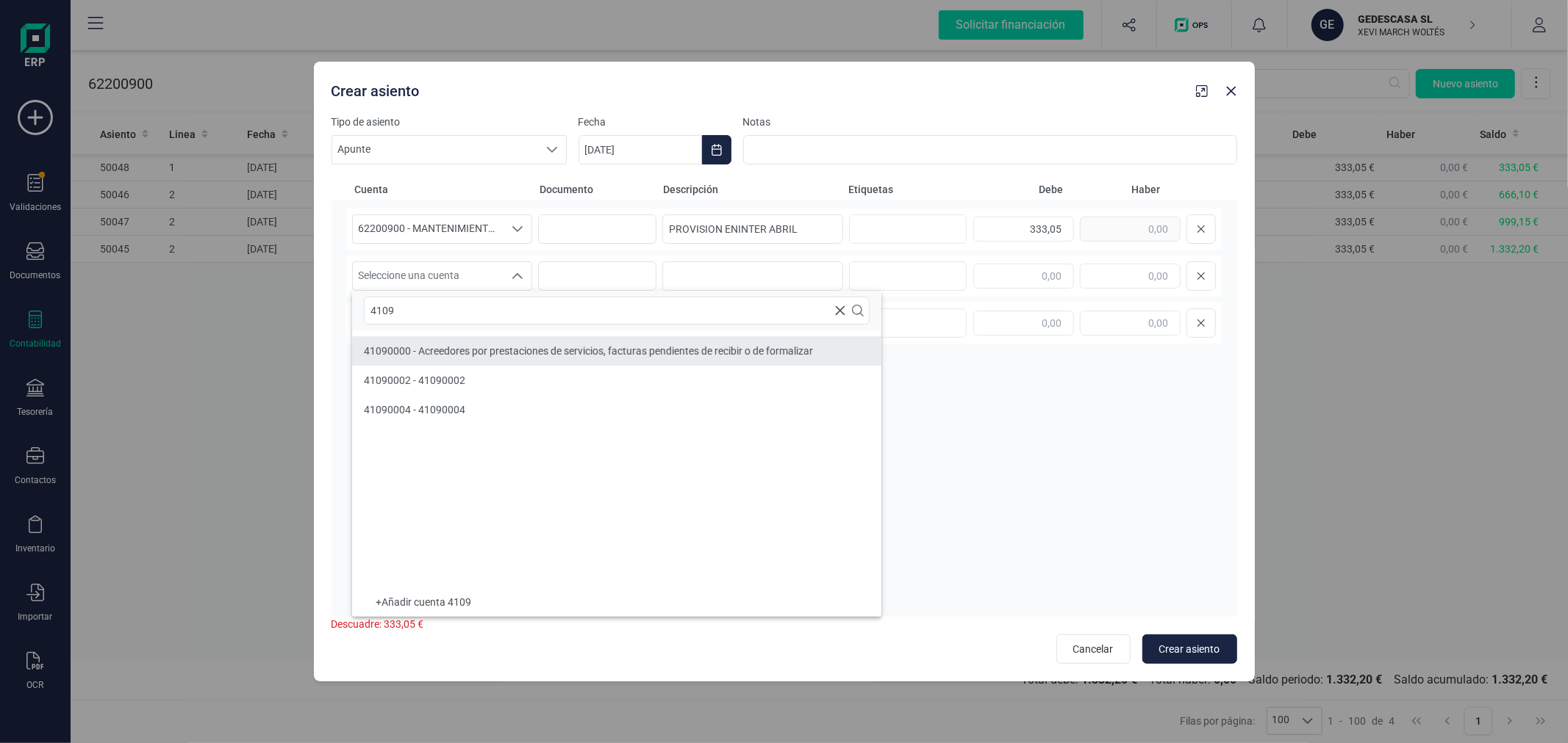
click at [489, 340] on li "41090000 - Acreedores por prestaciones de servicios, facturas pendientes de rec…" at bounding box center [616, 351] width 529 height 29
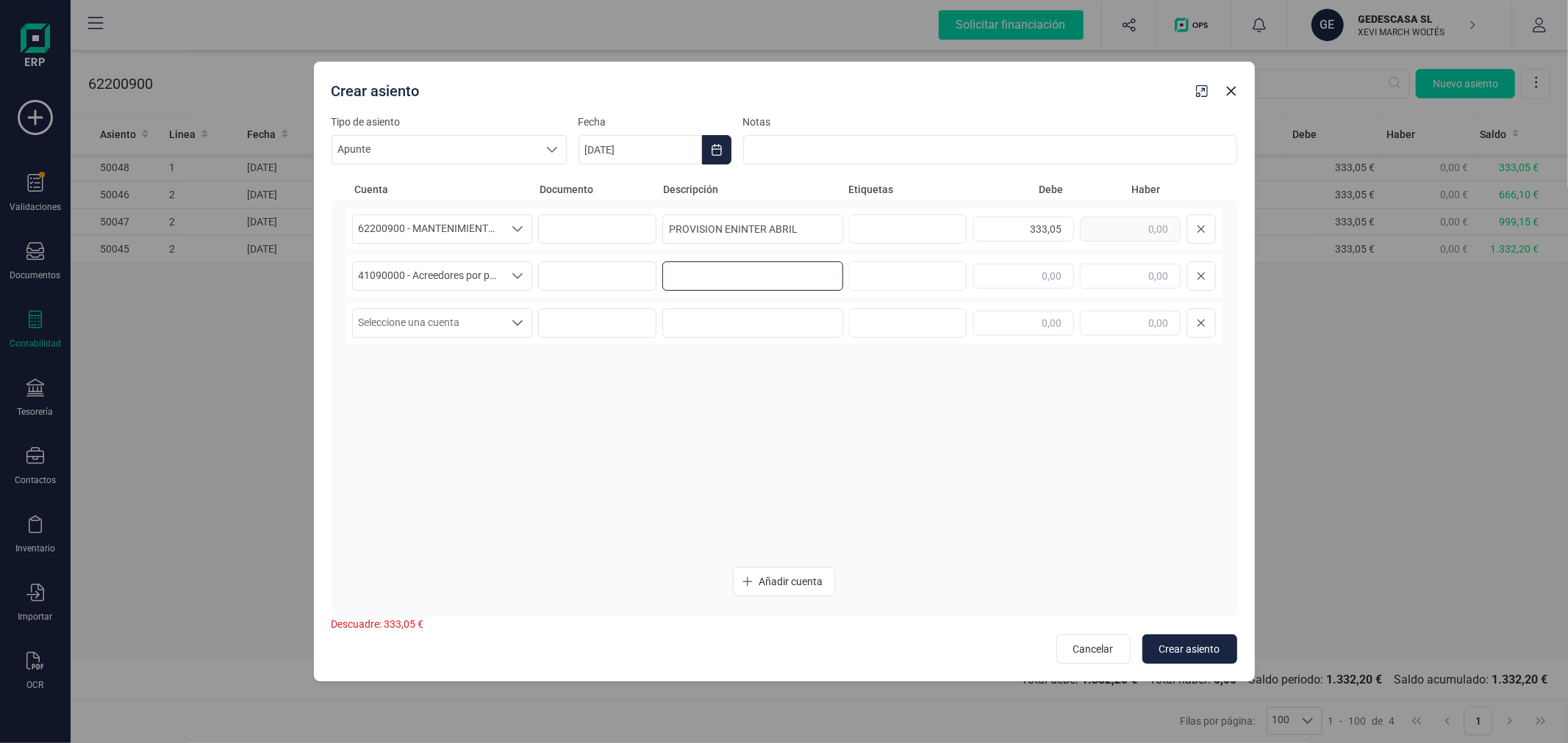
paste input "PROVISION ENINTER"
type input "PROVISION ENINTER ABRIL"
type input "333,05"
click at [1184, 647] on span "Crear asiento" at bounding box center [1189, 649] width 61 height 15
type input "[DATE]"
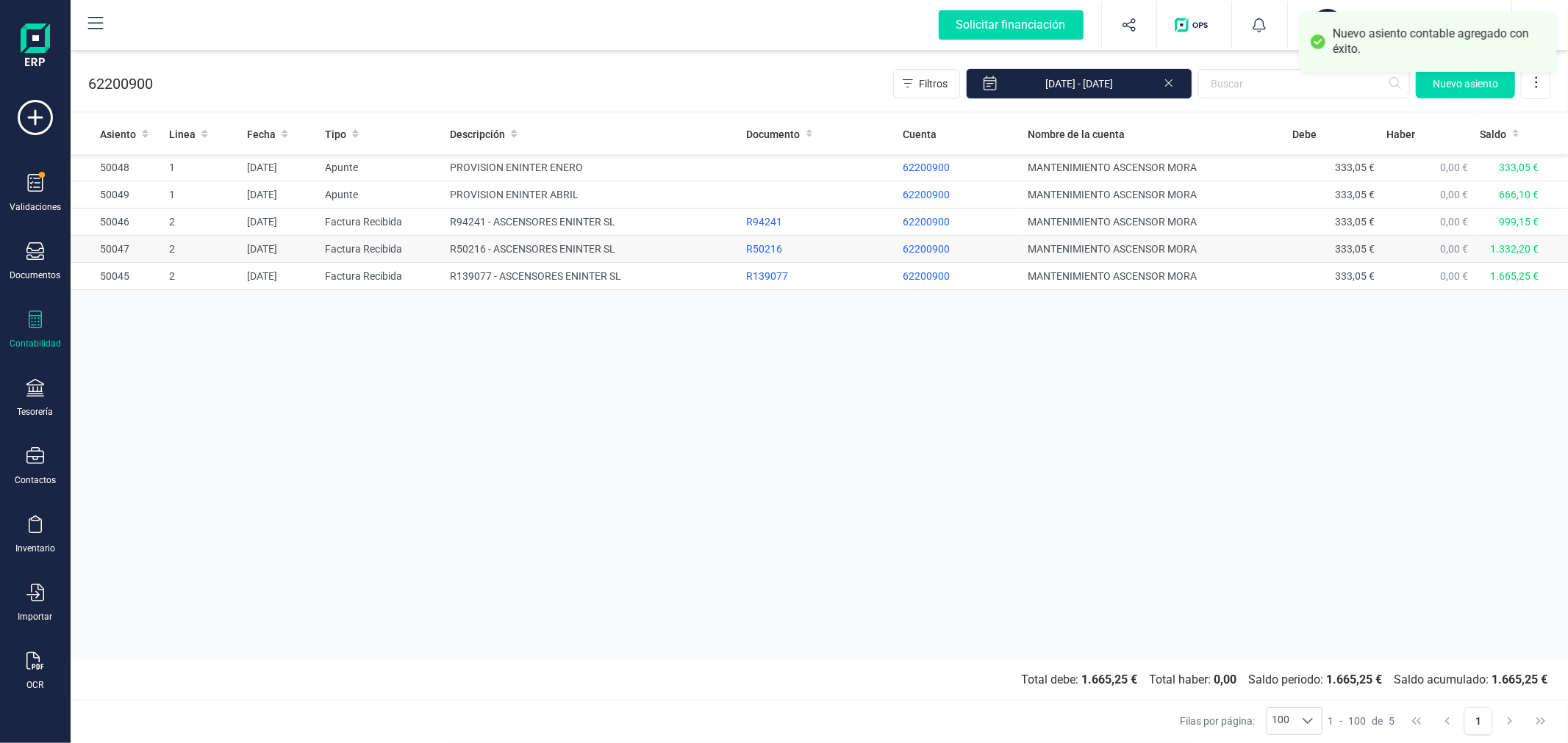
click at [588, 253] on td "R50216 - ASCENSORES ENINTER SL" at bounding box center [592, 249] width 296 height 27
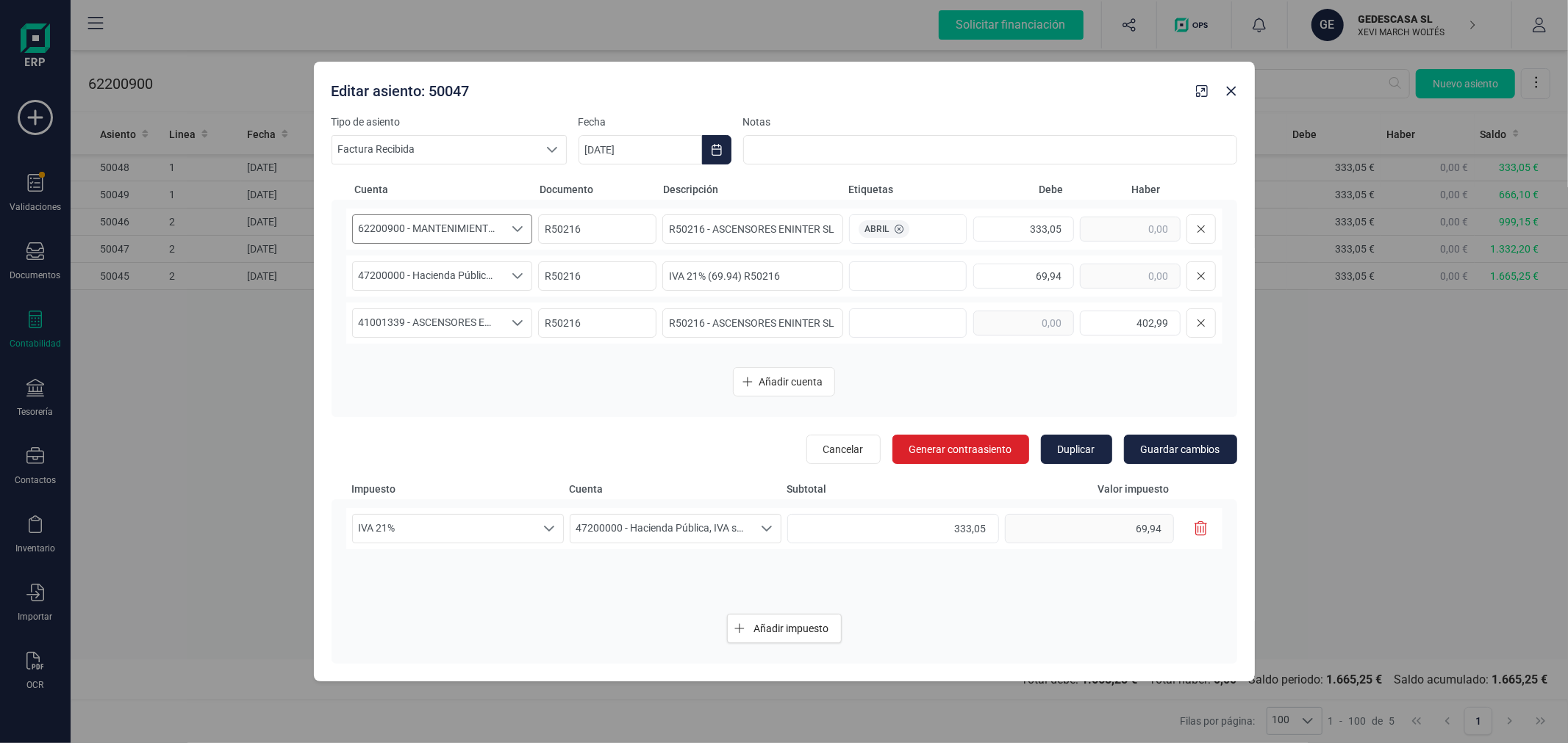
click at [436, 225] on span "62200900 - MANTENIMIENTO ASCENSOR [PERSON_NAME]" at bounding box center [428, 229] width 151 height 28
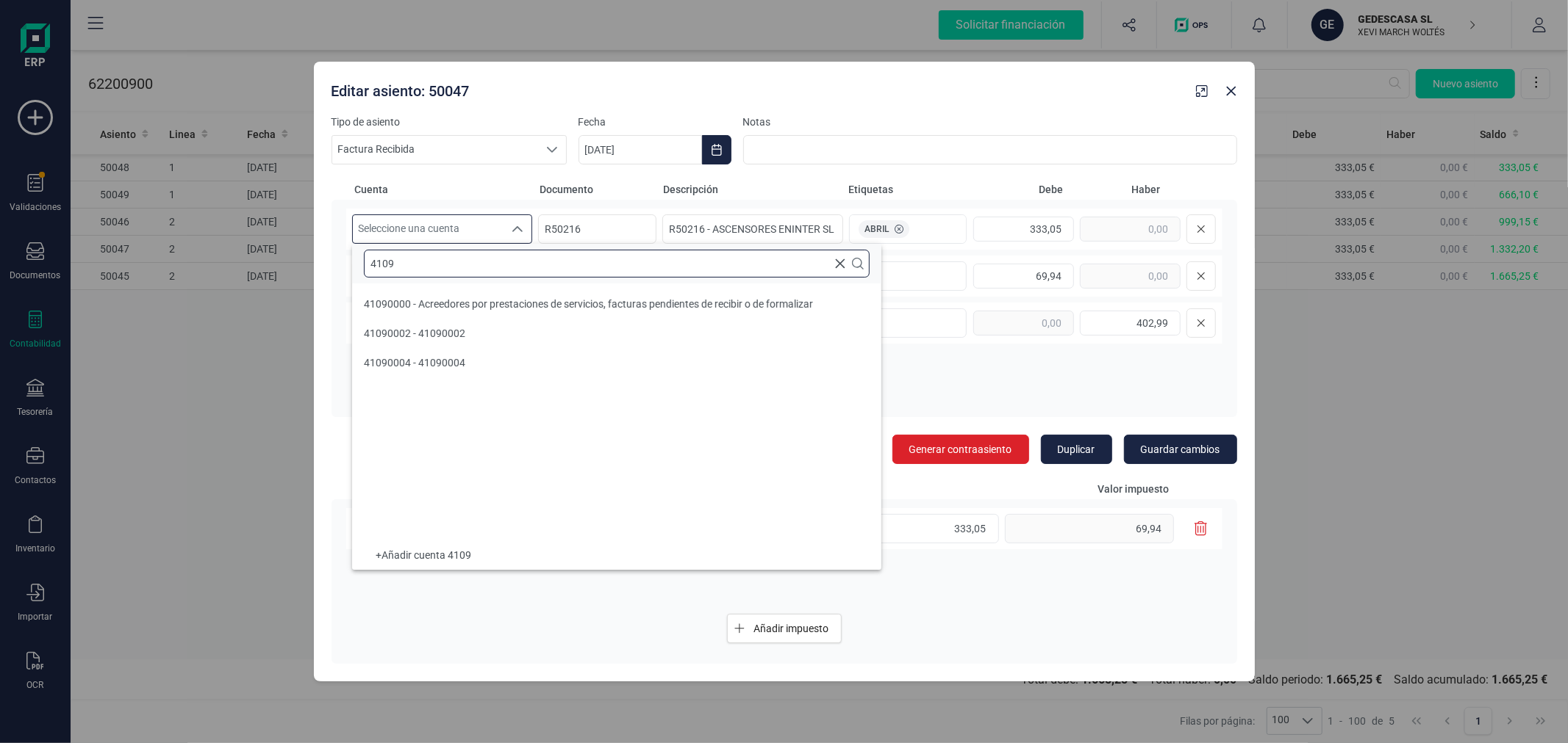
type input "4109"
click at [508, 295] on li "41090000 - Acreedores por prestaciones de servicios, facturas pendientes de rec…" at bounding box center [616, 304] width 529 height 29
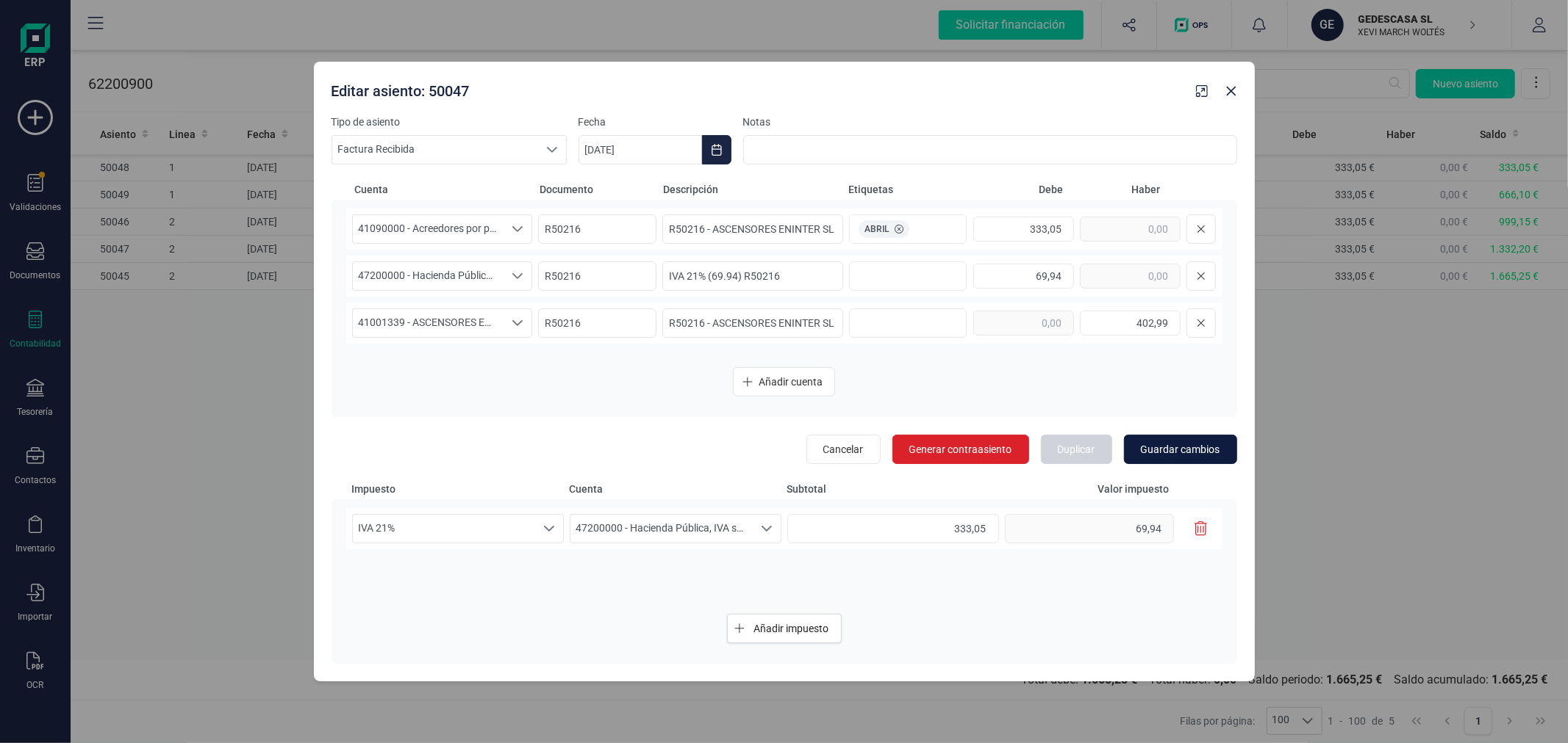
click at [1152, 448] on span "Guardar cambios" at bounding box center [1181, 449] width 80 height 15
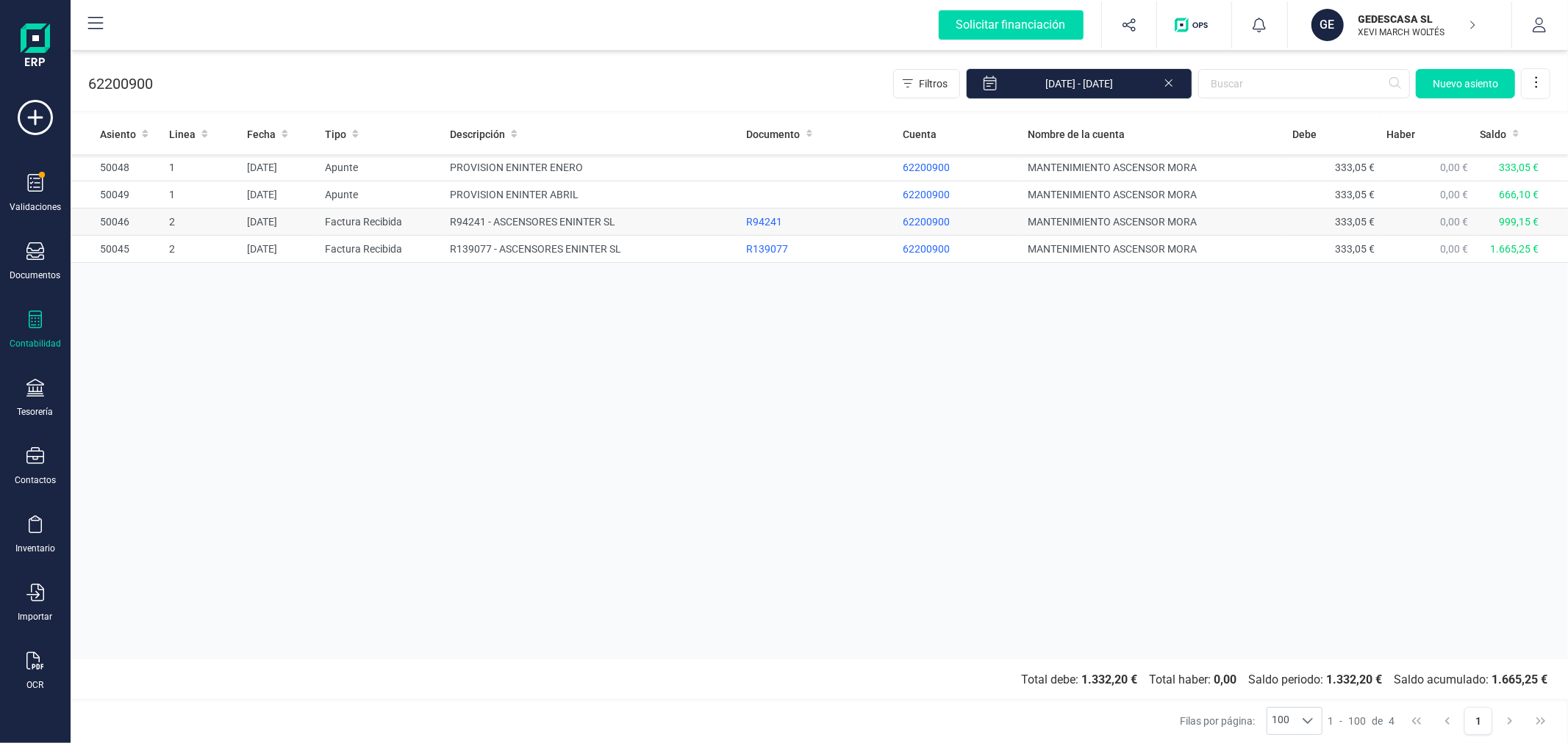
click at [545, 218] on td "R94241 - ASCENSORES ENINTER SL" at bounding box center [592, 221] width 296 height 27
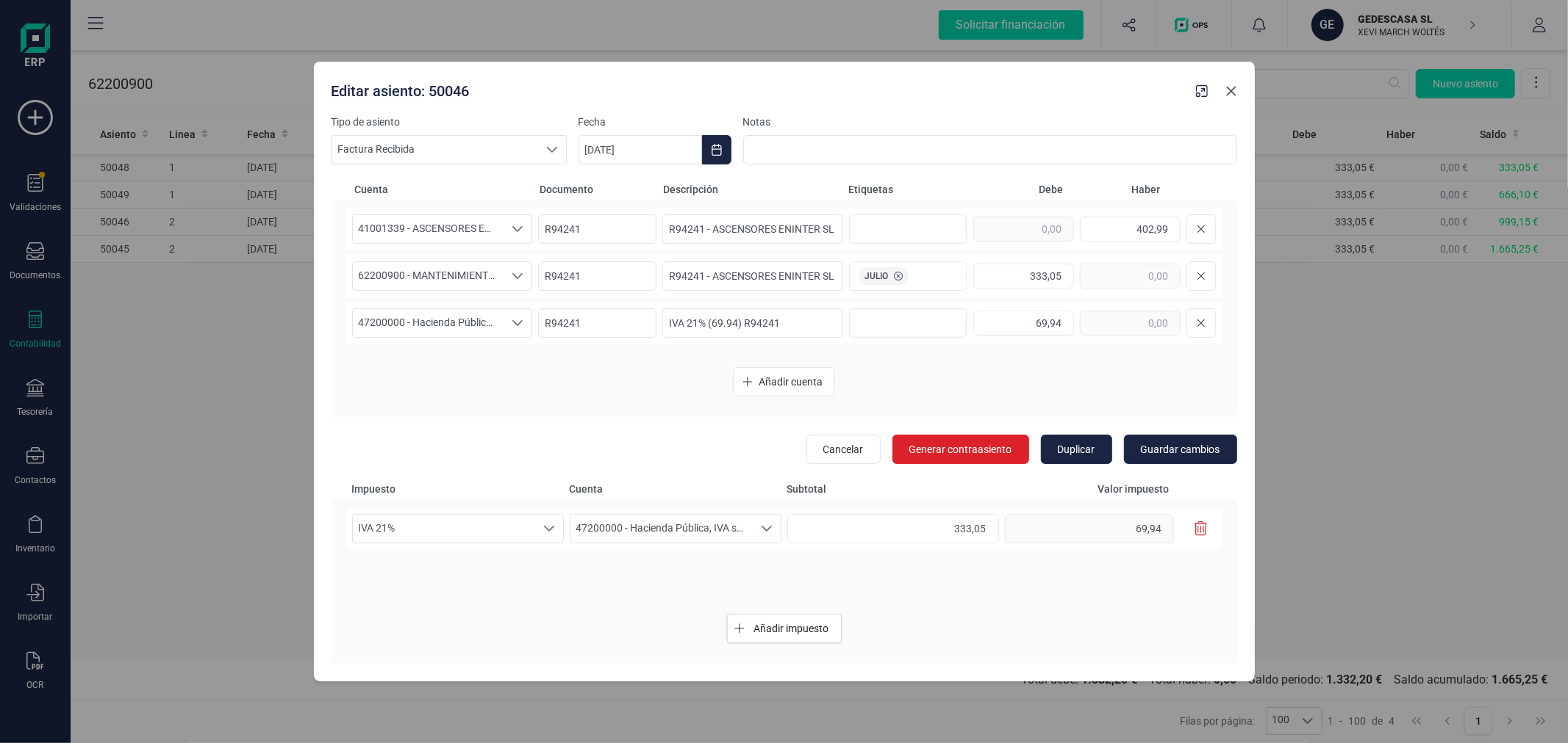
click at [1233, 91] on icon "Close" at bounding box center [1231, 92] width 12 height 12
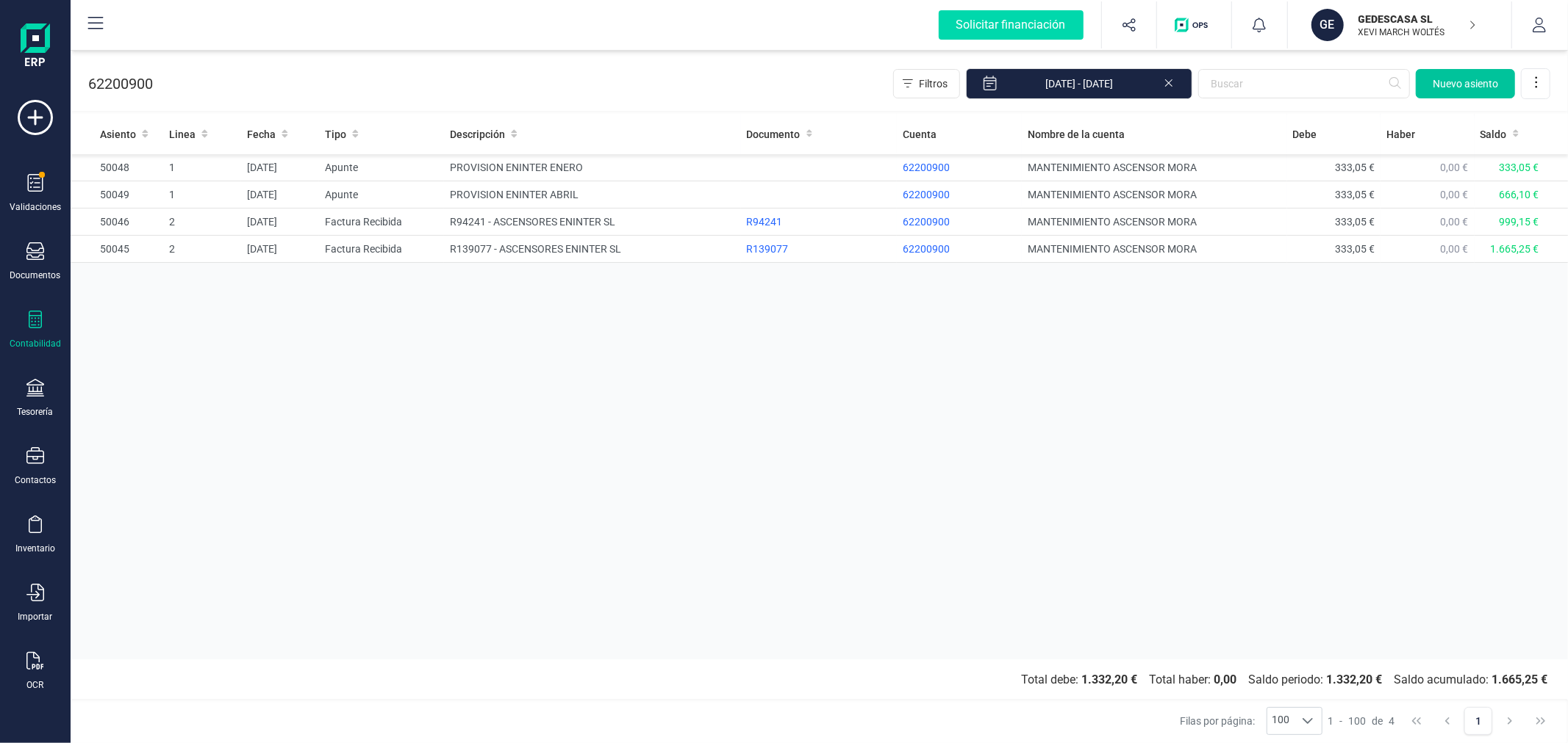
click at [1463, 75] on button "Nuevo asiento" at bounding box center [1465, 84] width 99 height 29
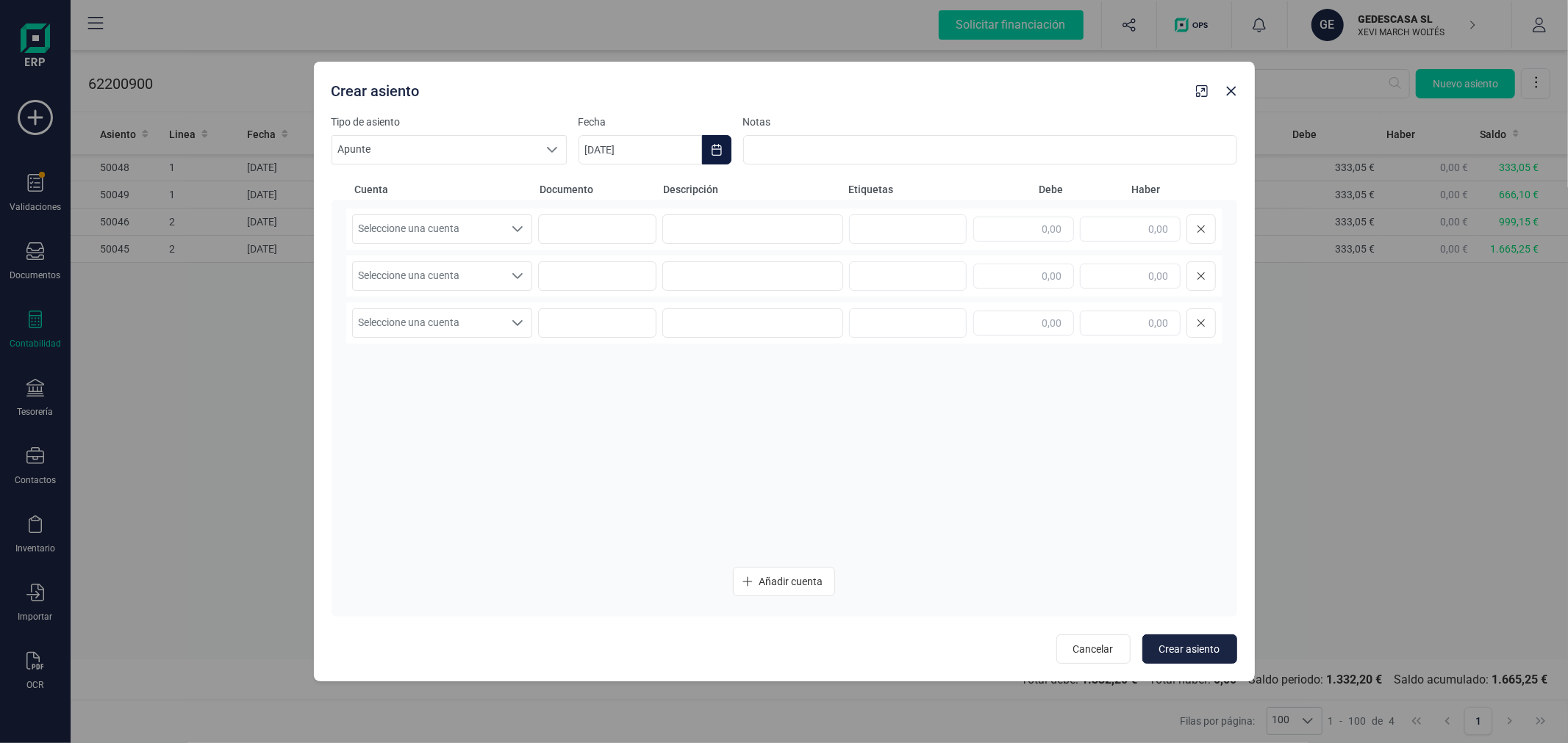
click at [713, 153] on icon "Choose Date" at bounding box center [717, 150] width 12 height 12
click at [613, 186] on button "Previous Month" at bounding box center [608, 194] width 23 height 23
click at [666, 276] on span "1" at bounding box center [669, 280] width 29 height 29
type input "[DATE]"
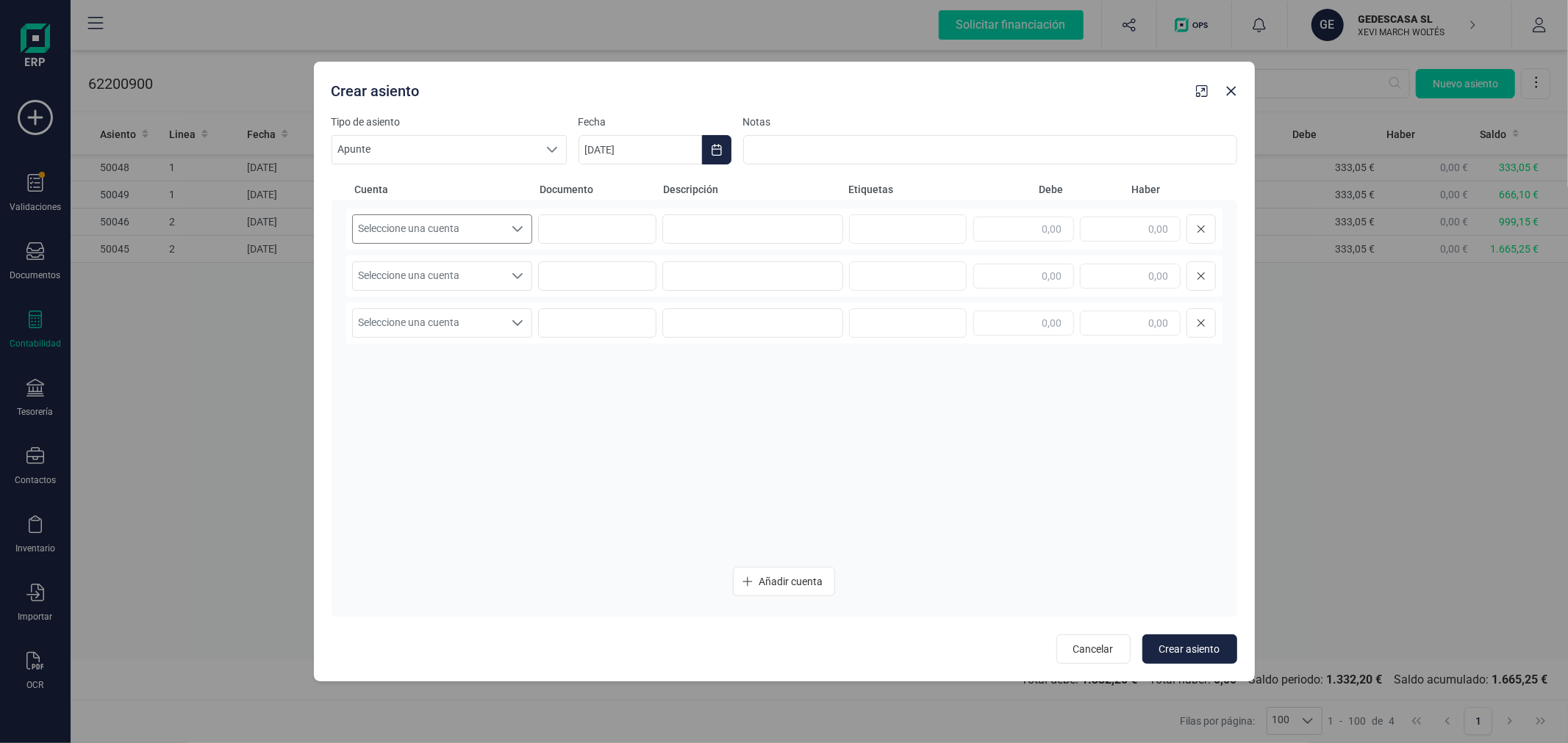
click at [457, 231] on span "Seleccione una cuenta" at bounding box center [428, 229] width 151 height 28
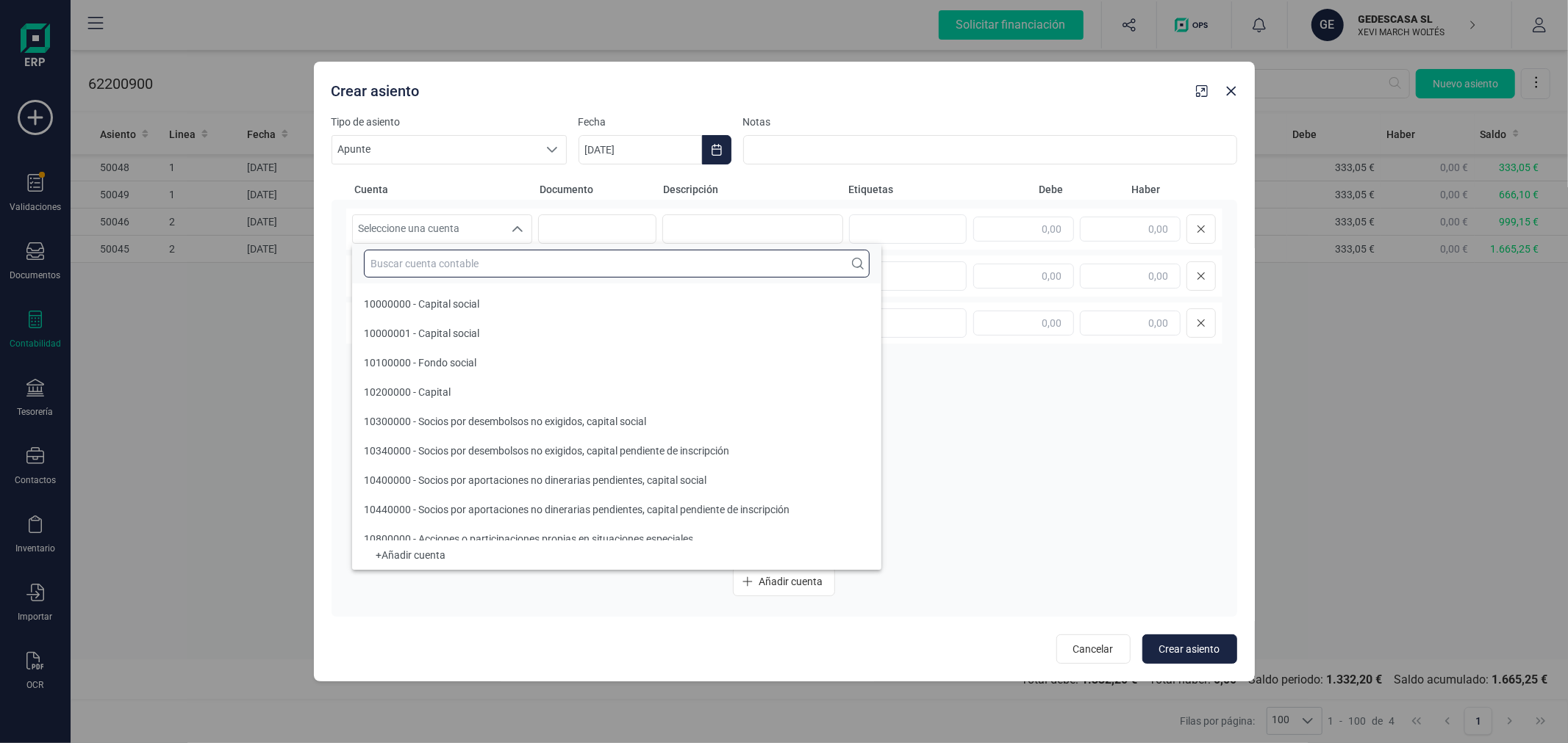
click at [465, 273] on input "text" at bounding box center [616, 264] width 506 height 28
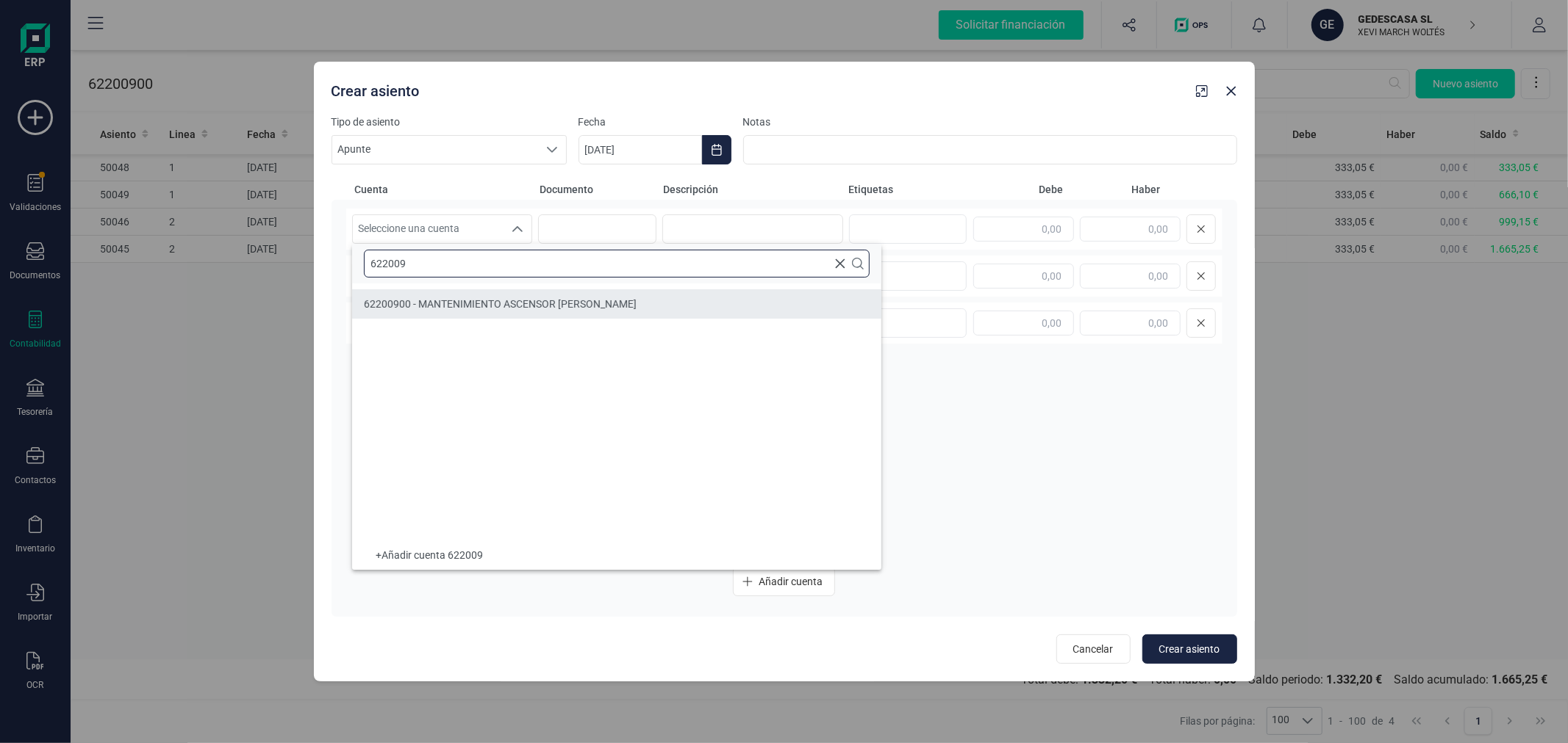
type input "622009"
click at [485, 303] on span "62200900 - MANTENIMIENTO ASCENSOR [PERSON_NAME]" at bounding box center [500, 304] width 272 height 12
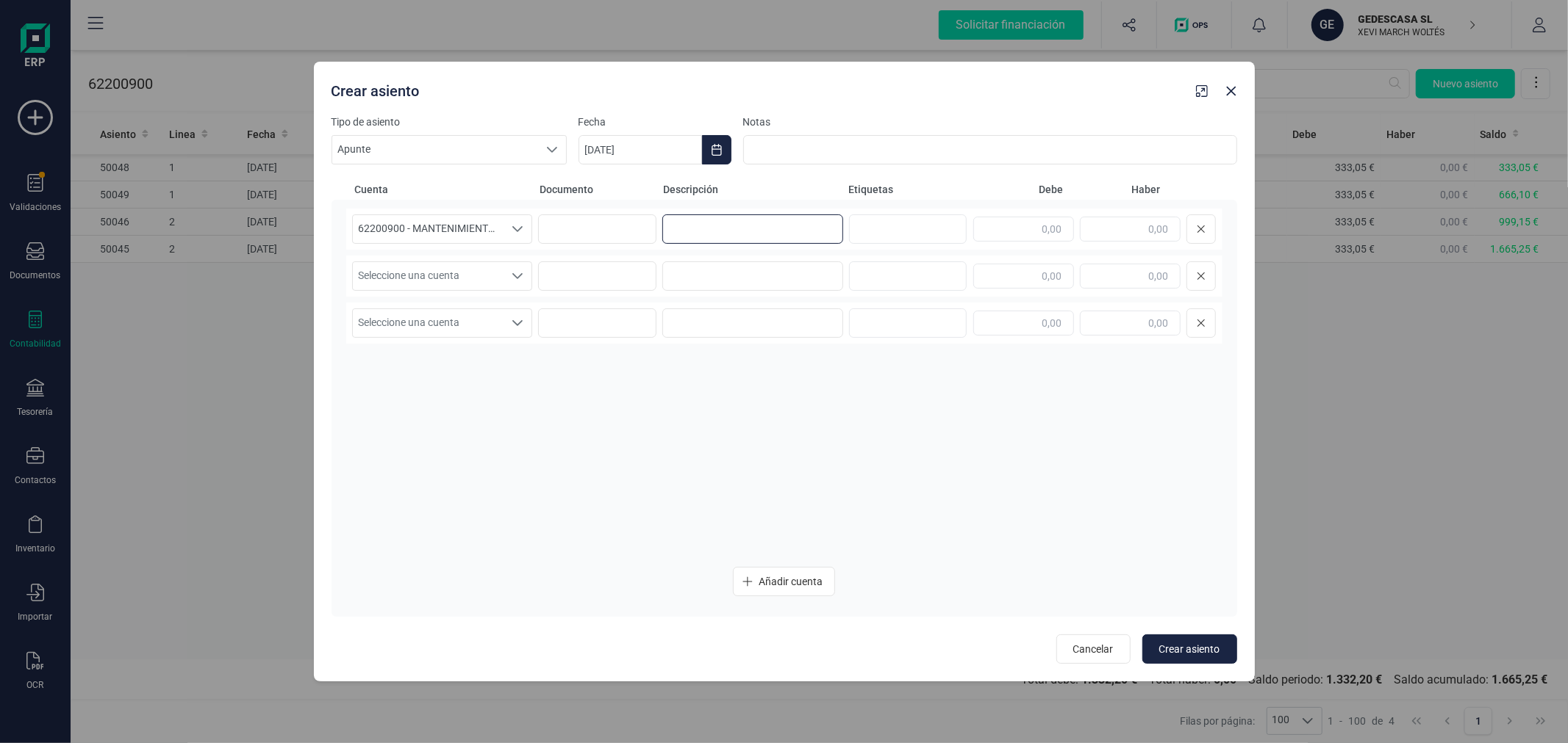
click at [769, 226] on input at bounding box center [752, 229] width 181 height 29
paste input "PROVISION ENINTER"
type input "PROVISION ENINTER JULIO"
type input "333,05"
click at [508, 269] on div "Seleccione una cuenta" at bounding box center [518, 276] width 28 height 28
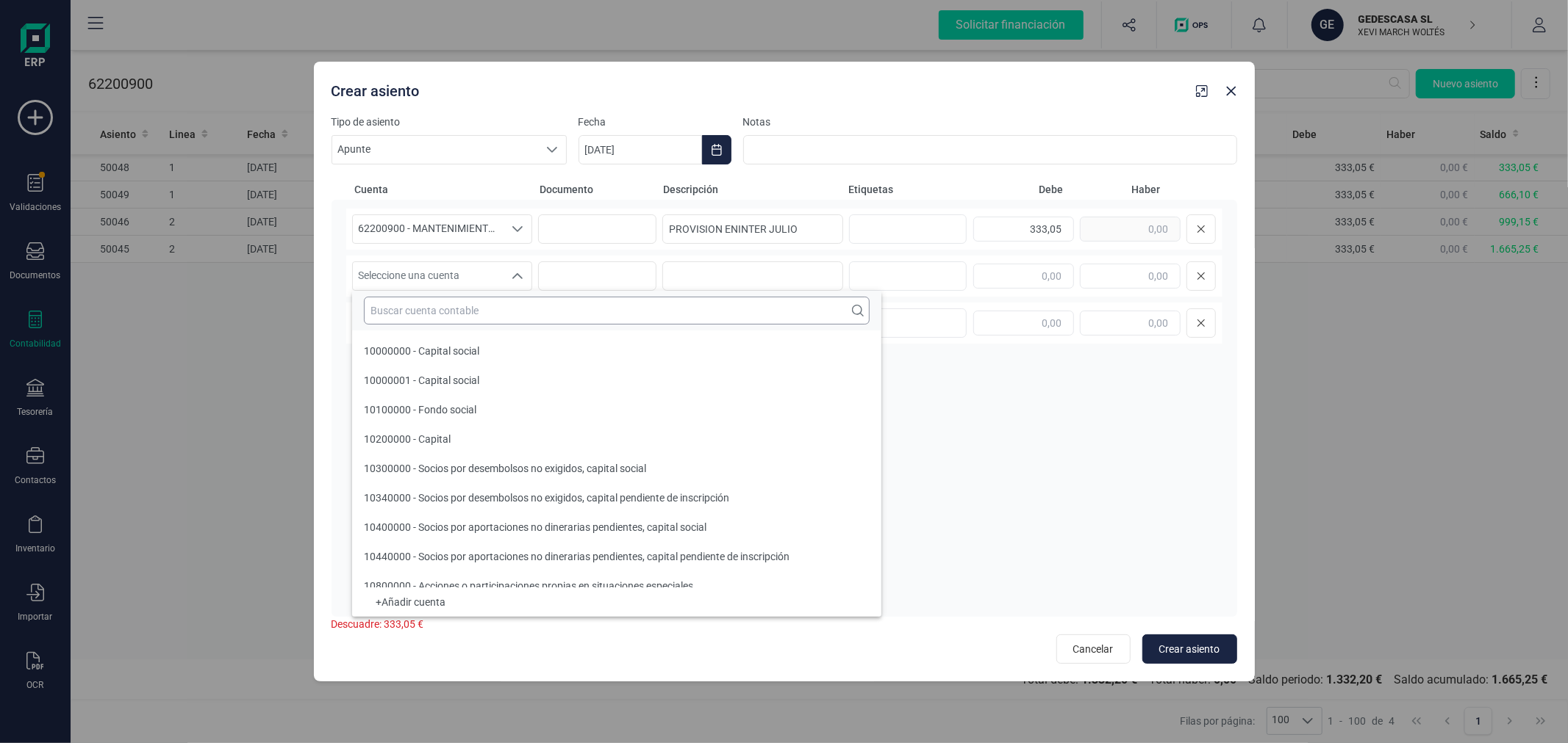
click at [475, 314] on input "text" at bounding box center [616, 311] width 506 height 28
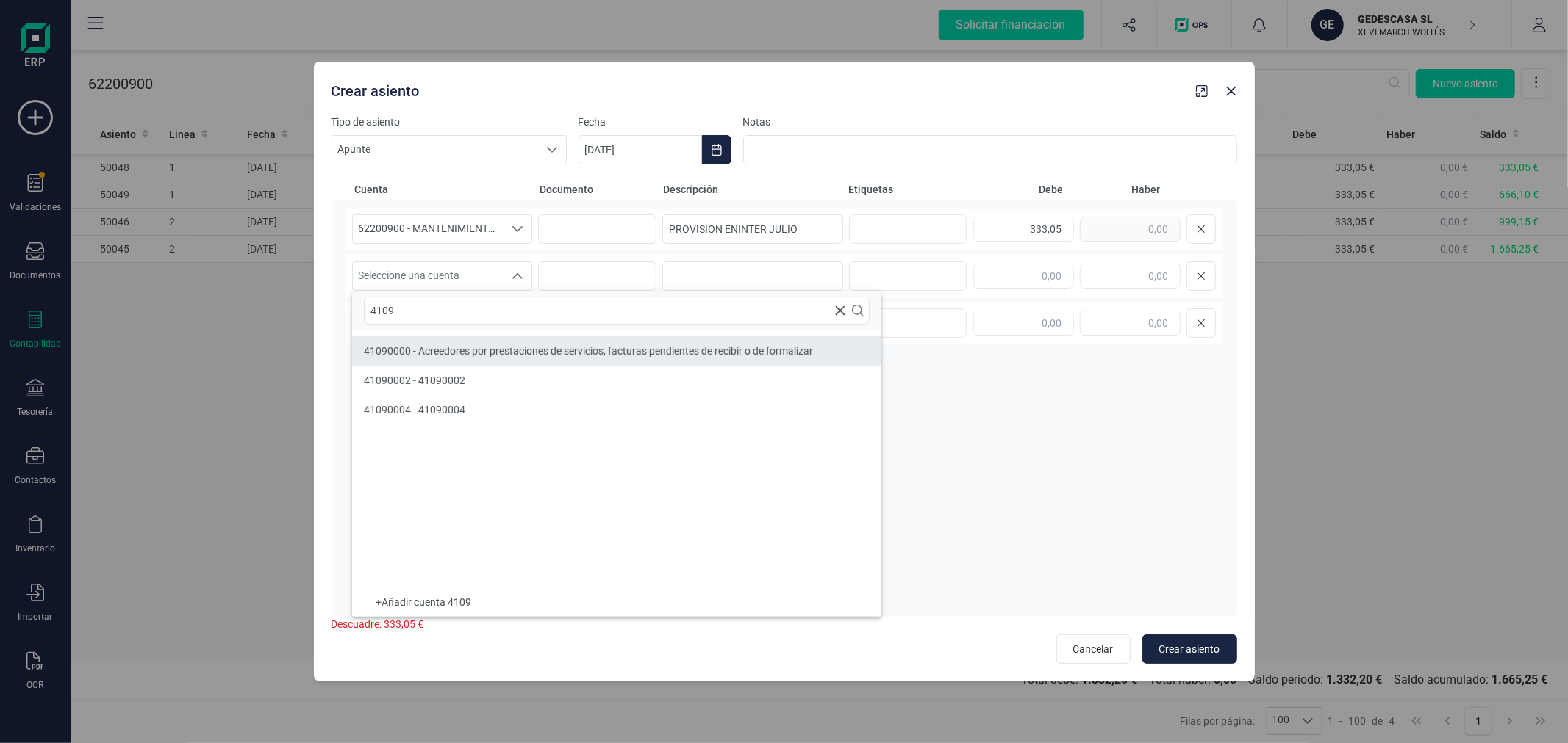
type input "4109"
click at [510, 344] on div "41090000 - Acreedores por prestaciones de servicios, facturas pendientes de rec…" at bounding box center [589, 351] width 449 height 15
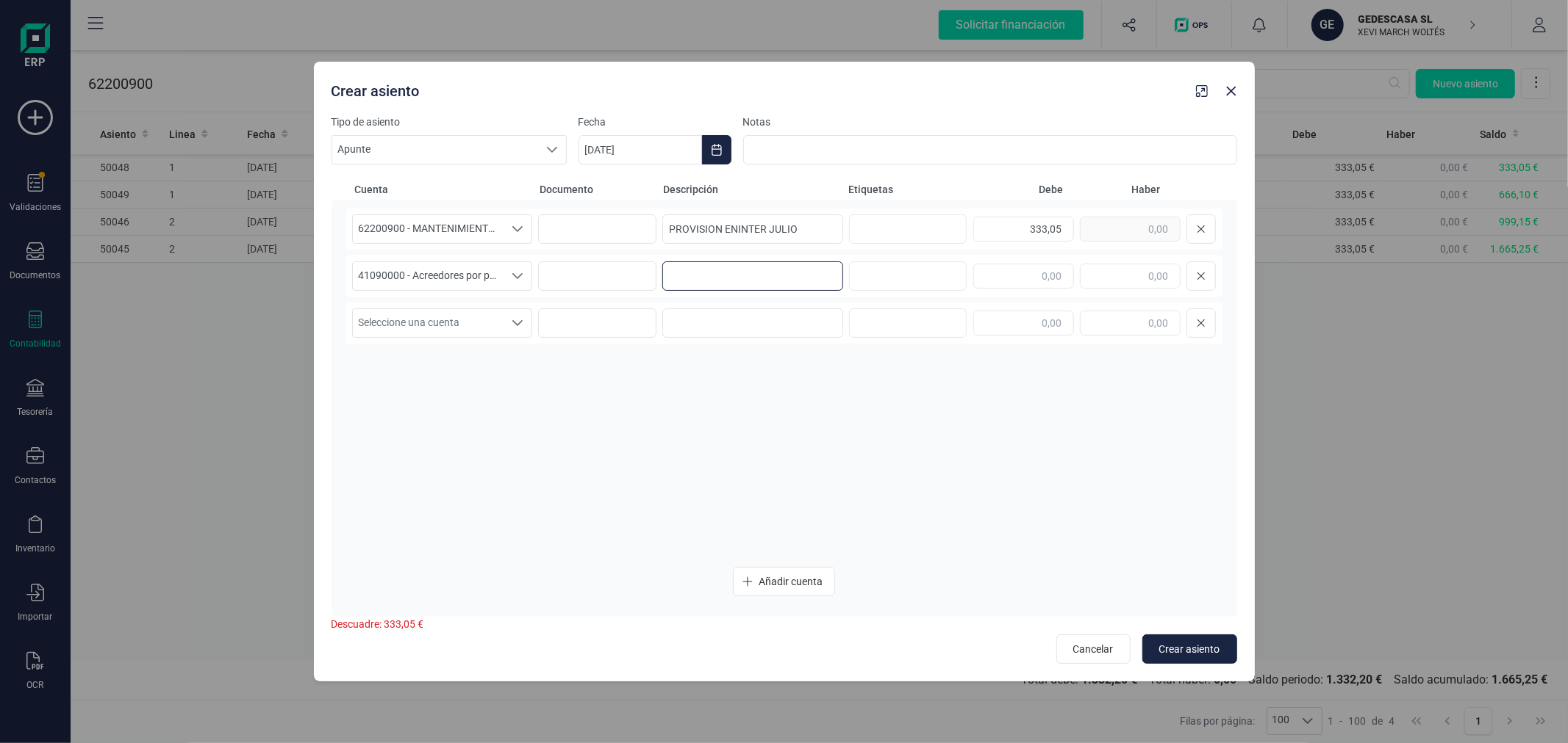
paste input "PROVISION ENINTER"
type input "PROVISION ENINTER"
type input "333,05"
click at [1184, 646] on span "Crear asiento" at bounding box center [1189, 649] width 61 height 15
type input "[DATE]"
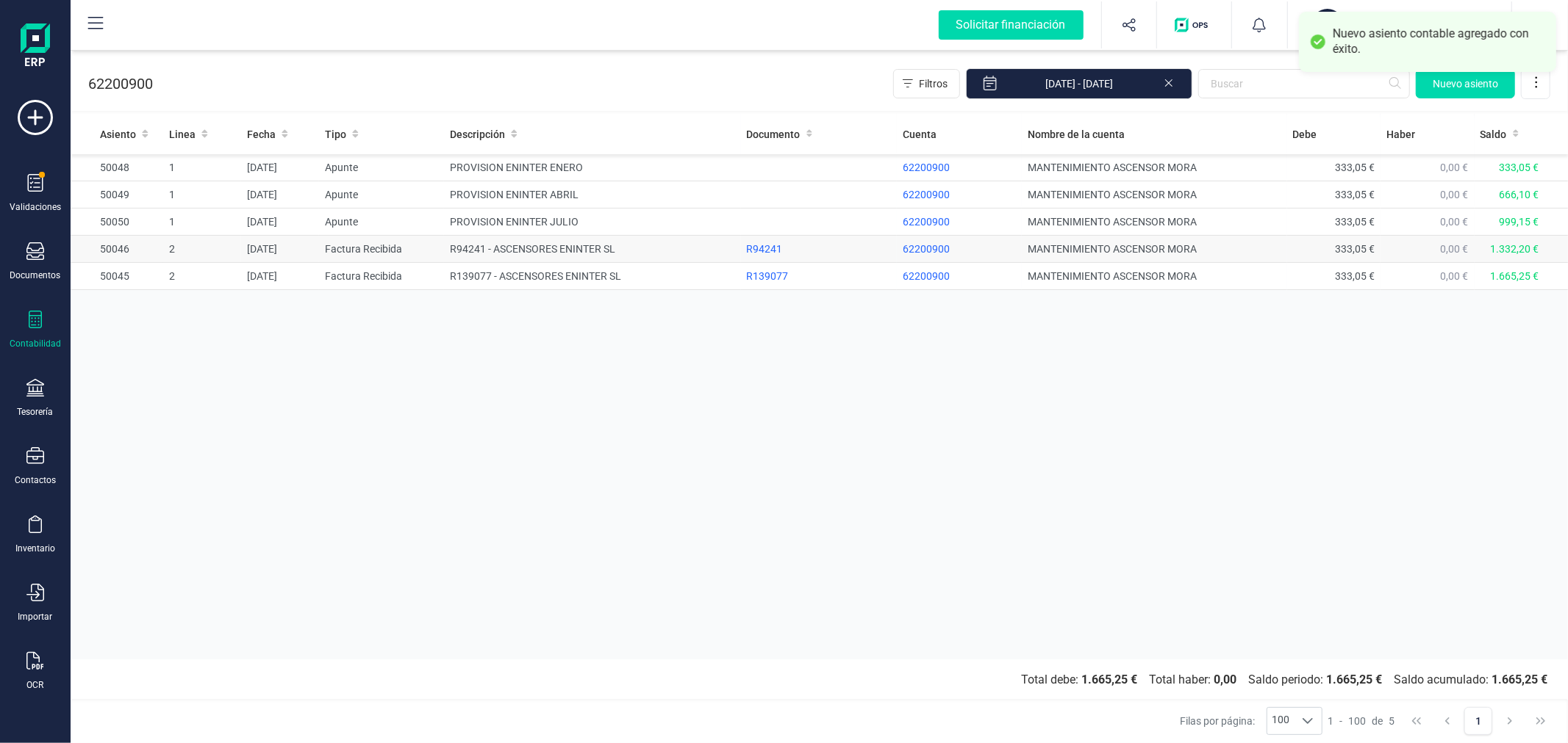
click at [564, 247] on td "R94241 - ASCENSORES ENINTER SL" at bounding box center [592, 249] width 296 height 27
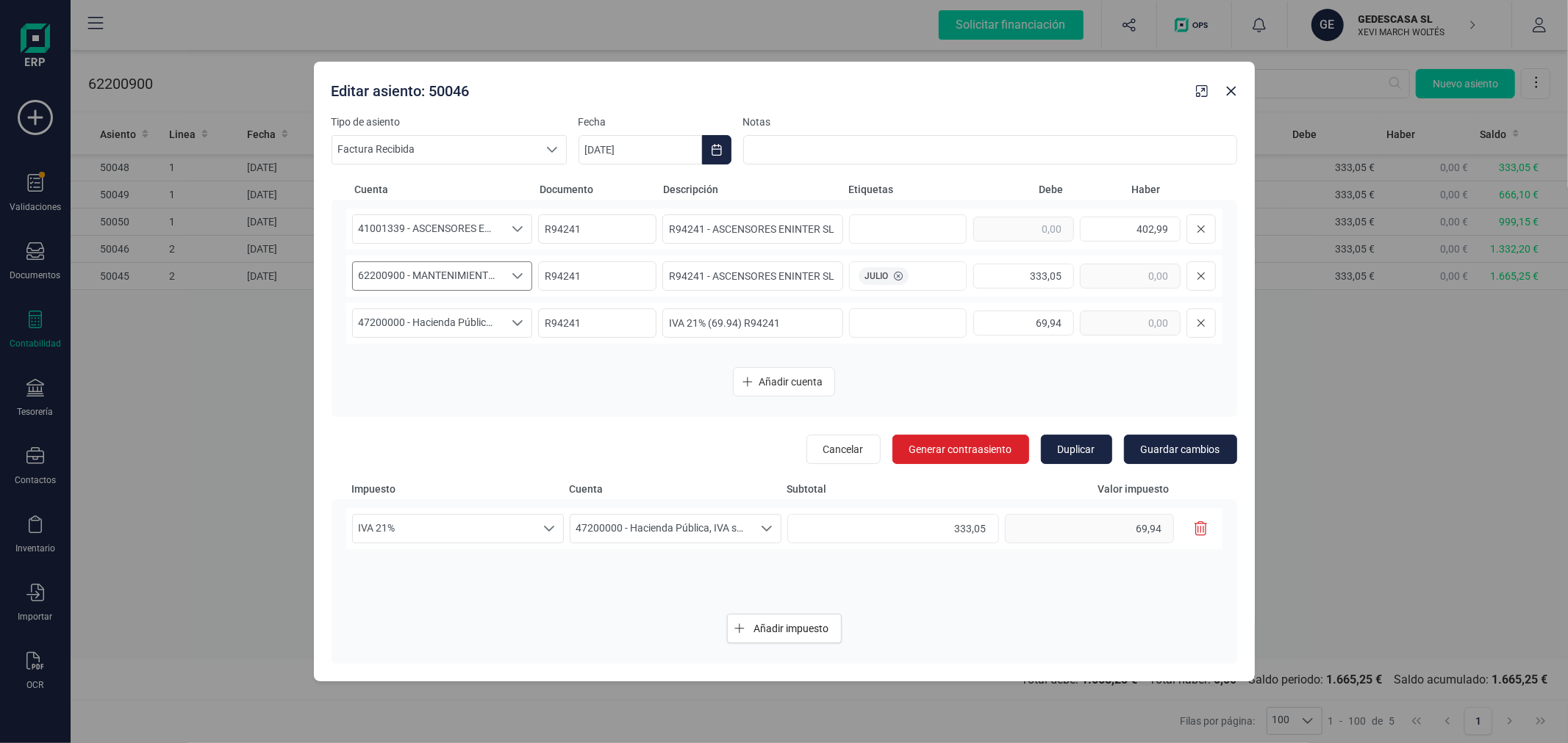
click at [472, 281] on span "62200900 - MANTENIMIENTO ASCENSOR [PERSON_NAME]" at bounding box center [428, 276] width 151 height 28
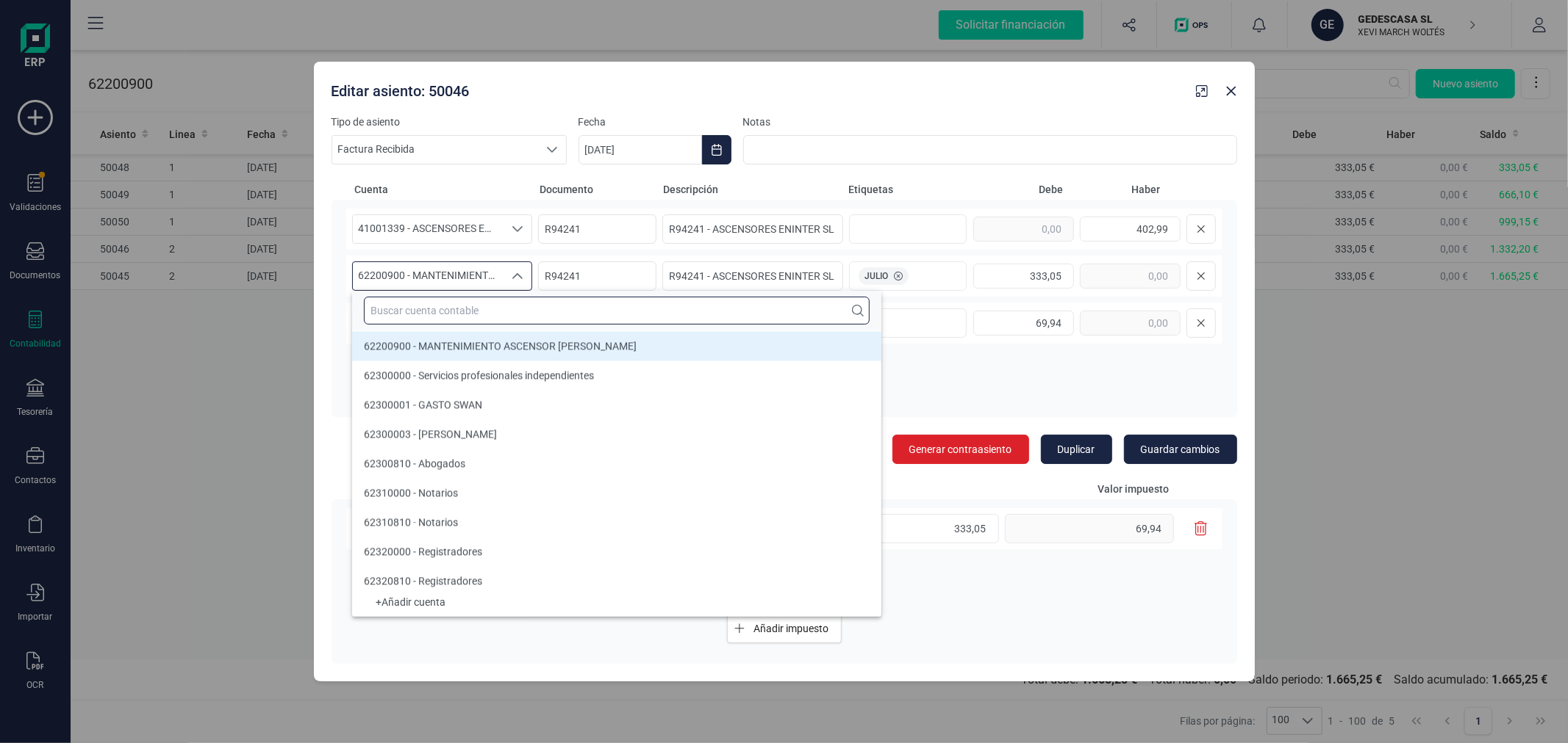
click at [475, 302] on input "text" at bounding box center [616, 311] width 506 height 28
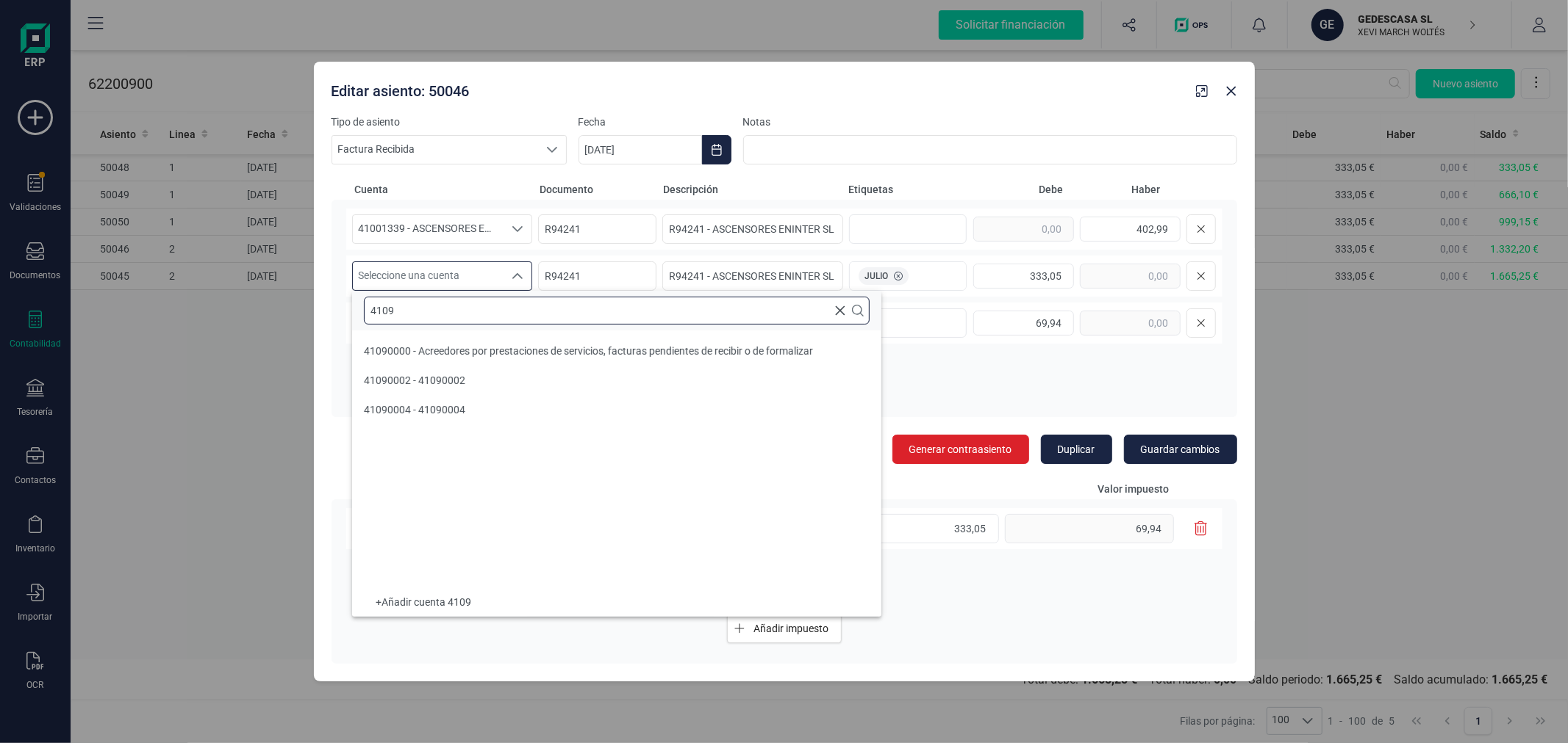
scroll to position [0, 0]
type input "4109"
click at [543, 346] on span "41090000 - Acreedores por prestaciones de servicios, facturas pendientes de rec…" at bounding box center [589, 352] width 449 height 12
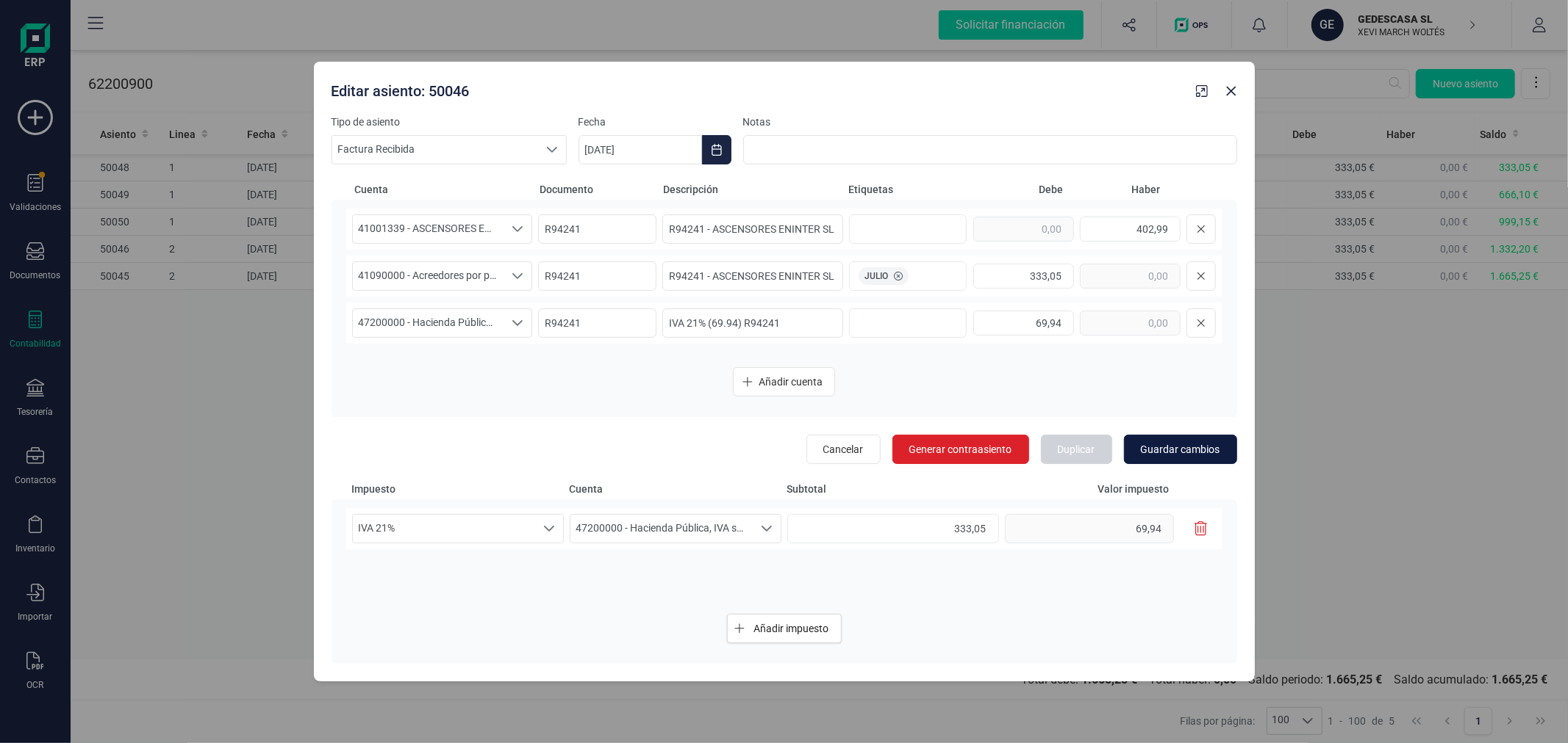
click at [1175, 442] on span "Guardar cambios" at bounding box center [1181, 449] width 80 height 15
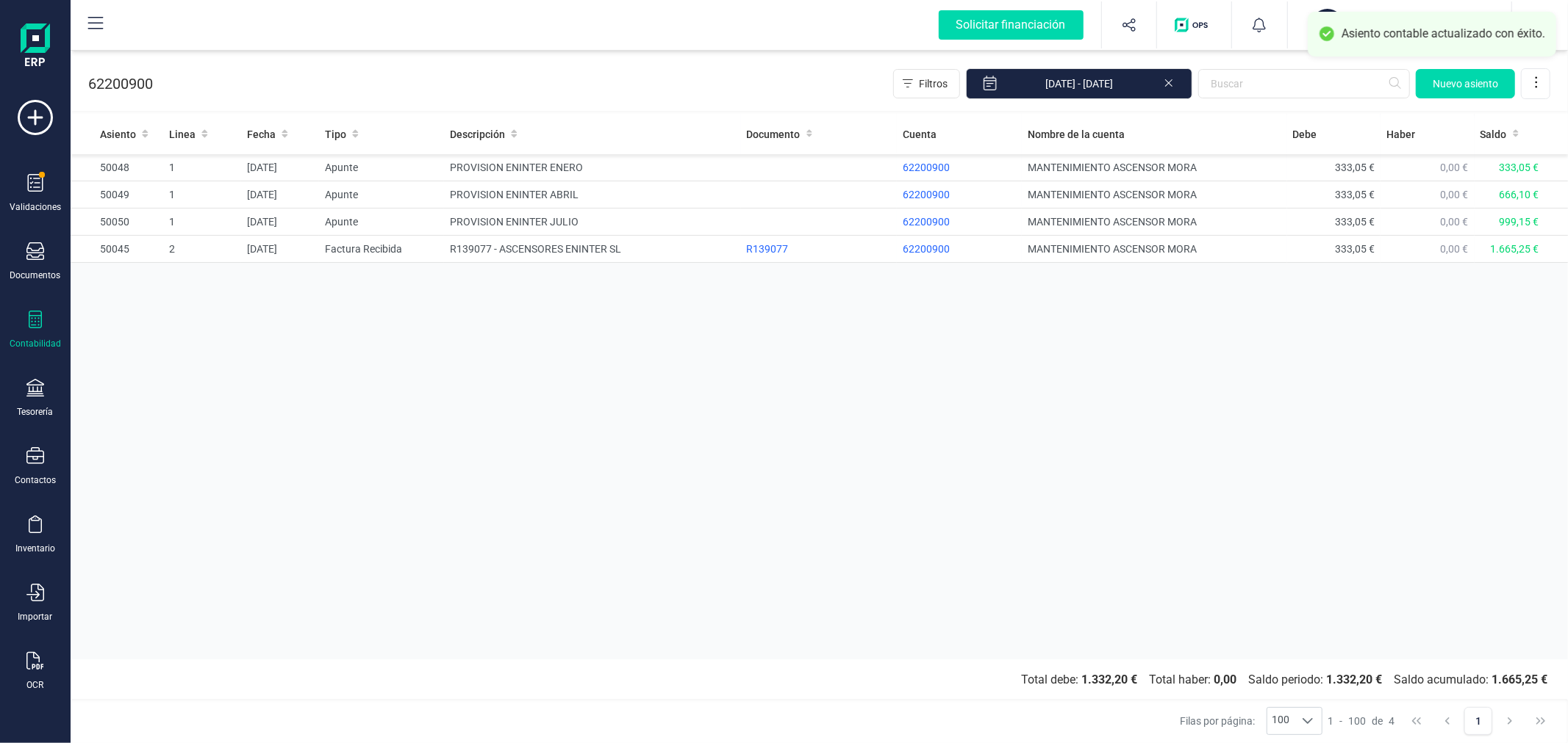
click at [571, 452] on div "Asiento Linea Fecha Tipo Descripción Documento Cuenta Nombre de la cuenta Debe …" at bounding box center [819, 387] width 1497 height 546
click at [378, 471] on div "Asiento Linea Fecha Tipo Descripción Documento Cuenta Nombre de la cuenta Debe …" at bounding box center [819, 387] width 1497 height 546
click at [32, 332] on div at bounding box center [35, 321] width 17 height 22
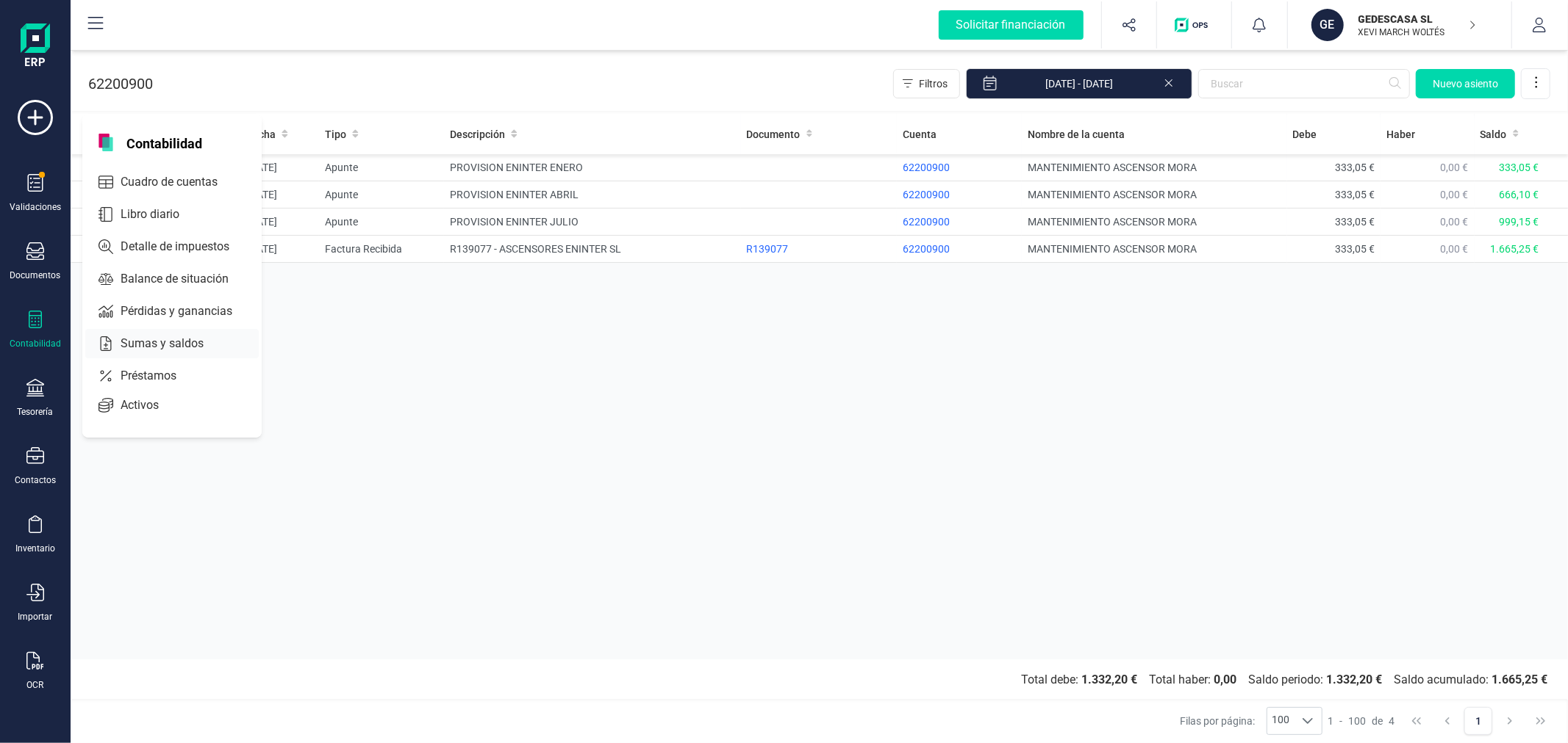
click at [140, 338] on span "Sumas y saldos" at bounding box center [172, 344] width 115 height 17
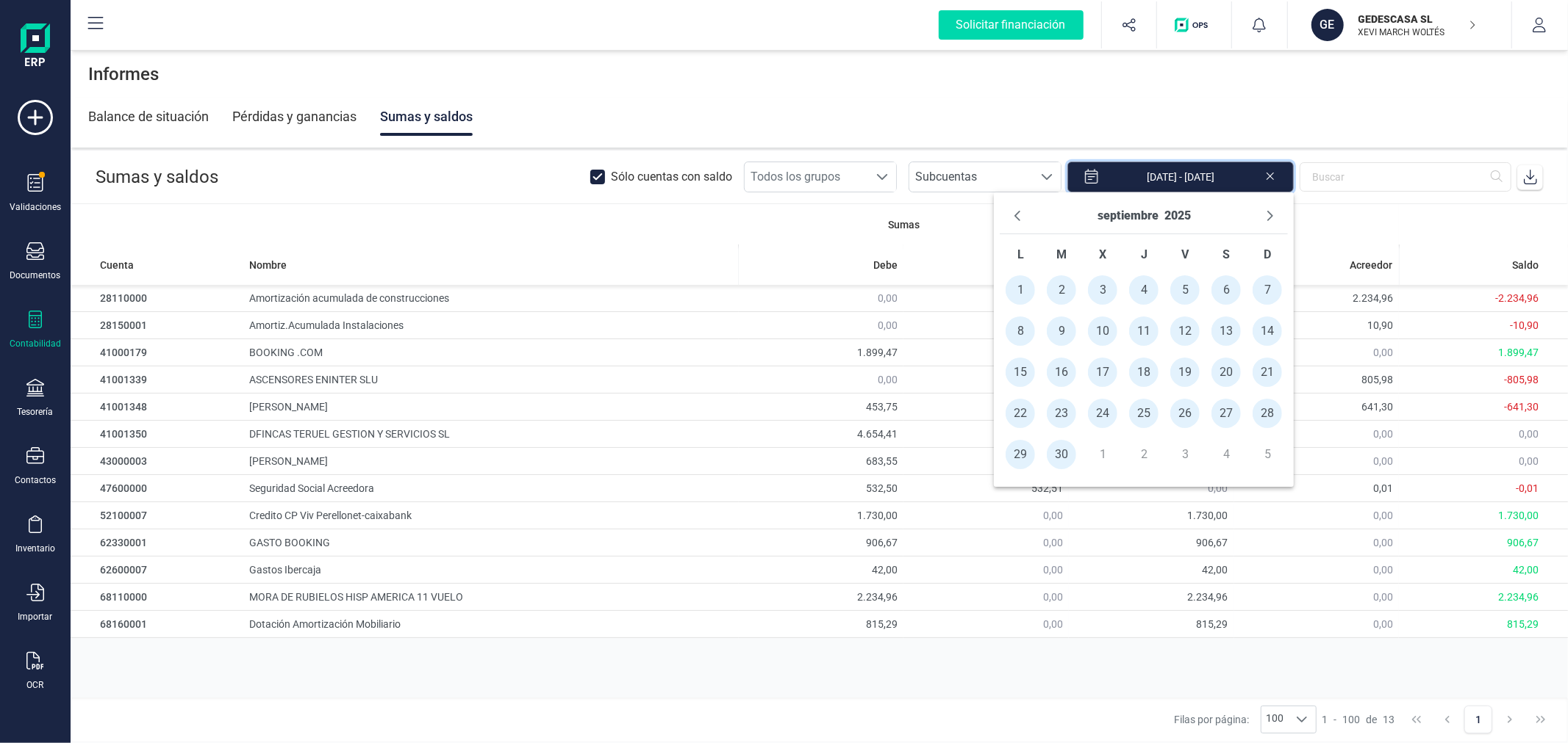
click at [1201, 166] on input "[DATE] - [DATE]" at bounding box center [1181, 177] width 226 height 31
click at [1143, 213] on button "septiembre" at bounding box center [1127, 215] width 61 height 23
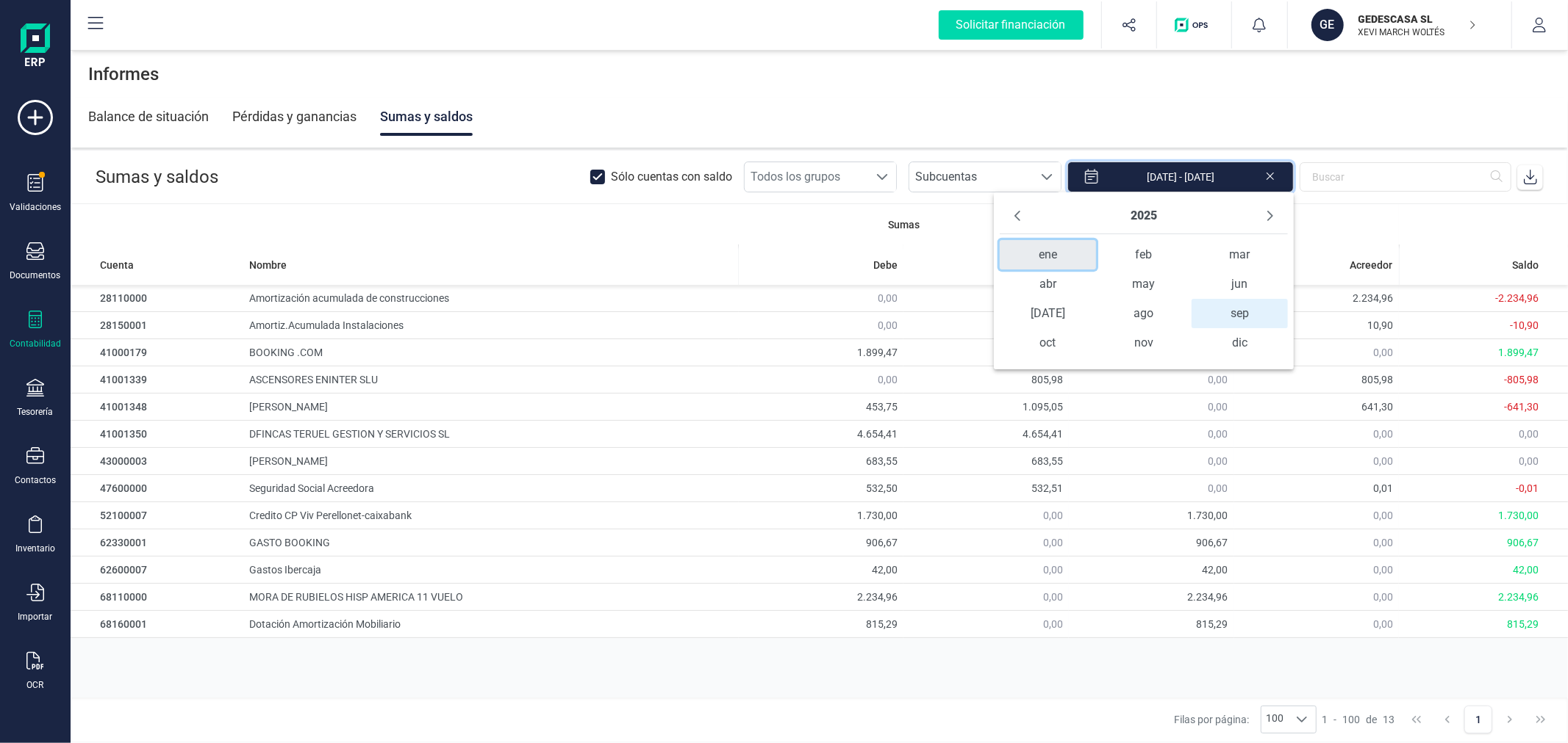
click at [1059, 256] on span "ene" at bounding box center [1047, 255] width 96 height 29
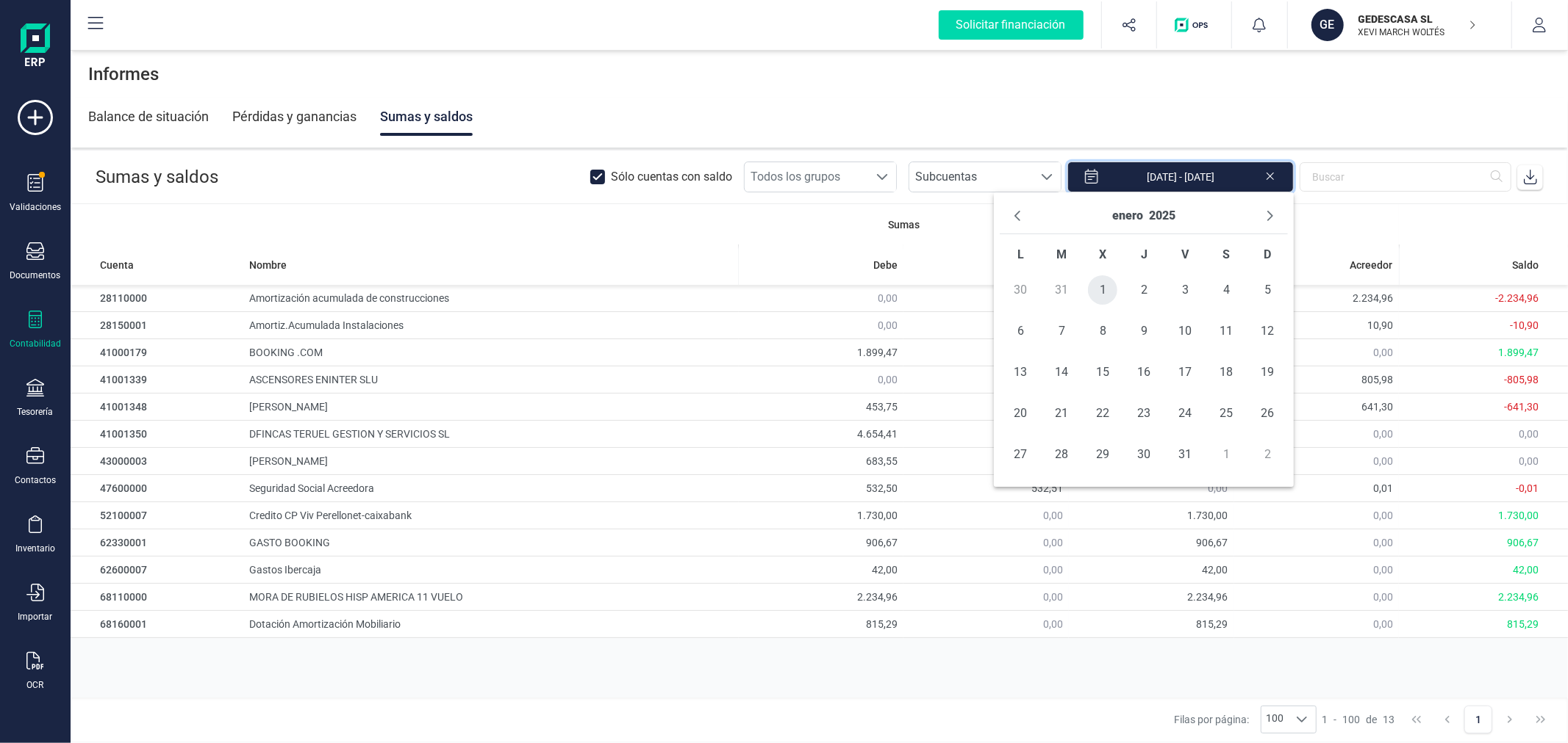
click at [1095, 279] on span "1" at bounding box center [1102, 290] width 29 height 29
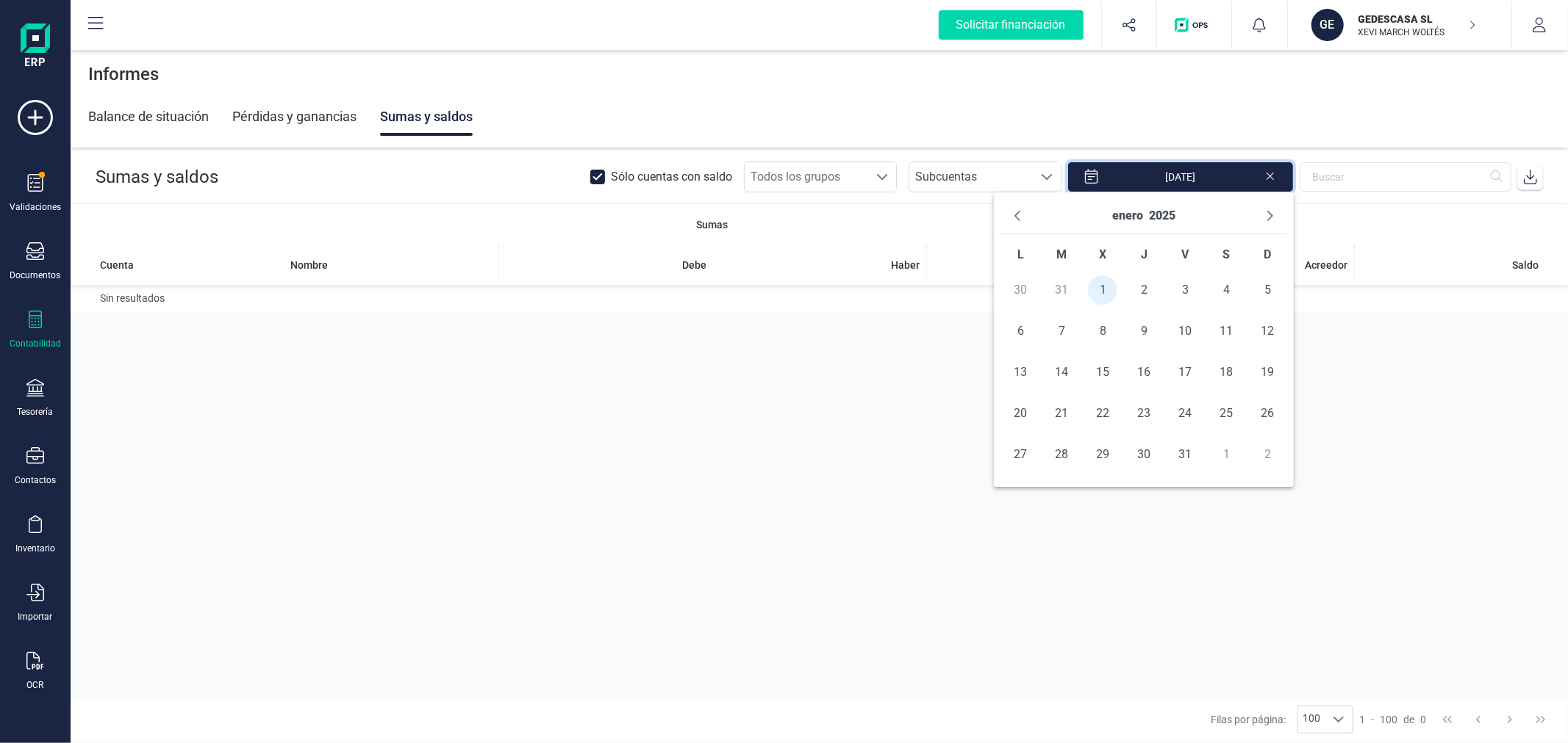
click at [1186, 446] on span "31" at bounding box center [1185, 454] width 29 height 29
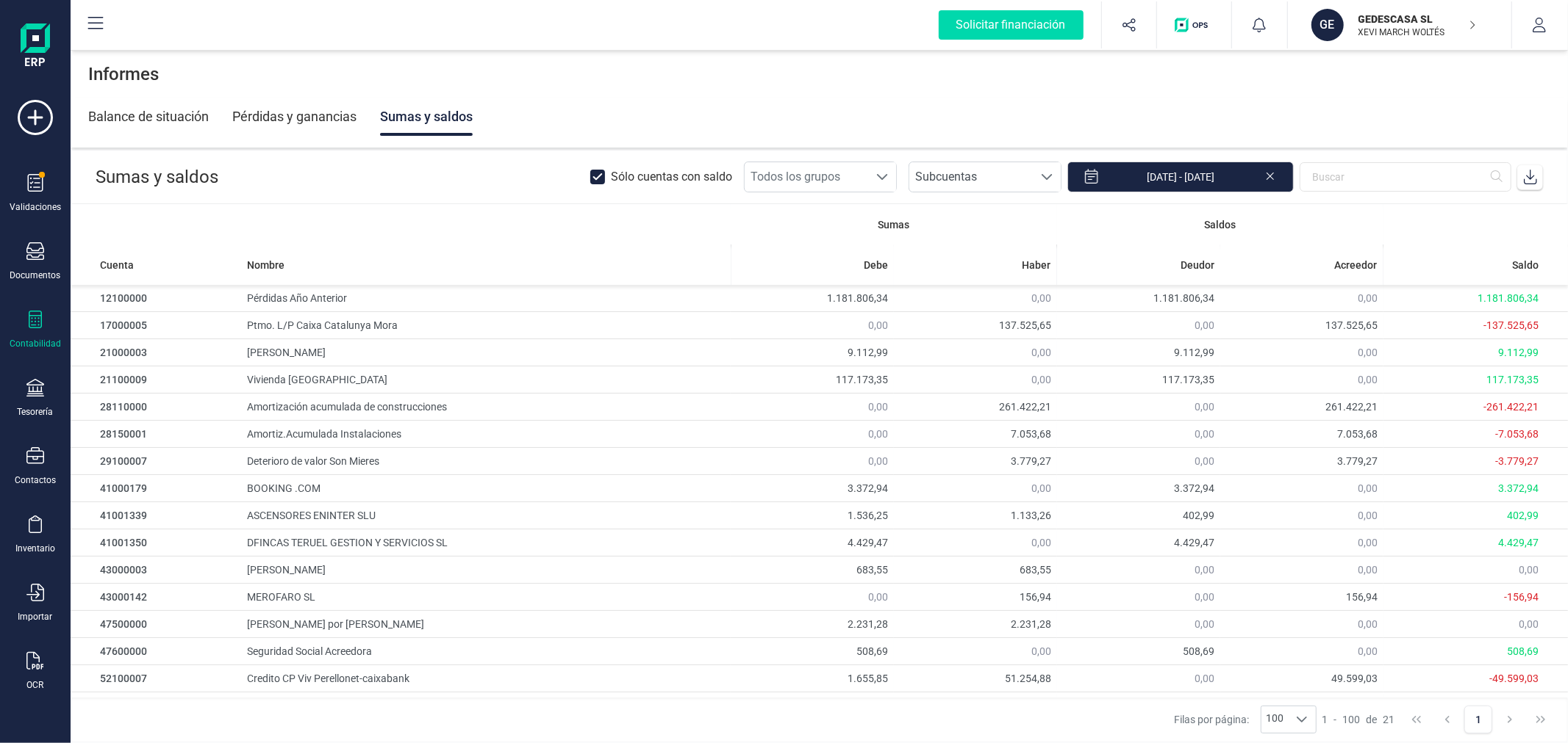
click at [1529, 171] on icon at bounding box center [1530, 176] width 15 height 15
click at [602, 176] on icon at bounding box center [597, 177] width 8 height 5
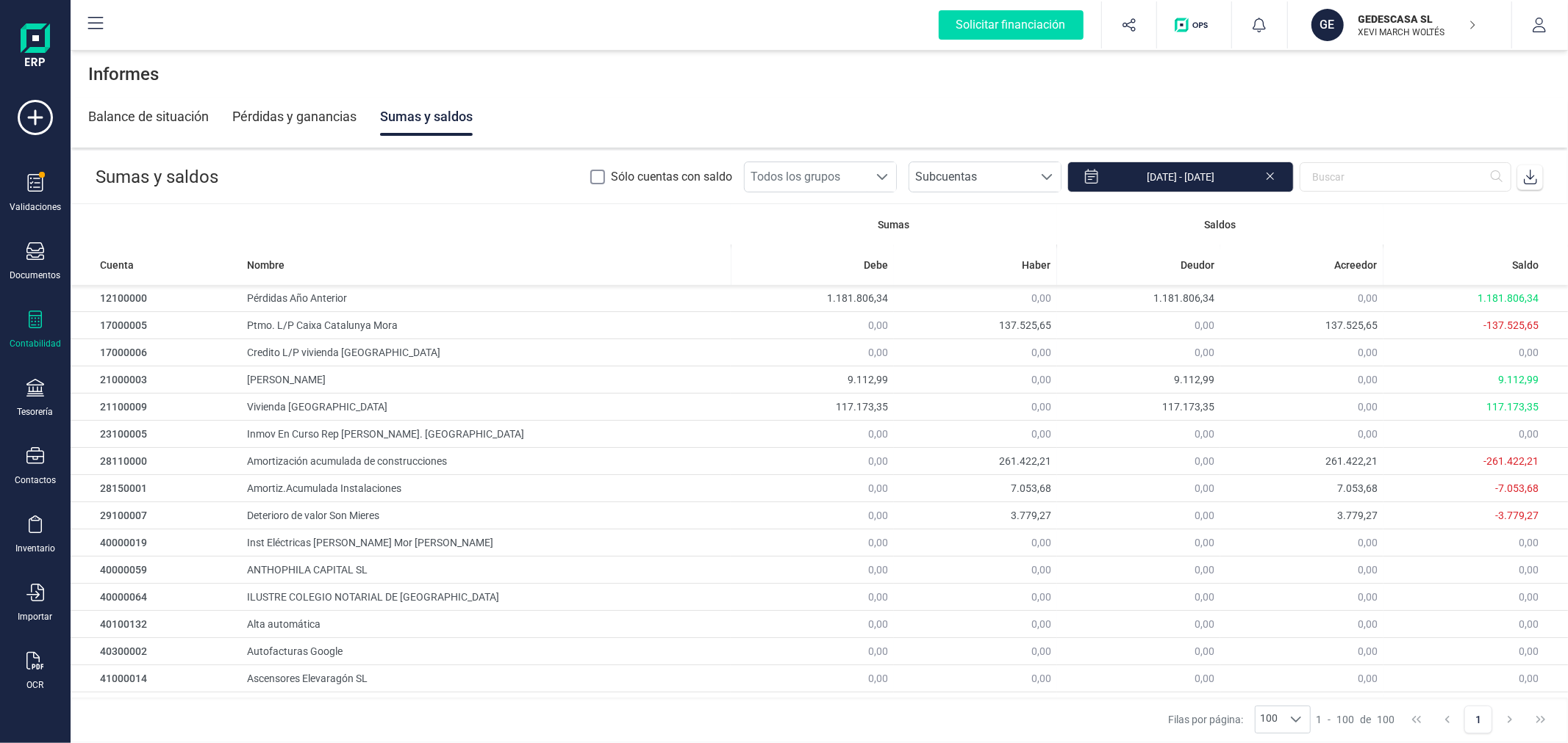
click at [1532, 178] on icon at bounding box center [1530, 176] width 13 height 15
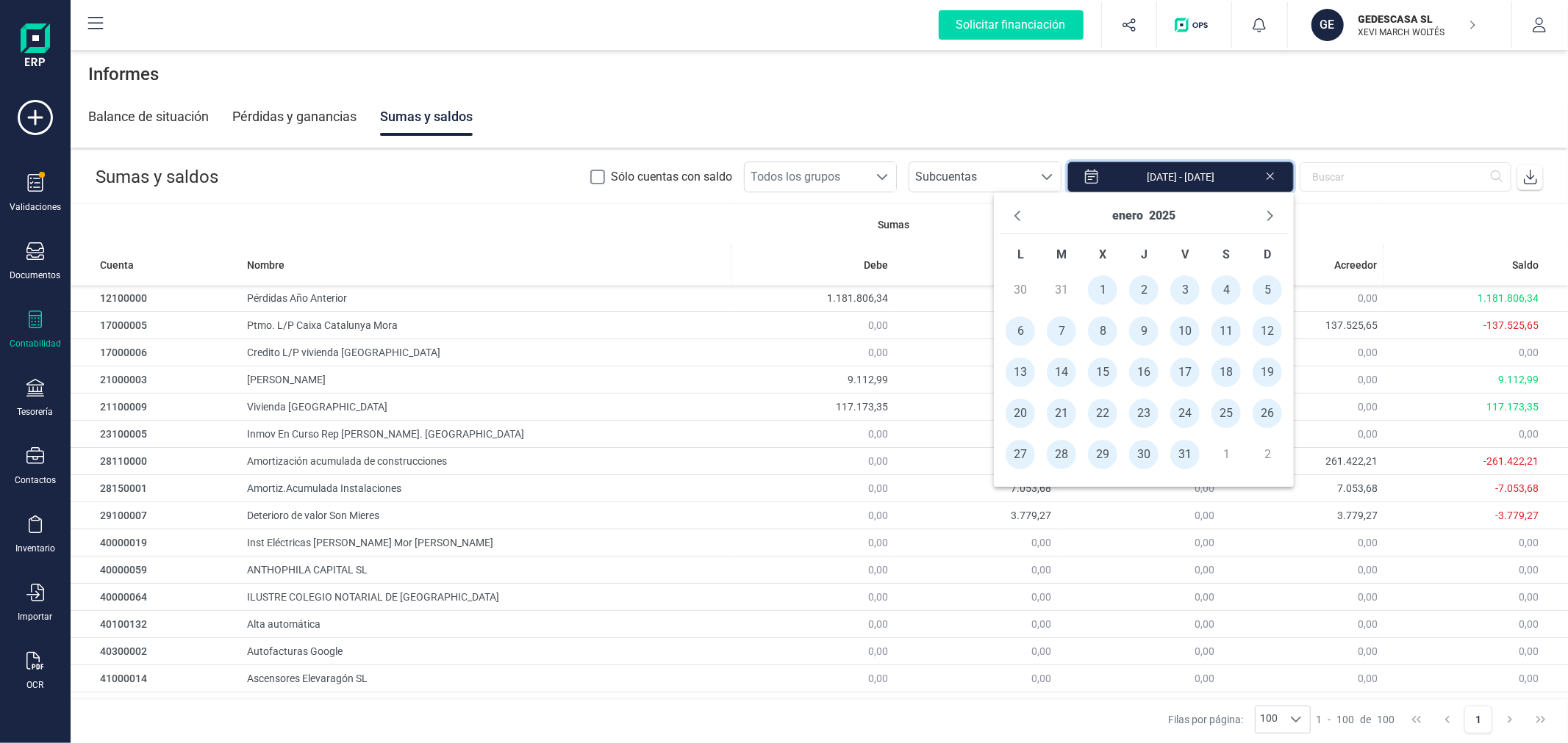
click at [1163, 178] on input "[DATE] - [DATE]" at bounding box center [1181, 177] width 226 height 31
click at [1269, 213] on icon "Next Month" at bounding box center [1270, 216] width 6 height 10
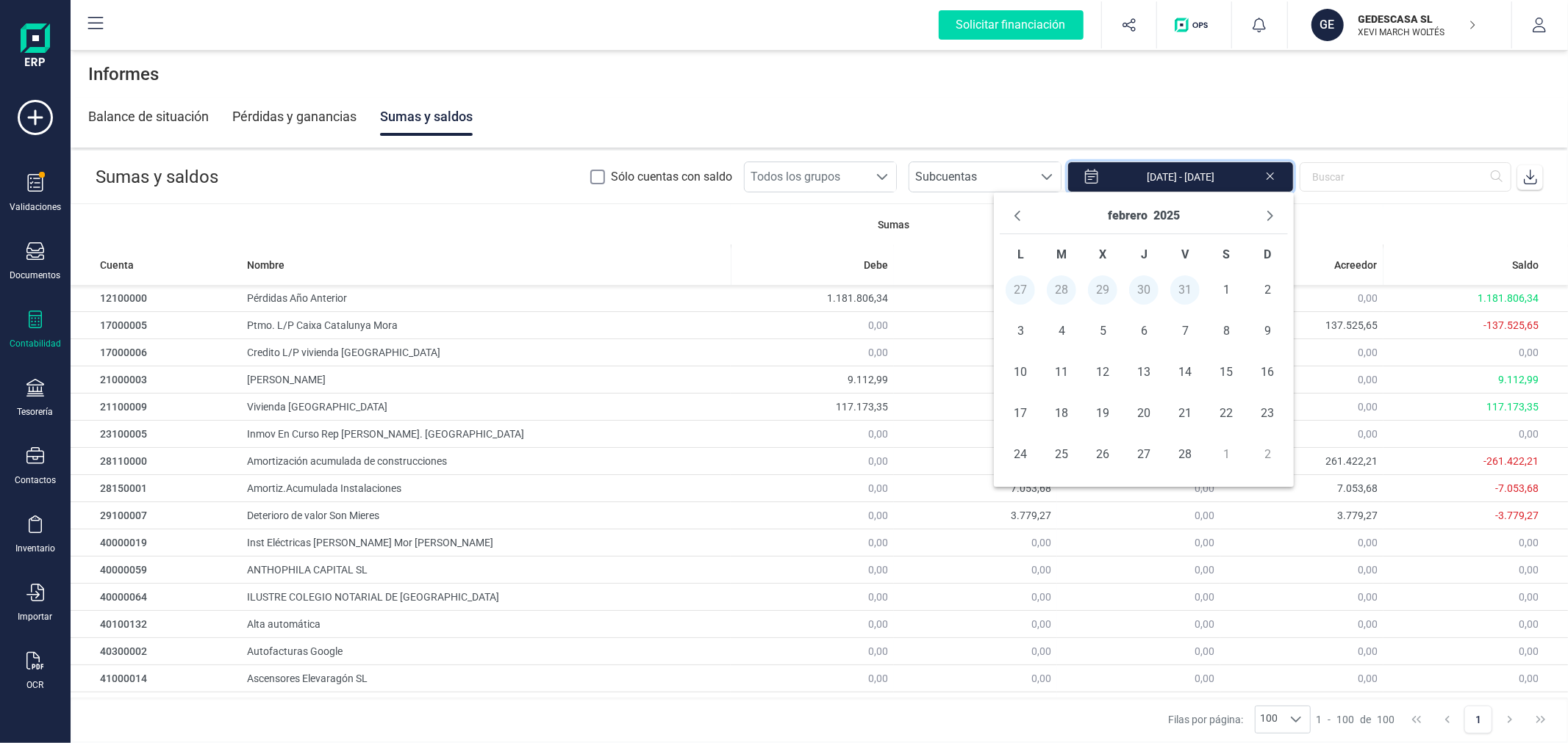
click at [1269, 213] on icon "Next Month" at bounding box center [1270, 216] width 6 height 10
click at [1064, 288] on span "1" at bounding box center [1061, 290] width 29 height 29
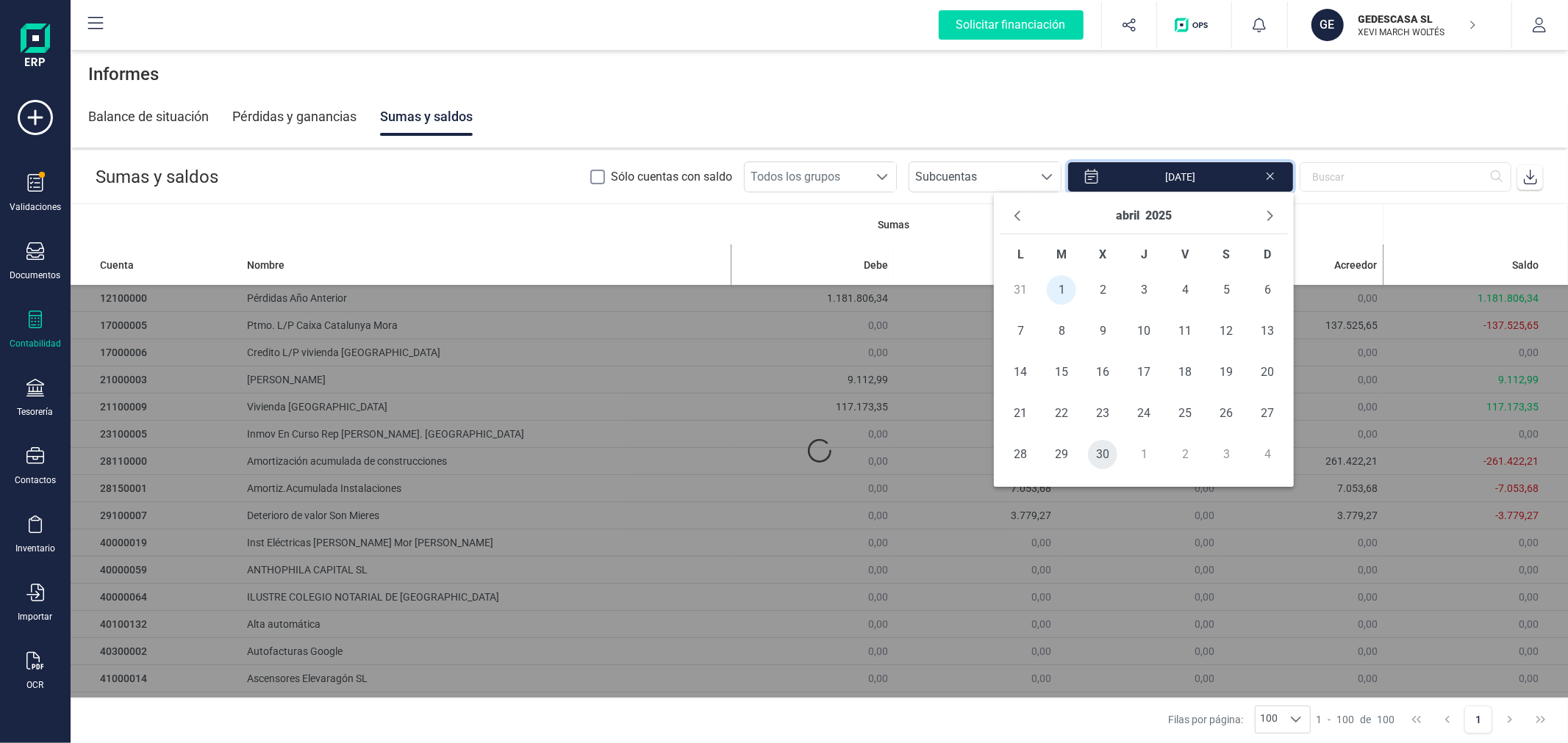
click at [1100, 453] on span "30" at bounding box center [1102, 454] width 29 height 29
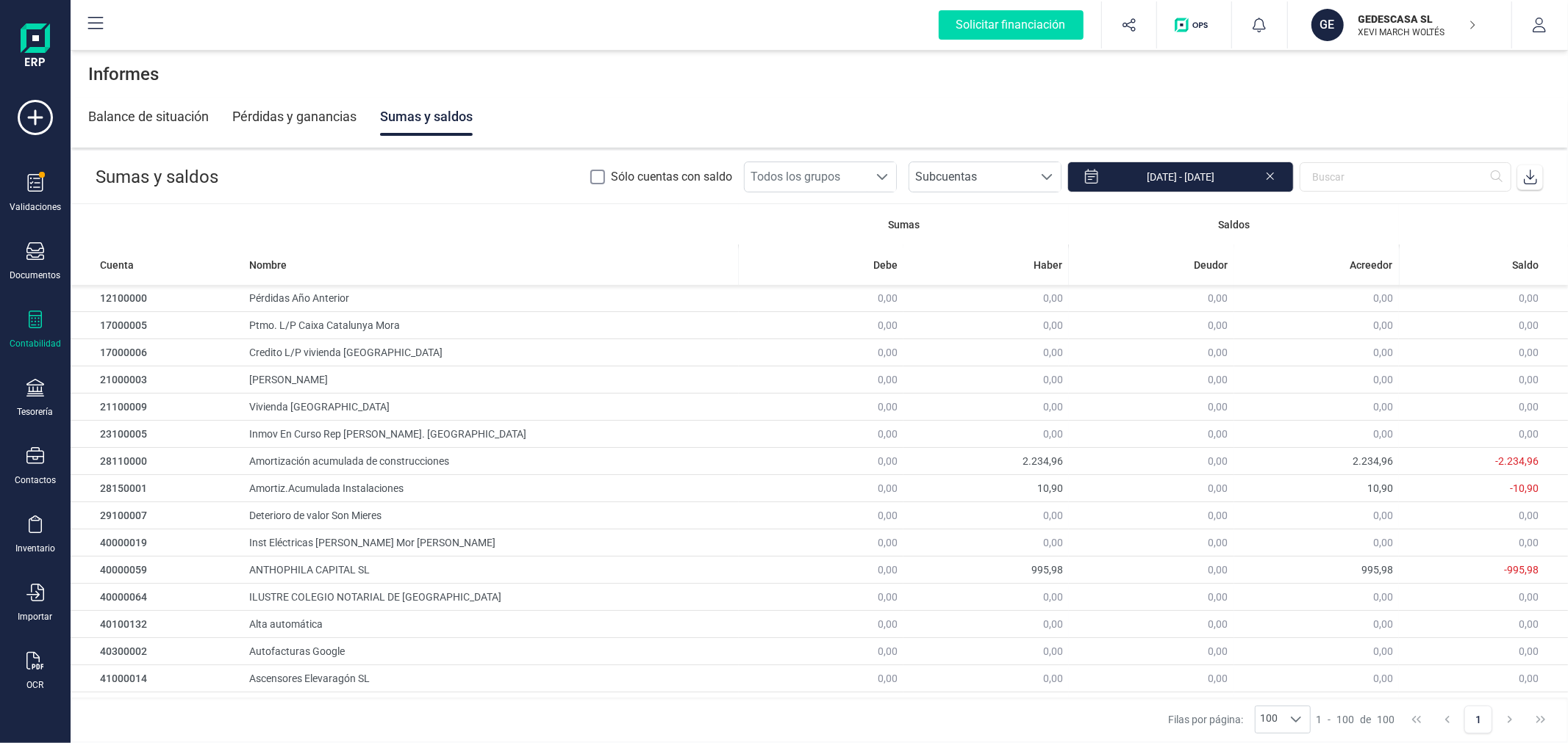
click at [1529, 175] on icon at bounding box center [1530, 176] width 15 height 15
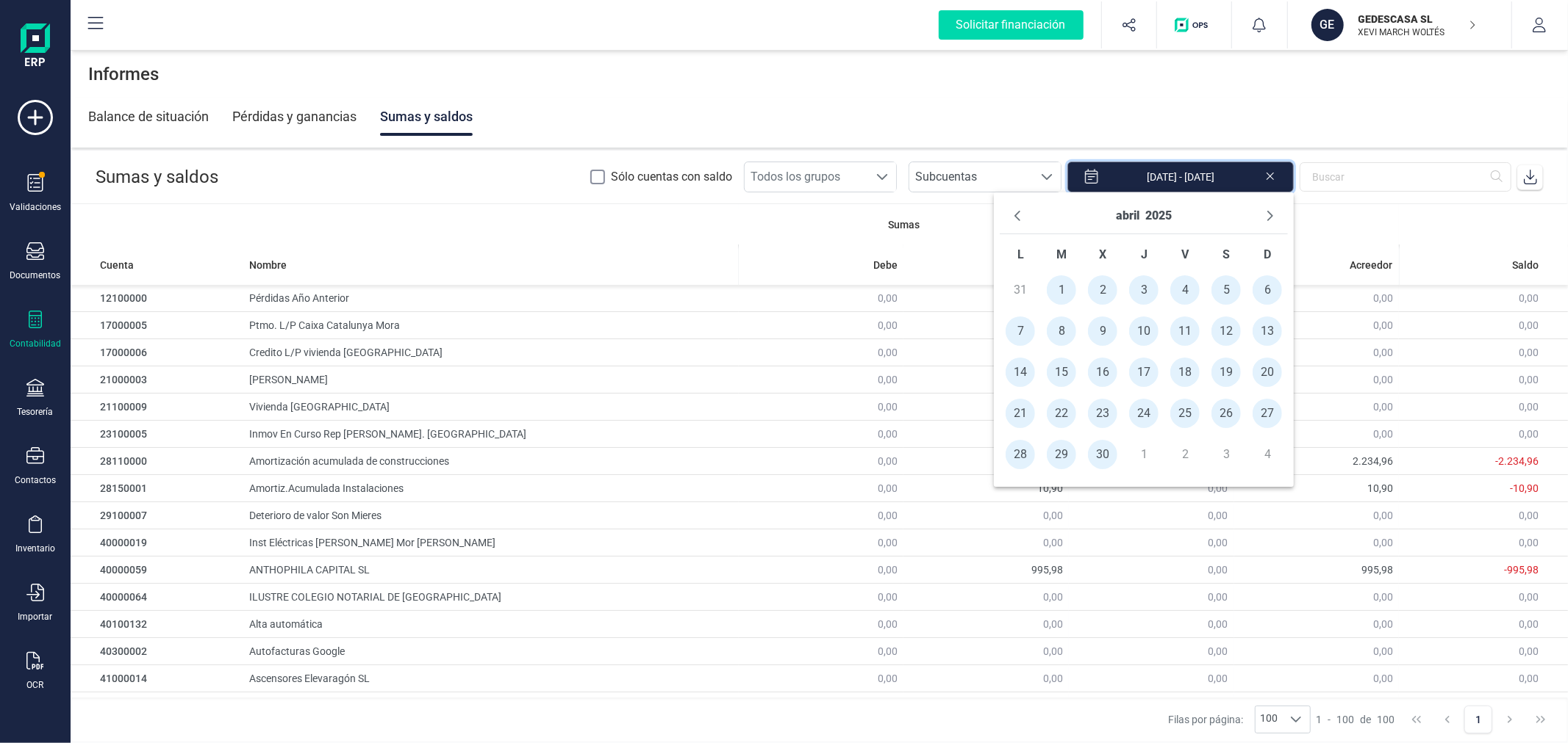
click at [1184, 175] on input "[DATE] - [DATE]" at bounding box center [1181, 177] width 226 height 31
click at [1269, 213] on icon "Next Month" at bounding box center [1270, 216] width 6 height 10
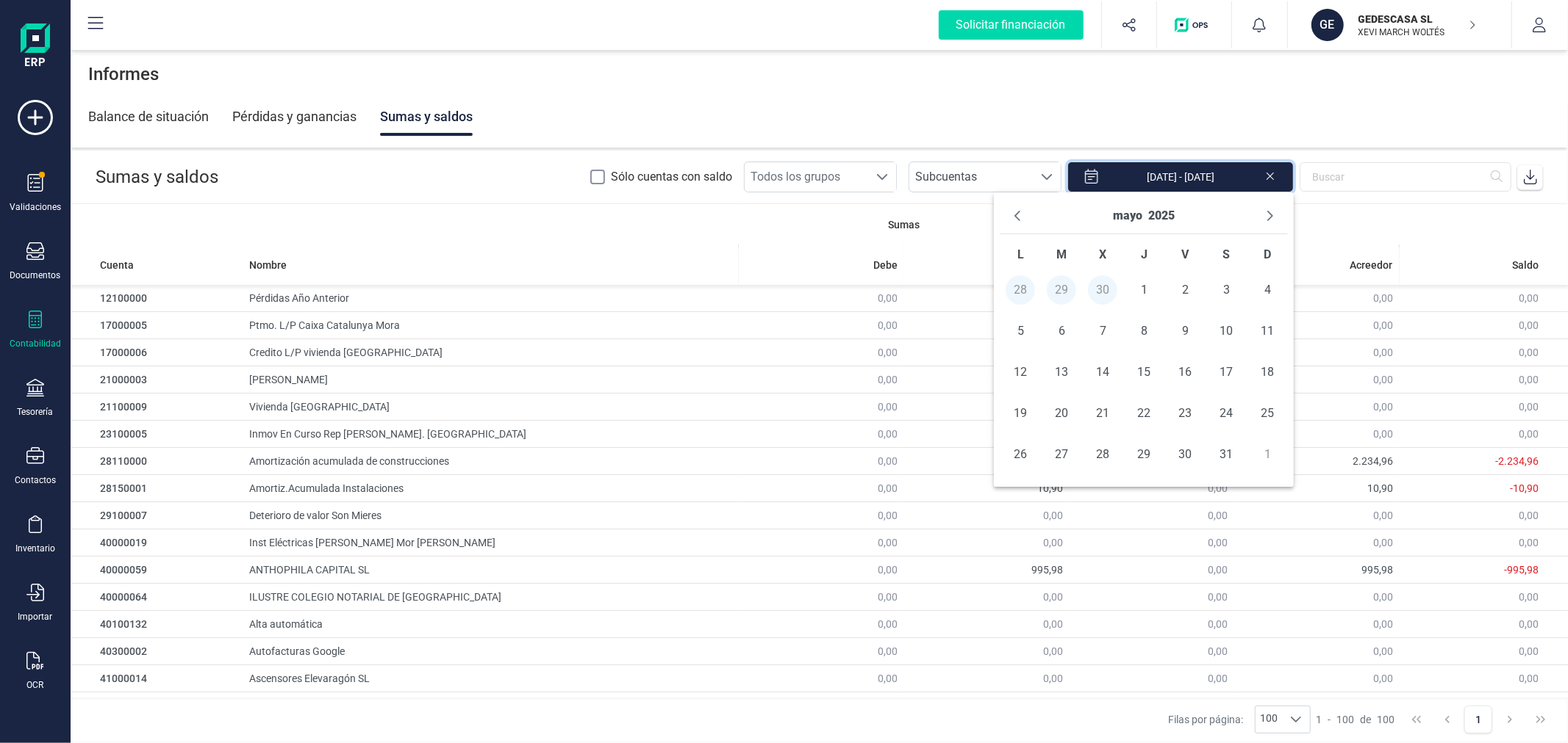
click at [1269, 213] on icon "Next Month" at bounding box center [1270, 216] width 6 height 10
click at [1058, 291] on span "1" at bounding box center [1061, 290] width 29 height 29
click at [1138, 457] on span "31" at bounding box center [1144, 454] width 29 height 29
click at [1530, 176] on icon at bounding box center [1530, 176] width 13 height 15
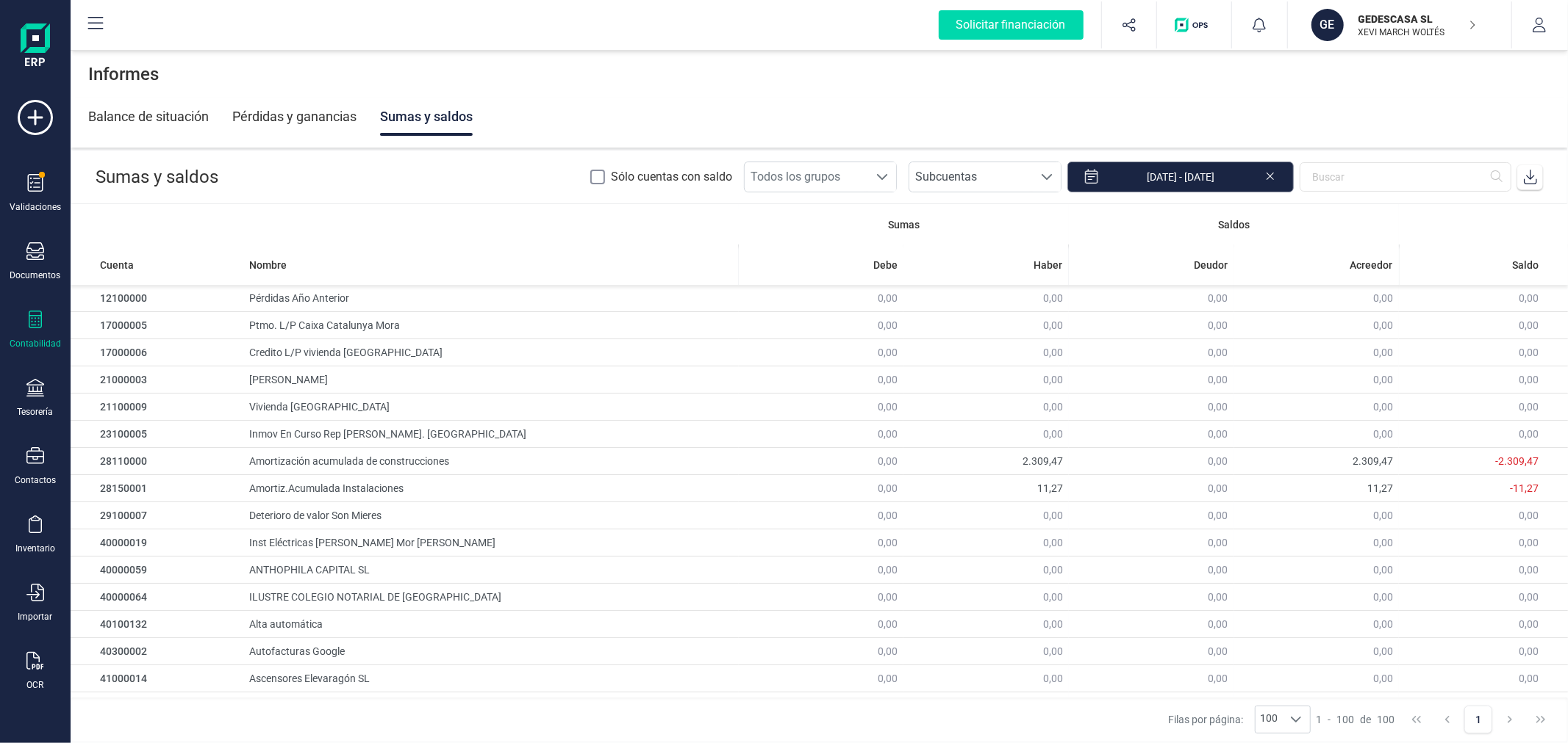
click at [1147, 175] on input "[DATE] - [DATE]" at bounding box center [1181, 177] width 226 height 31
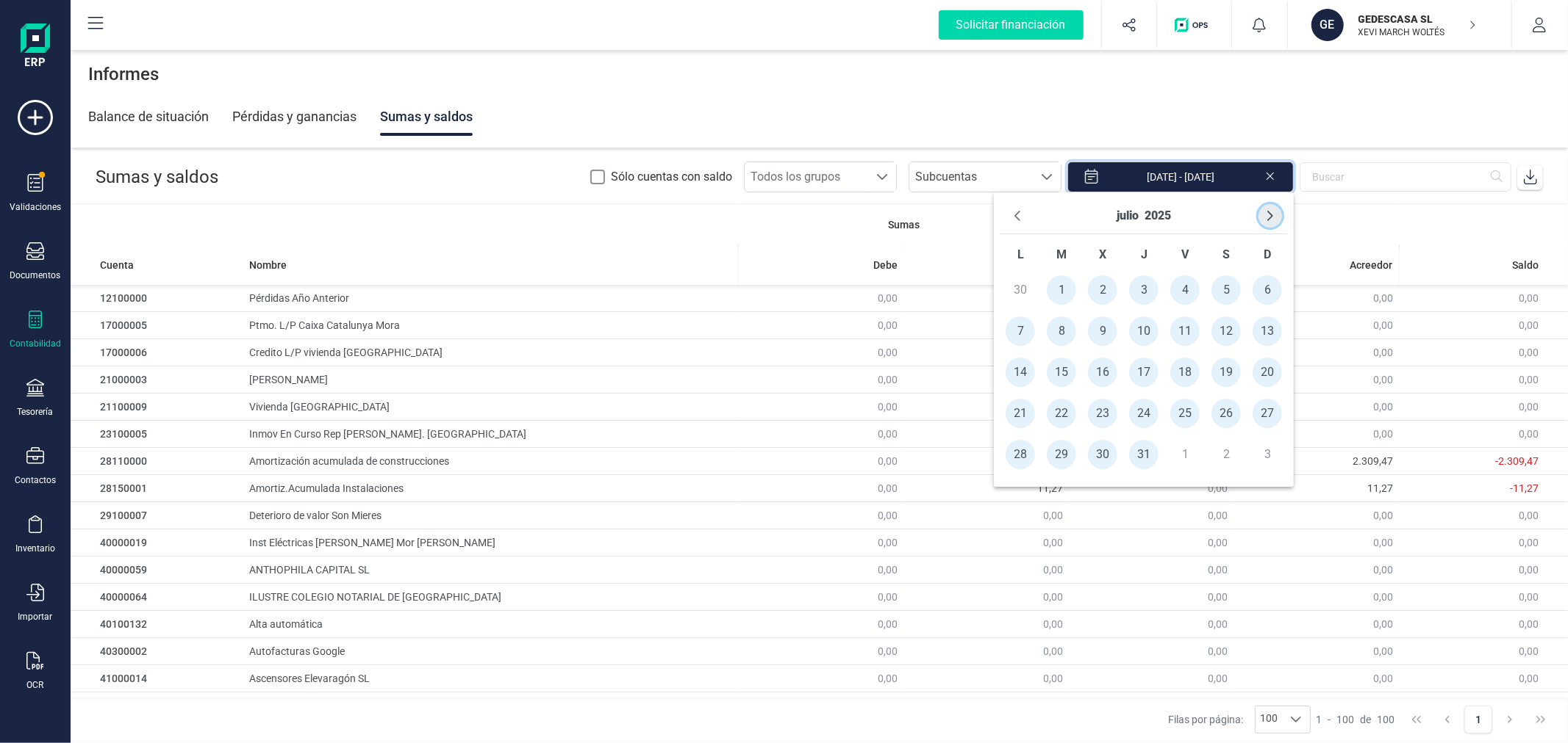
click at [1267, 216] on icon "Next Month" at bounding box center [1270, 216] width 12 height 12
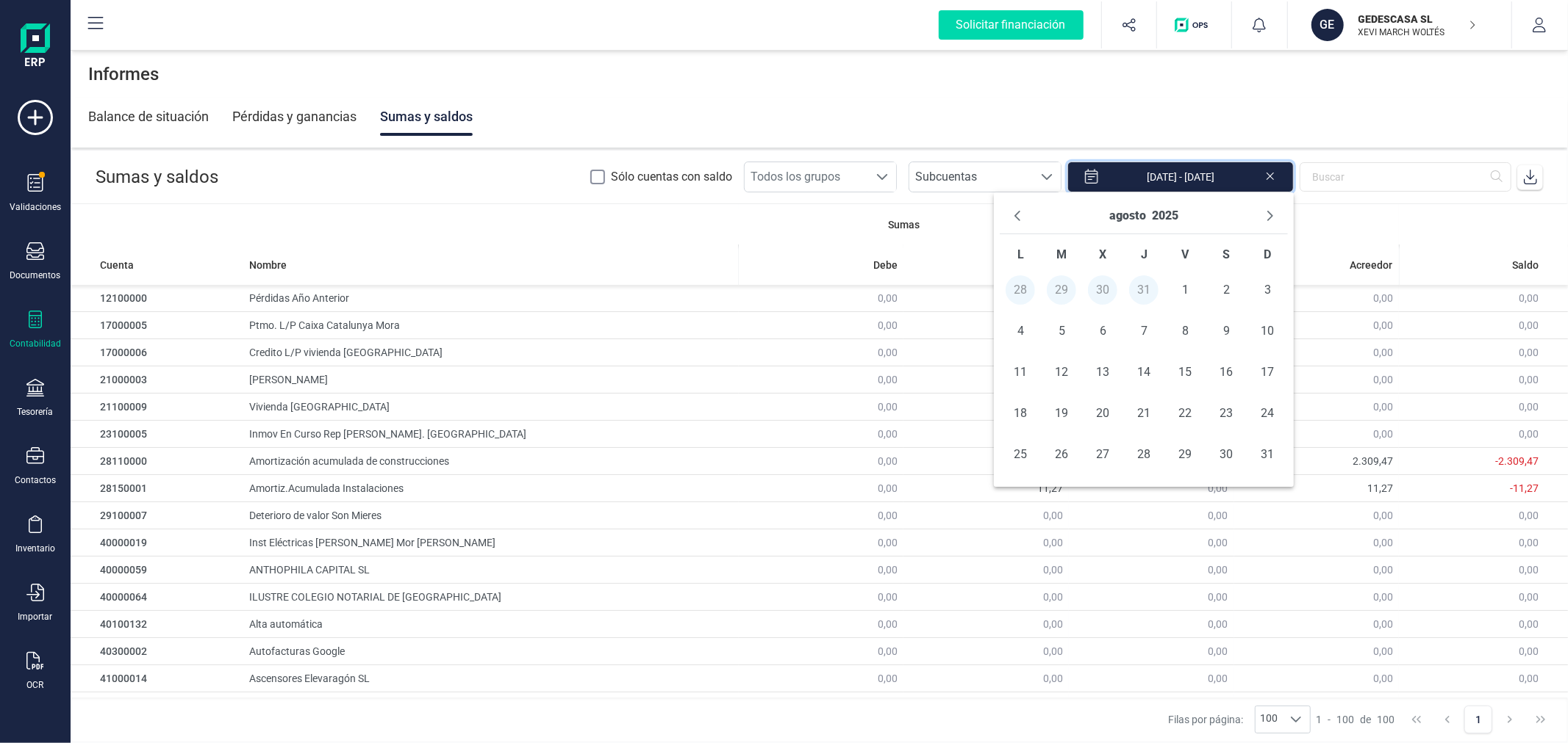
click at [1267, 216] on icon "Next Month" at bounding box center [1270, 216] width 12 height 12
click at [1020, 287] on span "1" at bounding box center [1020, 290] width 29 height 29
click at [1060, 459] on span "30" at bounding box center [1061, 454] width 29 height 29
type input "[DATE] - [DATE]"
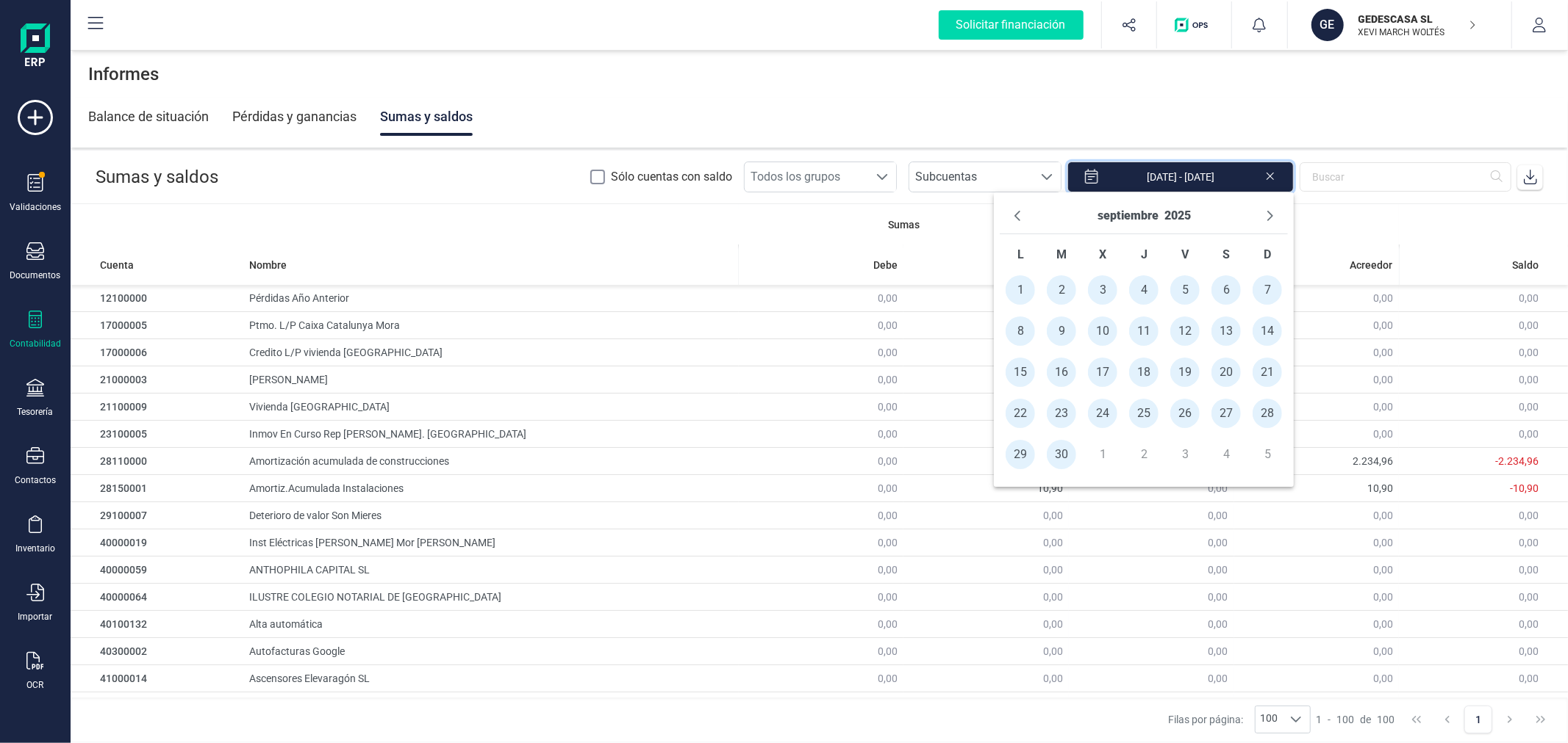
click at [1524, 174] on icon at bounding box center [1530, 176] width 15 height 15
